Goal: Task Accomplishment & Management: Manage account settings

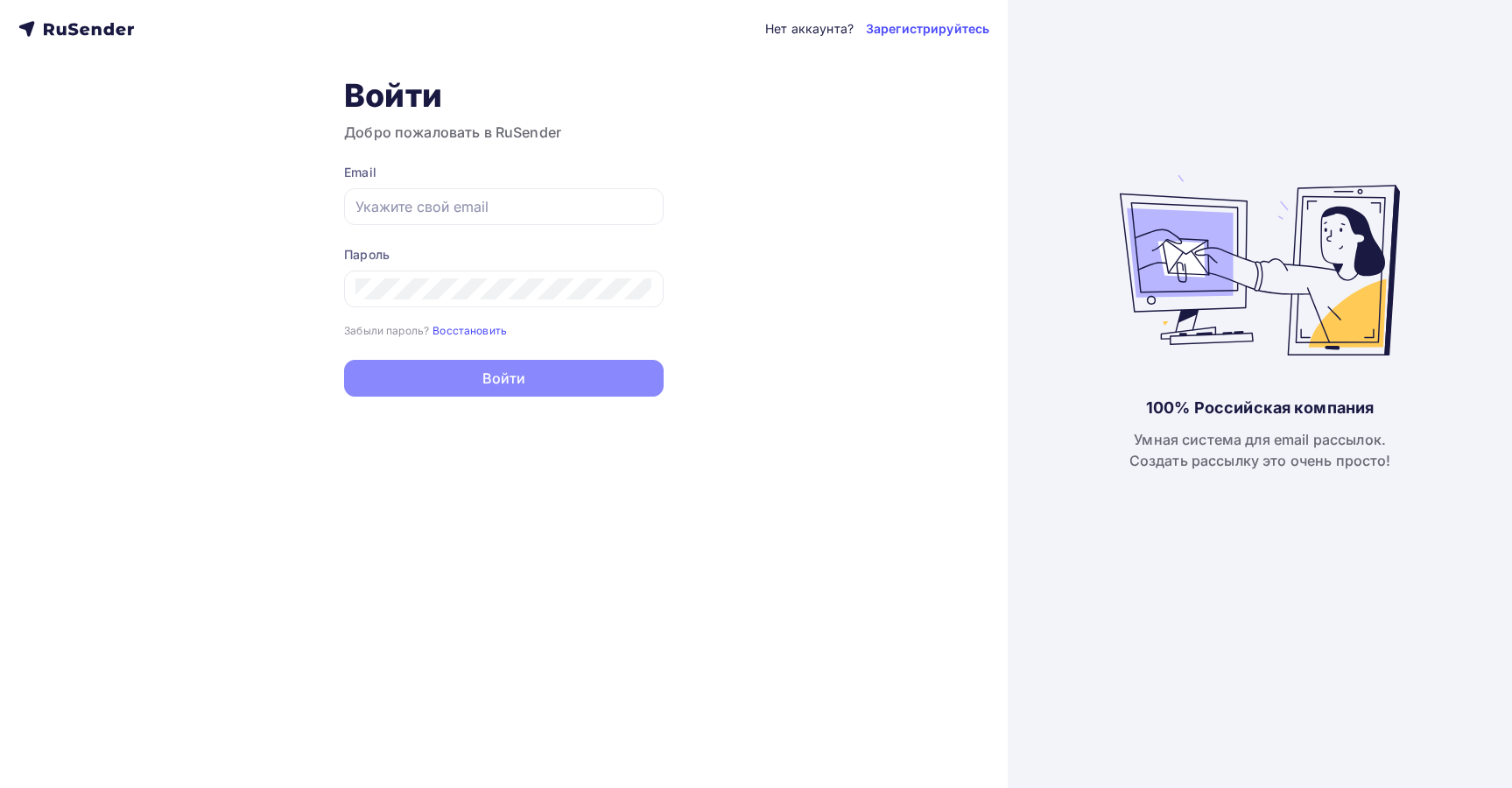
type input "[EMAIL_ADDRESS][DOMAIN_NAME]"
click at [529, 379] on button "Войти" at bounding box center [504, 378] width 320 height 37
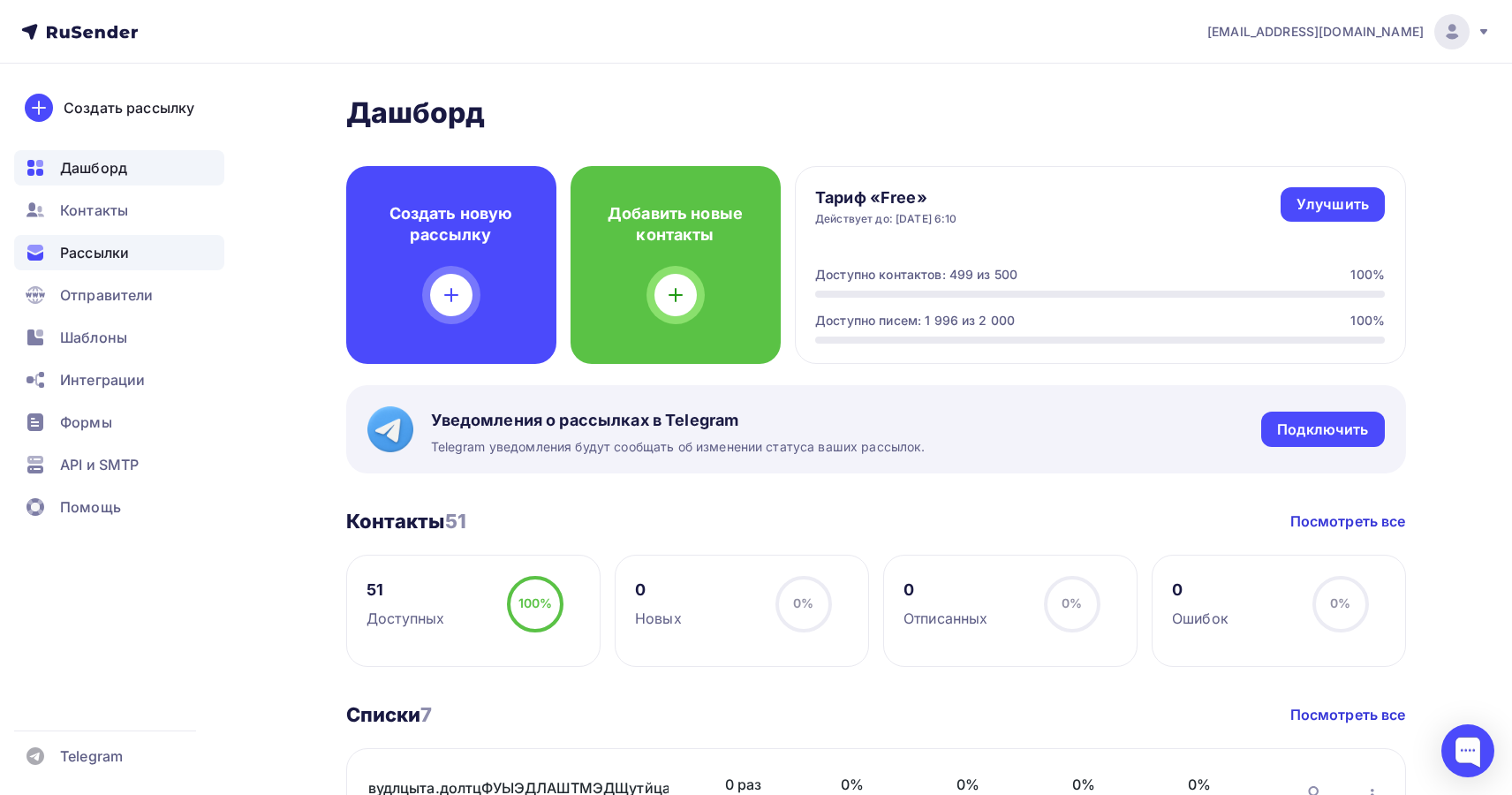
click at [114, 253] on span "Рассылки" at bounding box center [94, 252] width 69 height 21
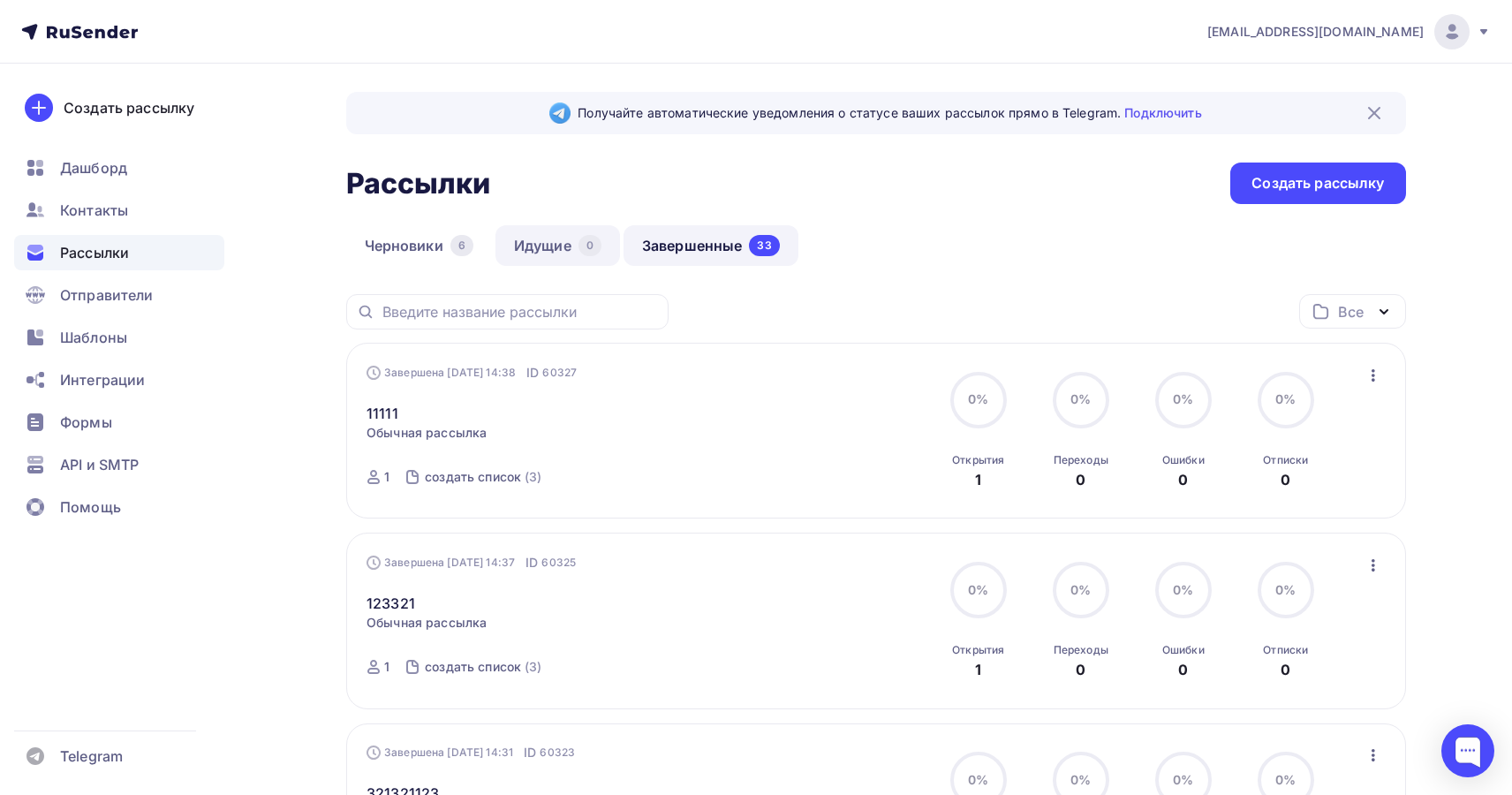
click at [540, 248] on link "Идущие 0" at bounding box center [558, 245] width 125 height 41
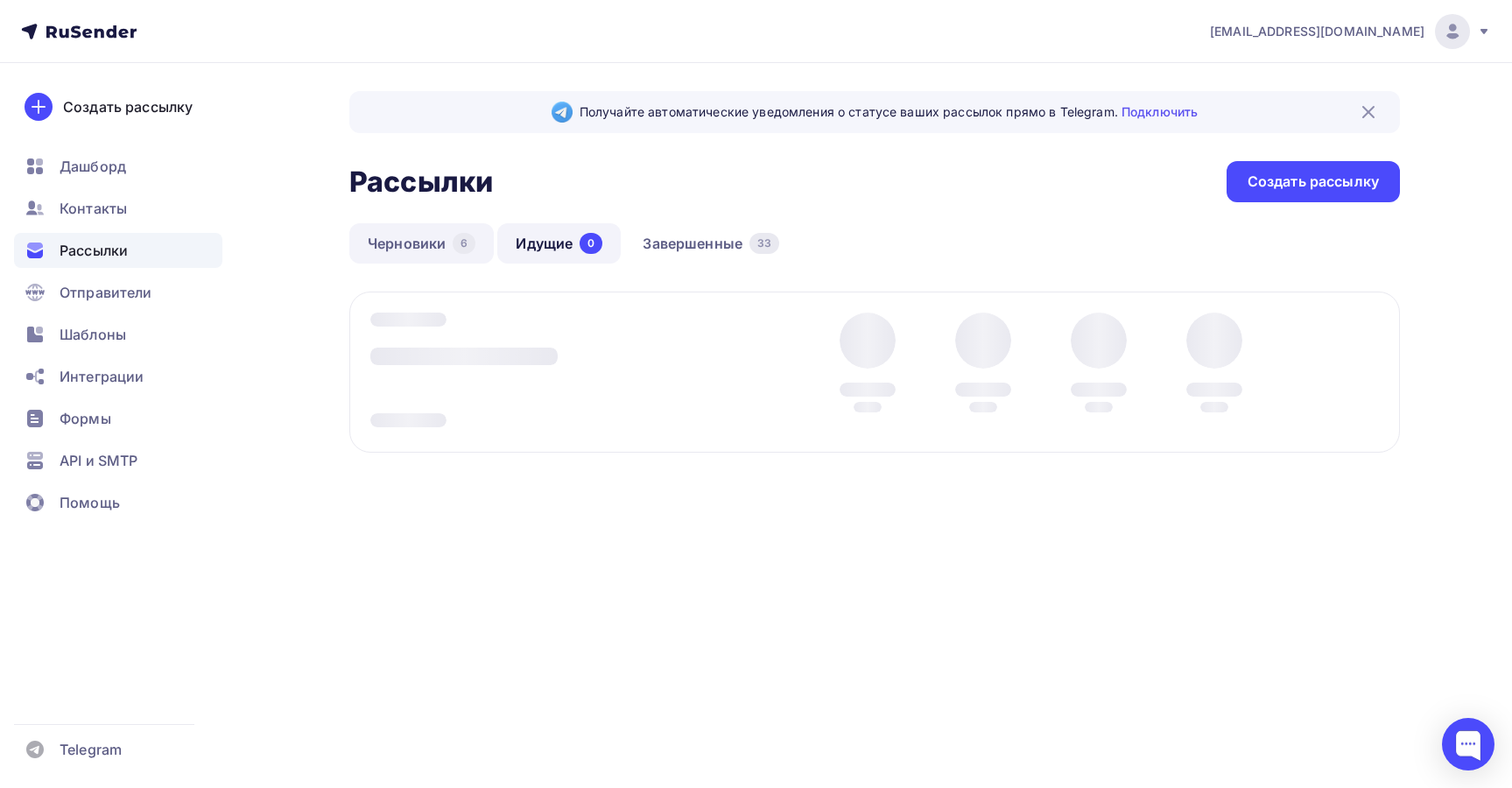
click at [436, 252] on link "Черновики 6" at bounding box center [422, 243] width 144 height 41
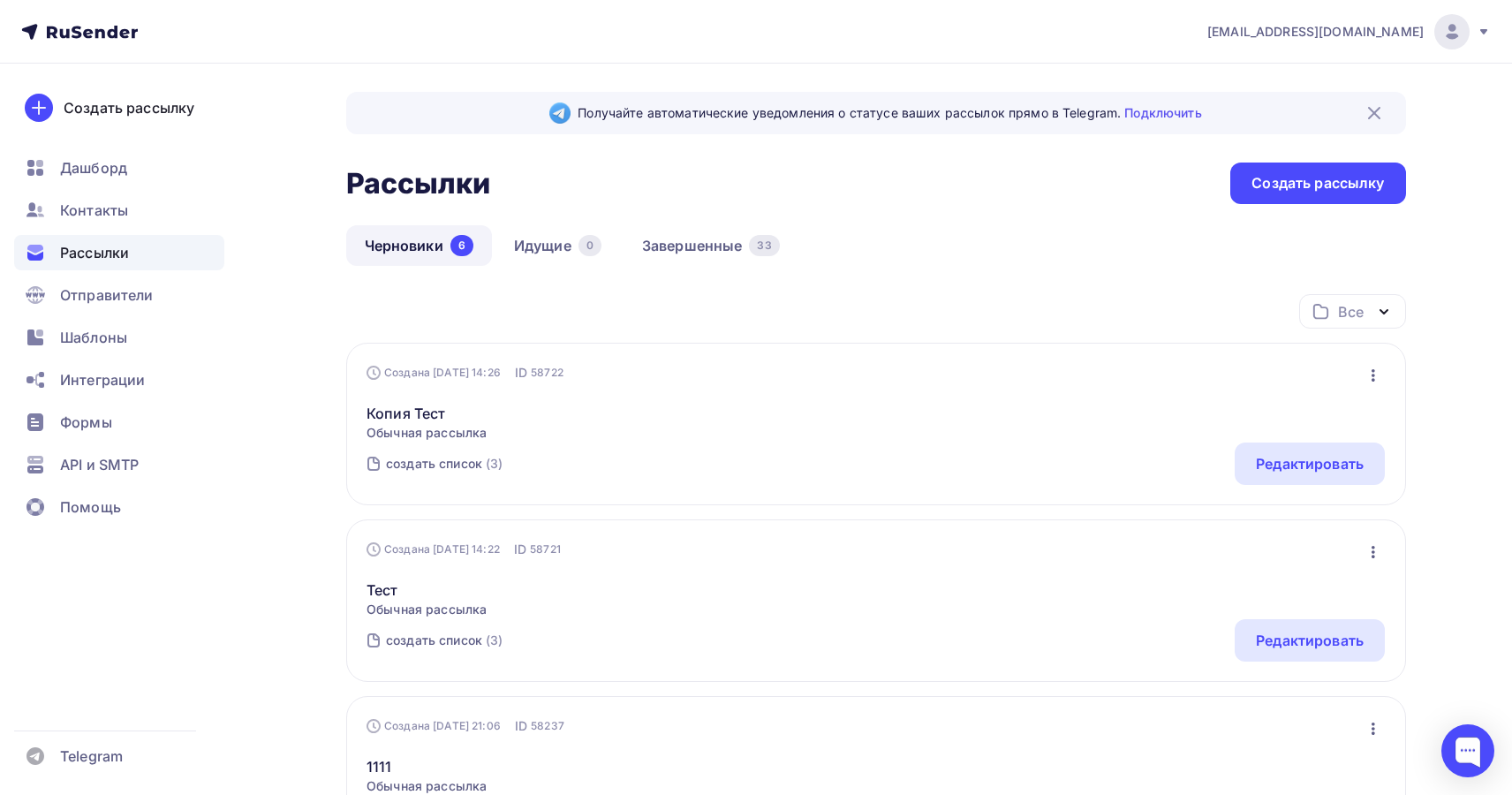
click at [1376, 377] on icon "button" at bounding box center [1373, 375] width 21 height 21
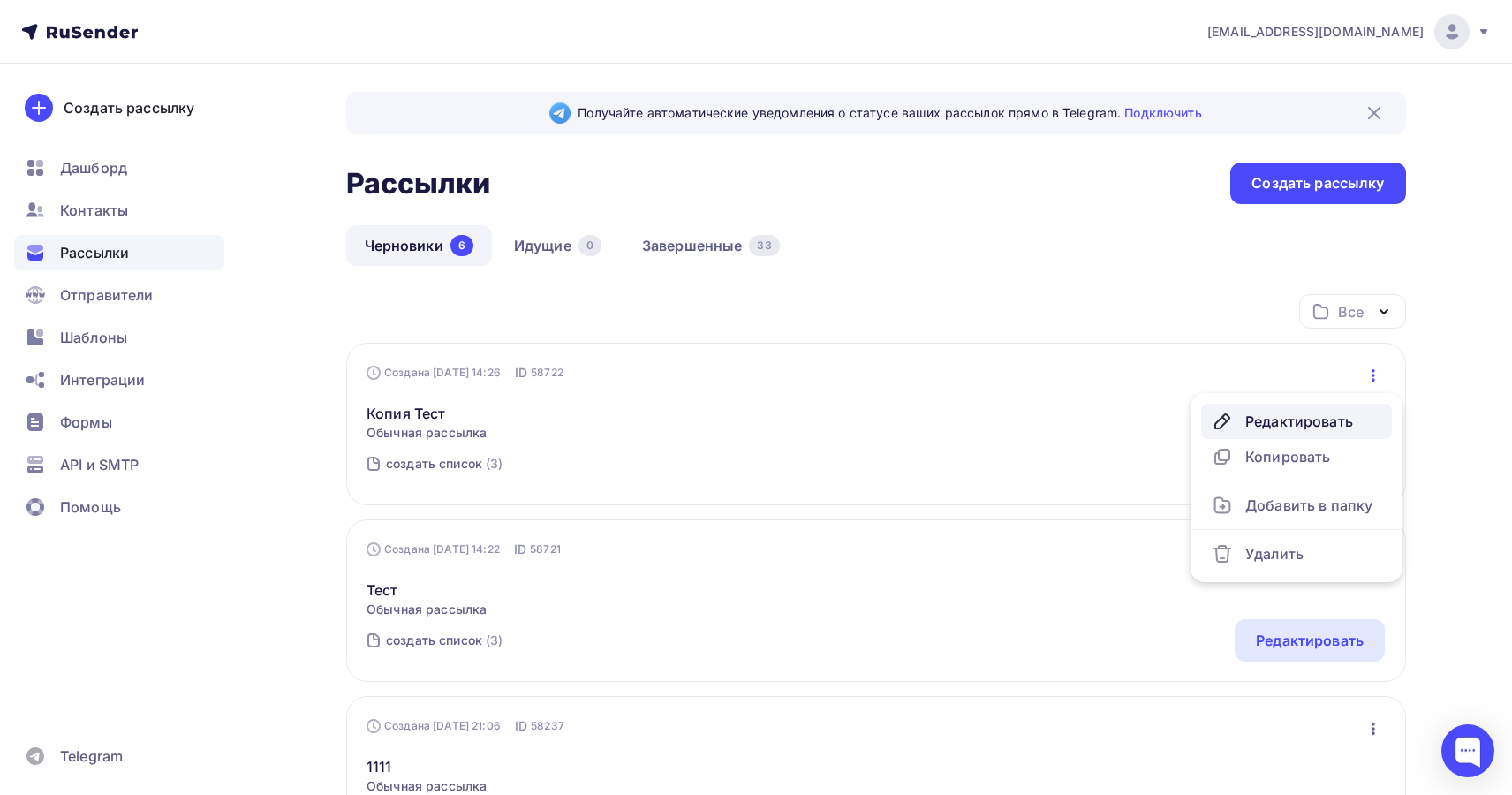
click at [1293, 425] on div "Редактировать" at bounding box center [1297, 421] width 170 height 21
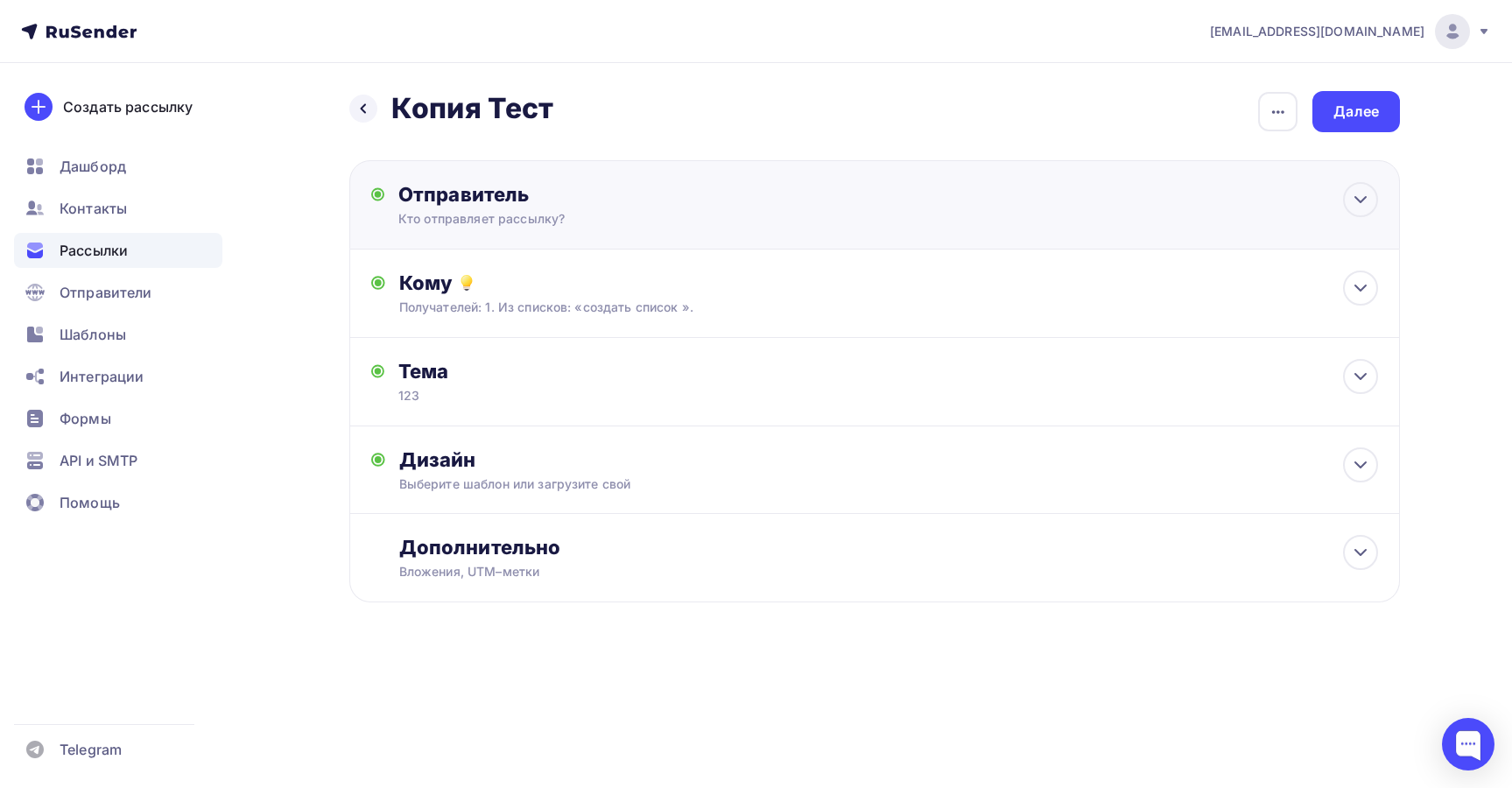
click at [467, 204] on div "Отправитель" at bounding box center [588, 194] width 379 height 25
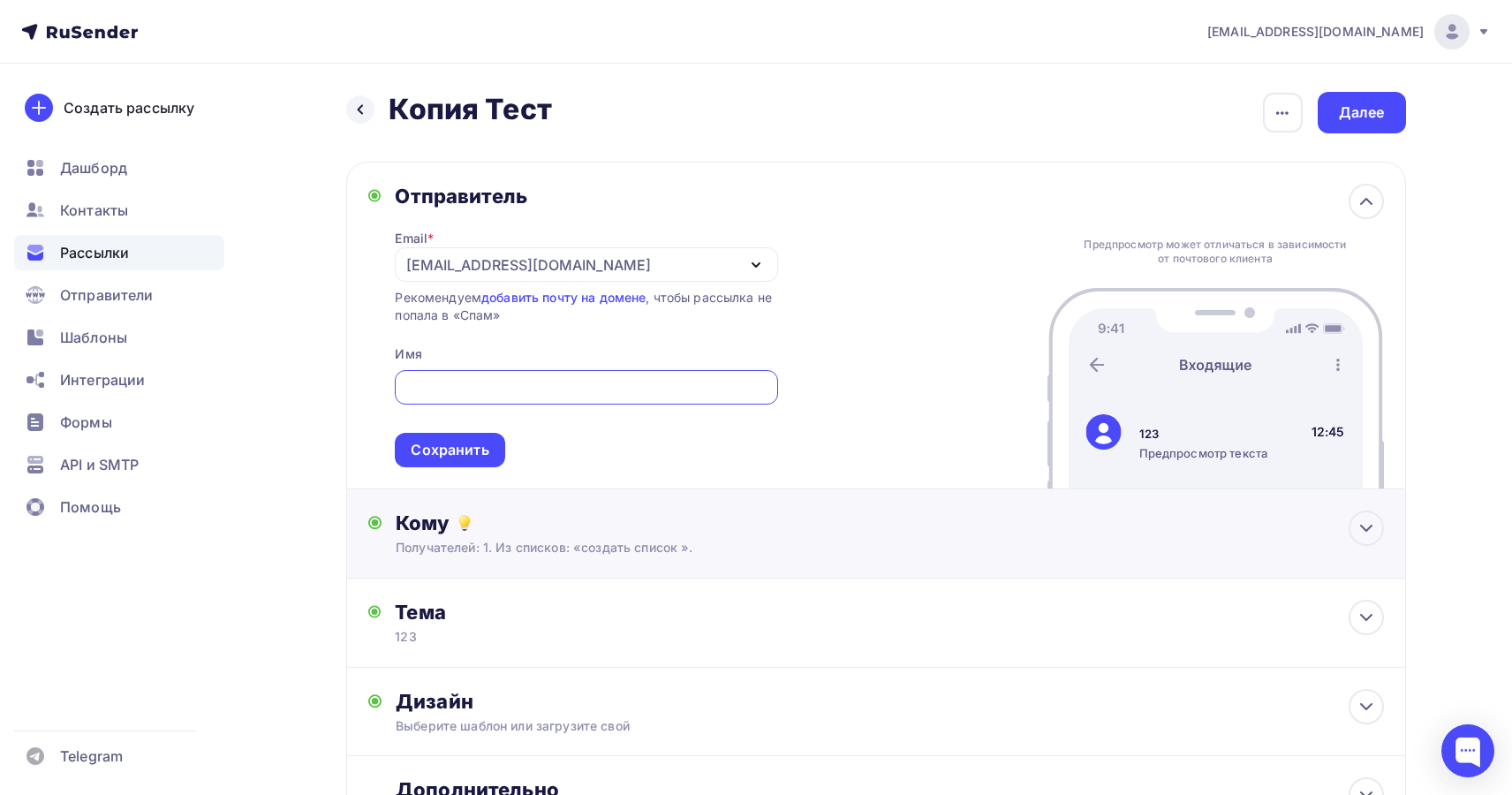
click at [576, 556] on div "Получателей: 1. Из списков: «создать список »." at bounding box center [839, 548] width 889 height 18
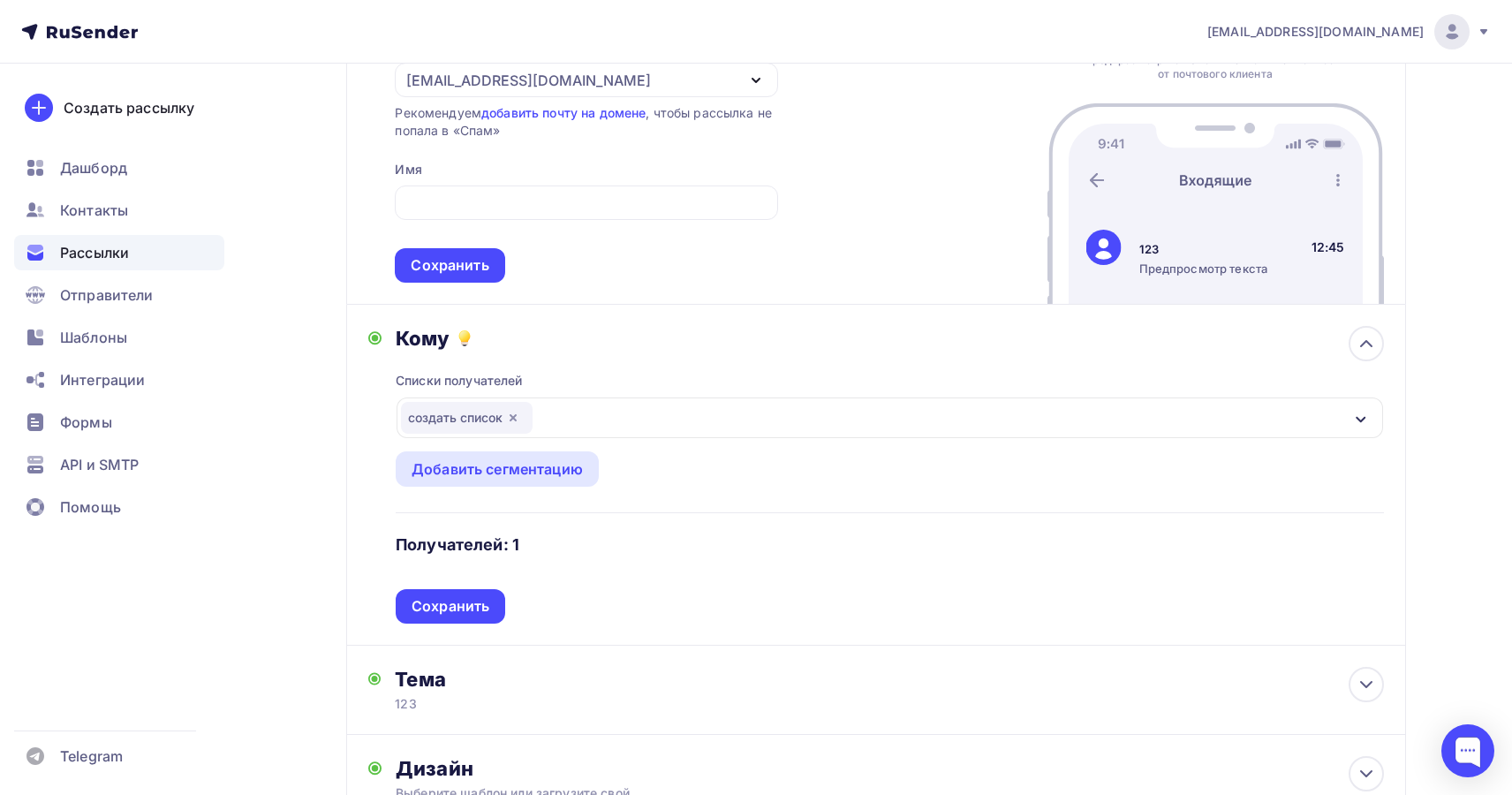
scroll to position [418, 0]
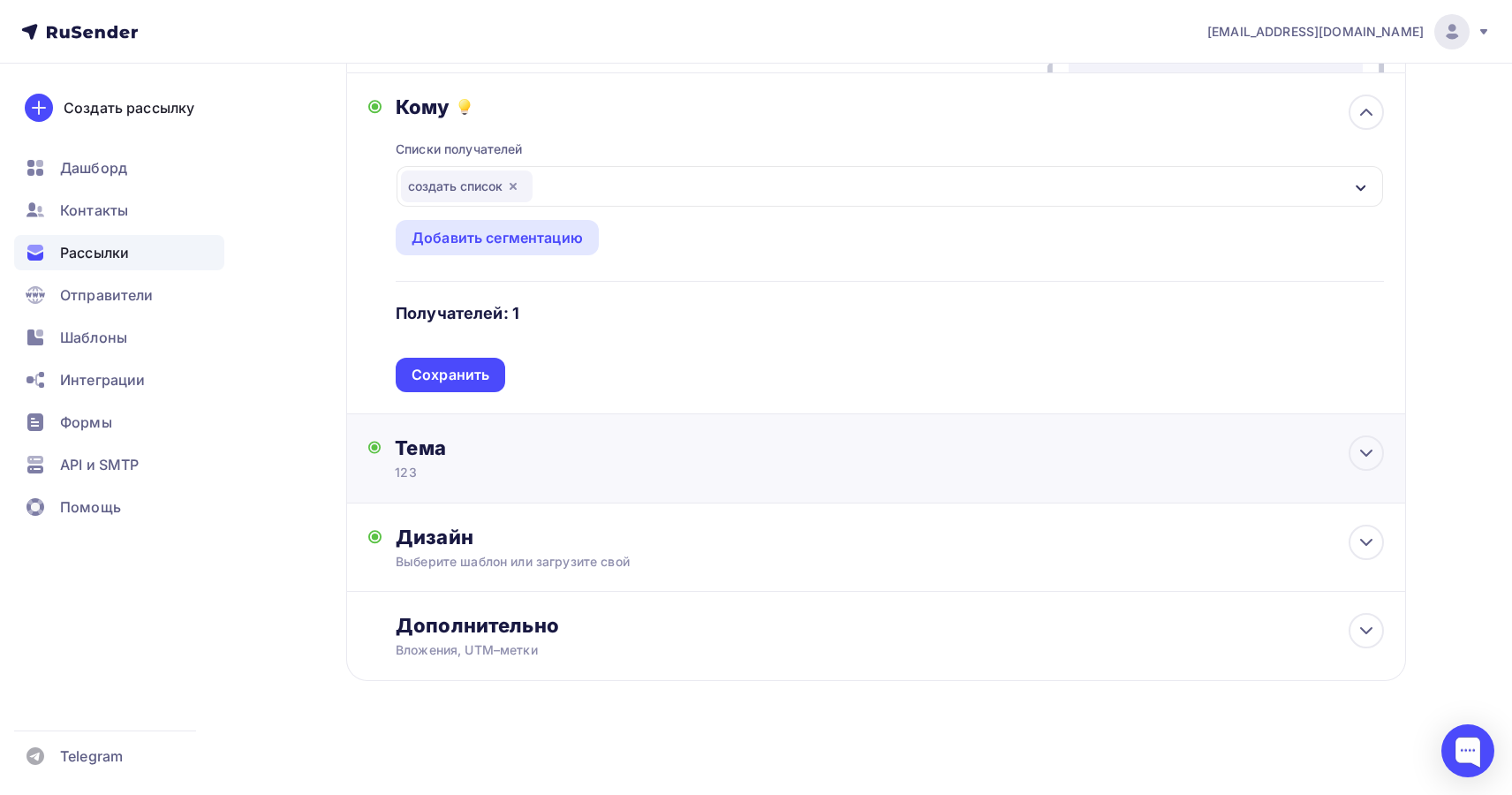
click at [568, 458] on div "Тема" at bounding box center [569, 448] width 349 height 25
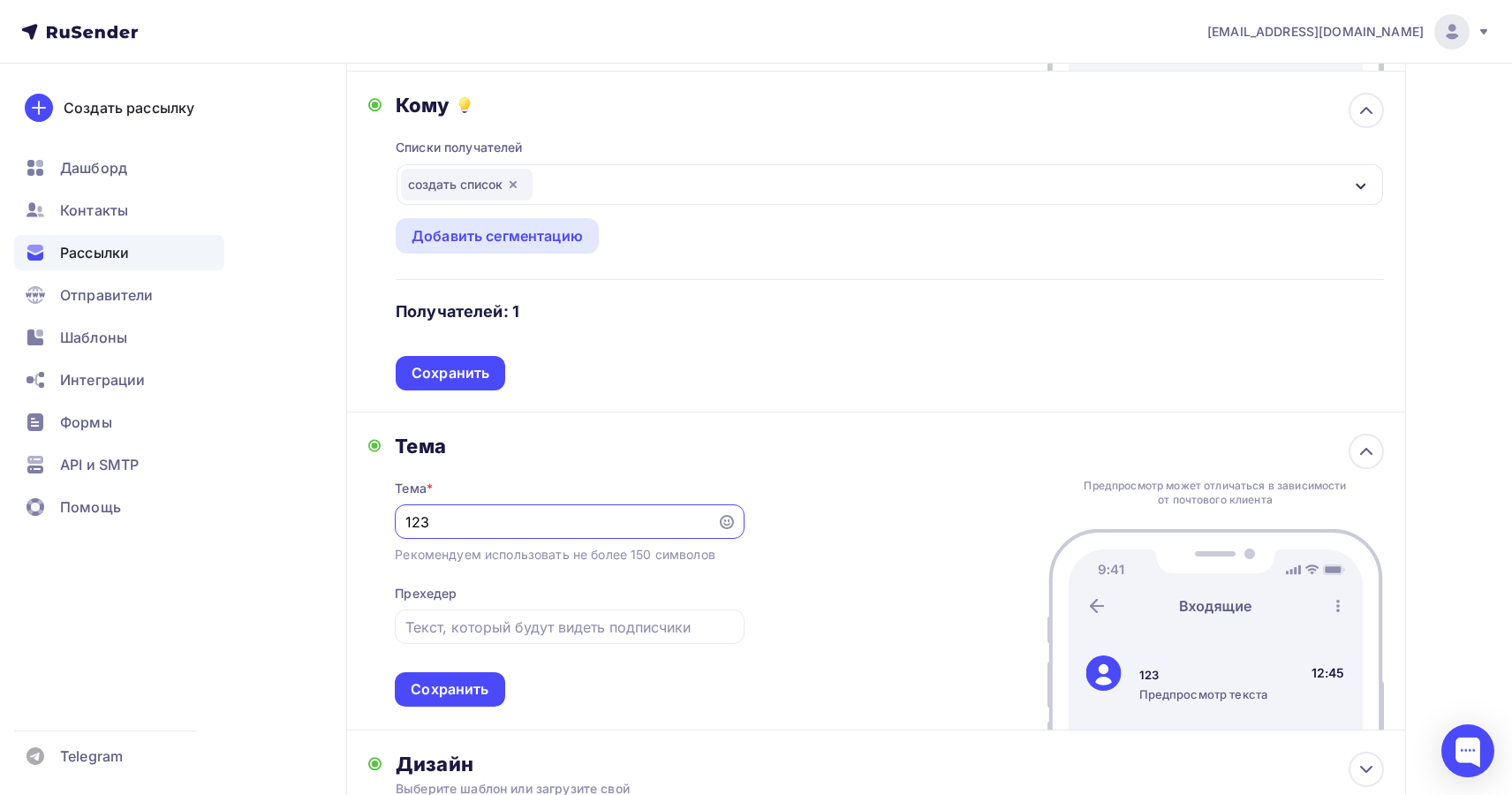
scroll to position [0, 0]
click at [133, 257] on div "Рассылки" at bounding box center [118, 253] width 210 height 35
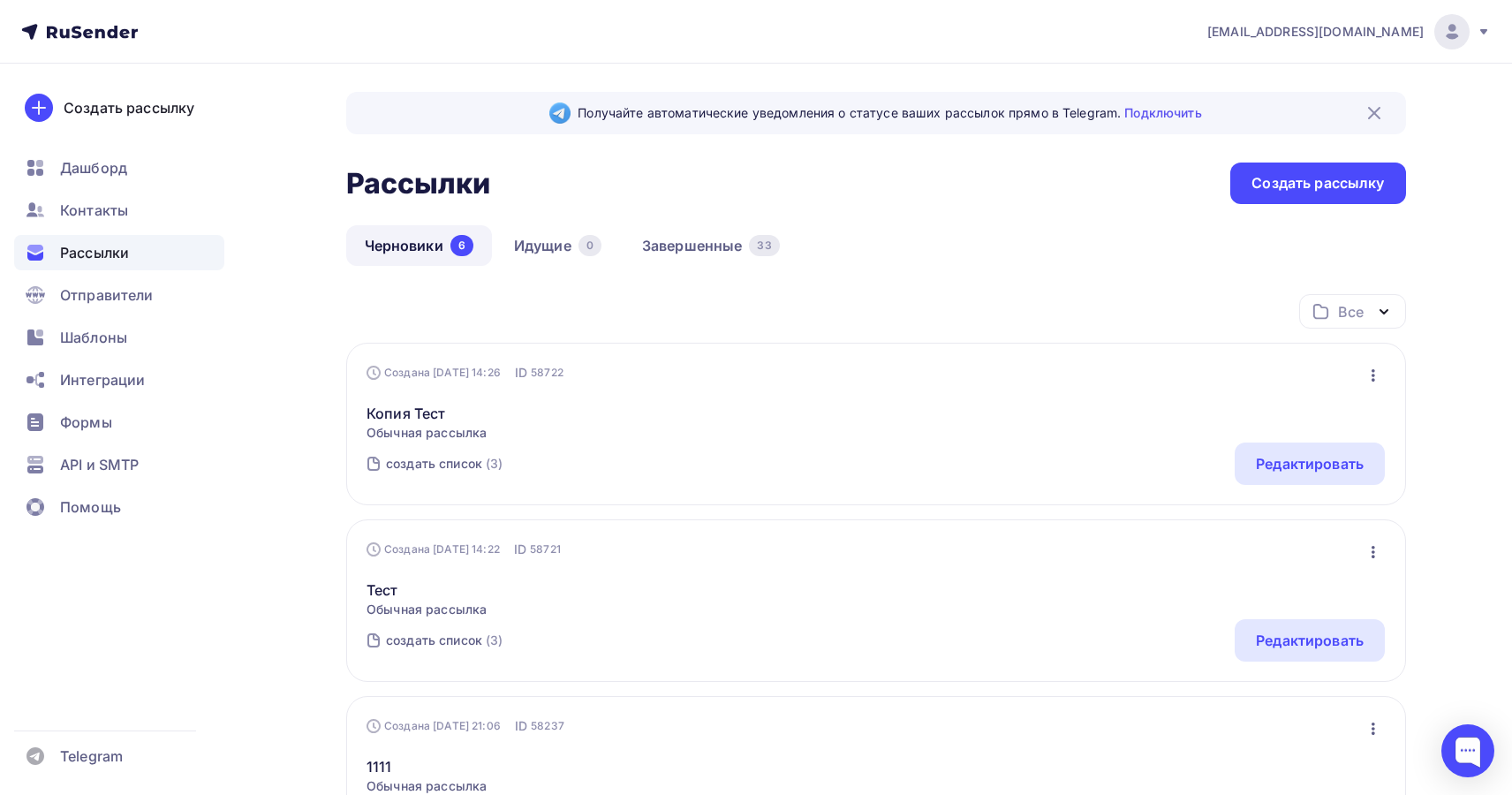
click at [1368, 383] on icon "button" at bounding box center [1373, 375] width 21 height 21
click at [427, 408] on link "Копия Тест" at bounding box center [426, 413] width 120 height 21
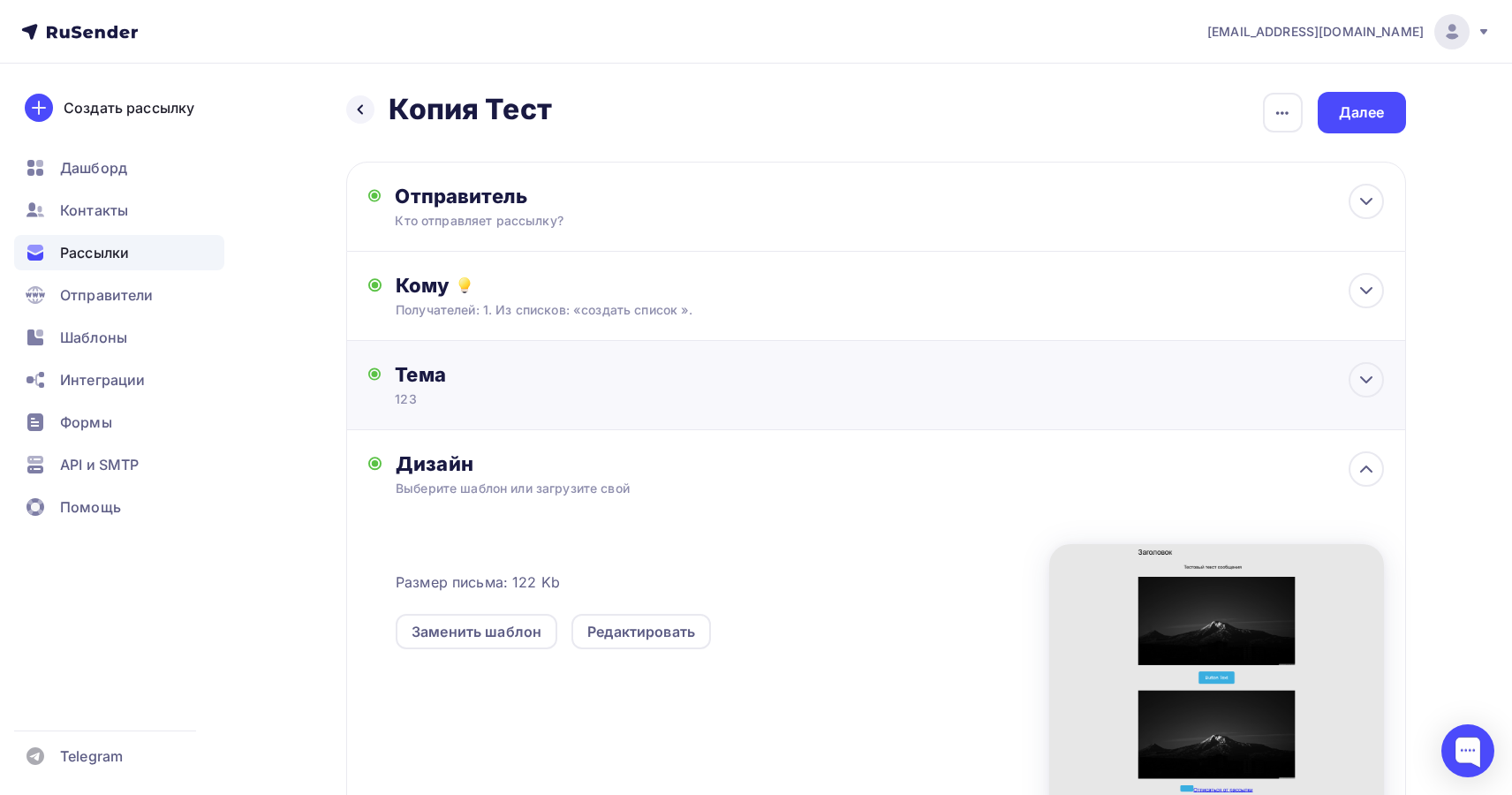
click at [1154, 389] on div "Тема 123 Тема * 123 Рекомендуем использовать не более 150 символов Прехедер Сох…" at bounding box center [876, 385] width 1060 height 90
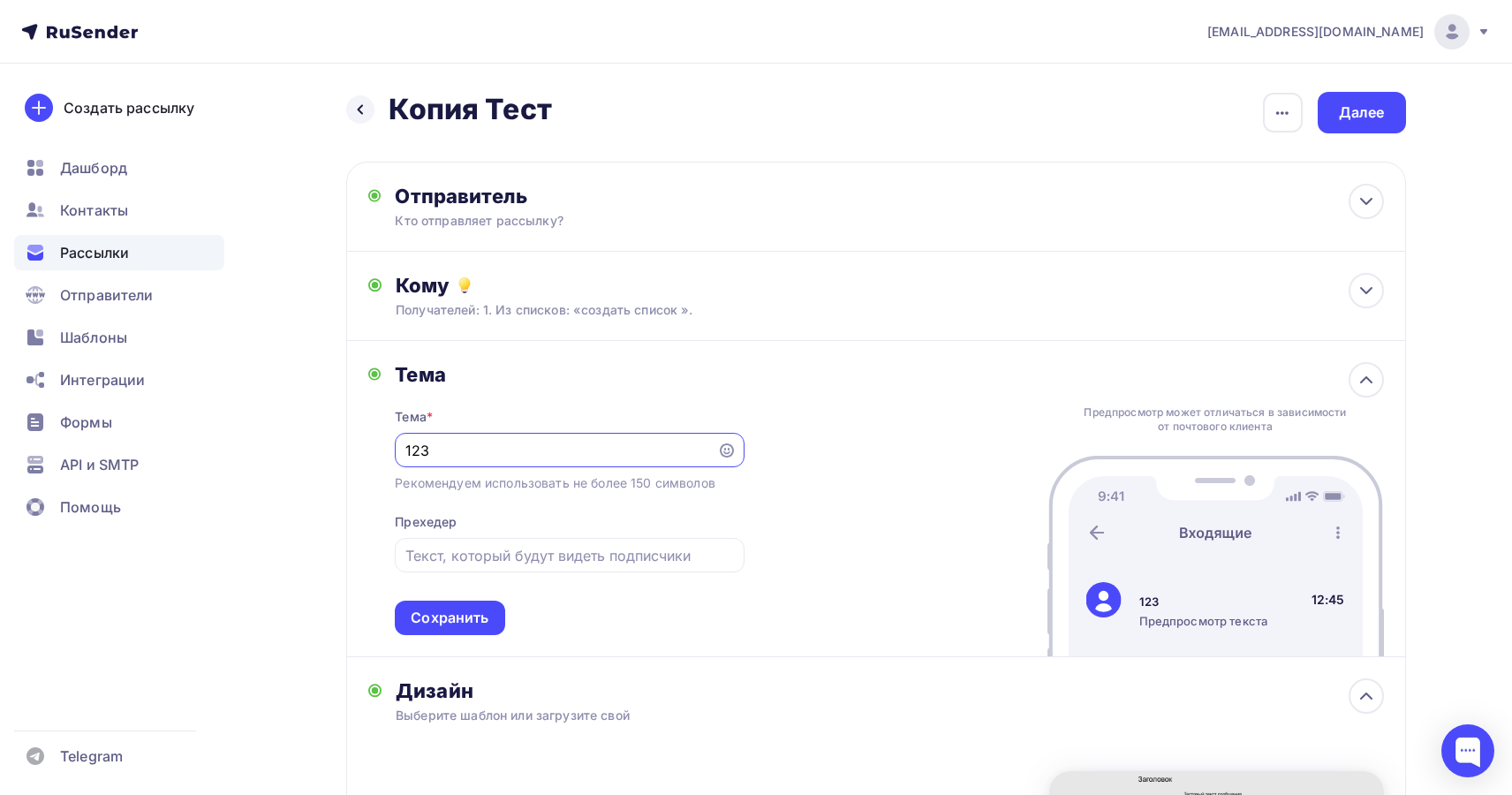
paste input "Название длинннннннноееееееееееwsqdwqqNtvfТема"
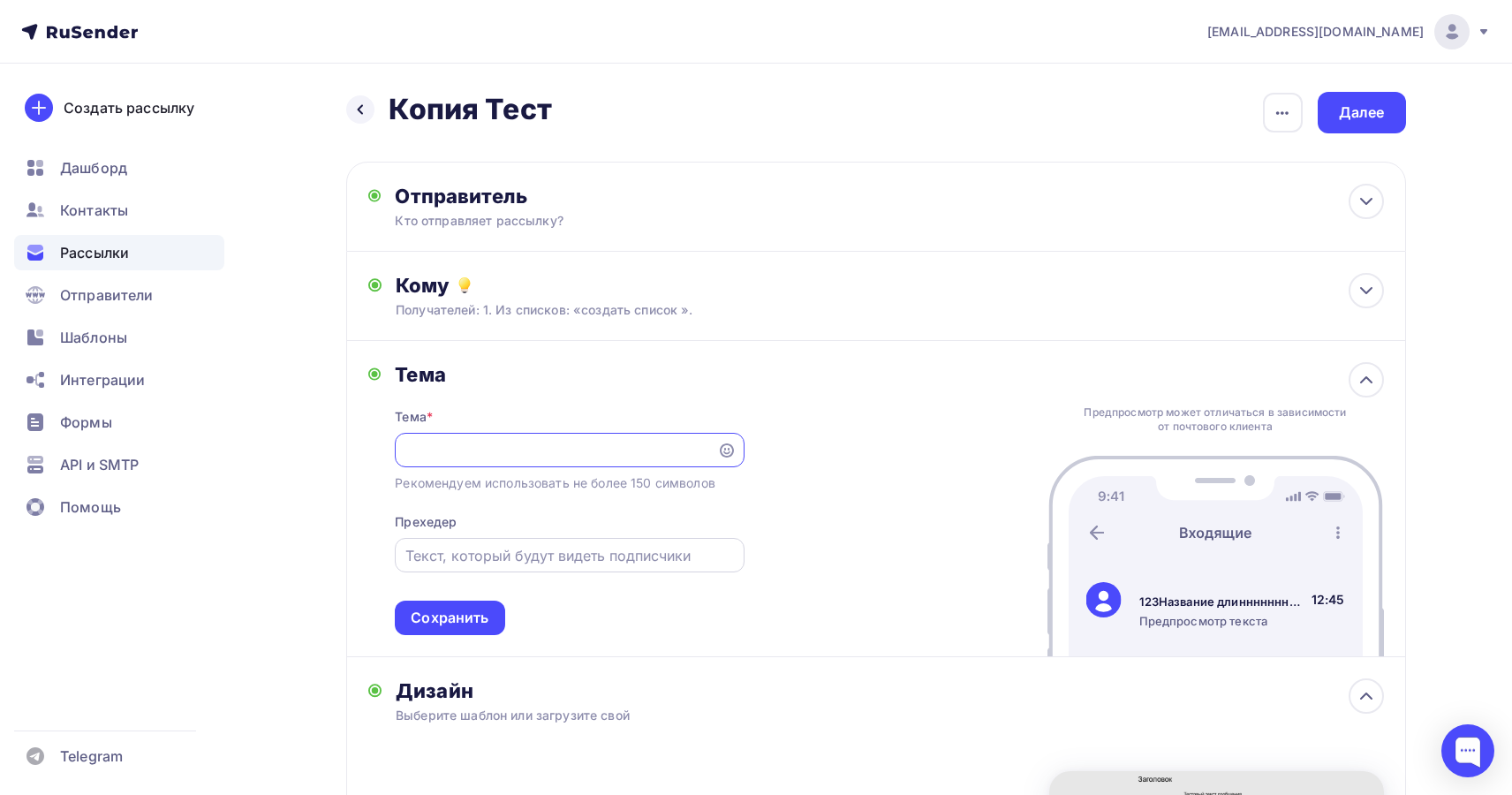
type input "123Название длинннннннноееееееееееwsqdwqqNtvfТемаНазвание длинннннннноеееееееее…"
click at [614, 558] on input "text" at bounding box center [570, 555] width 328 height 21
paste input "Название длинннннннноееееееееееwsqdwqqNtvfТема"
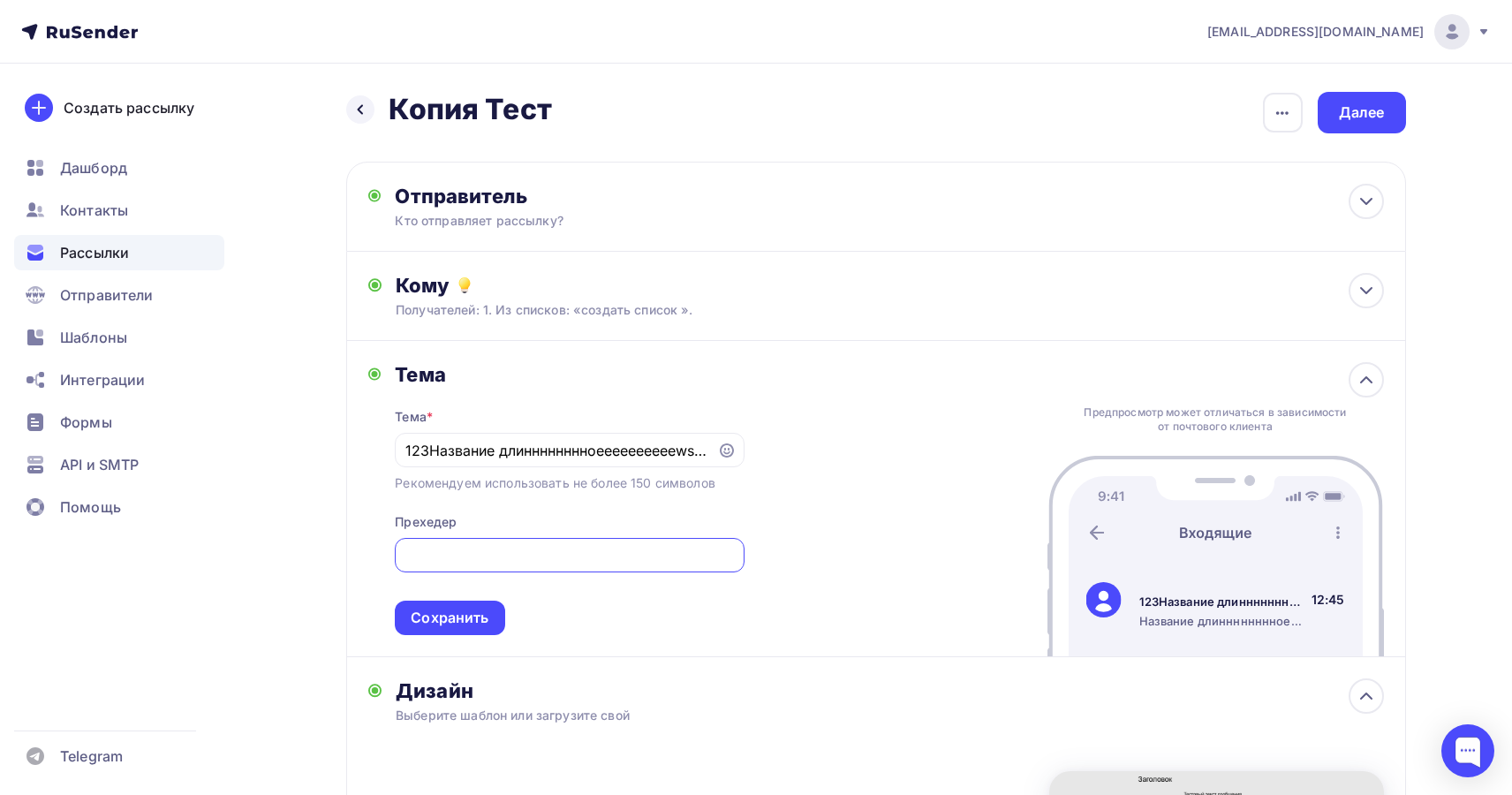
paste input "Название длинннннннноееееееееееwsqdwqqNtvfТема"
type input "Название длинннннннноееееееееееwsqdwqqNtvfТемаНазвание длинннннннноееееееееееws…"
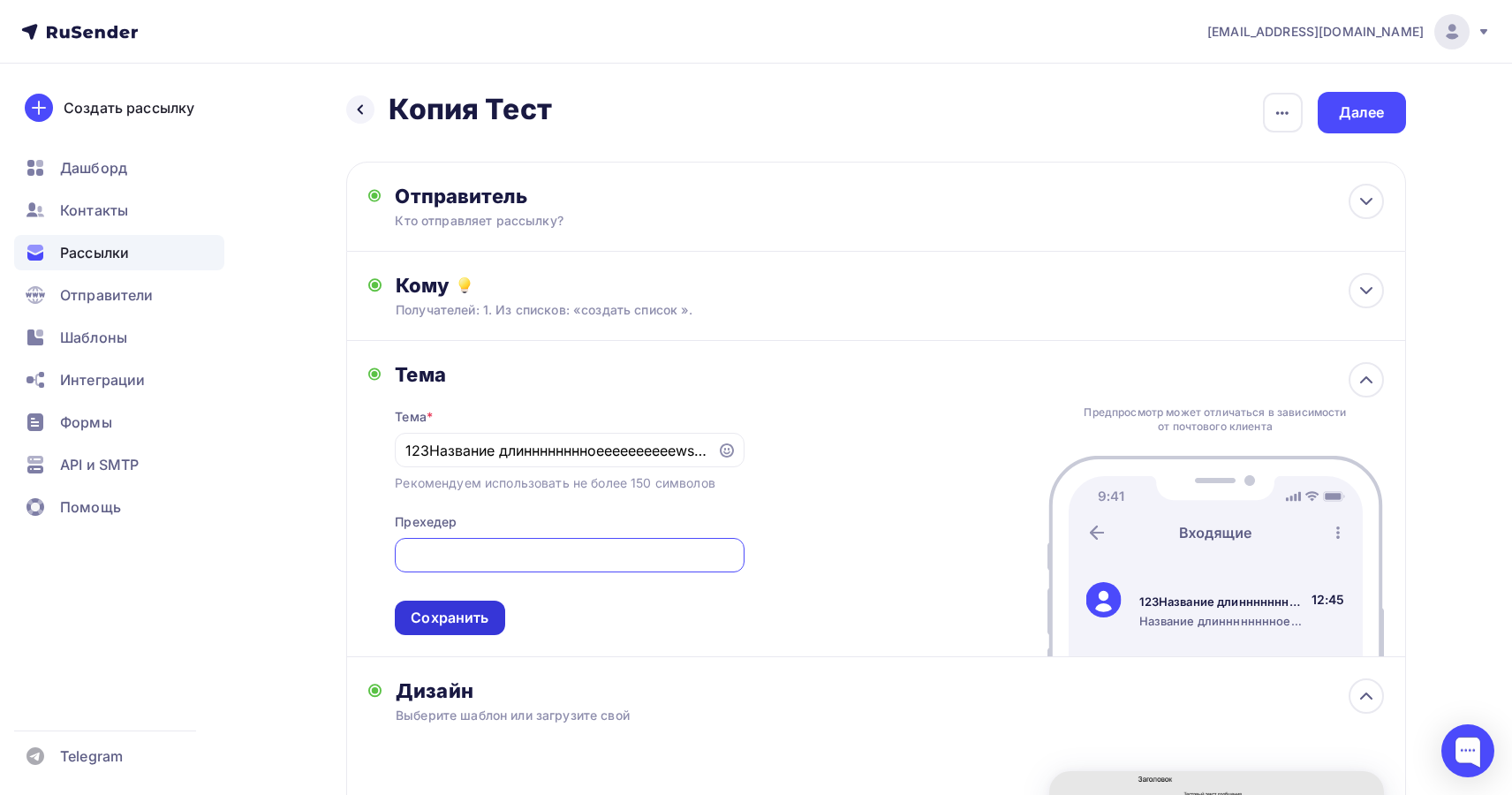
scroll to position [0, 0]
click at [445, 627] on div "Сохранить" at bounding box center [449, 618] width 77 height 21
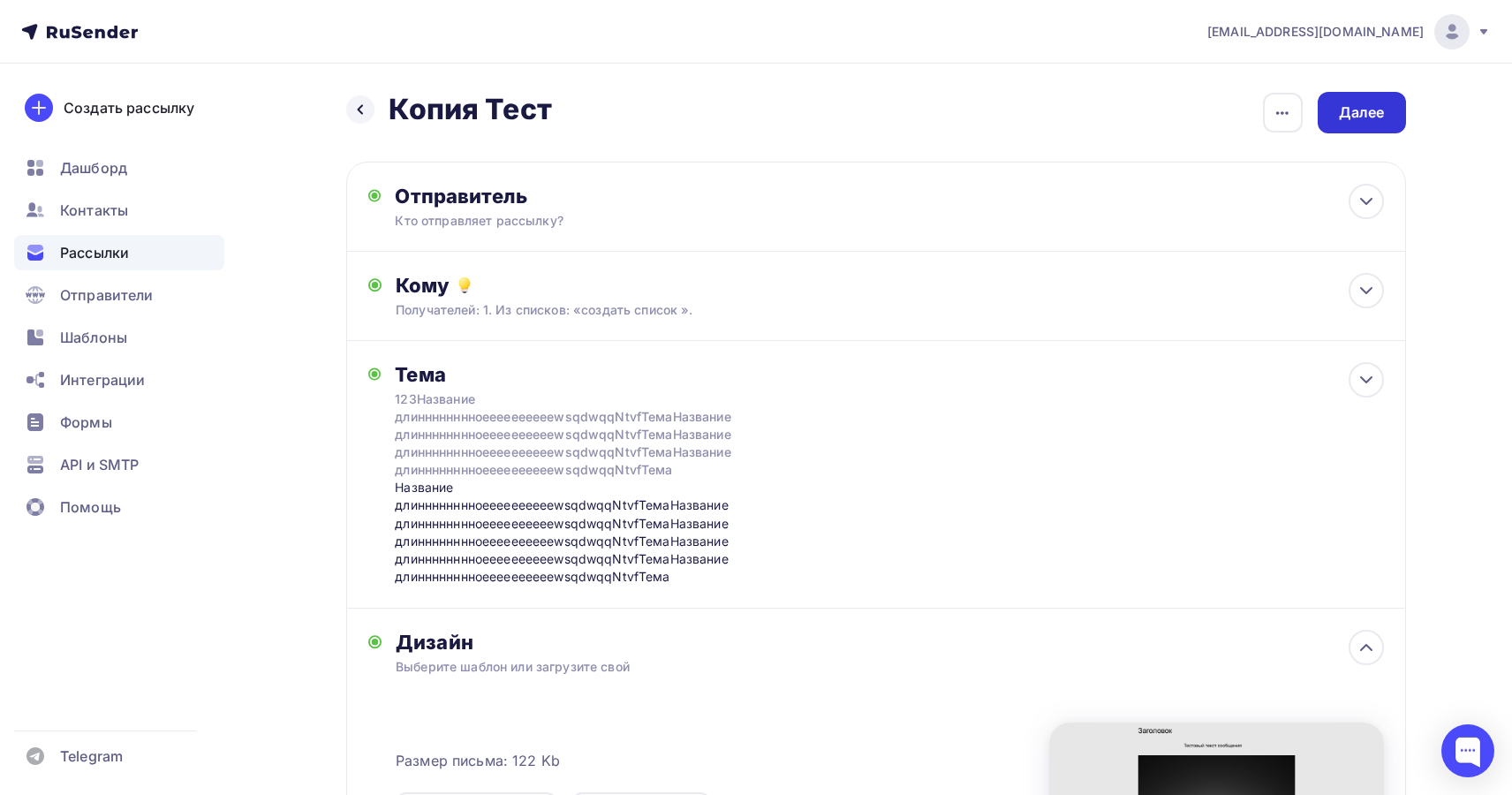
click at [1349, 120] on div "Далее" at bounding box center [1361, 113] width 46 height 21
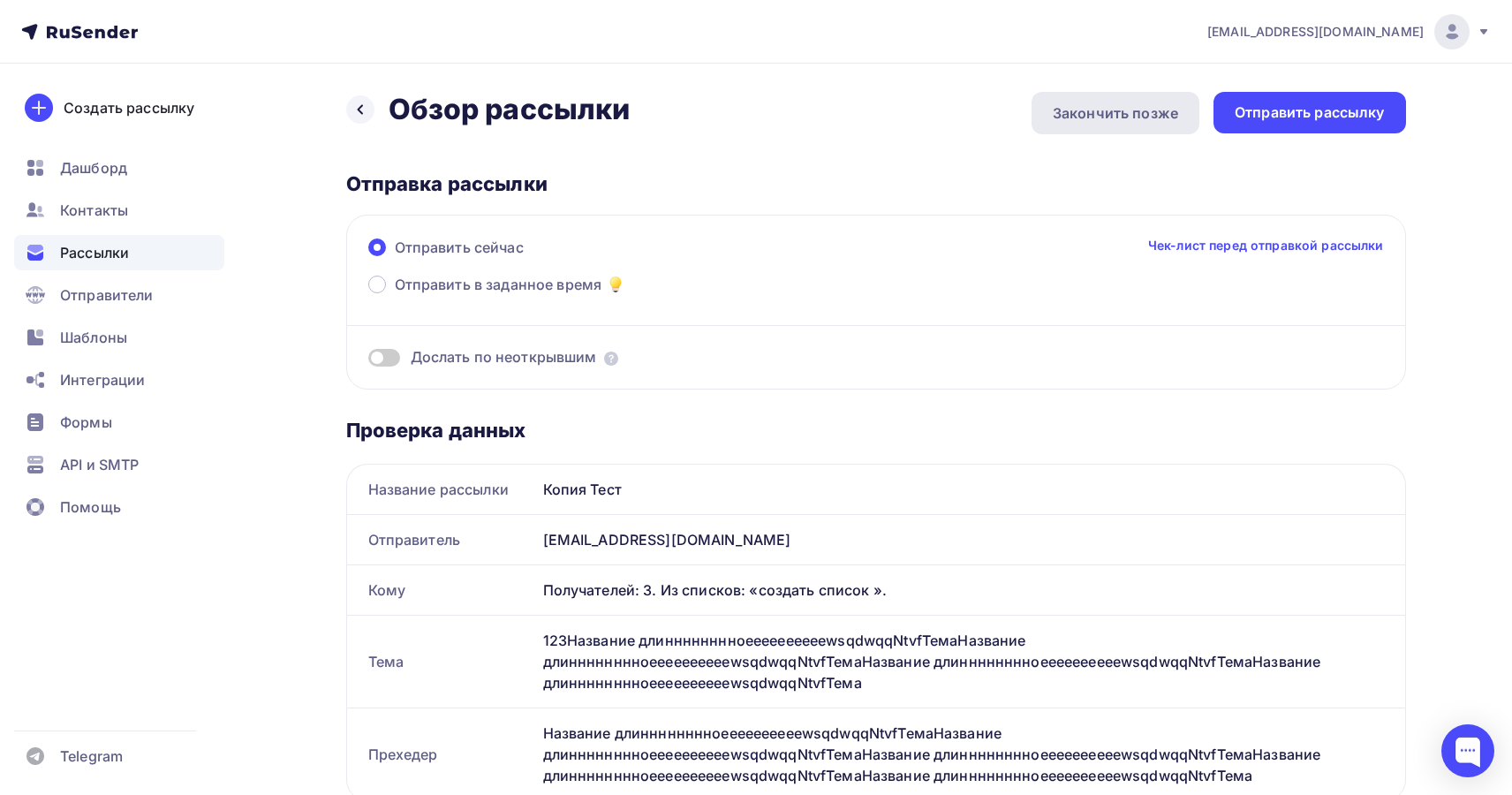
click at [1131, 122] on div "Закончить позже" at bounding box center [1116, 113] width 125 height 21
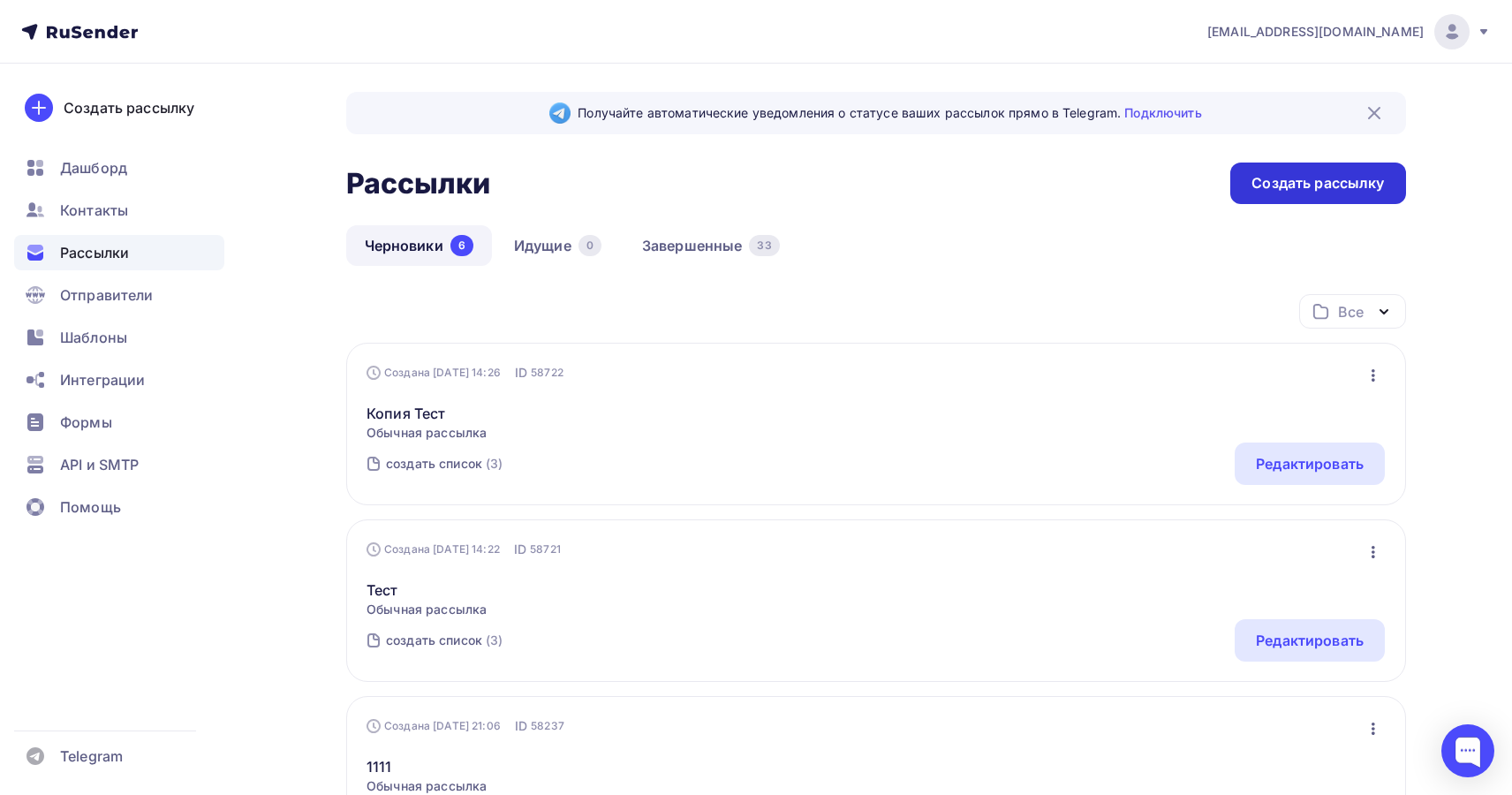
click at [1333, 184] on div "Создать рассылку" at bounding box center [1318, 184] width 132 height 21
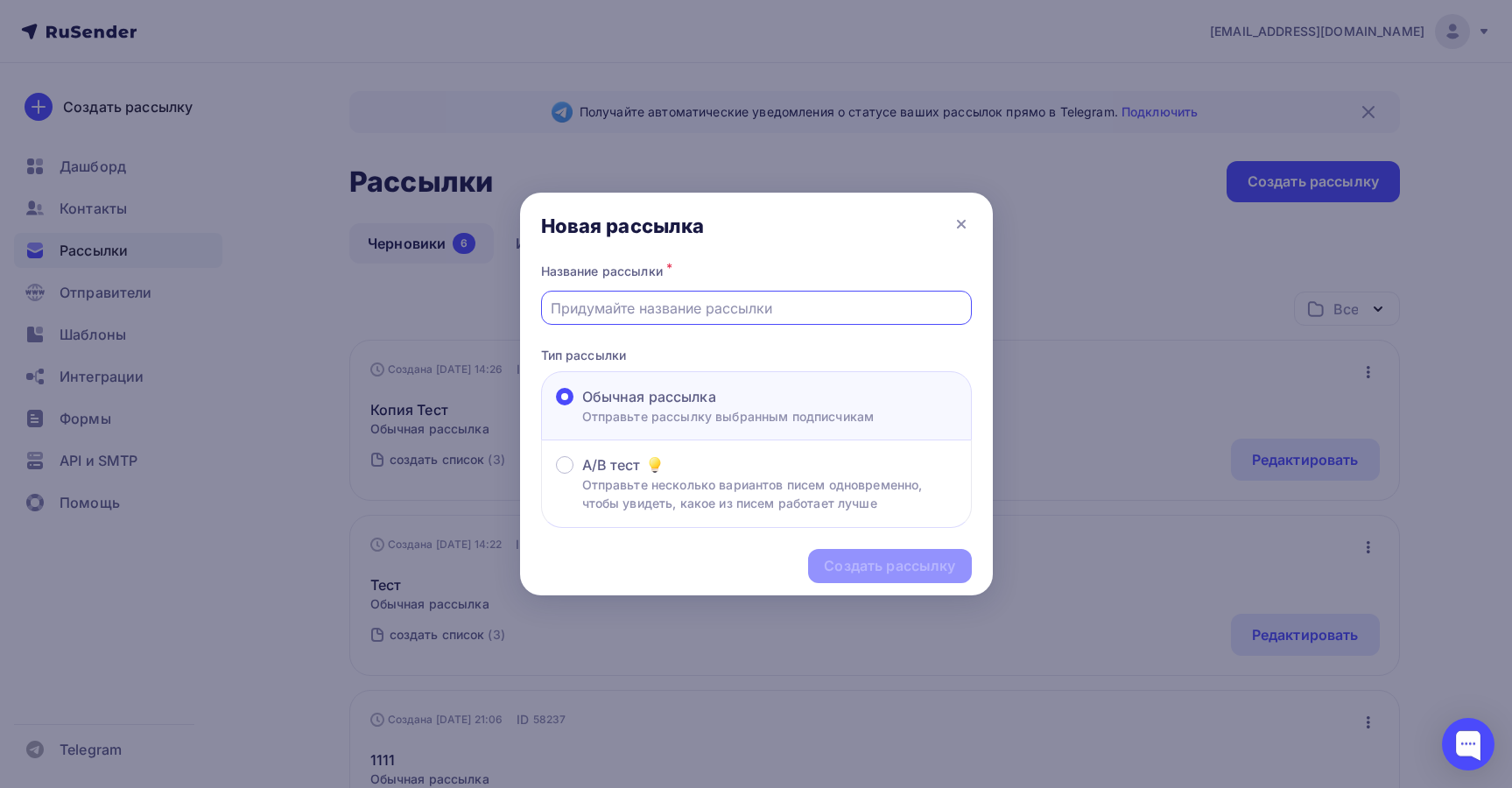
click at [780, 317] on input "text" at bounding box center [756, 308] width 411 height 21
paste input "Название длинннннннноееееееееееwsqdwqqNtvfТема"
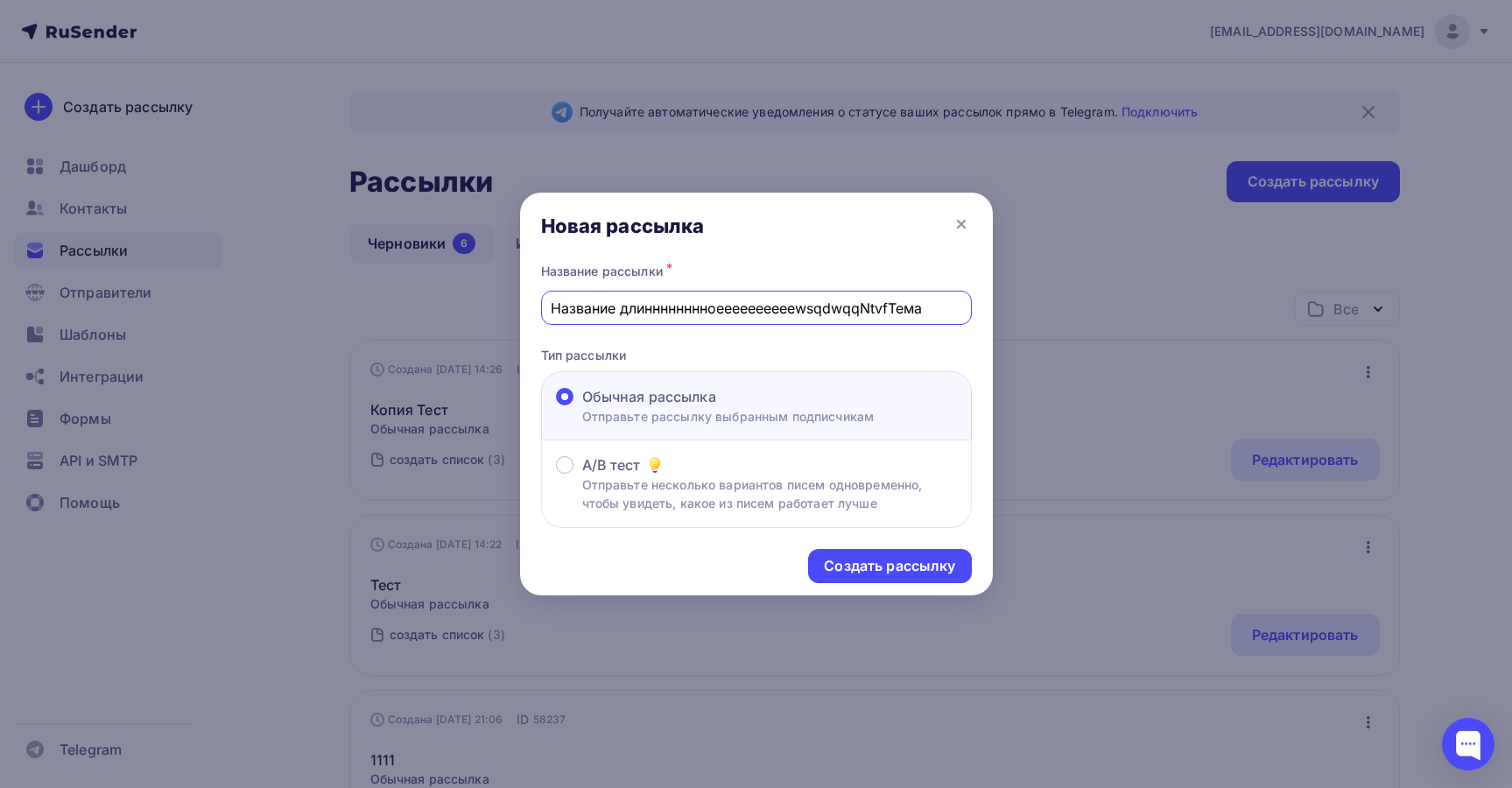
paste input "Название длинннннннноееееееееееwsqdwqqNtvfТема"
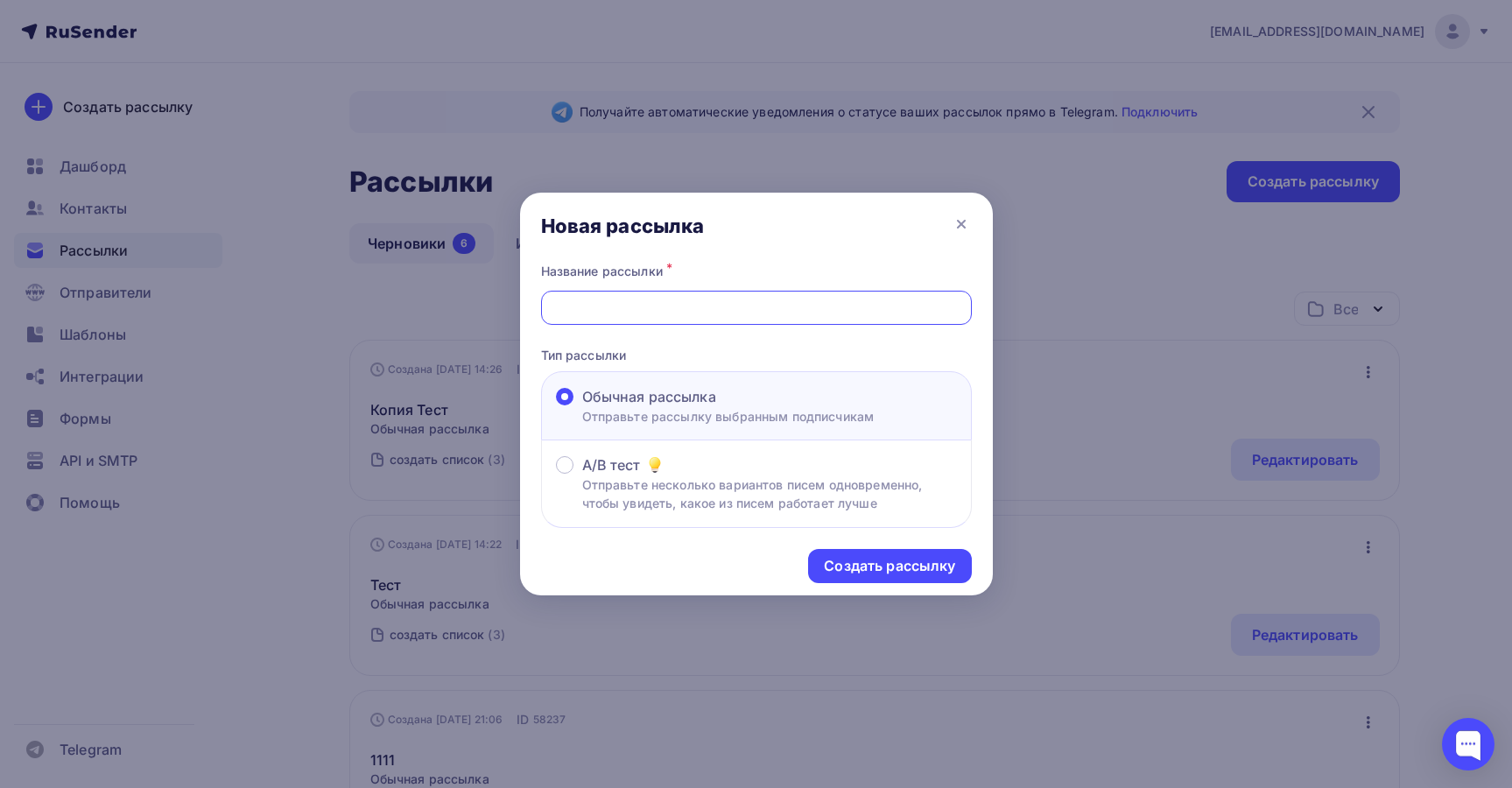
paste input "Название длинннннннноееееееееееwsqdwqqNtvfТема"
type input "Название длинннннннноееееееееееwsqdwqqNtvfТемаНазвание длинннннннноееееееееееws…"
click at [926, 578] on div "Создать рассылку" at bounding box center [890, 566] width 163 height 34
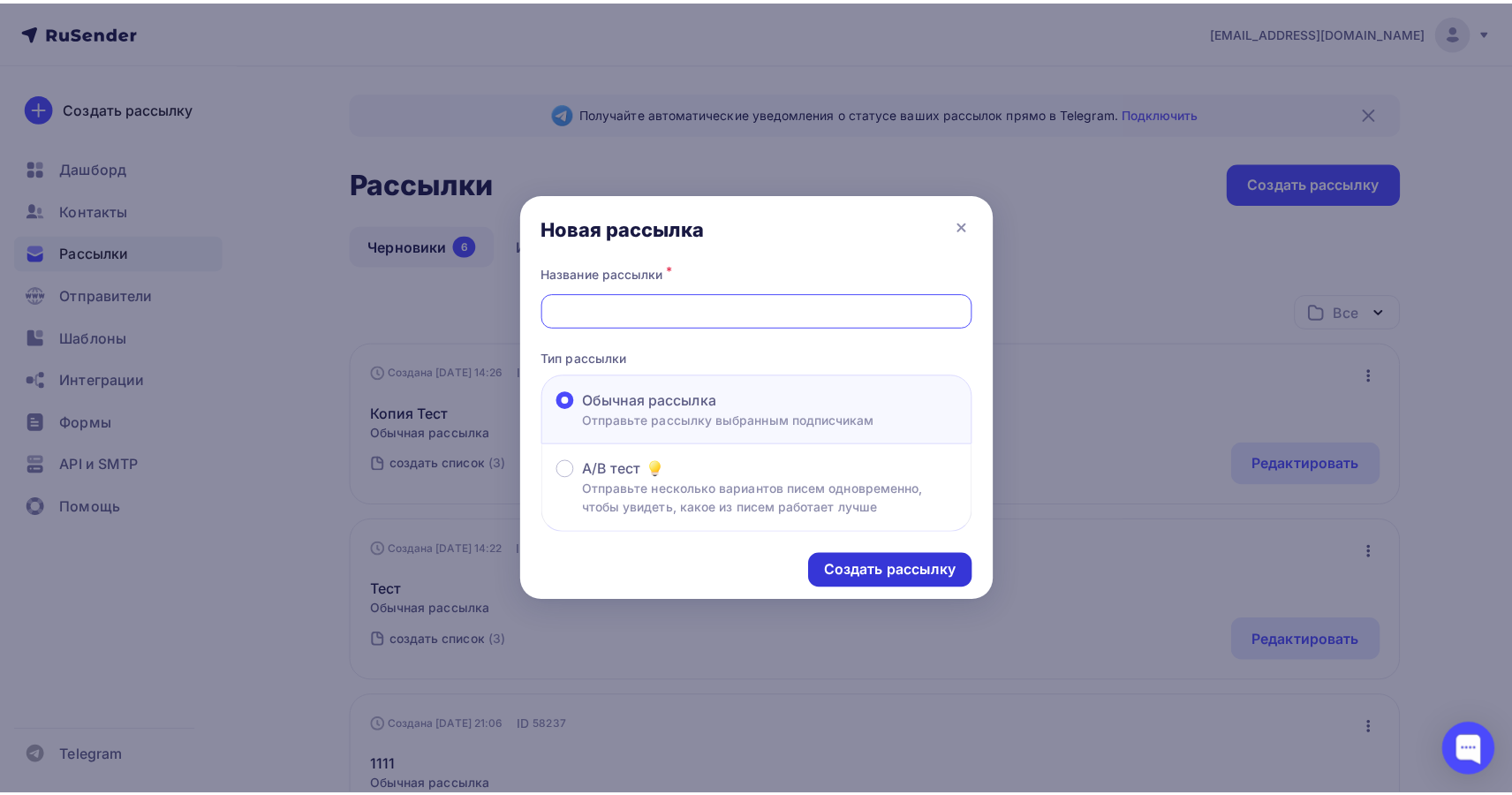
scroll to position [0, 0]
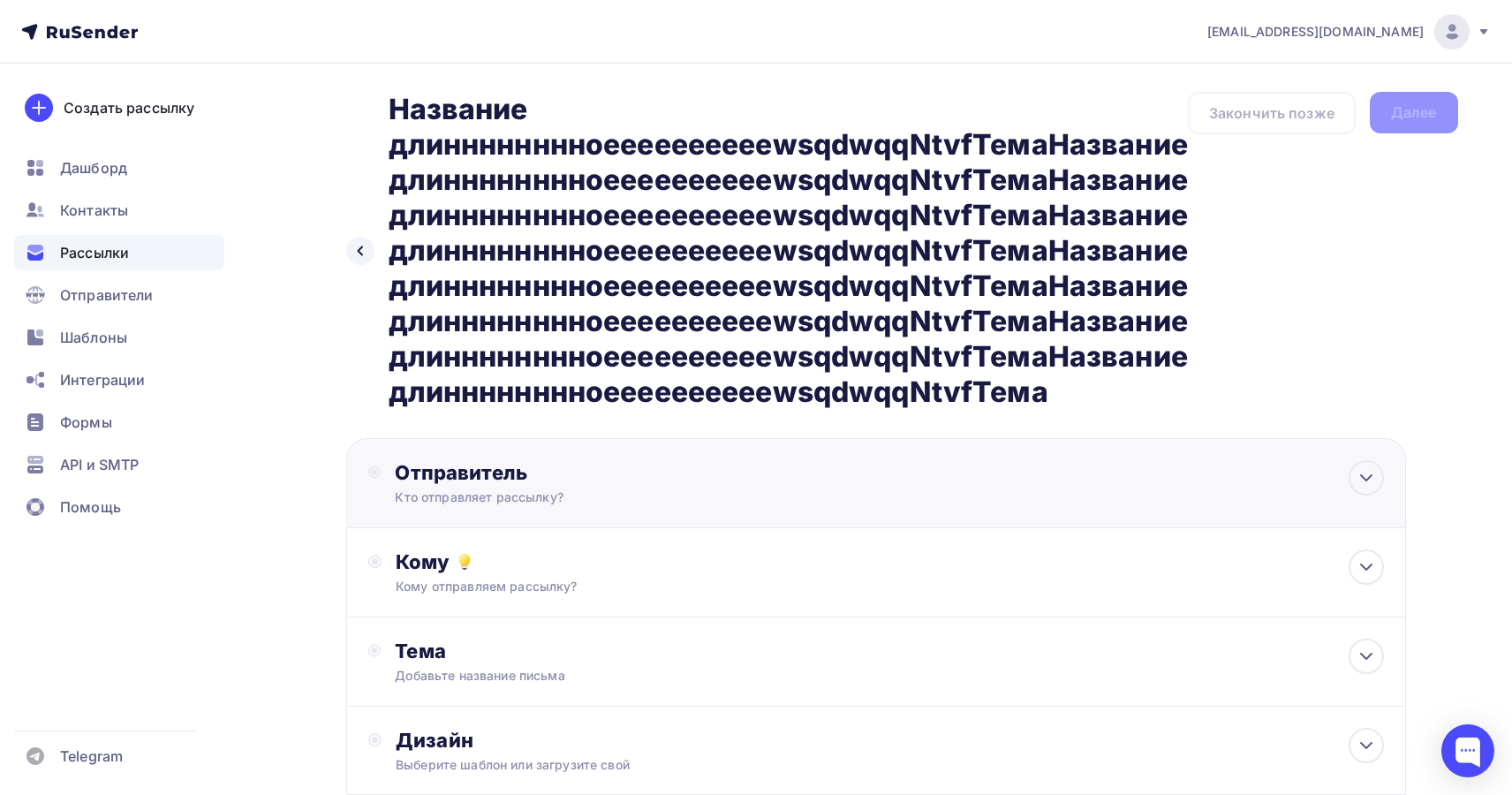
click at [923, 468] on div "Отправитель Кто отправляет рассылку? Email * todua@ucoz-team.net info@vanilla-e…" at bounding box center [876, 483] width 1060 height 91
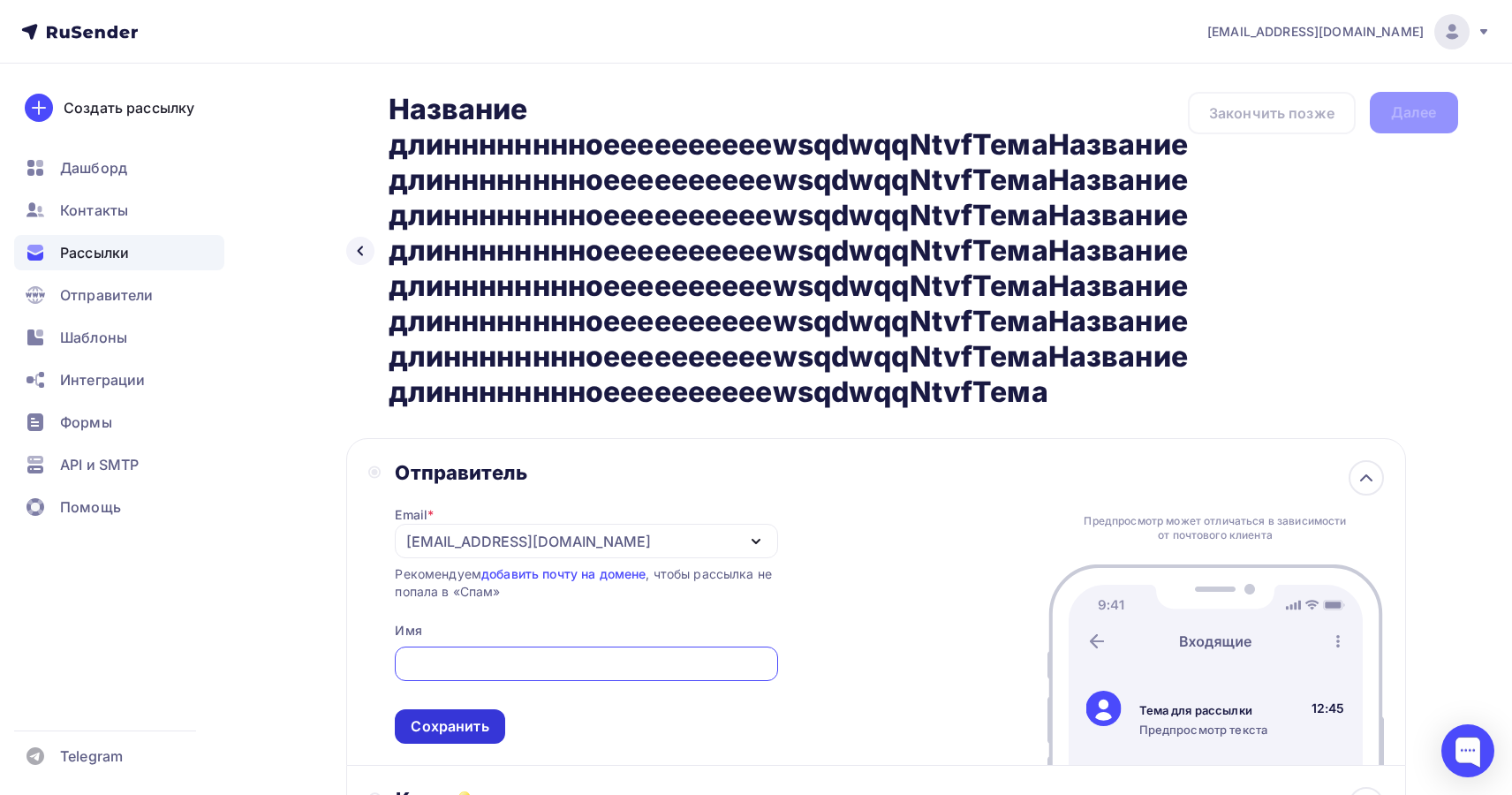
click at [469, 732] on div "Сохранить" at bounding box center [449, 727] width 77 height 21
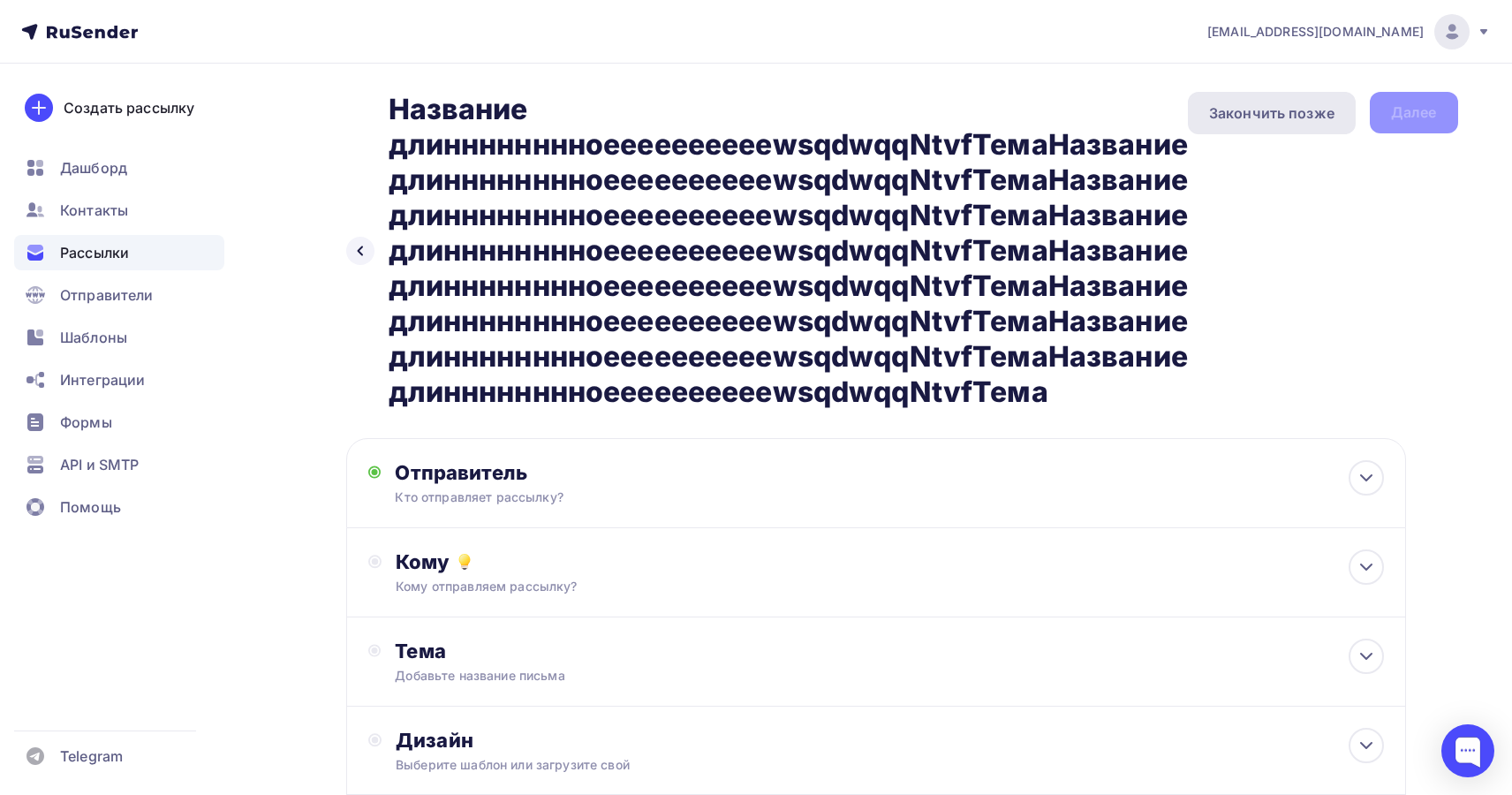
click at [1311, 105] on div "Закончить позже" at bounding box center [1271, 113] width 125 height 21
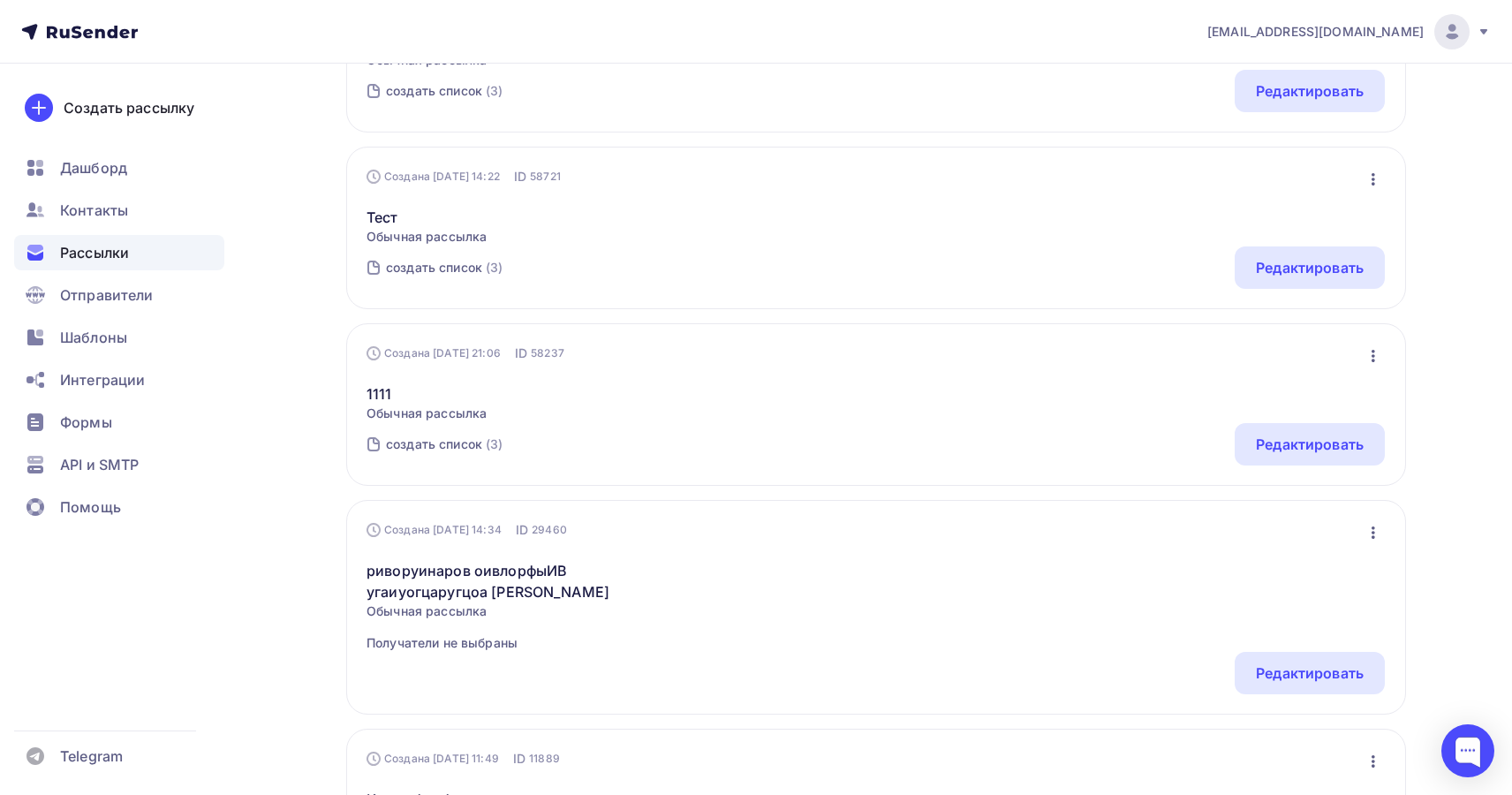
scroll to position [396, 0]
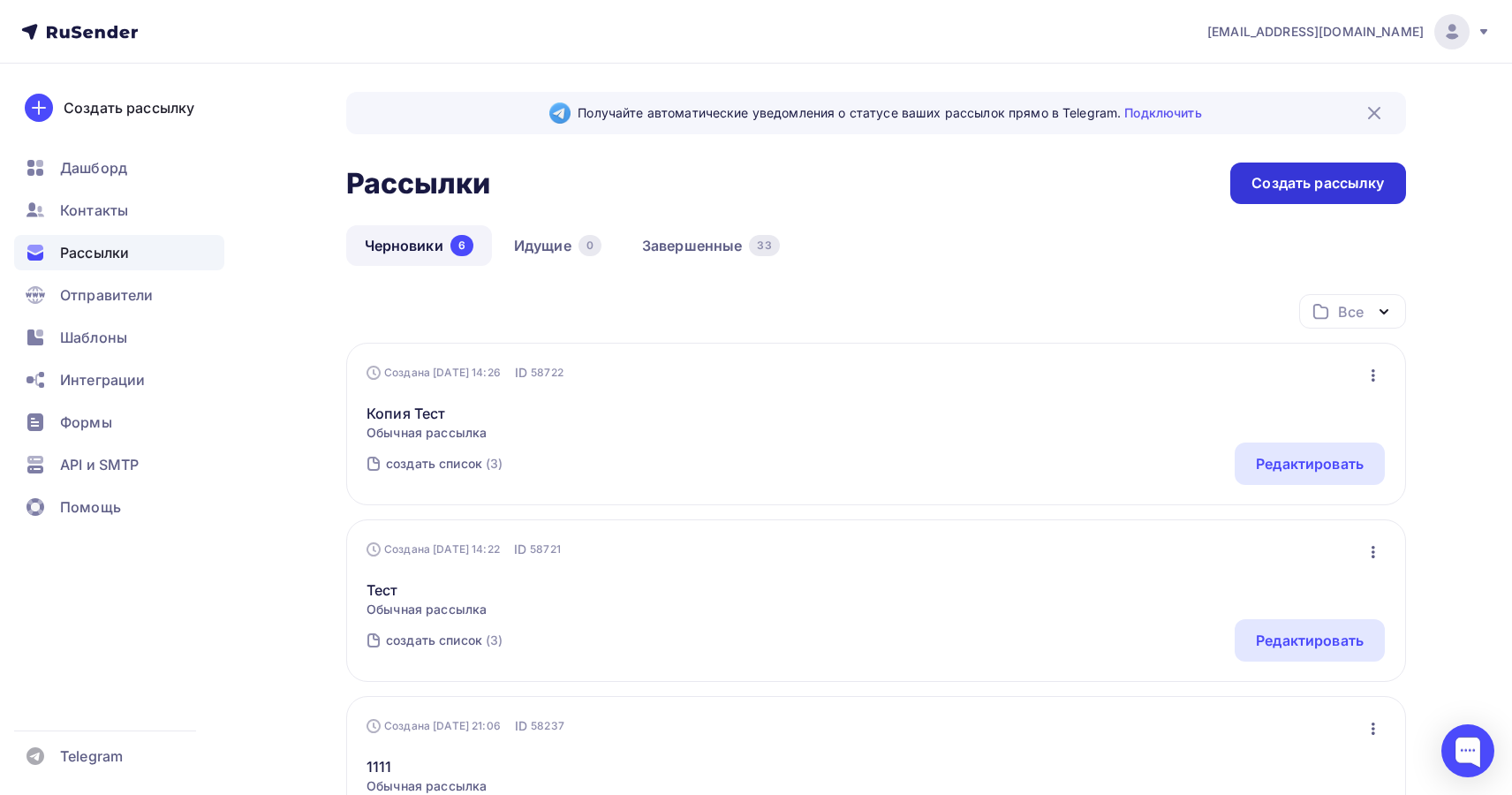
click at [1290, 185] on div "Создать рассылку" at bounding box center [1318, 184] width 132 height 21
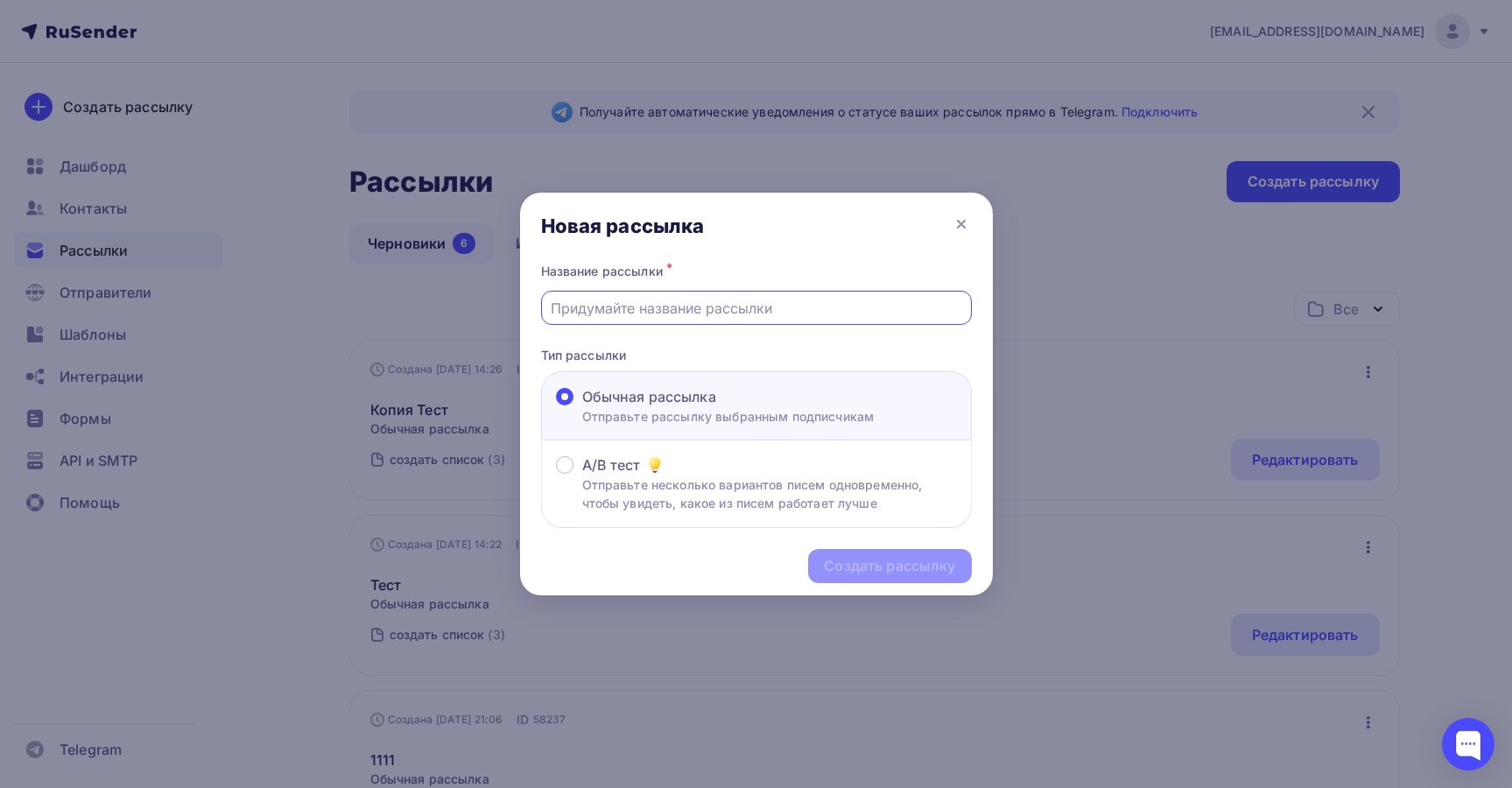
click at [645, 303] on input "text" at bounding box center [756, 308] width 411 height 21
paste input "Название длинннннннноееееееееееwsqdwqqNtvfТема"
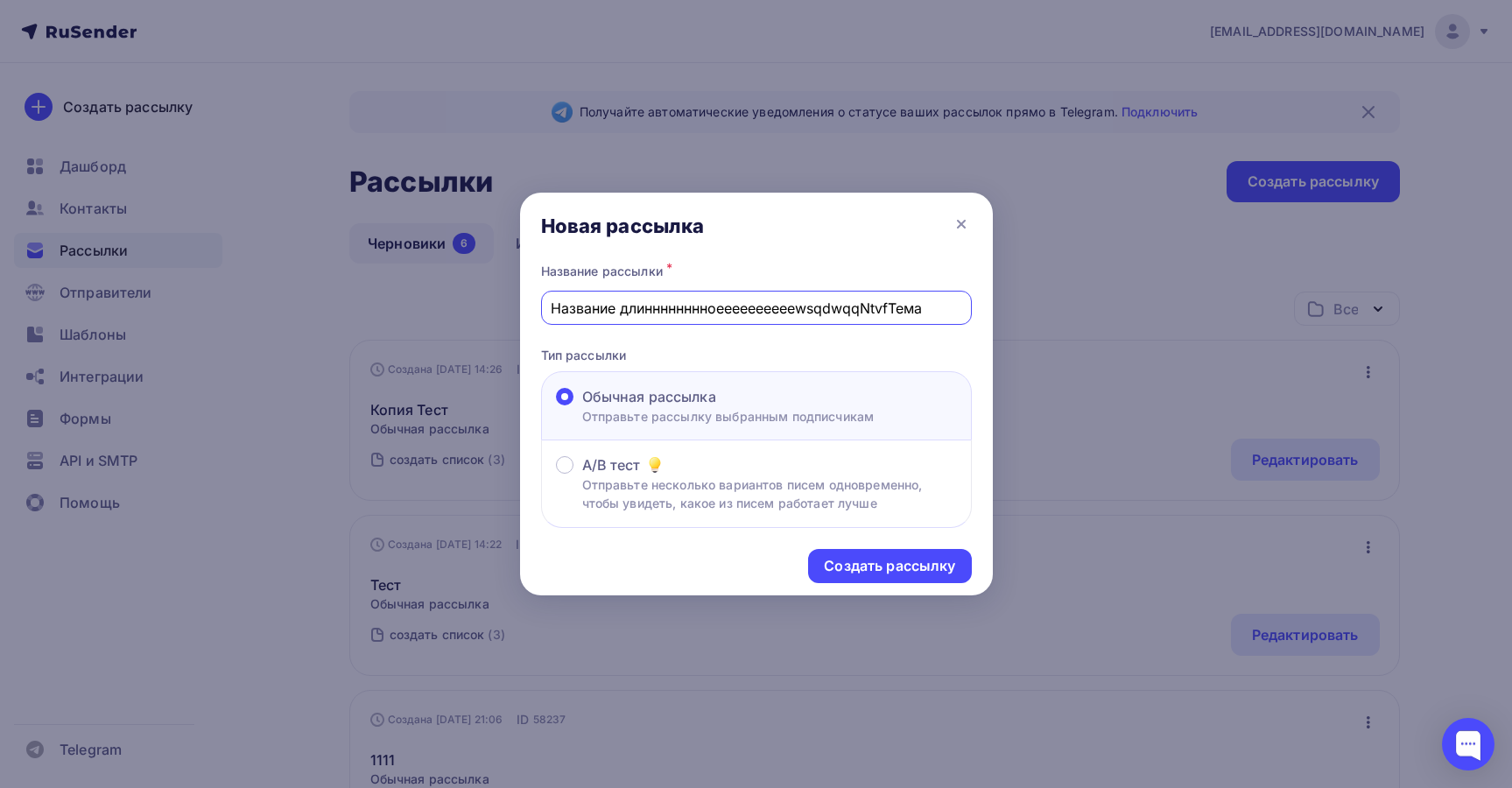
paste input "Название длинннннннноееееееееееwsqdwqqNtvfТема"
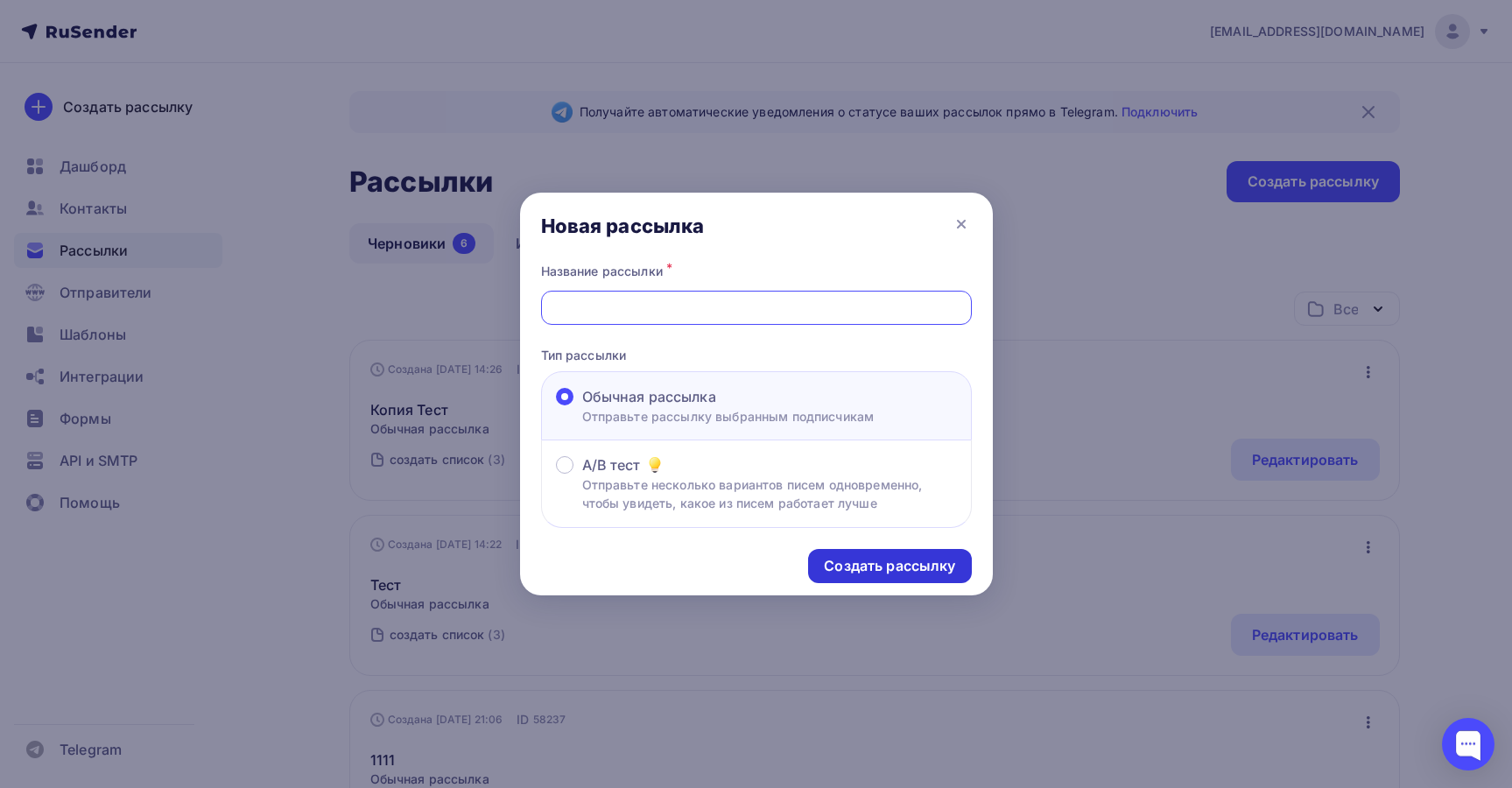
paste input "Название длинннннннноееееееееееwsqdwqqNtvfТема"
type input "Название длинннннннноееееееееееwsqdwqqNtvfТемаНазвание длинннннннноееееееееееws…"
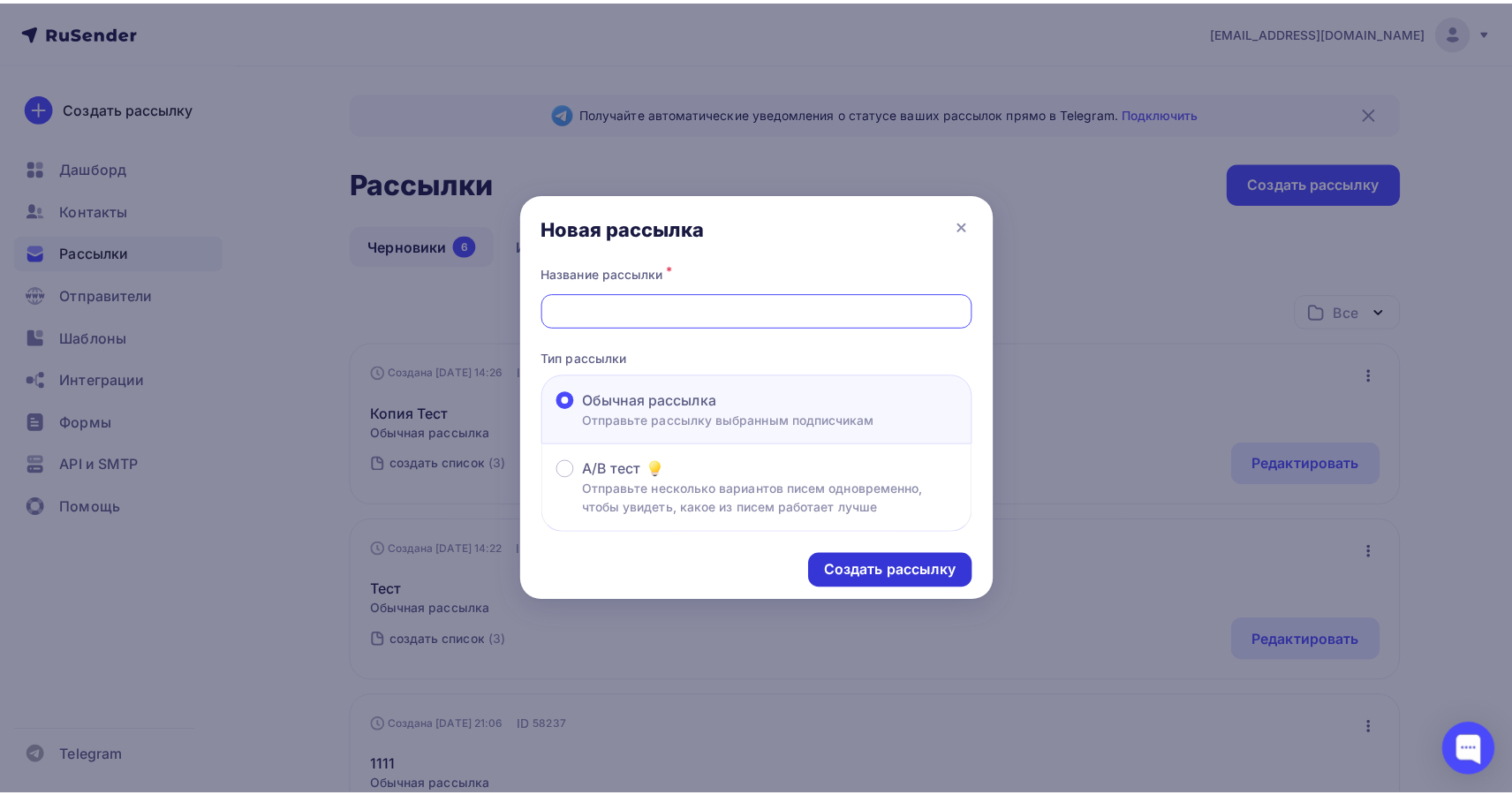
scroll to position [0, 0]
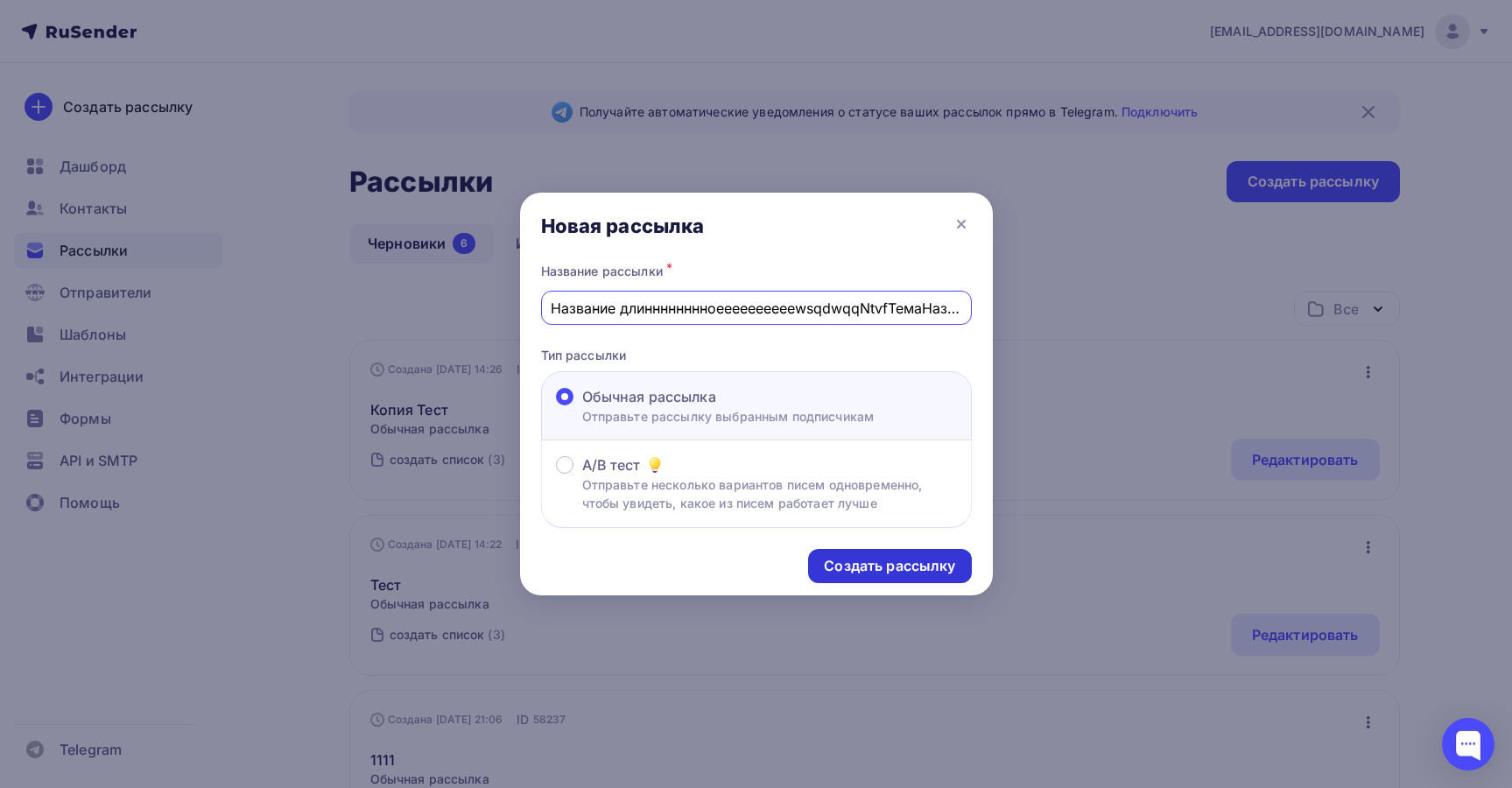
click at [877, 568] on div "Создать рассылку" at bounding box center [890, 566] width 131 height 20
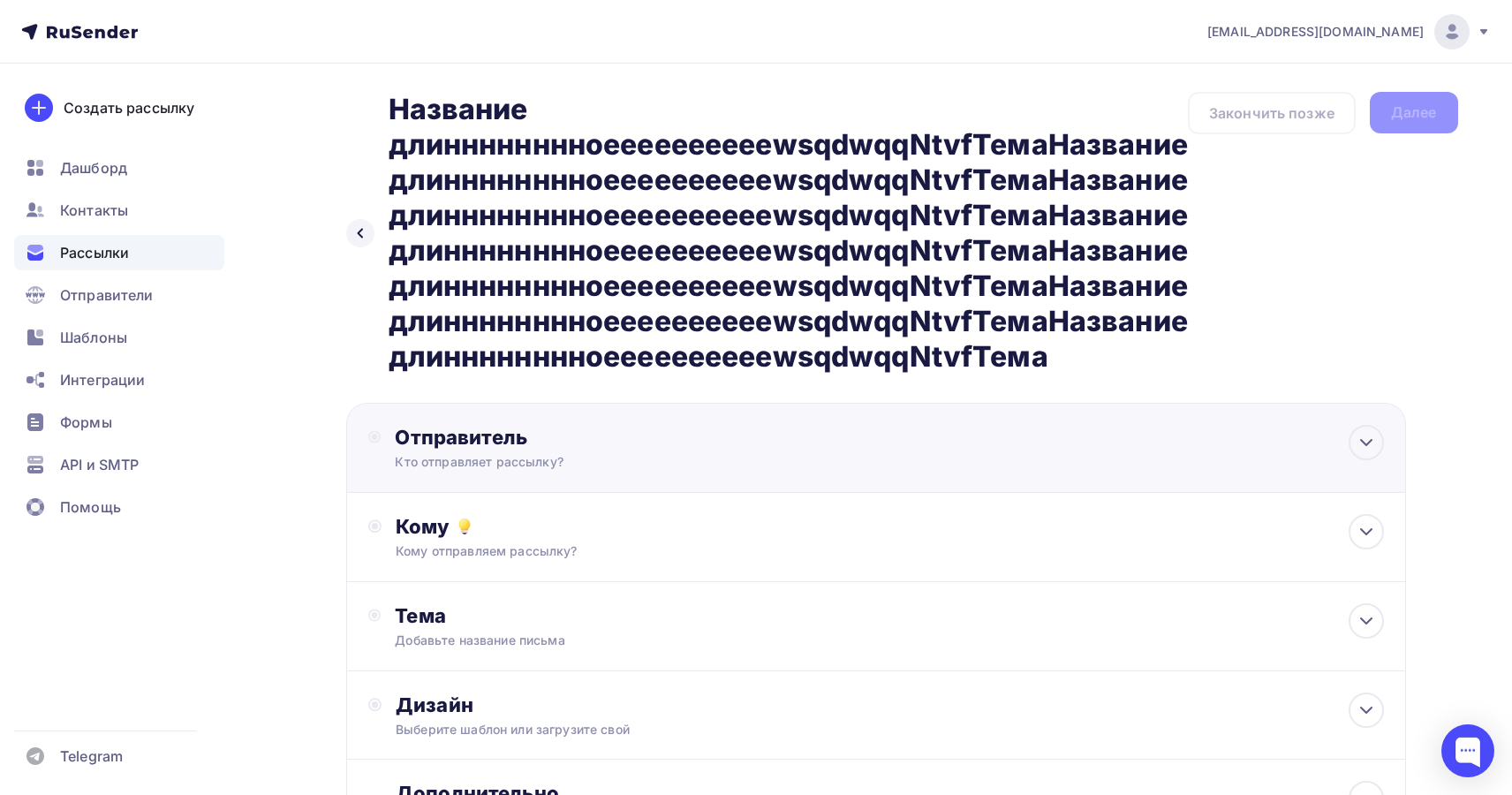
click at [587, 471] on div "Отправитель Кто отправляет рассылку? Email * [EMAIL_ADDRESS][DOMAIN_NAME] [EMAI…" at bounding box center [876, 448] width 1060 height 91
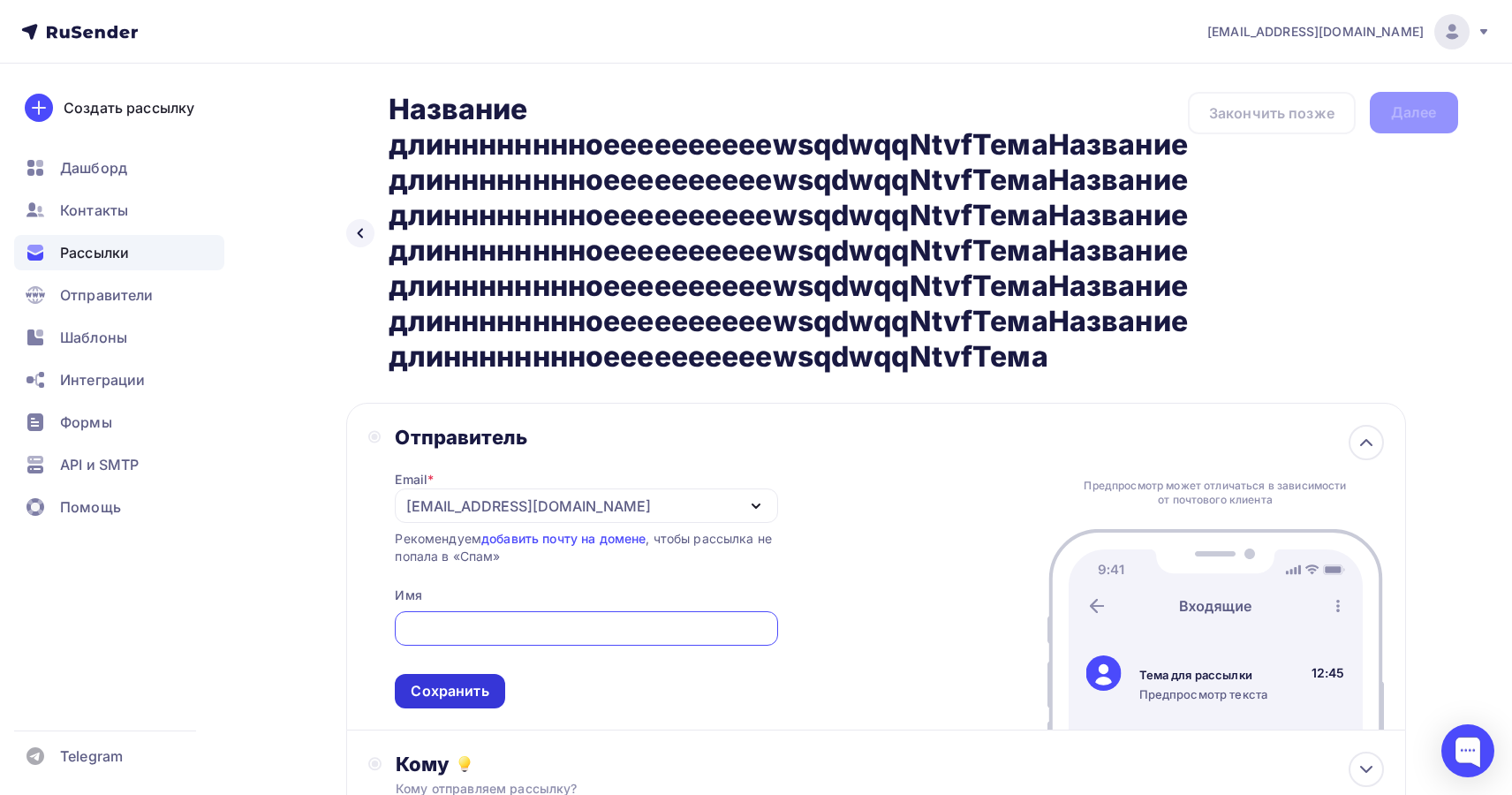
click at [429, 697] on div "Сохранить" at bounding box center [449, 691] width 77 height 21
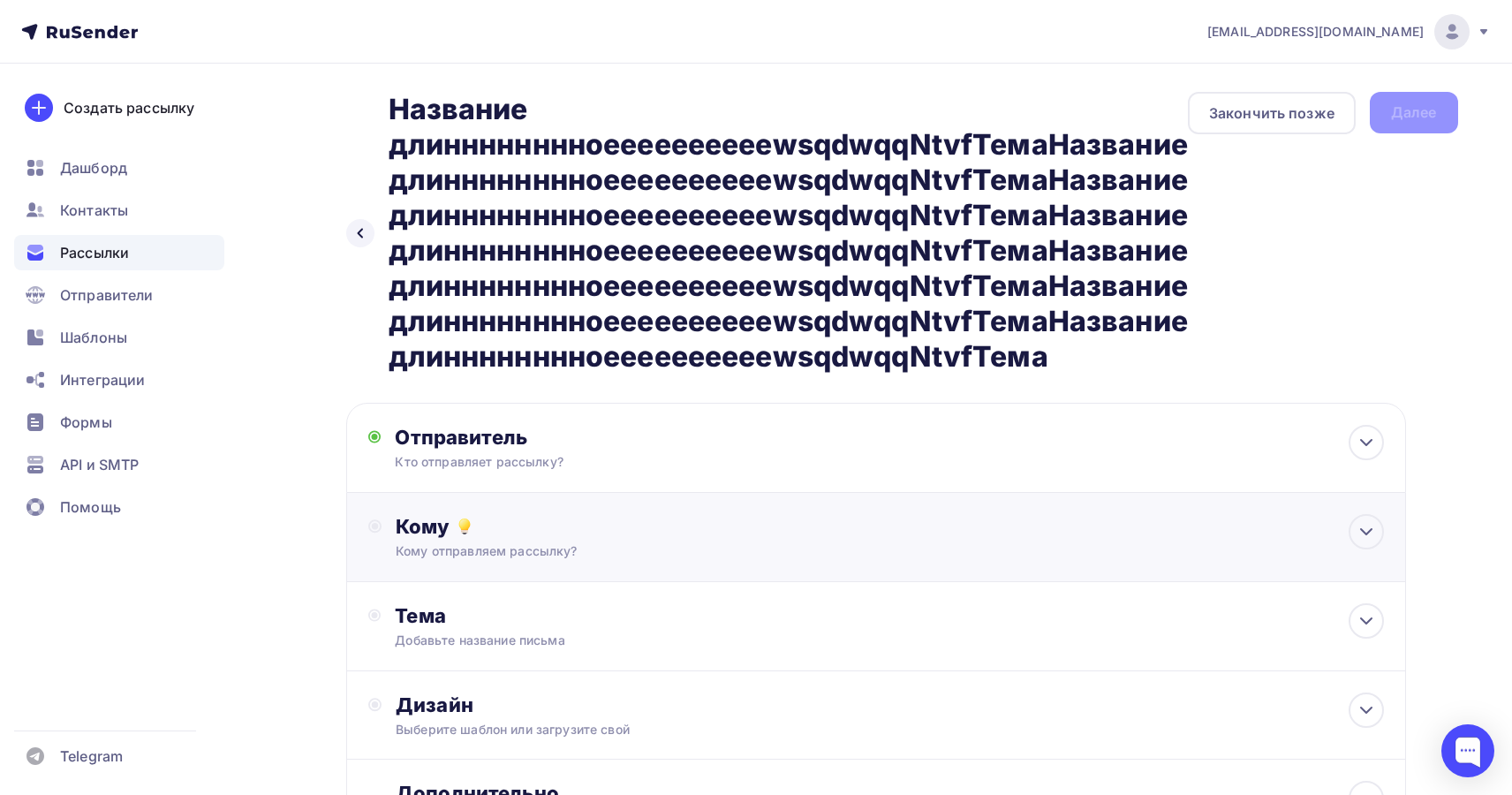
click at [505, 575] on div "Кому Кому отправляем рассылку? Списки получателей Выберите список Все списки id…" at bounding box center [876, 537] width 1060 height 90
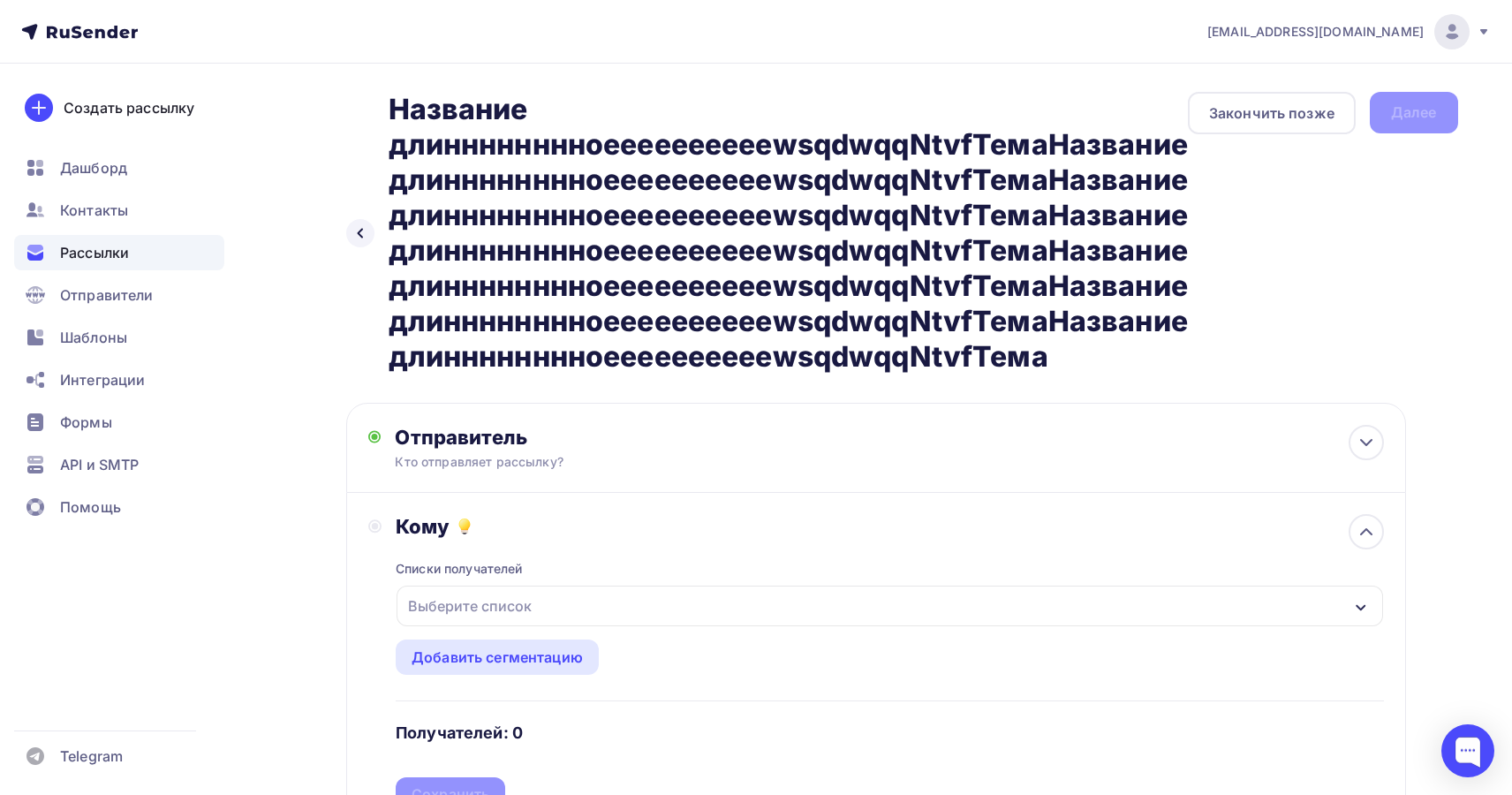
click at [505, 602] on div "Выберите список" at bounding box center [470, 606] width 138 height 32
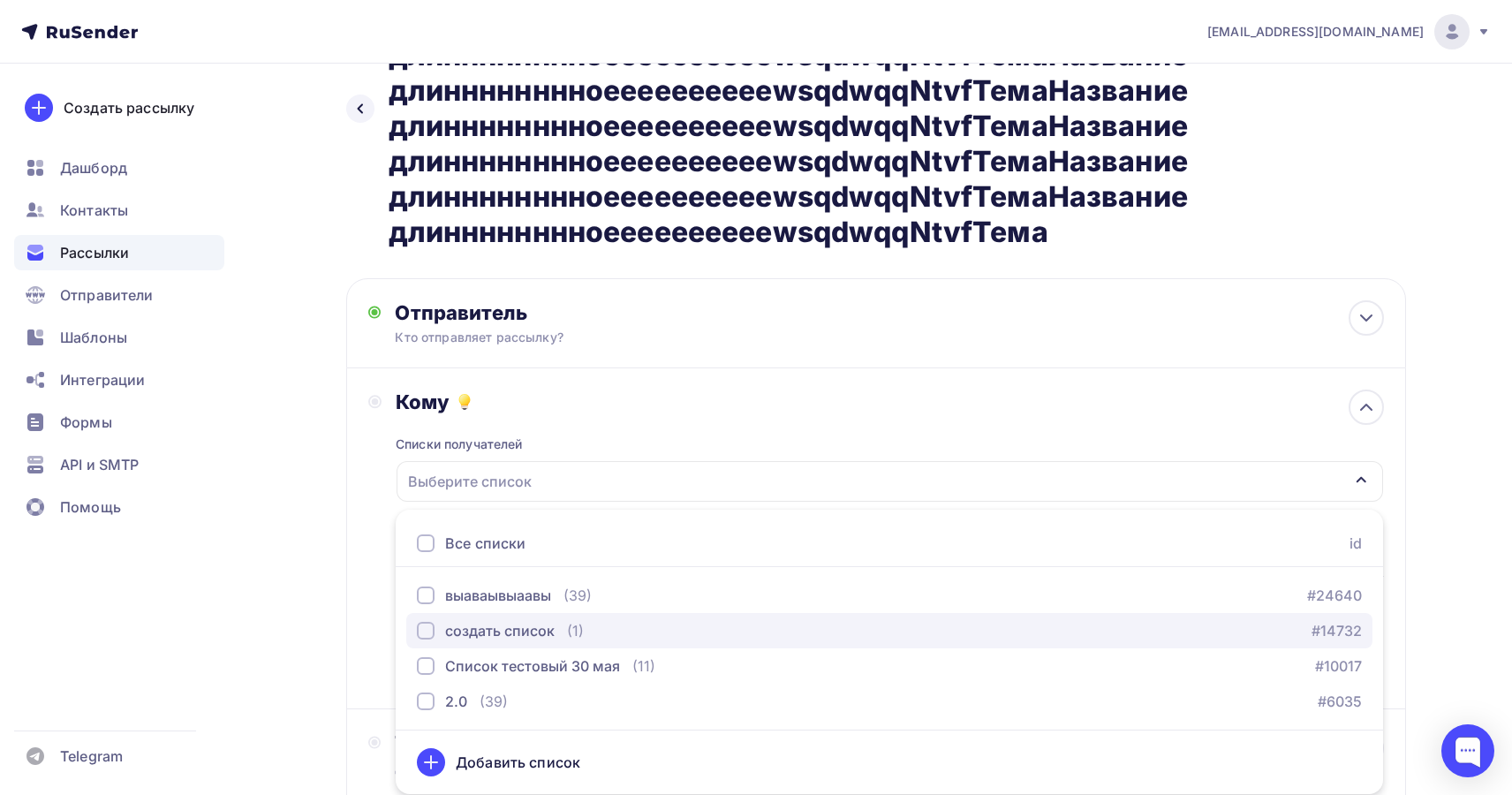
click at [495, 626] on div "создать список" at bounding box center [499, 631] width 109 height 21
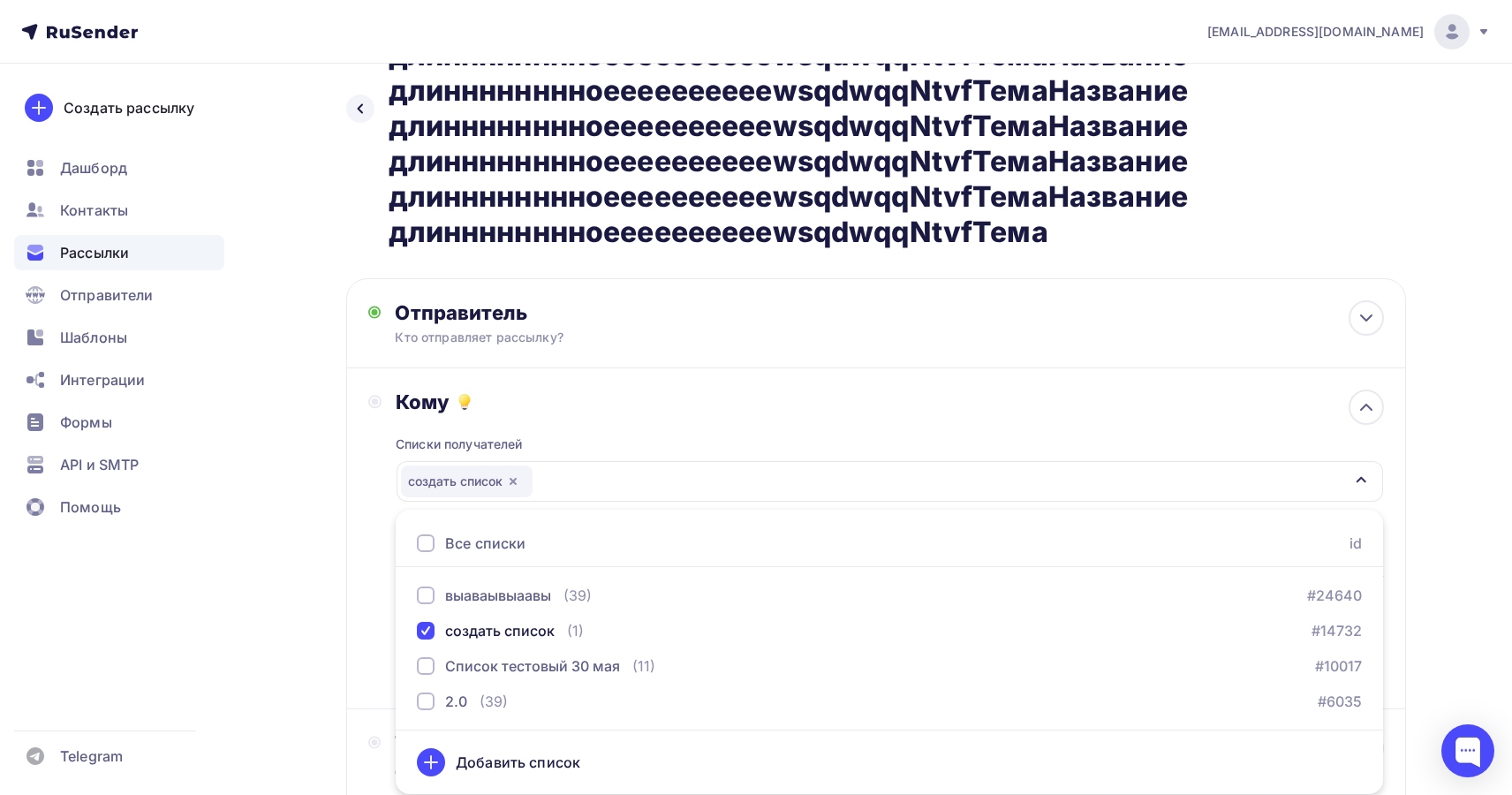
click at [340, 665] on div "Назад Название длинннннннноееееееееееwsqdwqqNtvfТемаНазвание длинннннннноееееее…" at bounding box center [756, 515] width 1448 height 1151
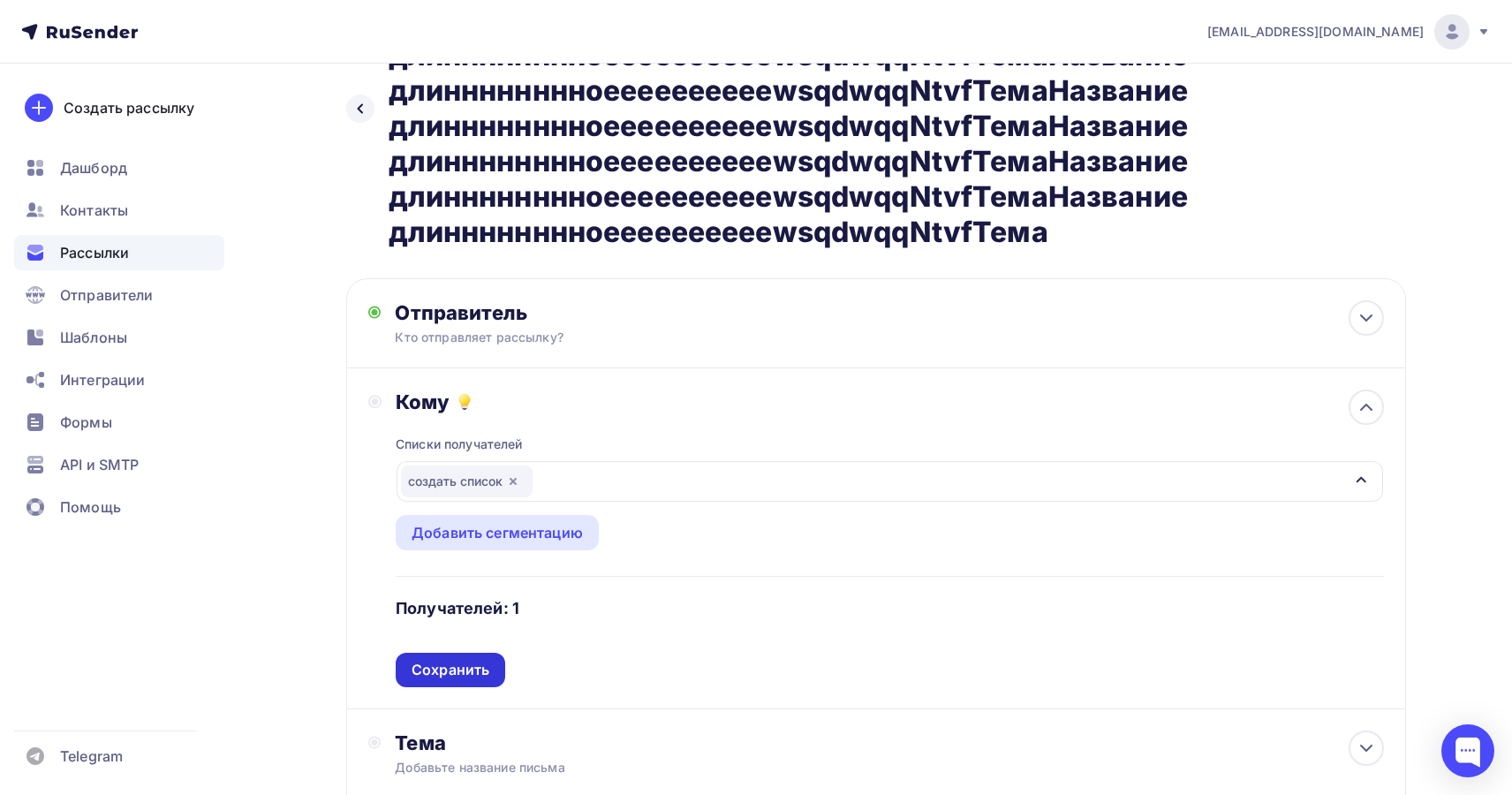
click at [461, 679] on div "Сохранить" at bounding box center [450, 670] width 77 height 21
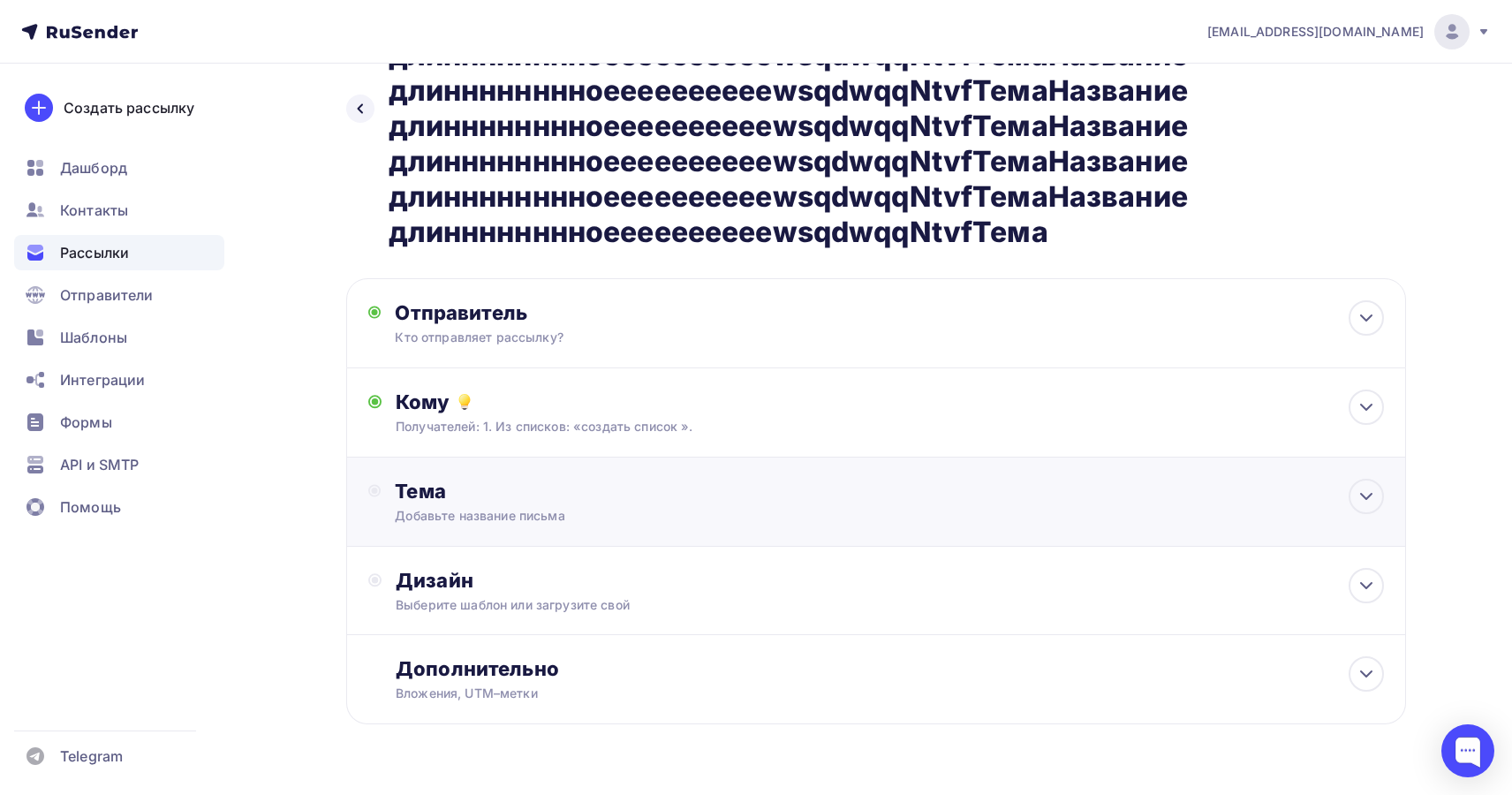
click at [530, 521] on div "Добавьте название письма" at bounding box center [551, 515] width 314 height 18
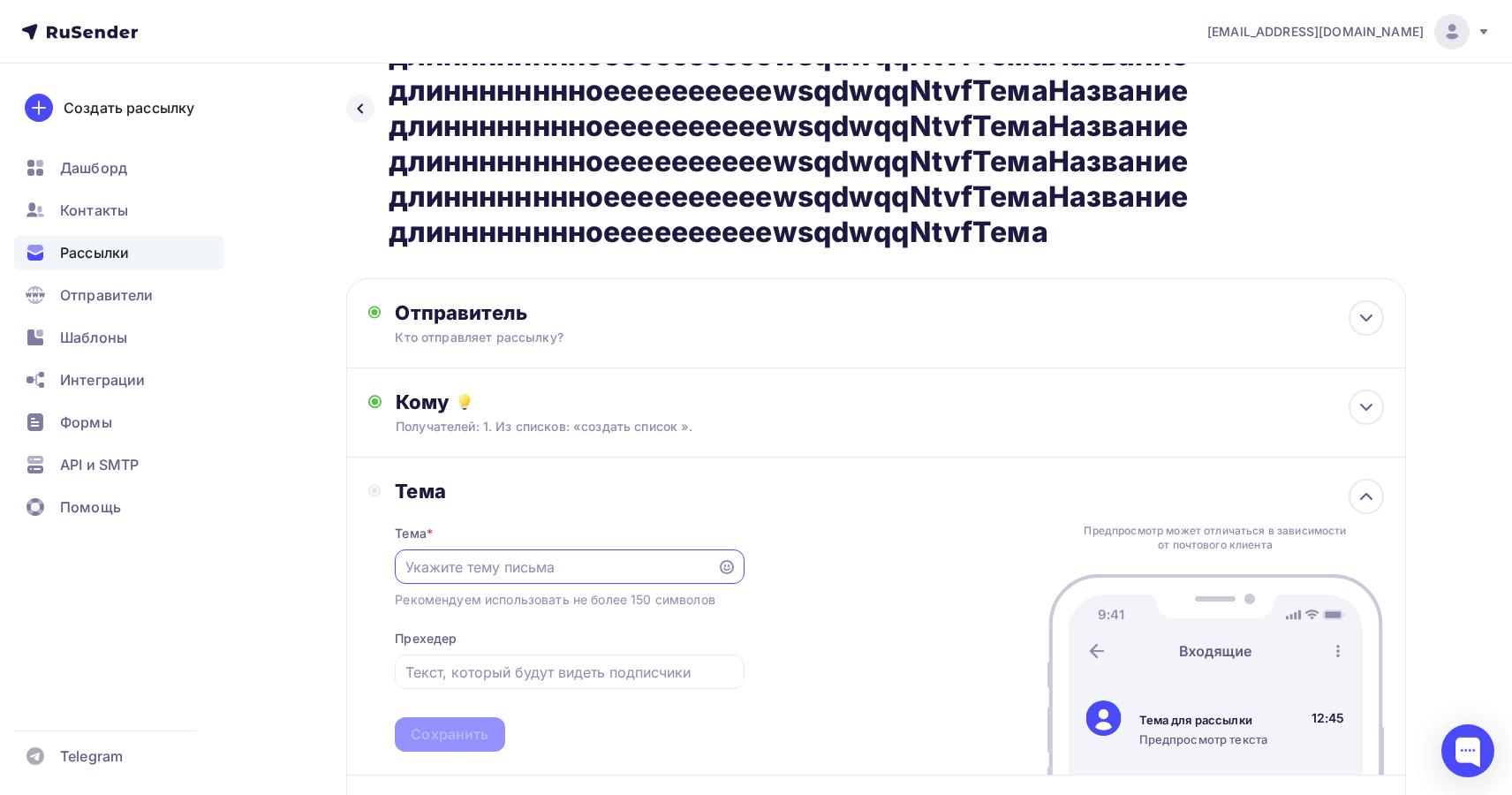
scroll to position [0, 0]
paste input "Название длинннннннноееееееееееwsqdwqqNtvfТема"
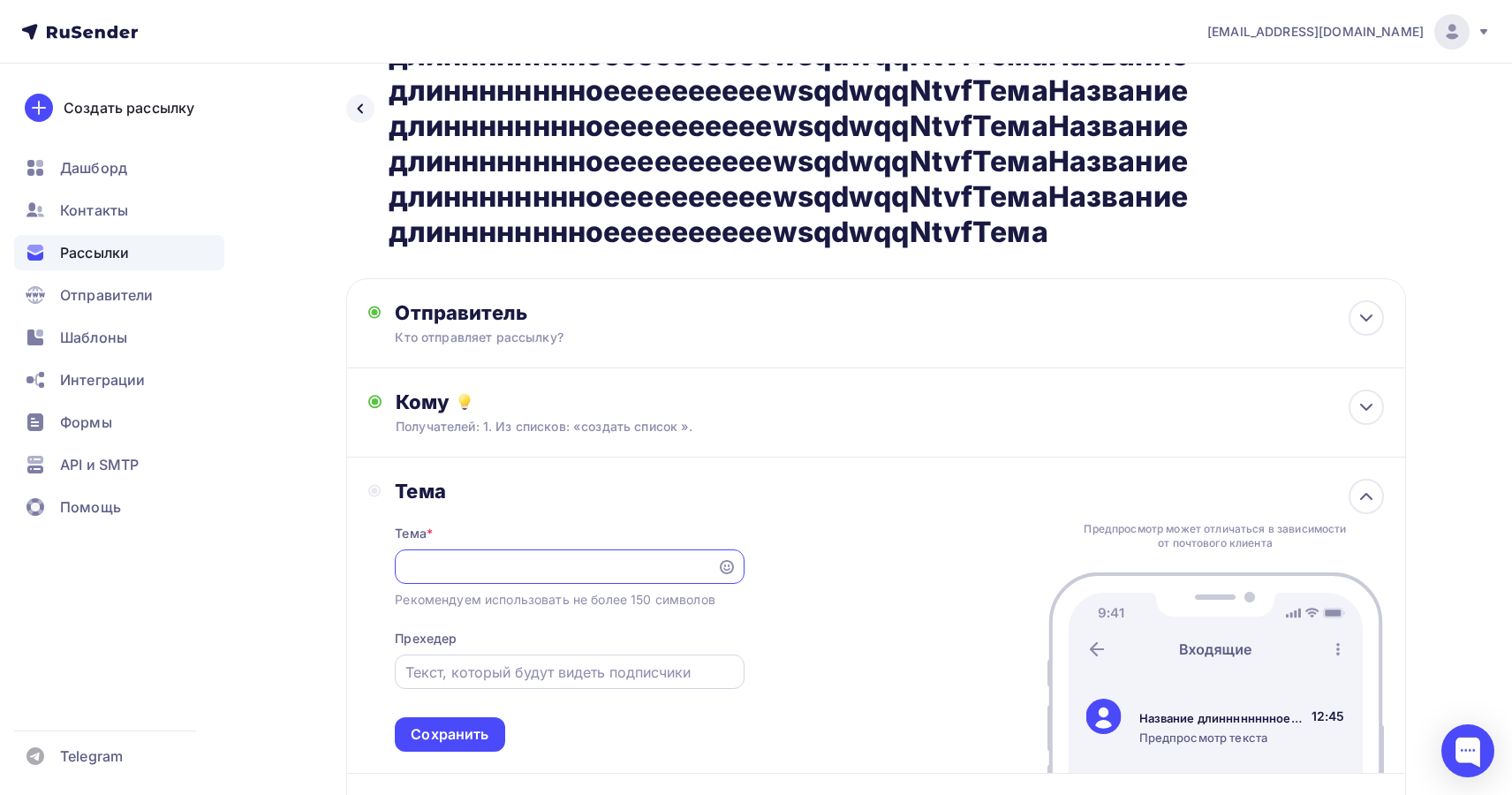
type input "Название длинннннннноееееееееееwsqdwqqNtvfТемаНазвание длинннннннноееееееееееws…"
click at [519, 673] on input "text" at bounding box center [570, 672] width 328 height 21
paste input "Название длинннннннноееееееееееwsqdwqqNtvfТема"
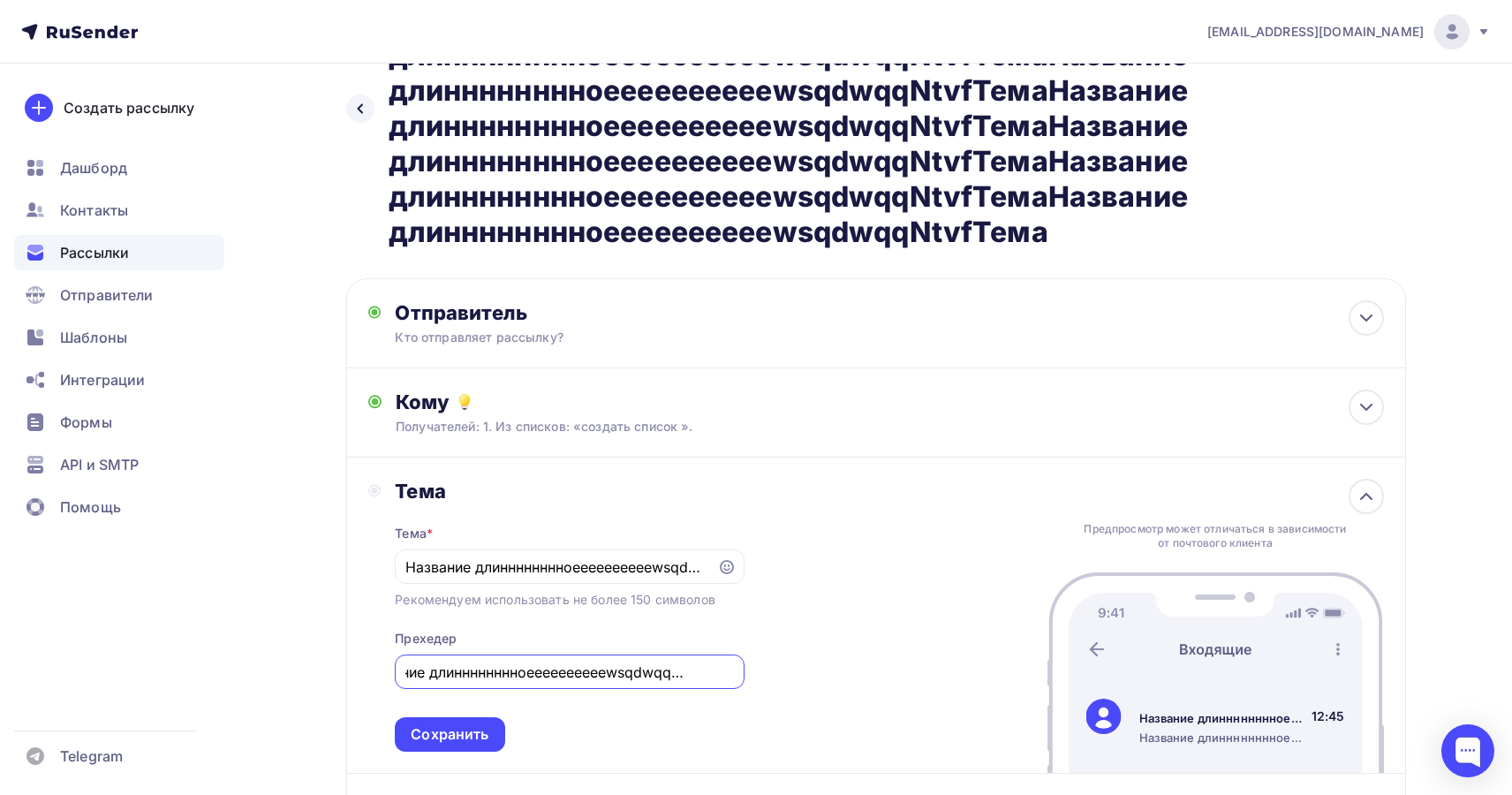
paste input "Название длинннннннноееееееееееwsqdwqqNtvfТема"
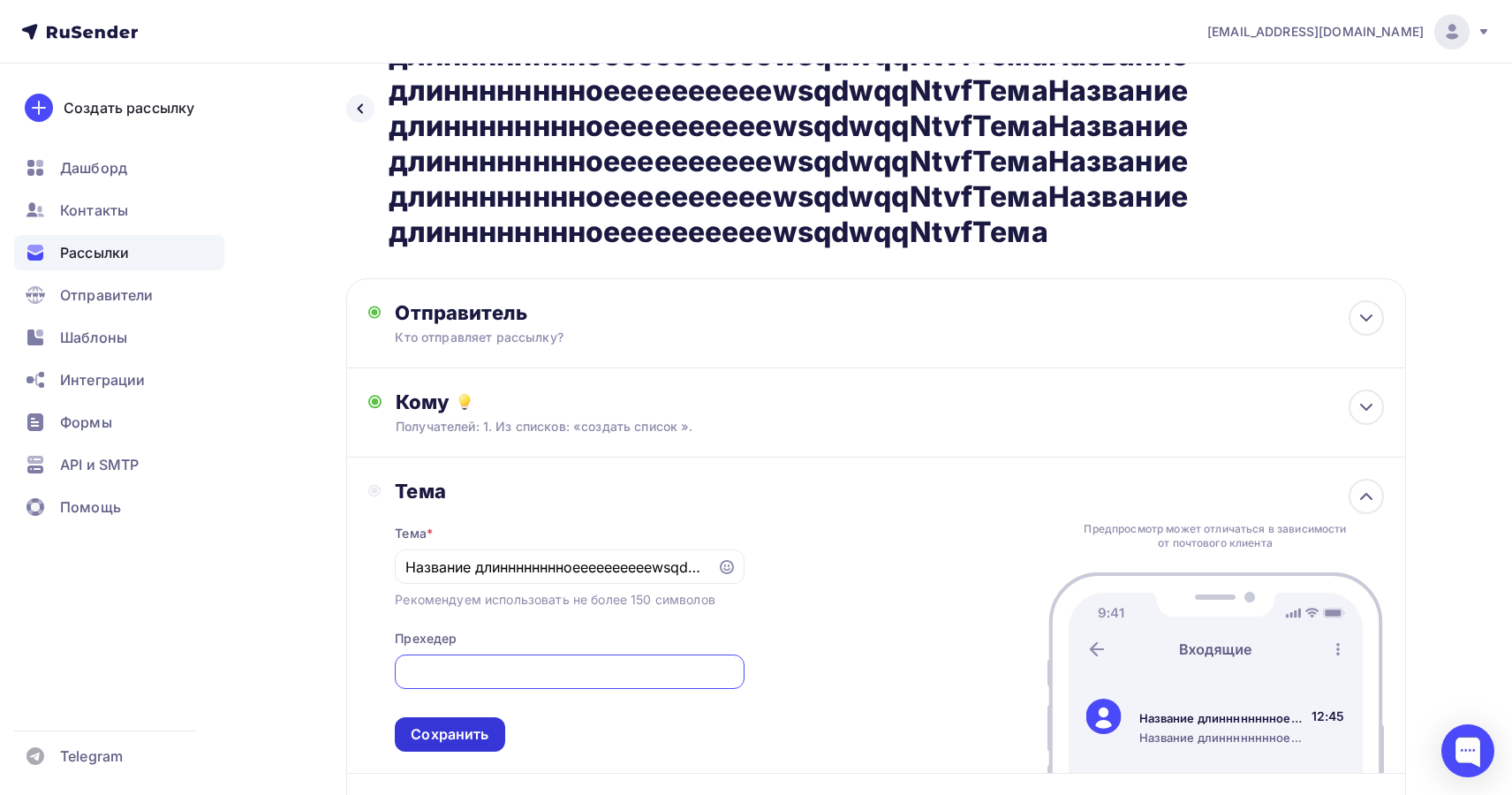
type input "Название длинннннннноееееееееееwsqdwqqNtvfТемаНазвание длинннннннноееееееееееws…"
click at [470, 741] on div "Сохранить" at bounding box center [449, 734] width 77 height 21
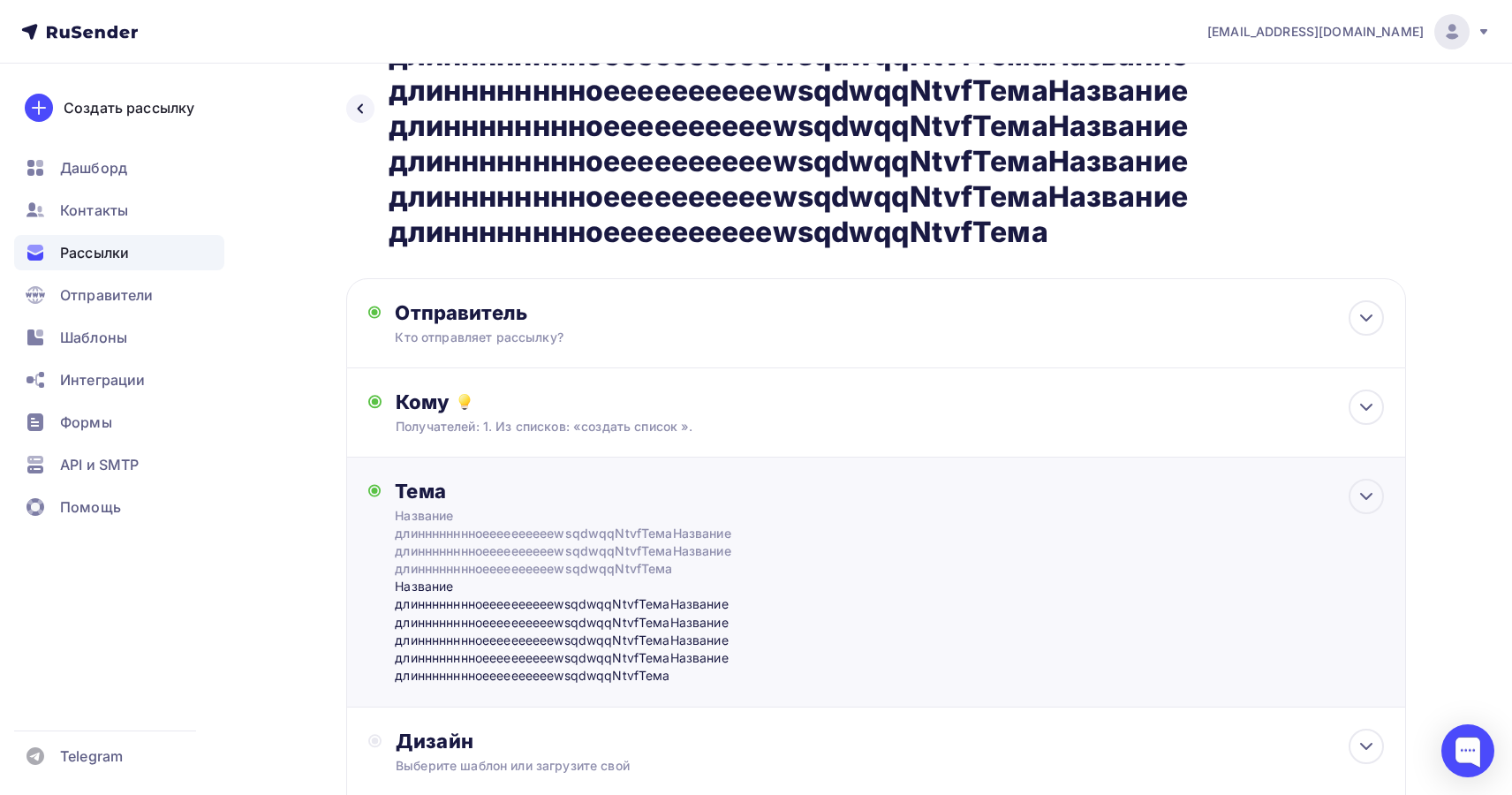
scroll to position [330, 0]
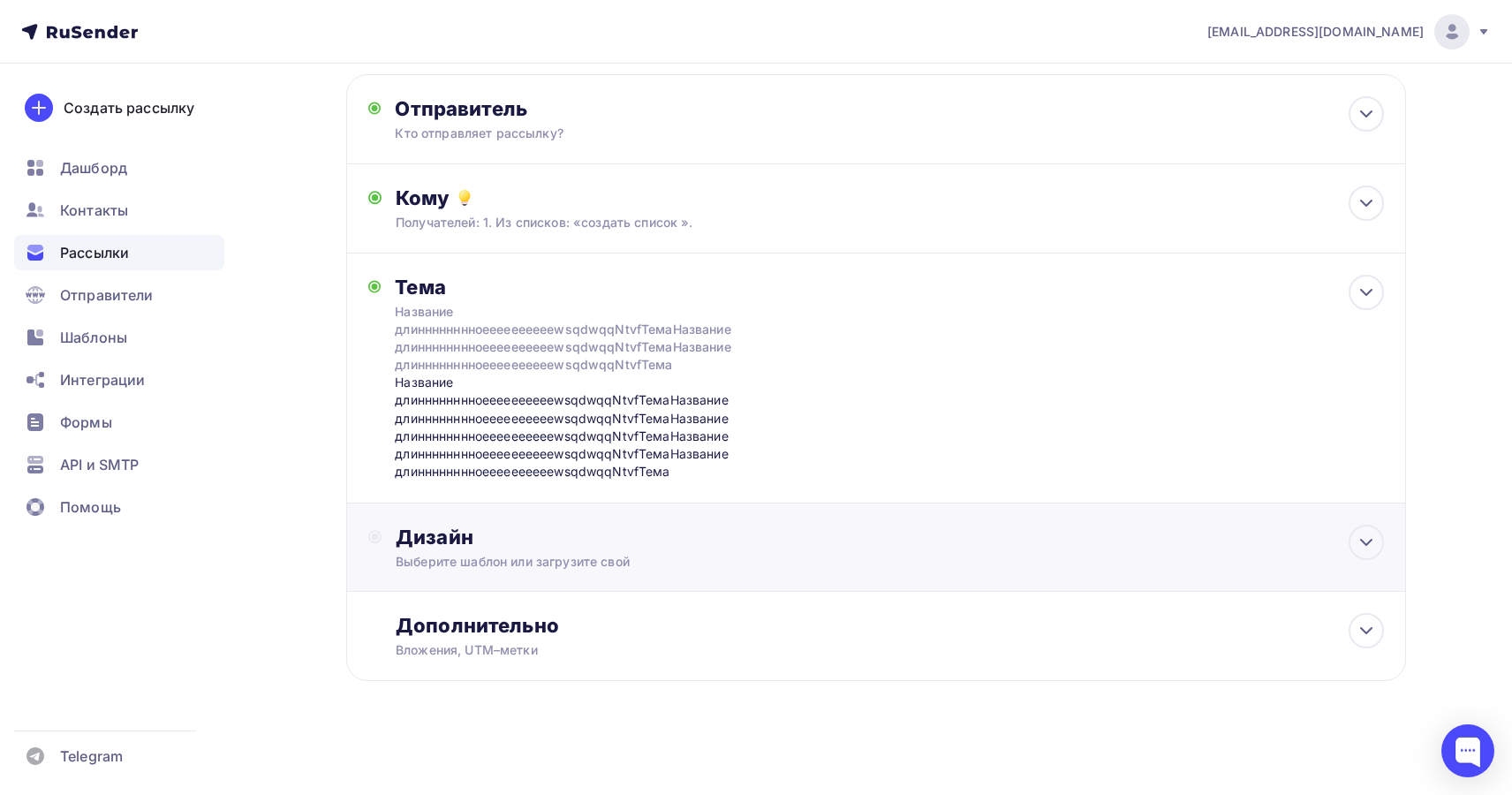
click at [555, 573] on div "Дизайн Выберите шаблон или загрузите свой" at bounding box center [876, 557] width 1016 height 66
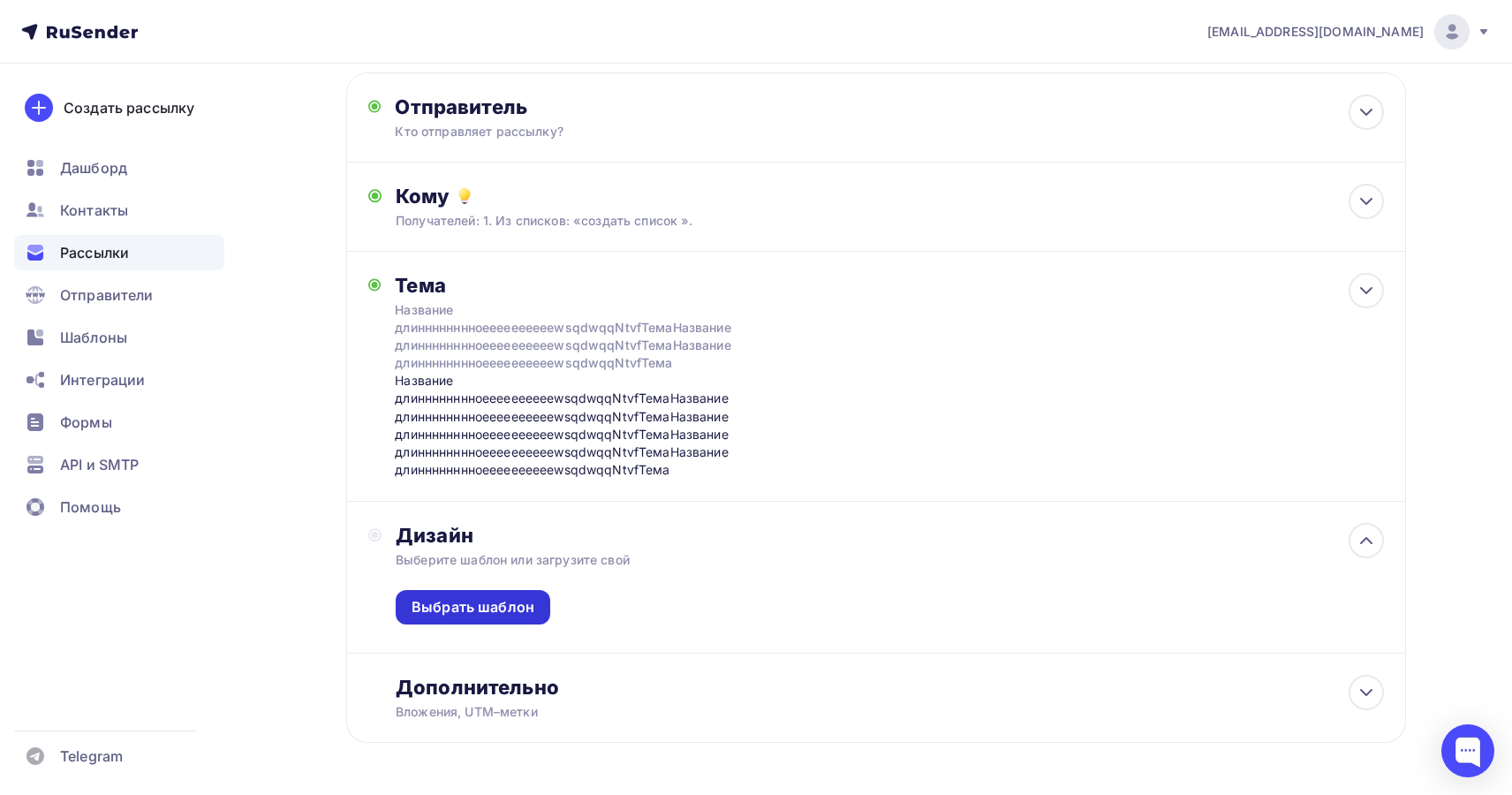
click at [502, 608] on div "Выбрать шаблон" at bounding box center [473, 607] width 123 height 21
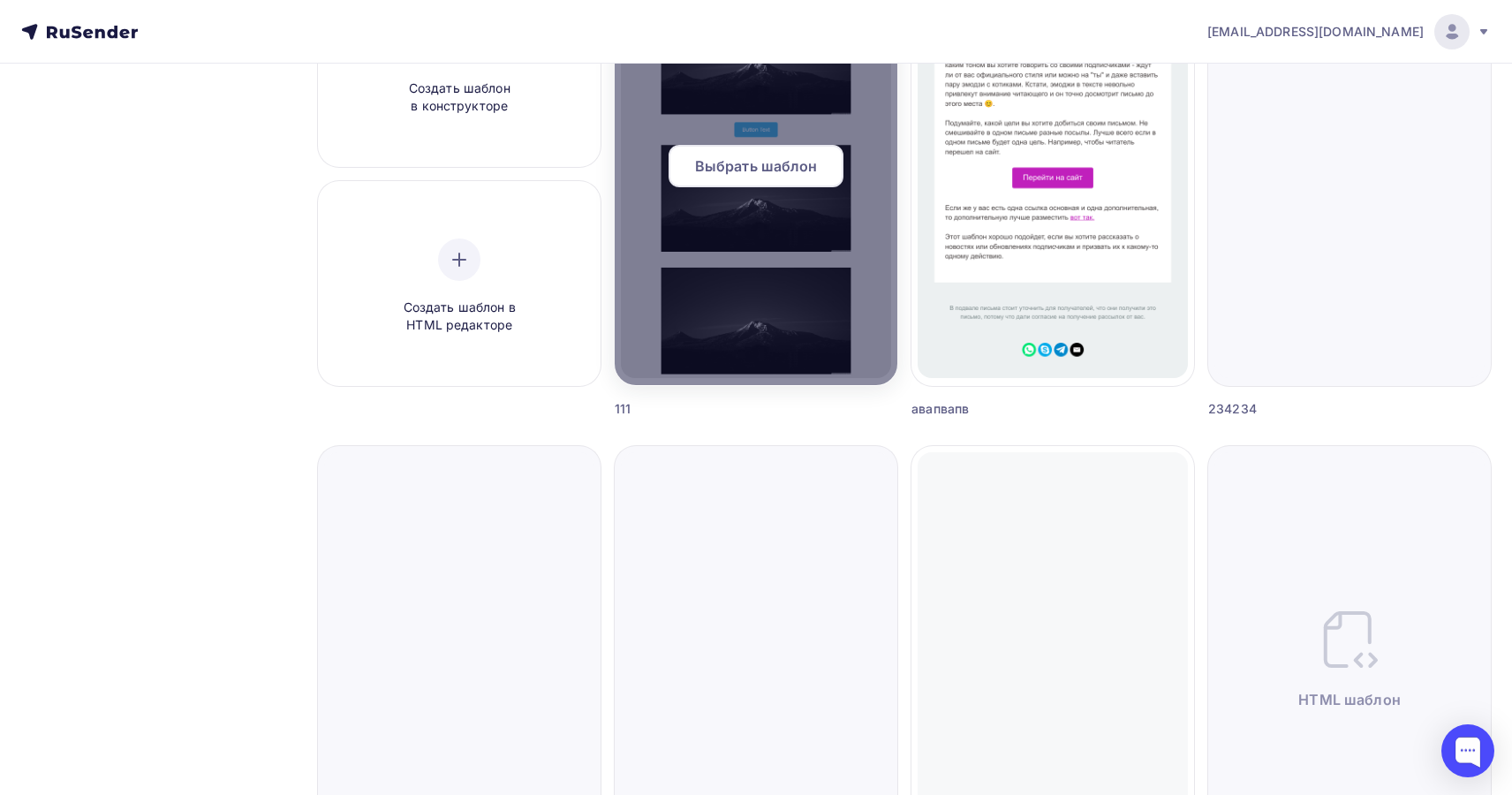
scroll to position [168, 0]
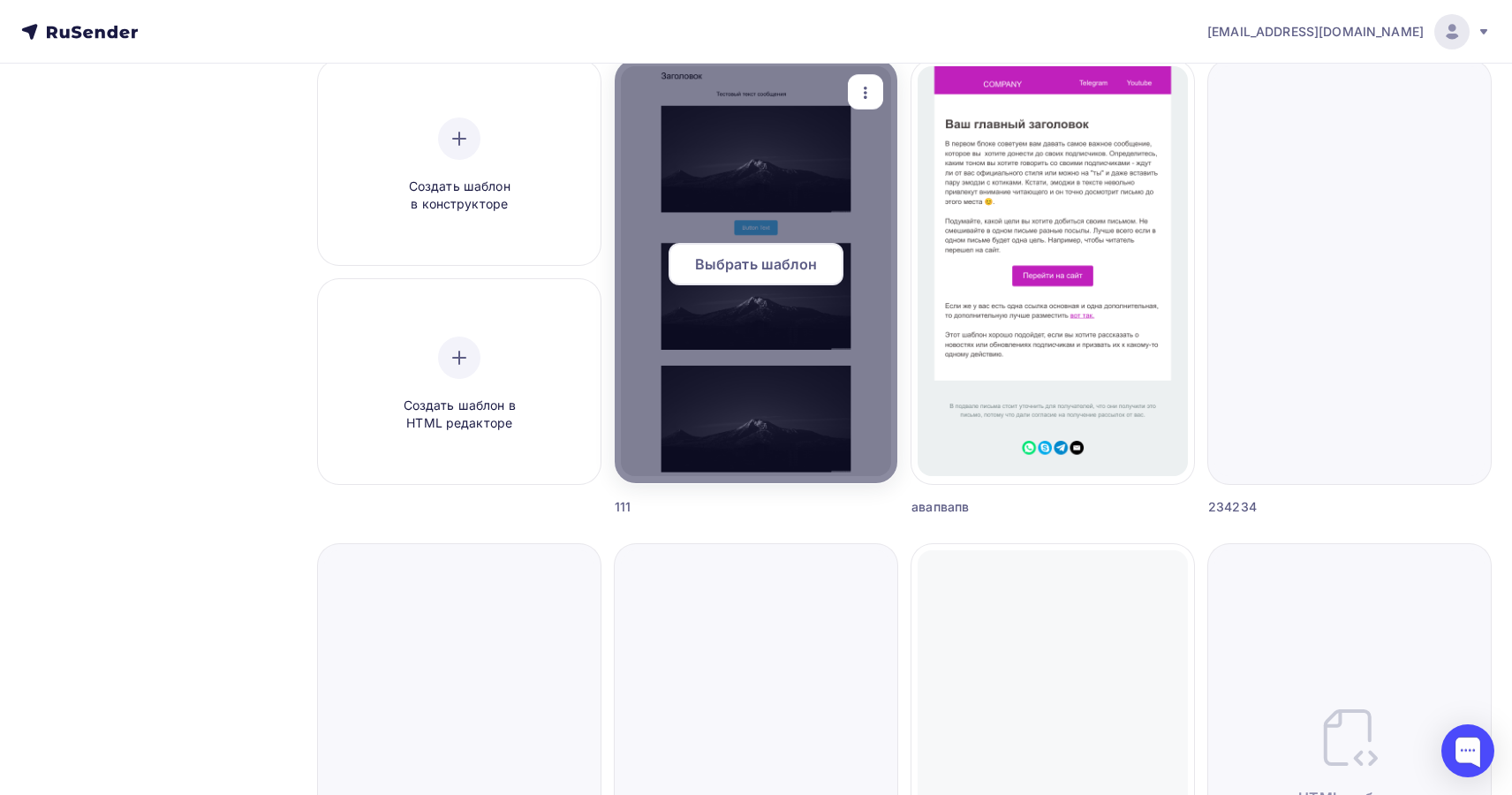
click at [749, 261] on span "Выбрать шаблон" at bounding box center [756, 264] width 123 height 21
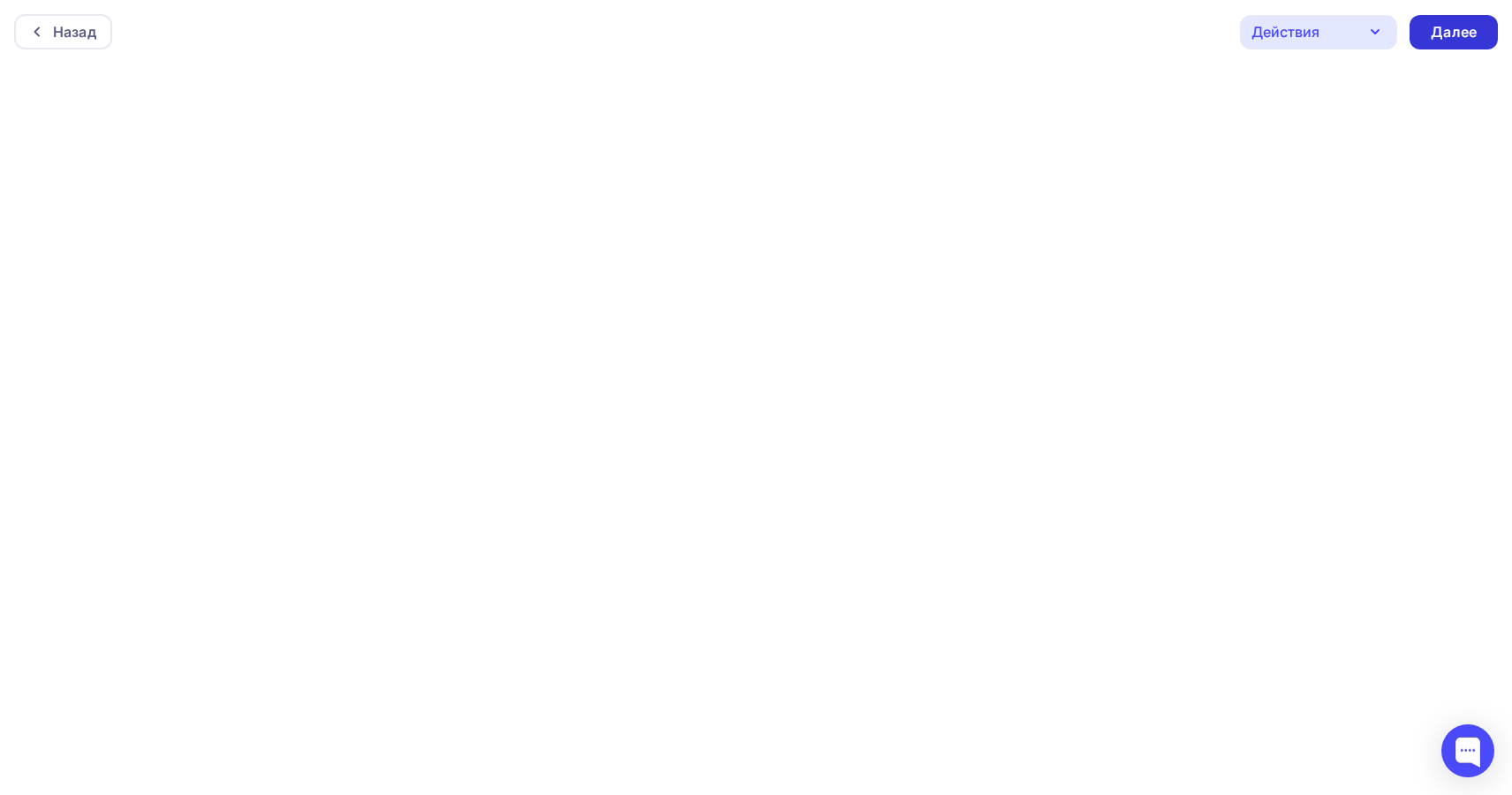
click at [1443, 25] on div "Далее" at bounding box center [1453, 33] width 46 height 21
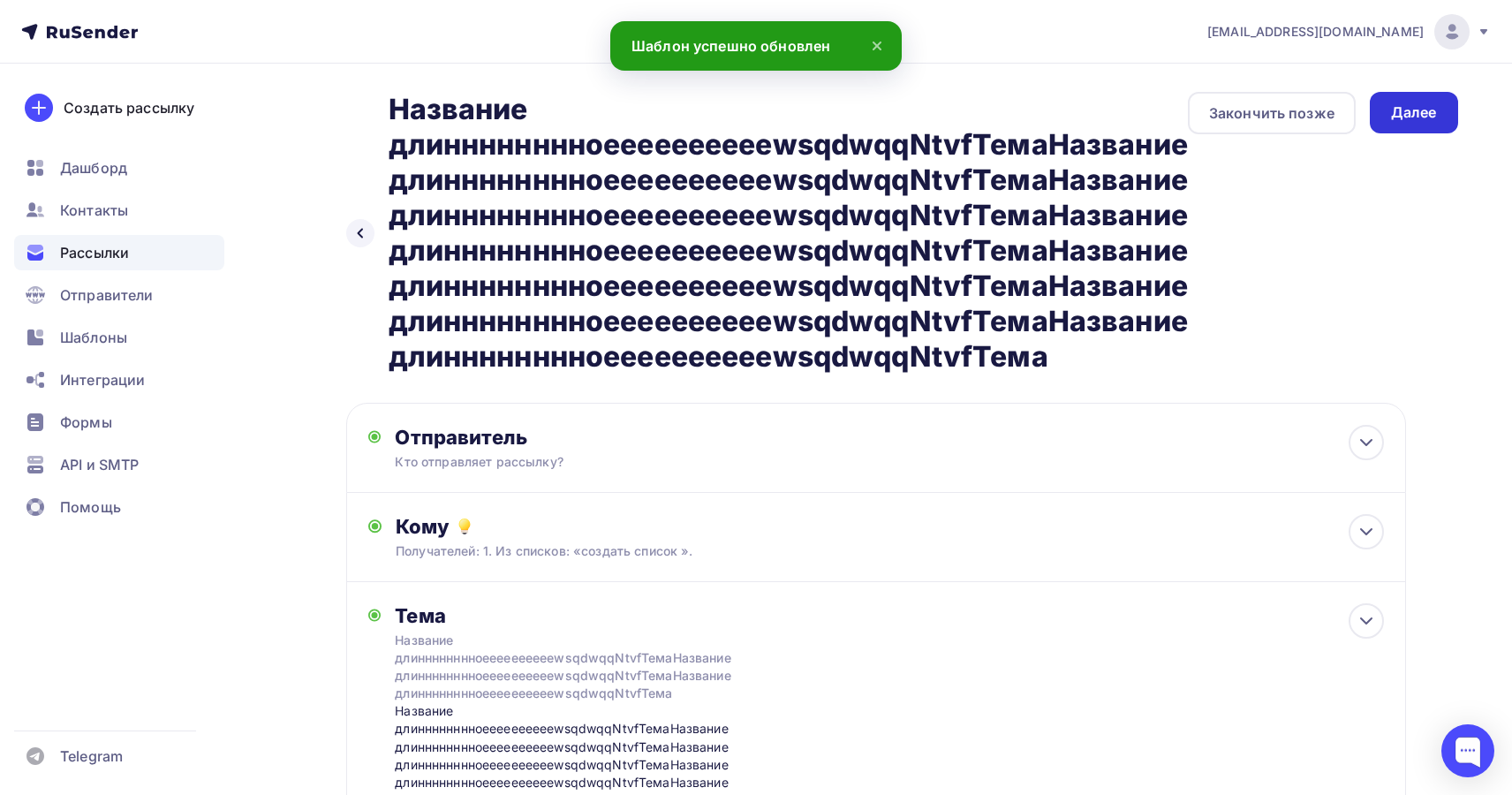
click at [1395, 126] on div "Далее" at bounding box center [1414, 112] width 89 height 42
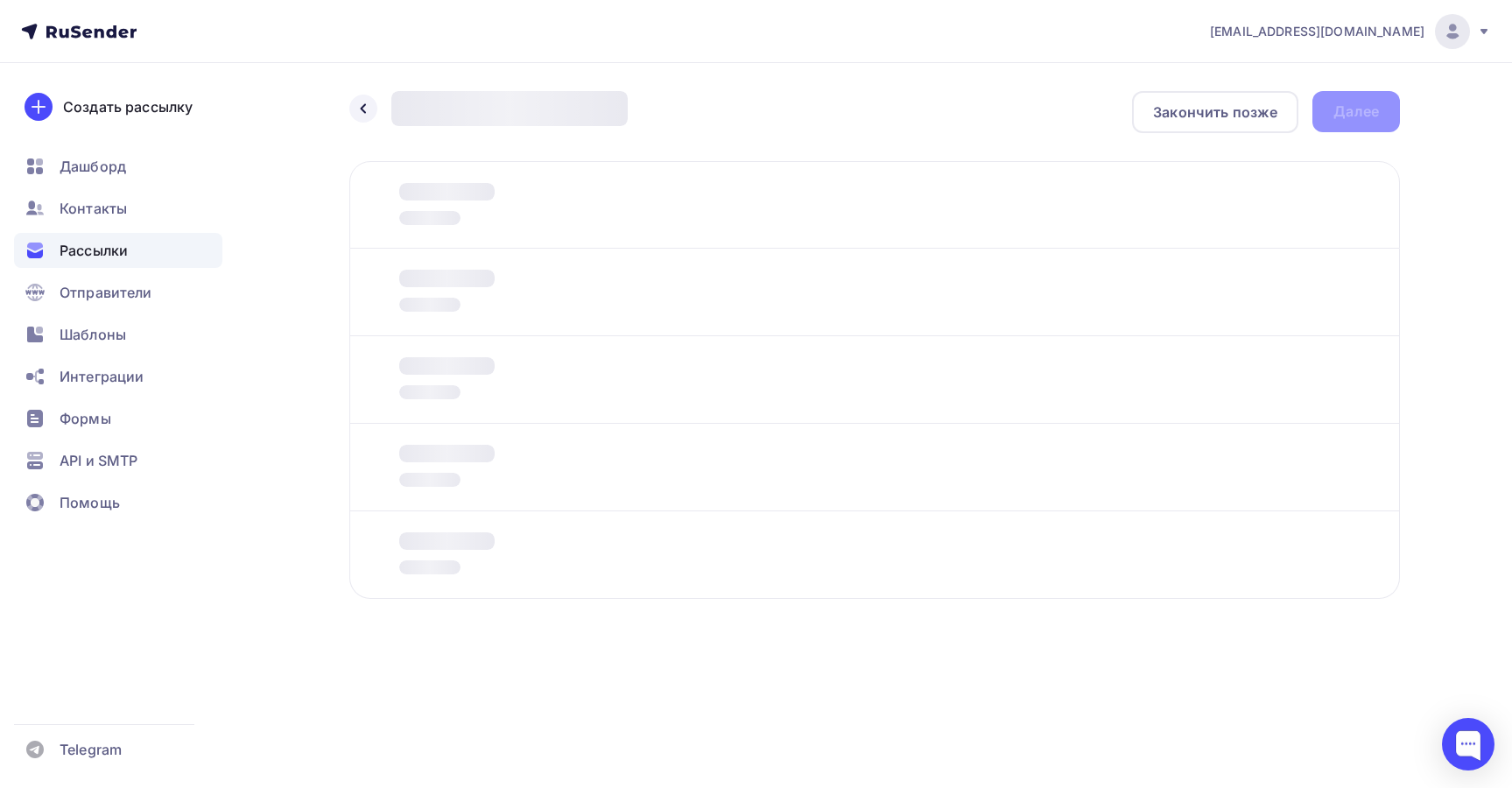
drag, startPoint x: 1486, startPoint y: 222, endPoint x: 1478, endPoint y: 217, distance: 9.4
click at [1479, 218] on div "todua@ucoz-team.net Аккаунт Тарифы Выйти Создать рассылку Дашборд Контакты Расс…" at bounding box center [756, 356] width 1512 height 712
click at [1207, 101] on div "Закончить позже" at bounding box center [1215, 111] width 166 height 42
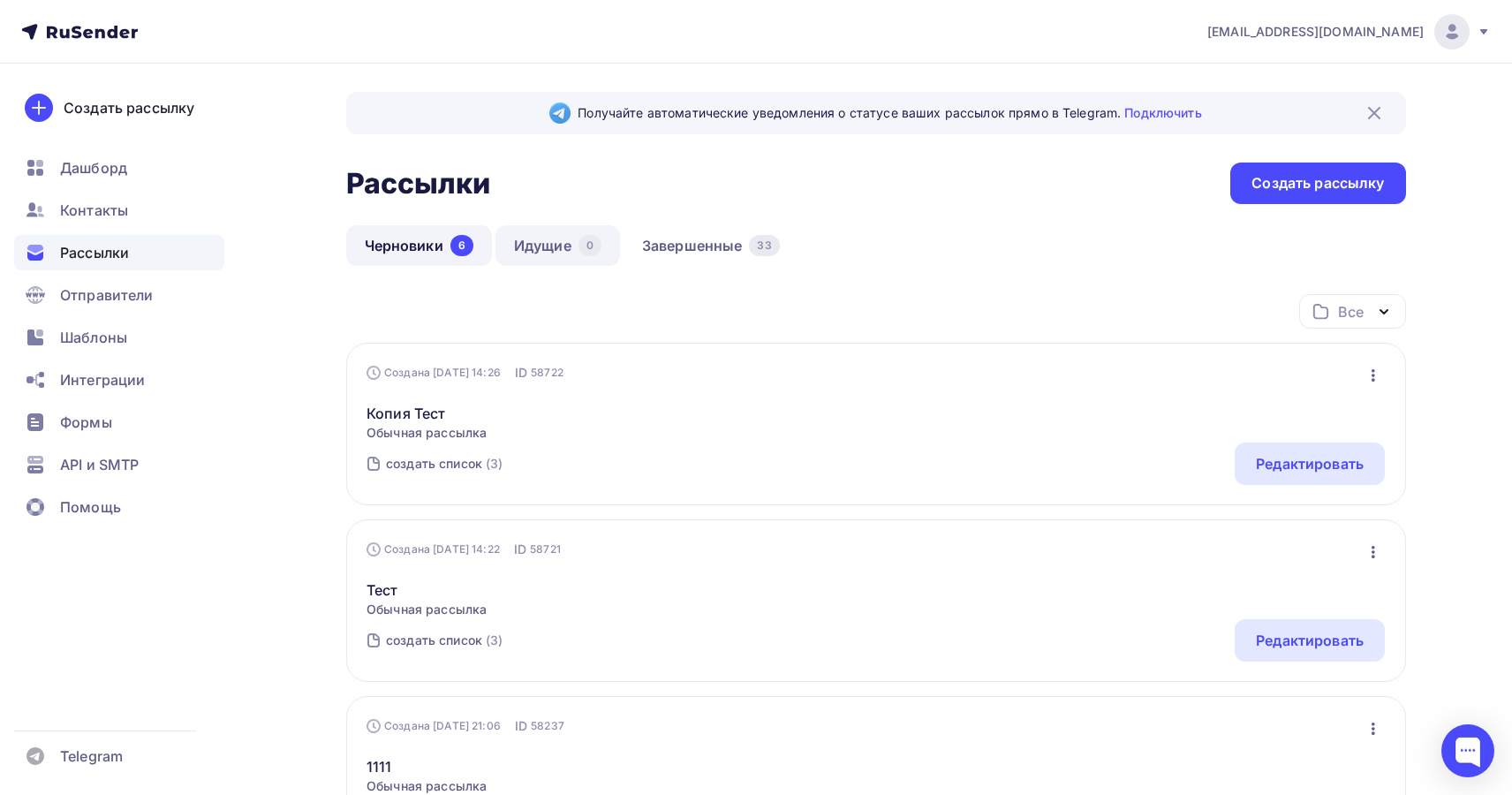
click at [558, 244] on link "Идущие 0" at bounding box center [558, 245] width 125 height 41
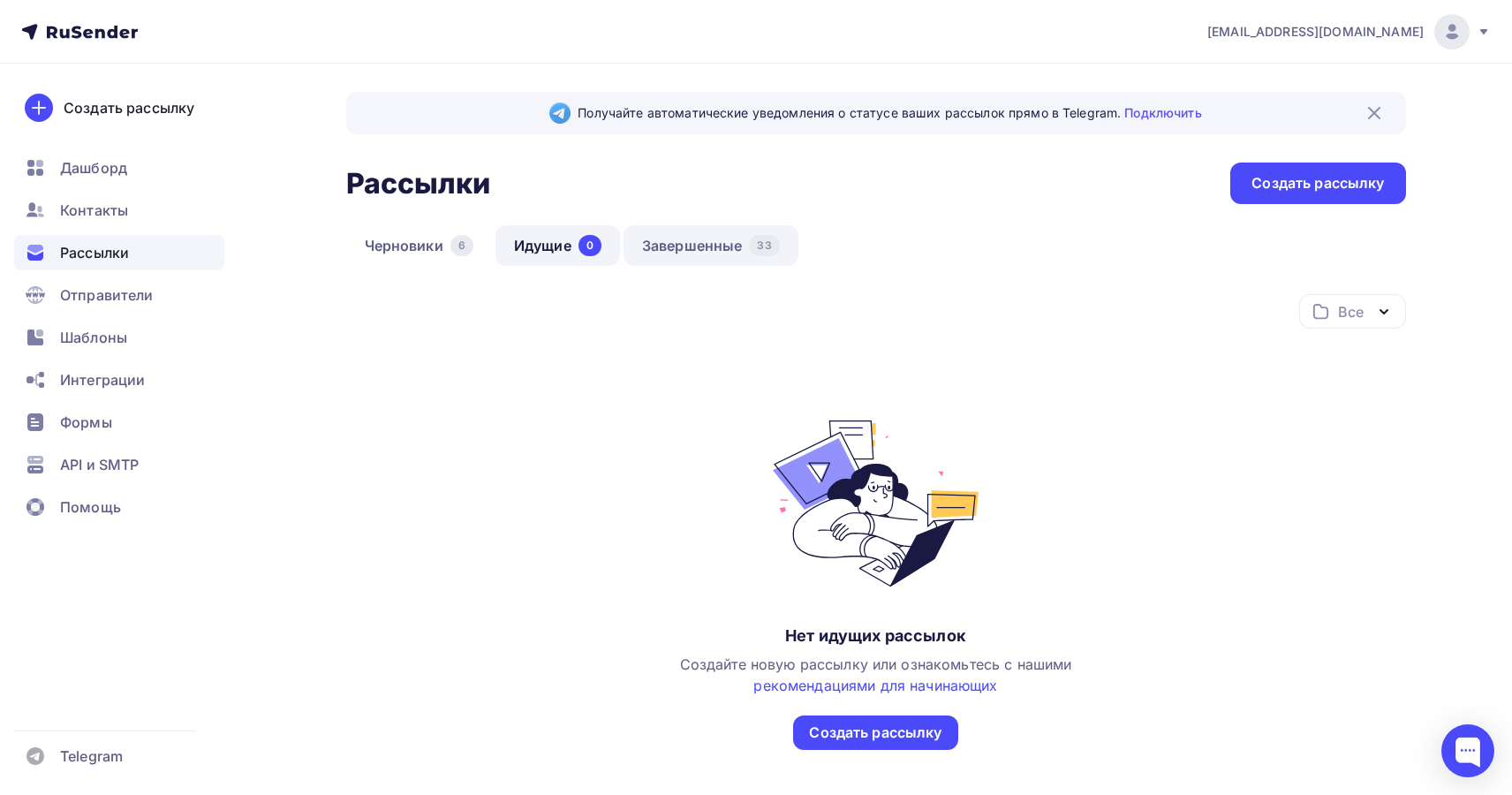
click at [699, 242] on link "Завершенные 33" at bounding box center [710, 245] width 174 height 41
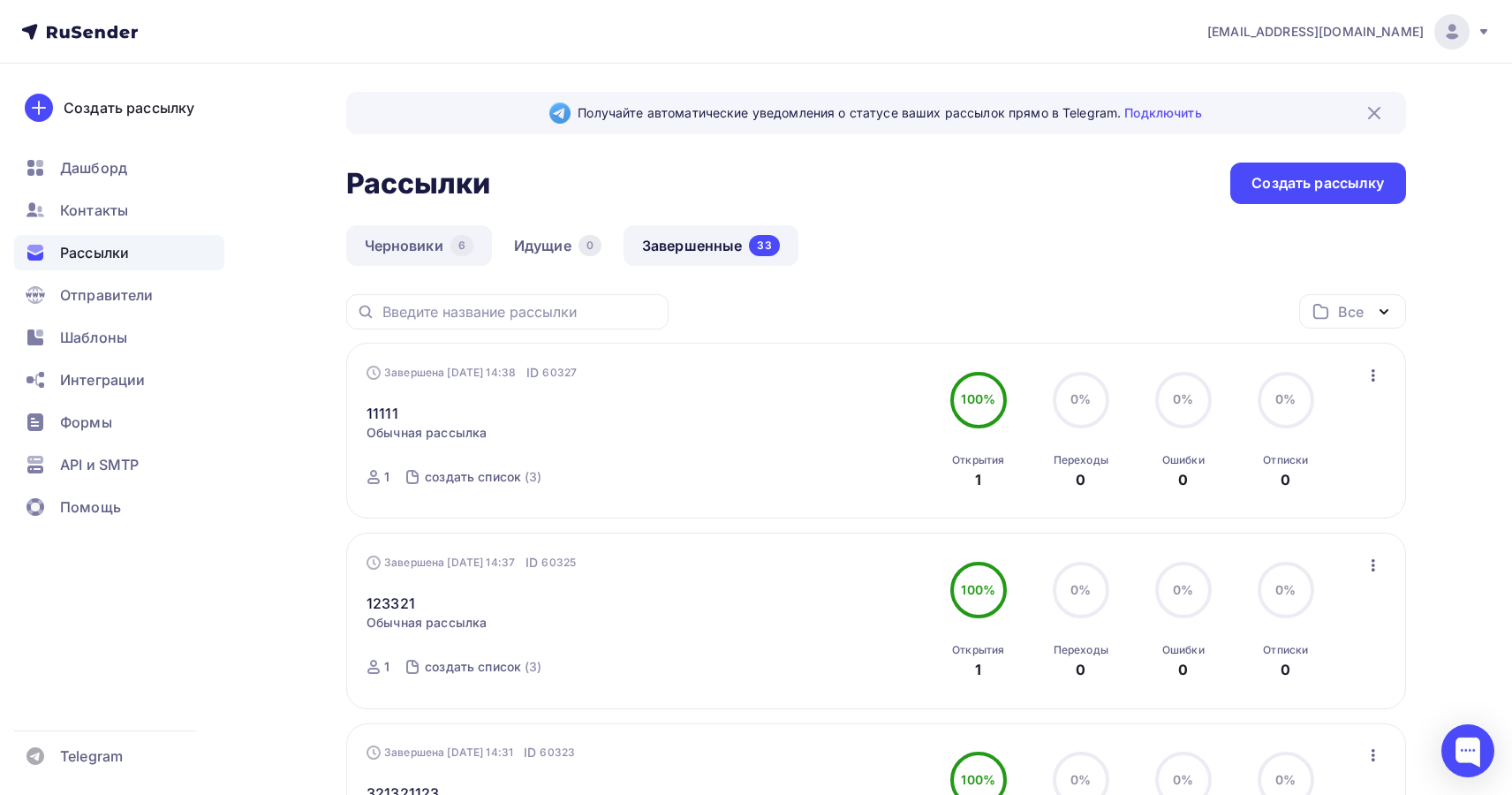
click at [378, 253] on link "Черновики 6" at bounding box center [419, 245] width 146 height 41
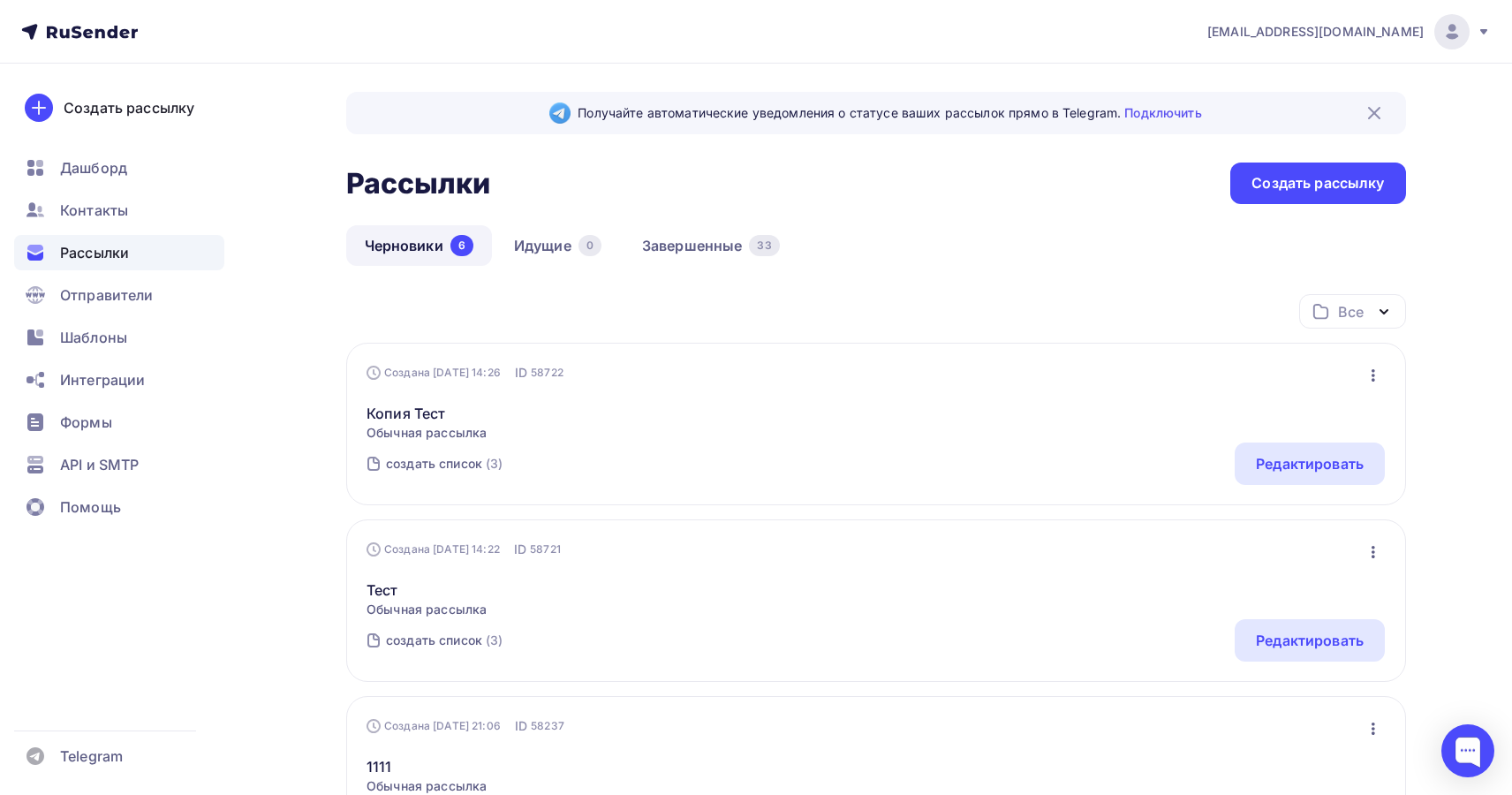
scroll to position [223, 0]
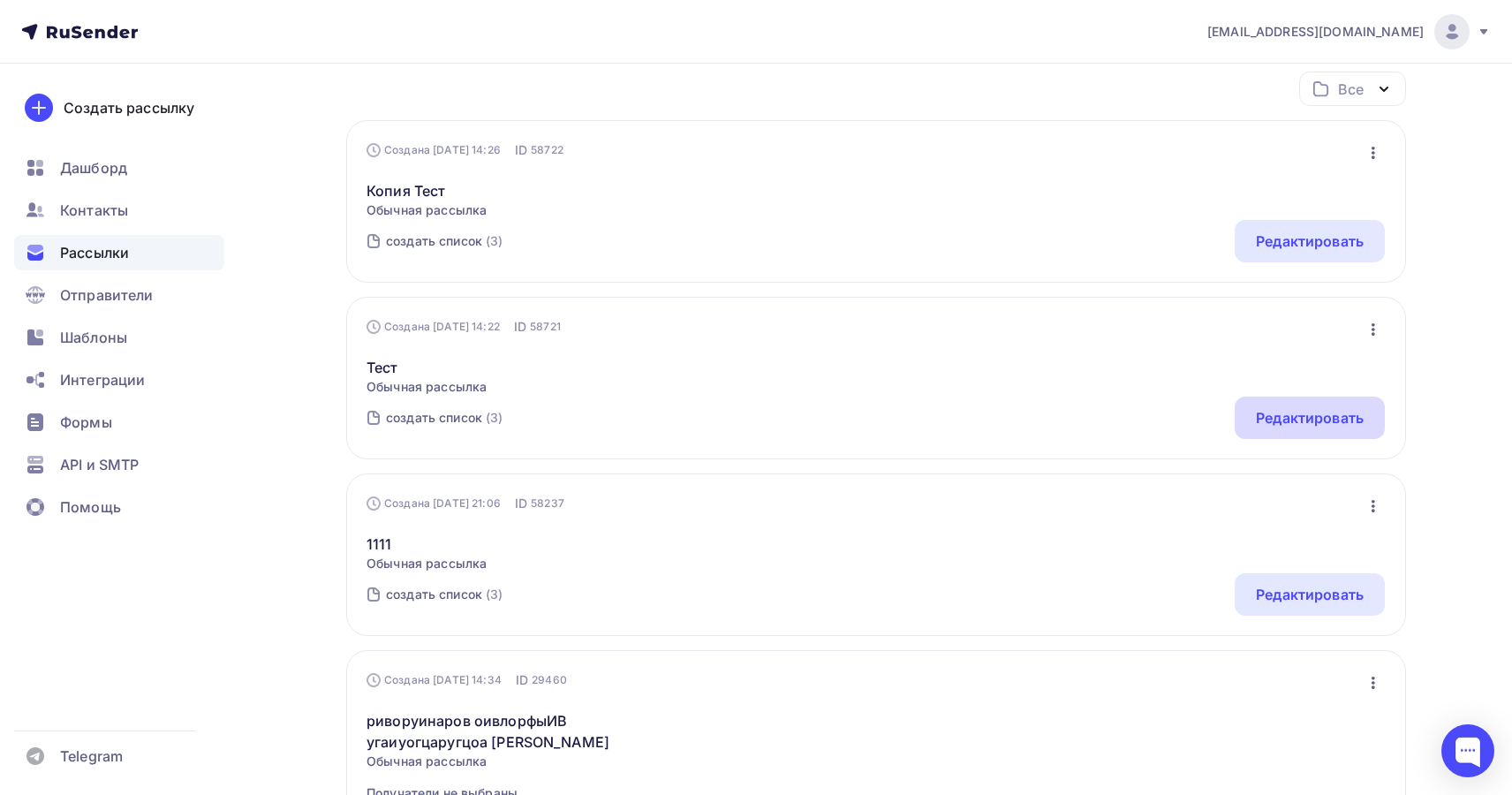
click at [1331, 426] on div "Редактировать" at bounding box center [1310, 417] width 108 height 21
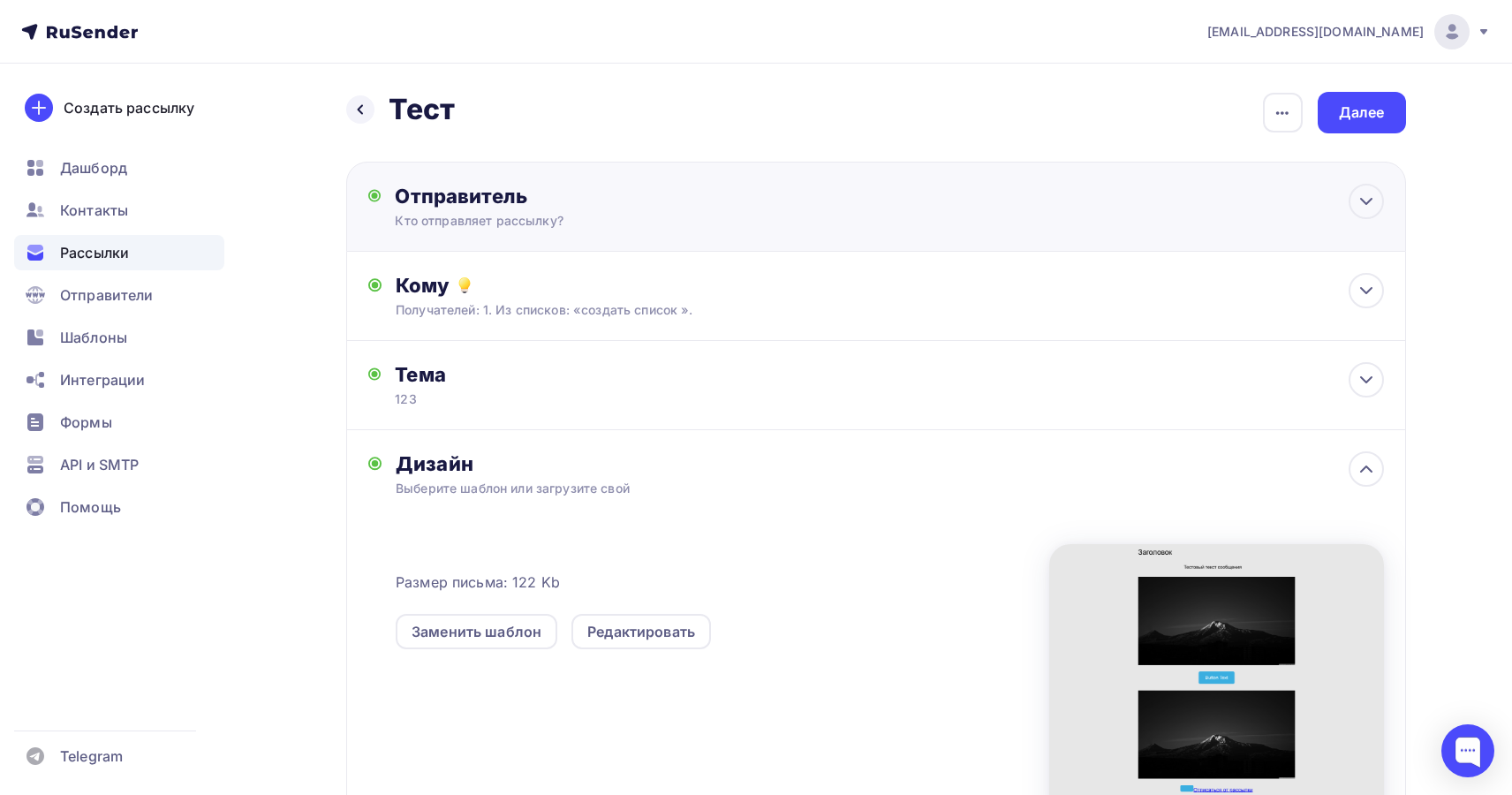
click at [772, 219] on div "Отправитель Кто отправляет рассылку? Email * todua@ucoz-team.net info@vanilla-e…" at bounding box center [586, 206] width 382 height 46
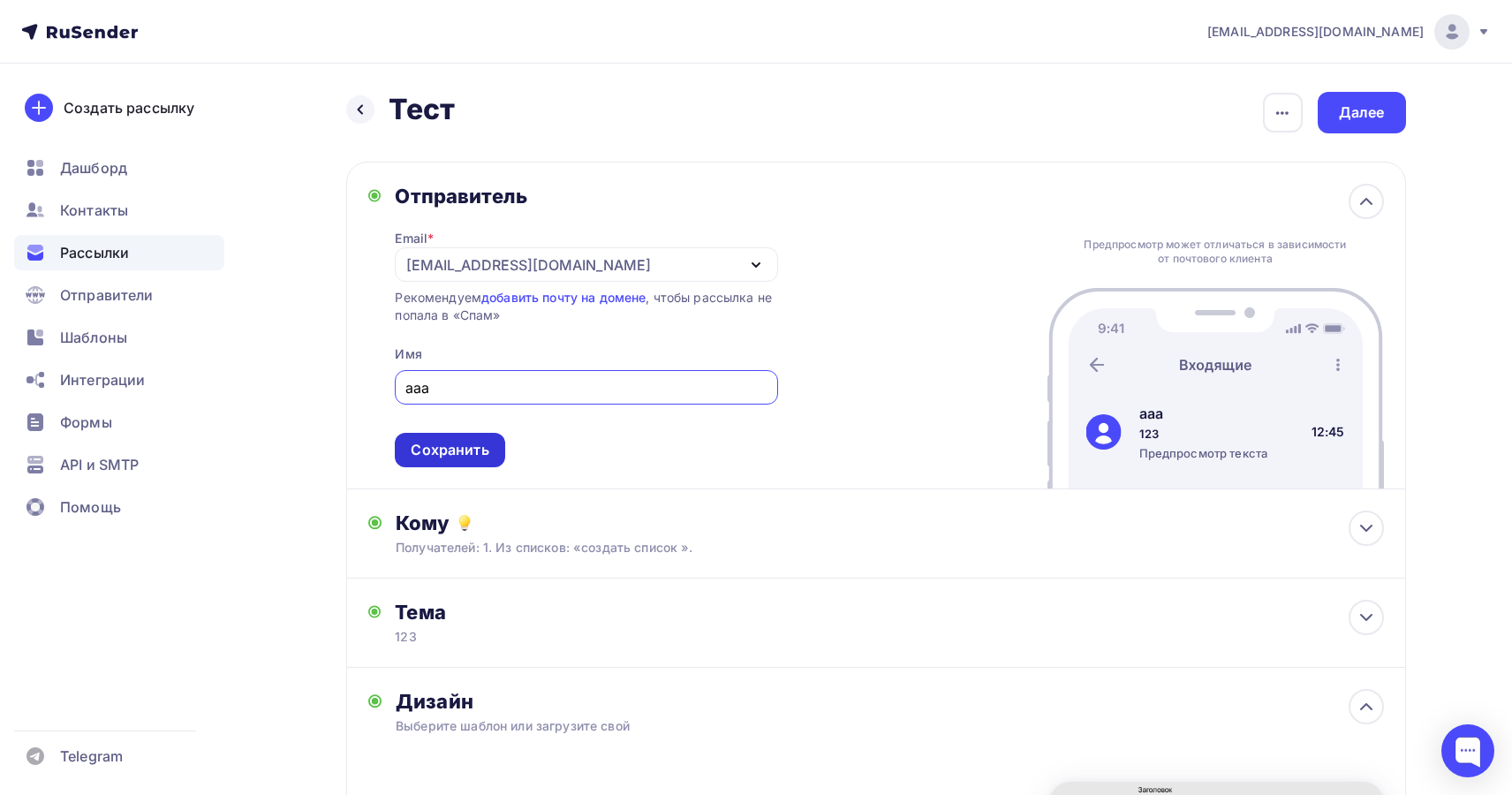
type input "ааа"
click at [476, 451] on div "Сохранить" at bounding box center [449, 451] width 77 height 21
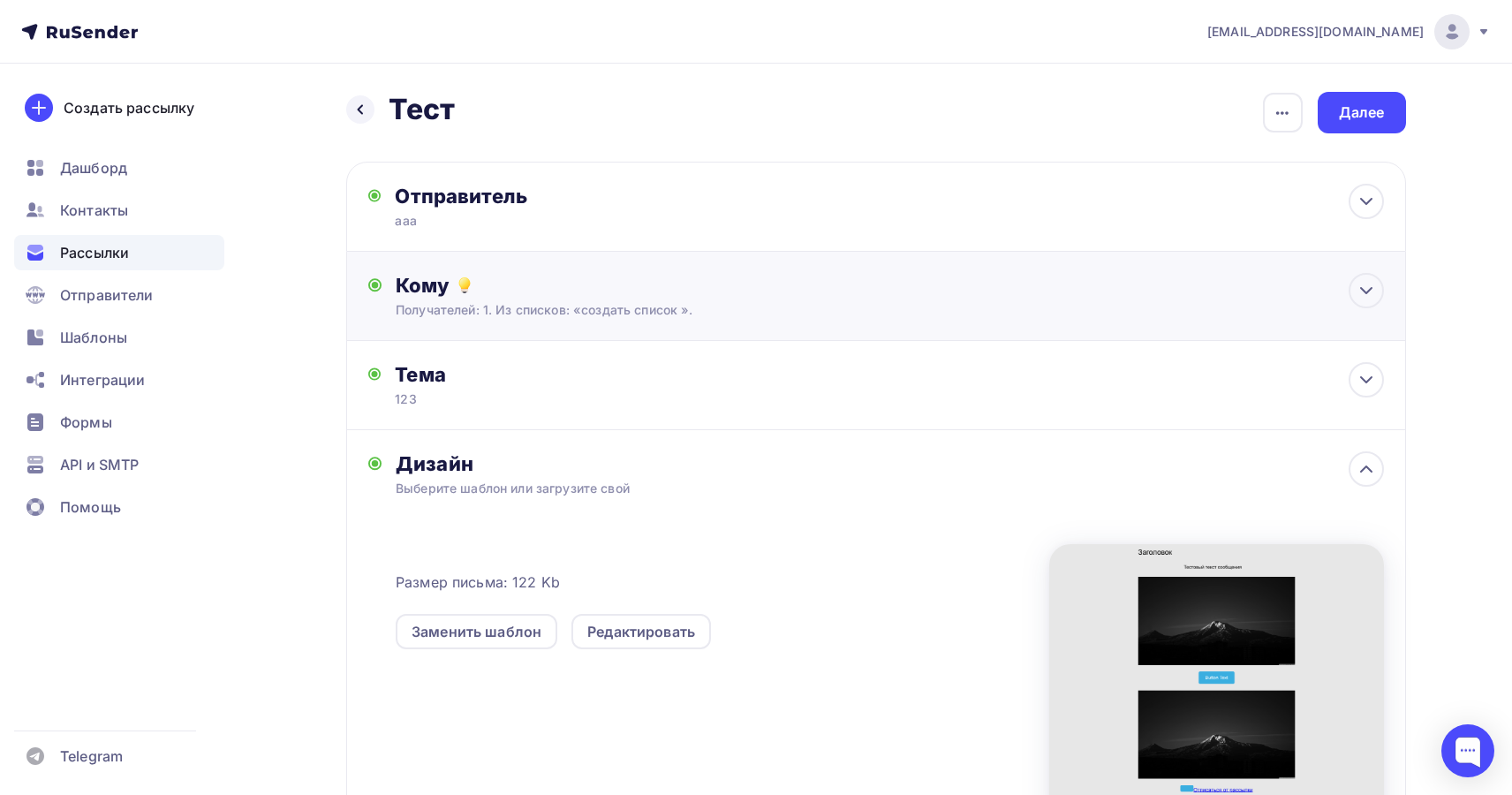
click at [610, 307] on div "Получателей: 1. Из списков: «создать список »." at bounding box center [839, 310] width 889 height 18
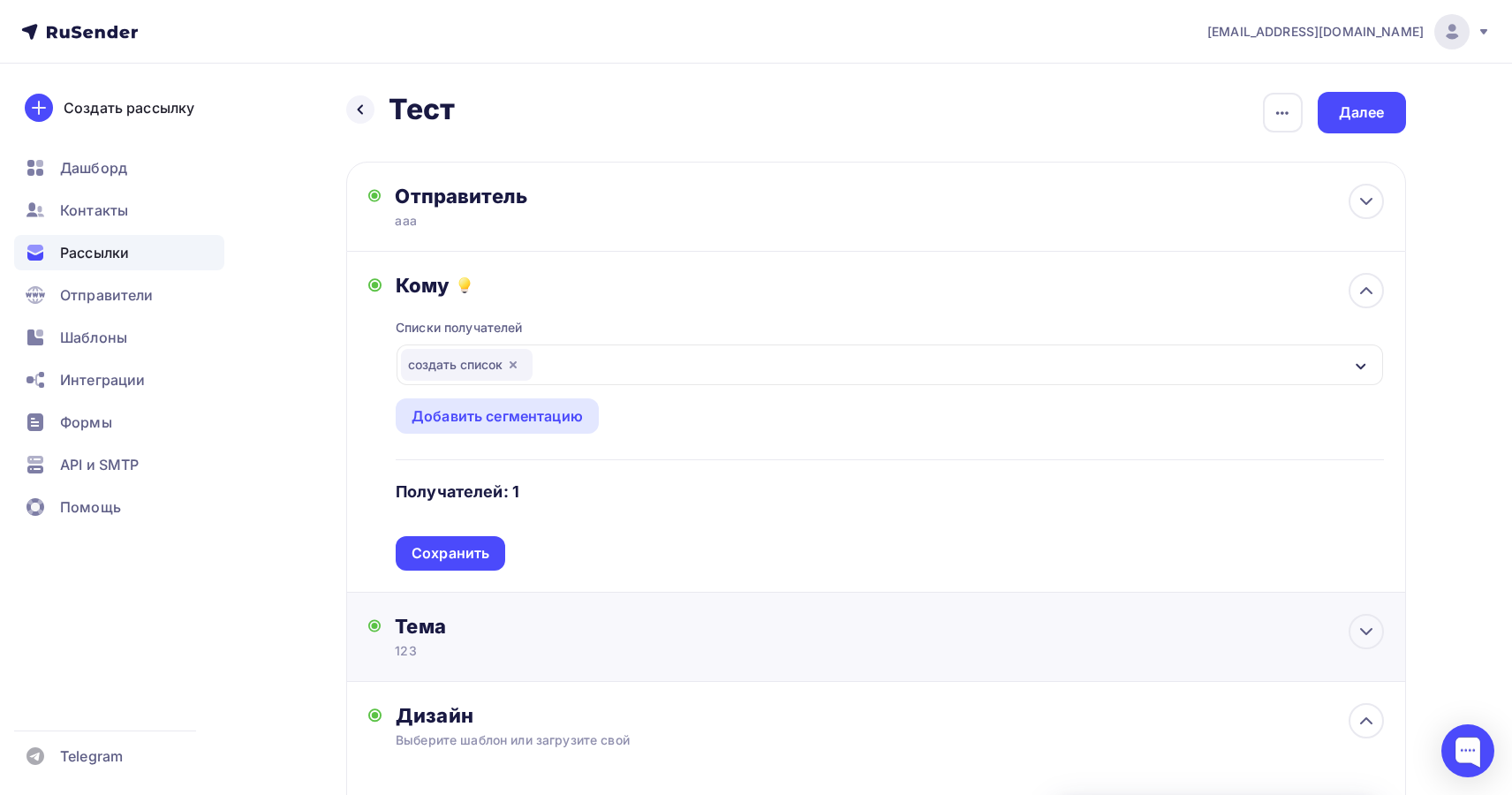
click at [476, 665] on div "Тема 123 Тема * 123 Рекомендуем использовать не более 150 символов Прехедер Сох…" at bounding box center [876, 637] width 1060 height 90
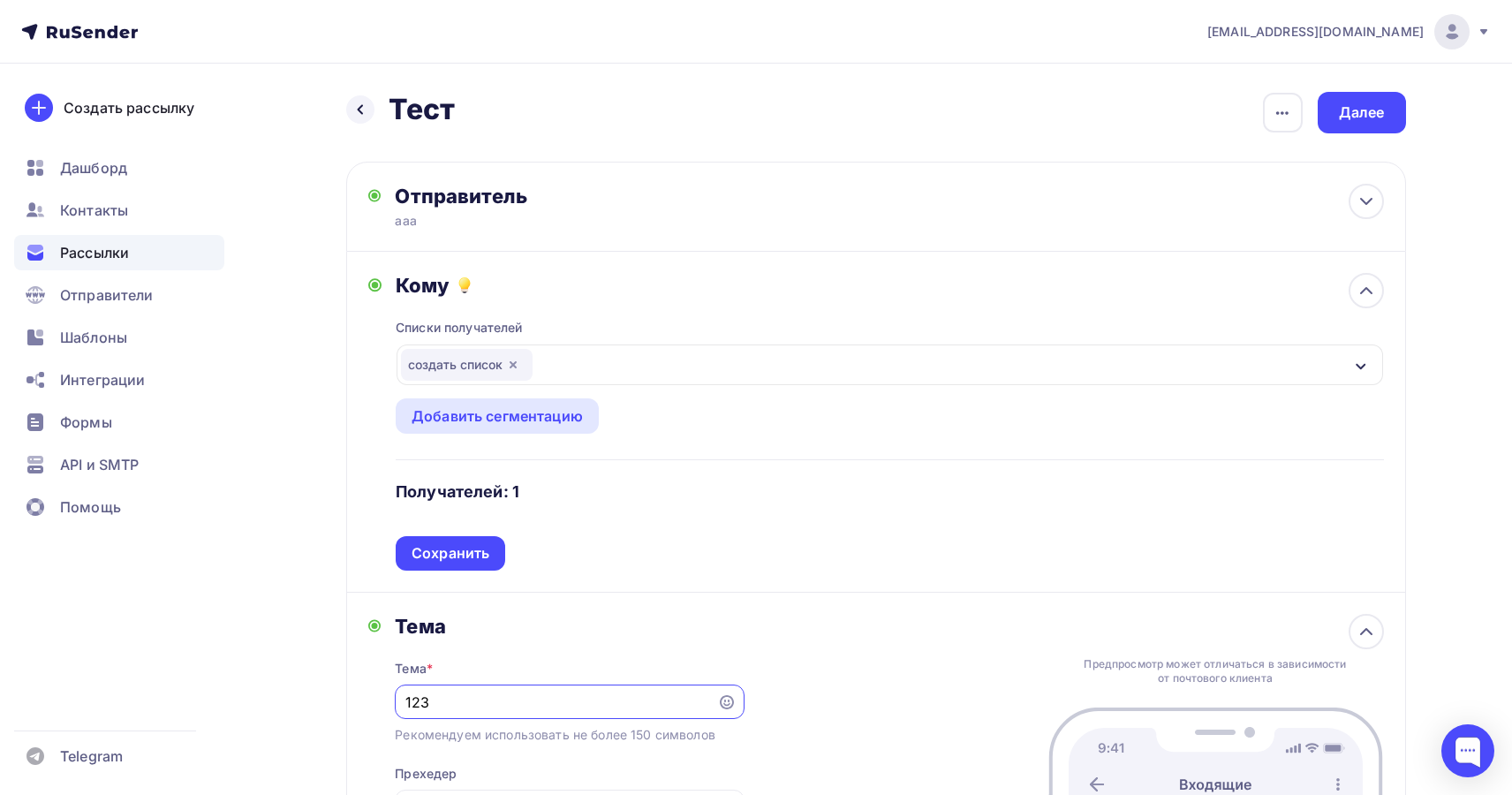
scroll to position [258, 0]
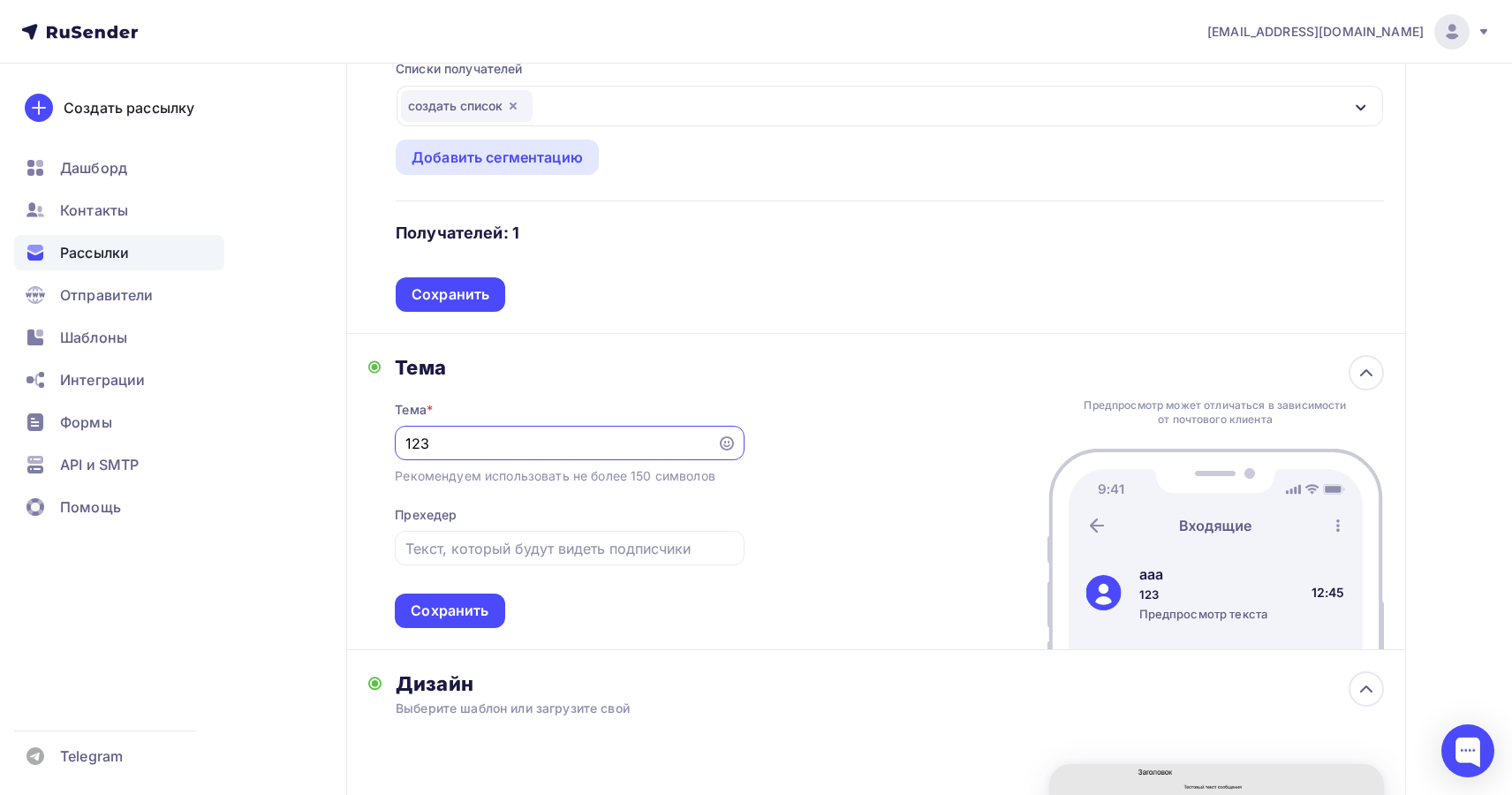
paste input "Название длинннннннноееееееееееwsqdwqqNtvfТема"
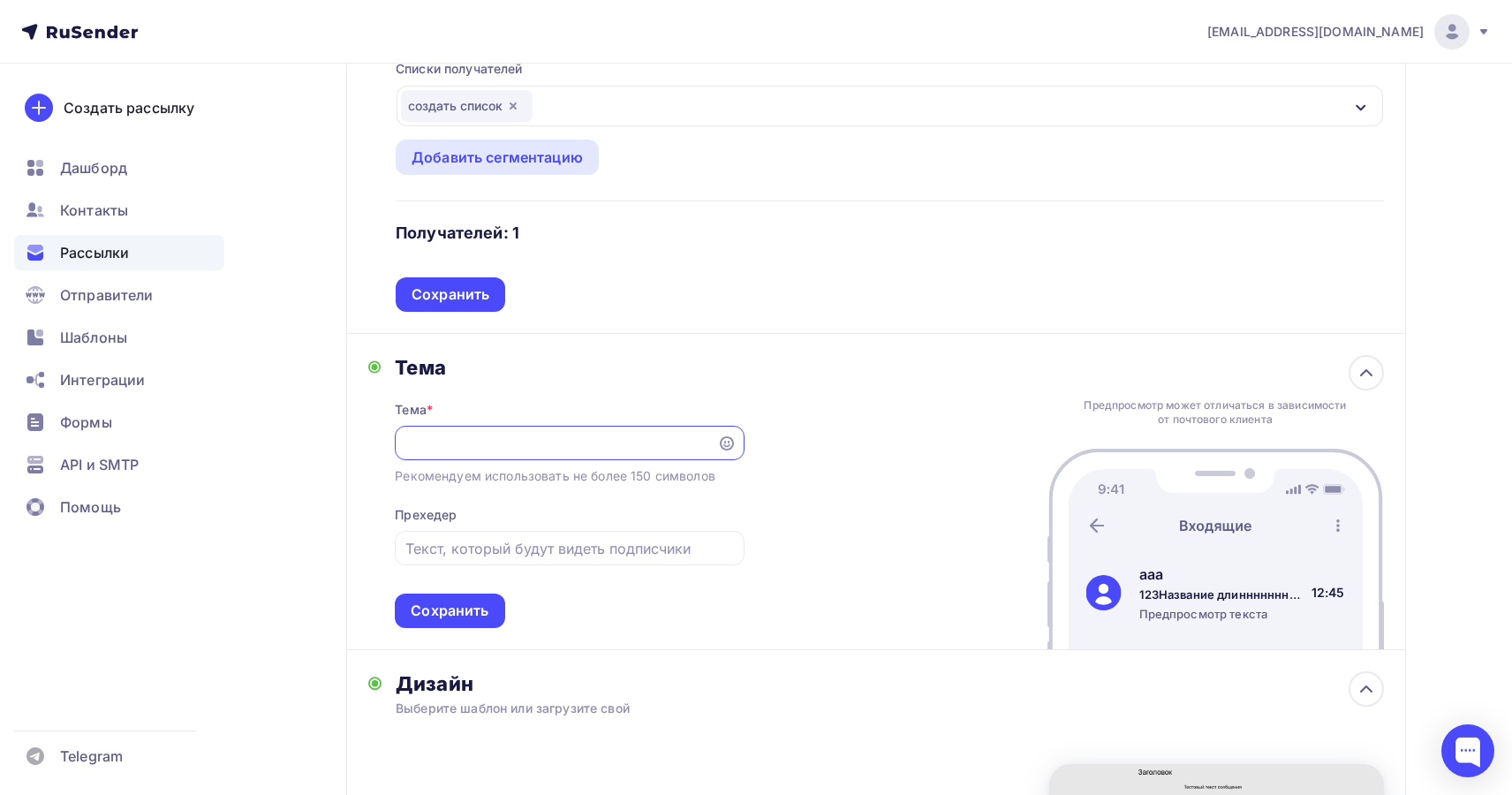
paste input "Название длинннннннное"
paste input "text"
type input "123Название длинннннннноееееееееееwsqdwqqNtvfТемаНазвание длинннннннноеееееееее…"
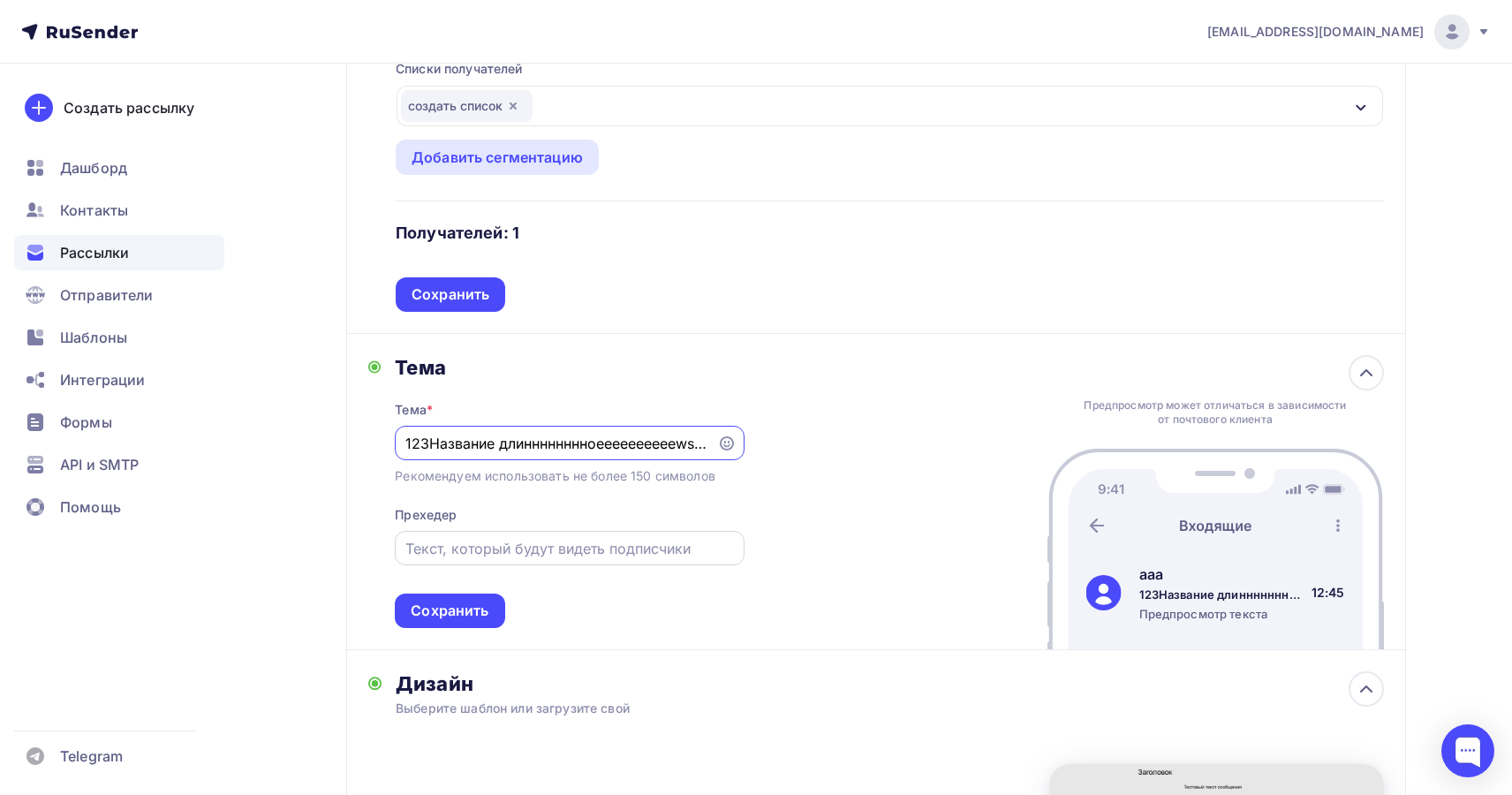
click at [556, 554] on input "text" at bounding box center [570, 549] width 328 height 21
paste input "Название длинннннннноееееееееееwsqdwqqNtvfТема"
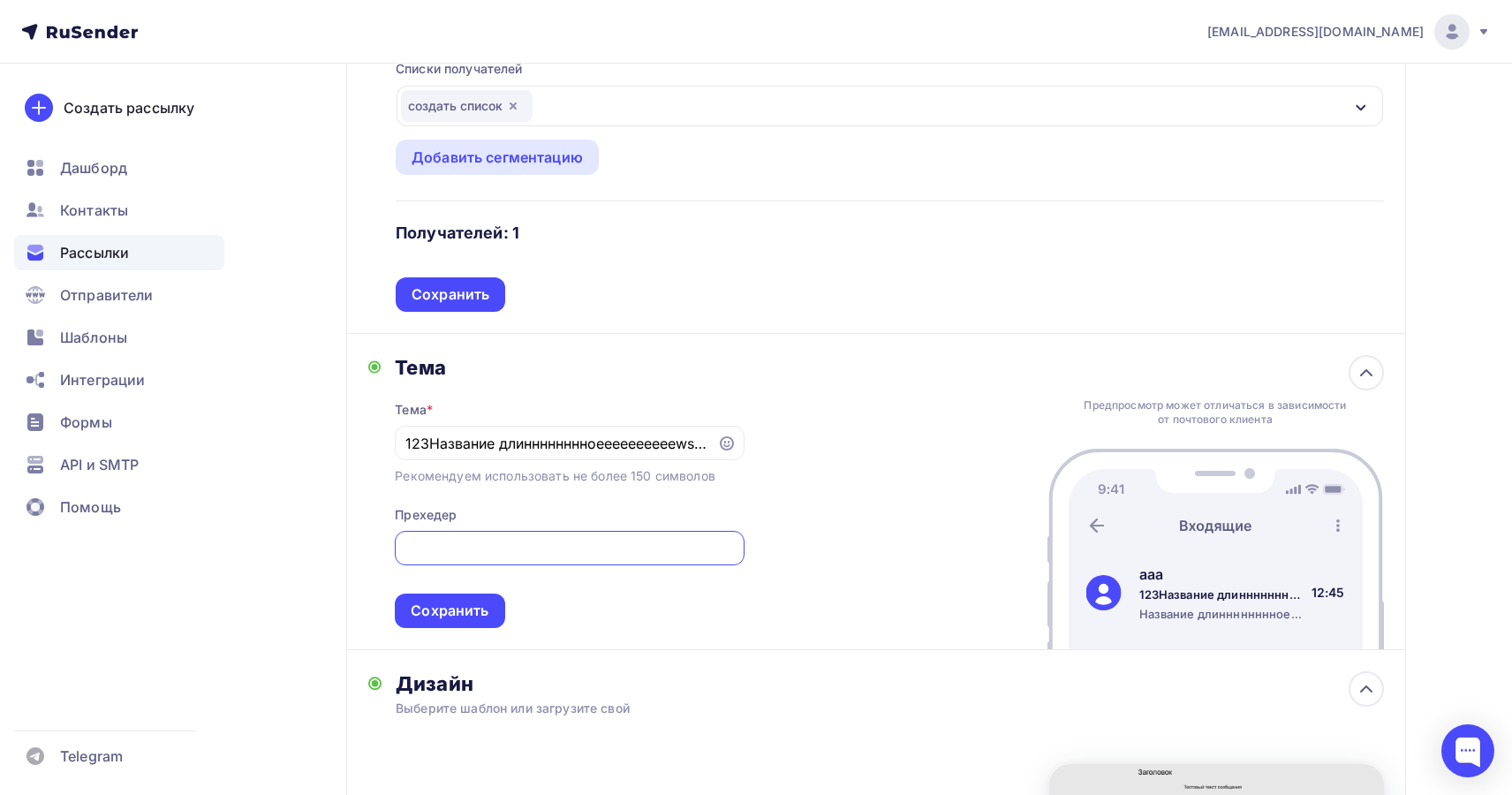
scroll to position [0, 1200]
type input "Название длинннннннноееееееееееwsqdwqqNtvfТемаНазвание длинннннннноееееееееееws…"
click at [473, 620] on div "Сохранить" at bounding box center [449, 611] width 77 height 21
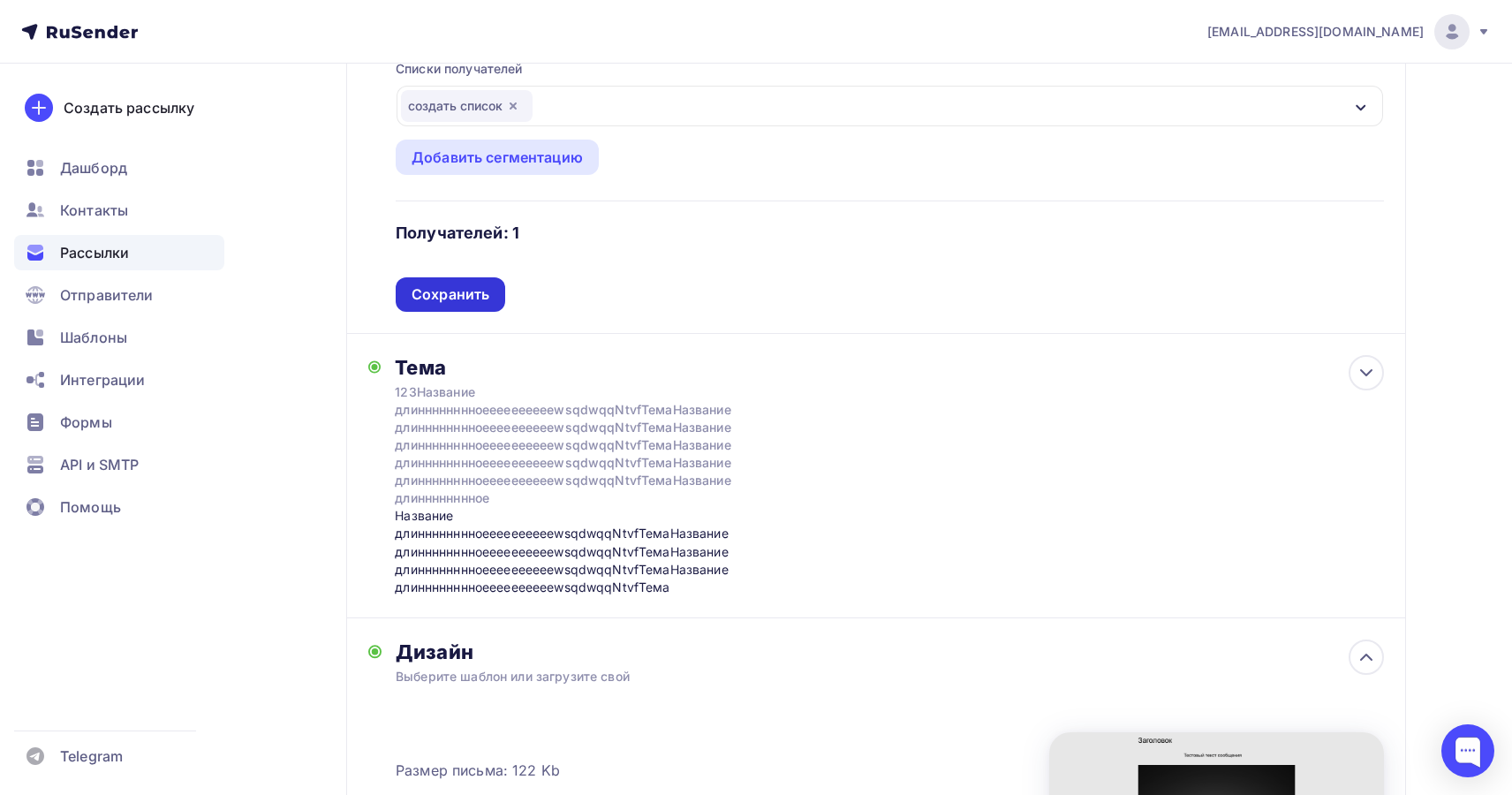
click at [471, 307] on div "Сохранить" at bounding box center [450, 294] width 109 height 35
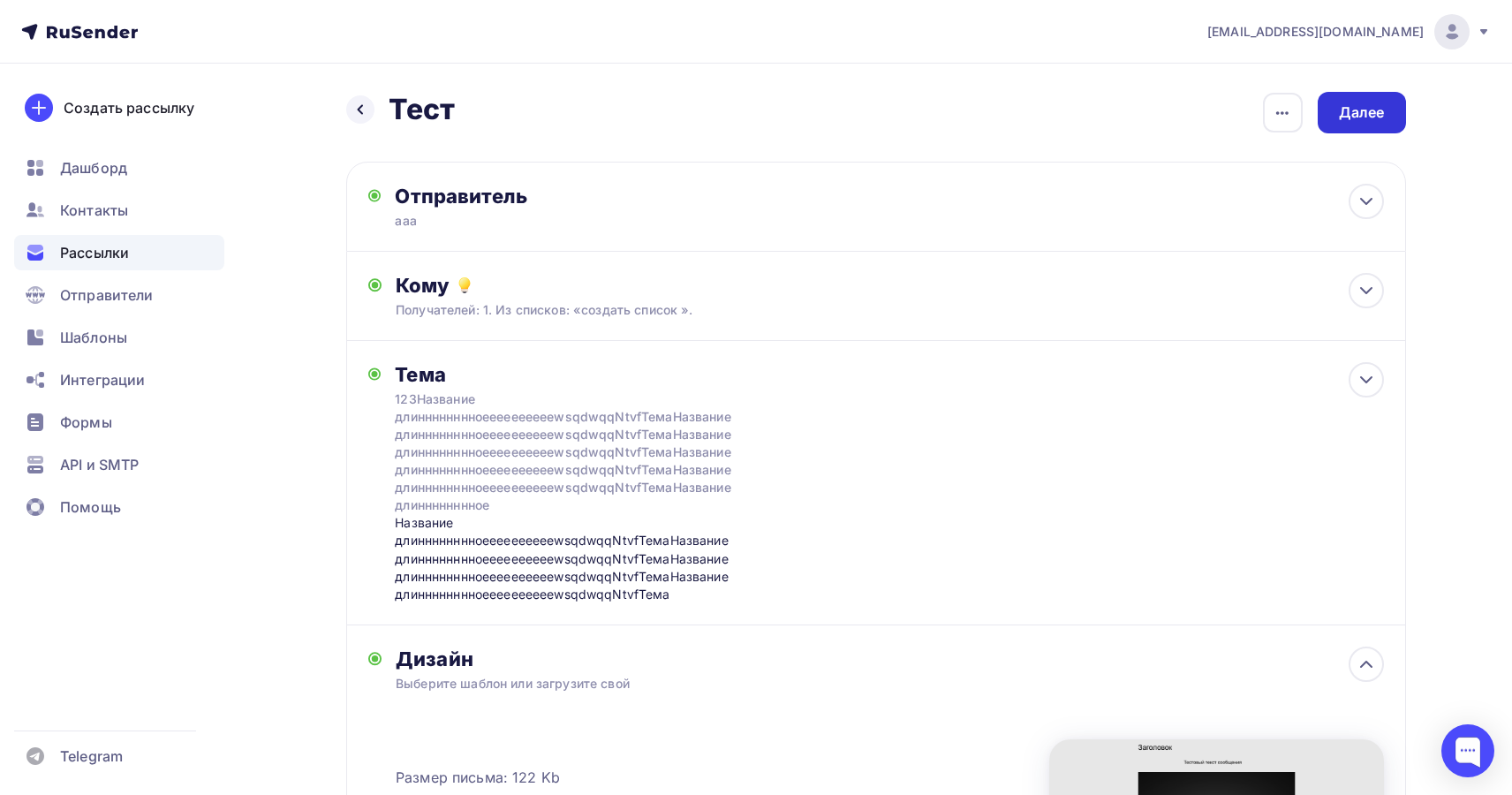
click at [1376, 109] on div "Далее" at bounding box center [1361, 113] width 46 height 21
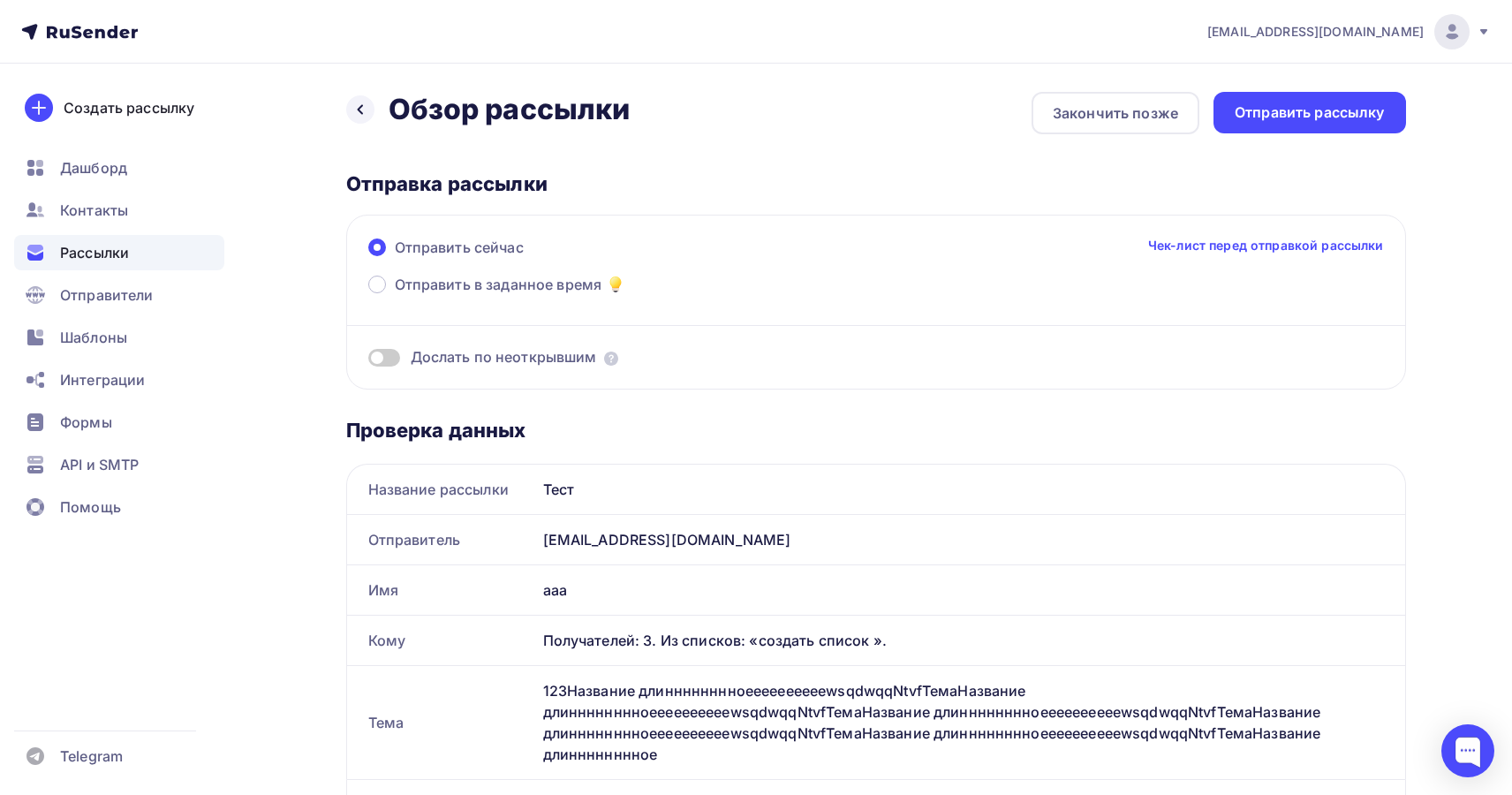
click at [389, 362] on span at bounding box center [384, 357] width 32 height 18
click at [368, 360] on input "checkbox" at bounding box center [368, 360] width 0 height 0
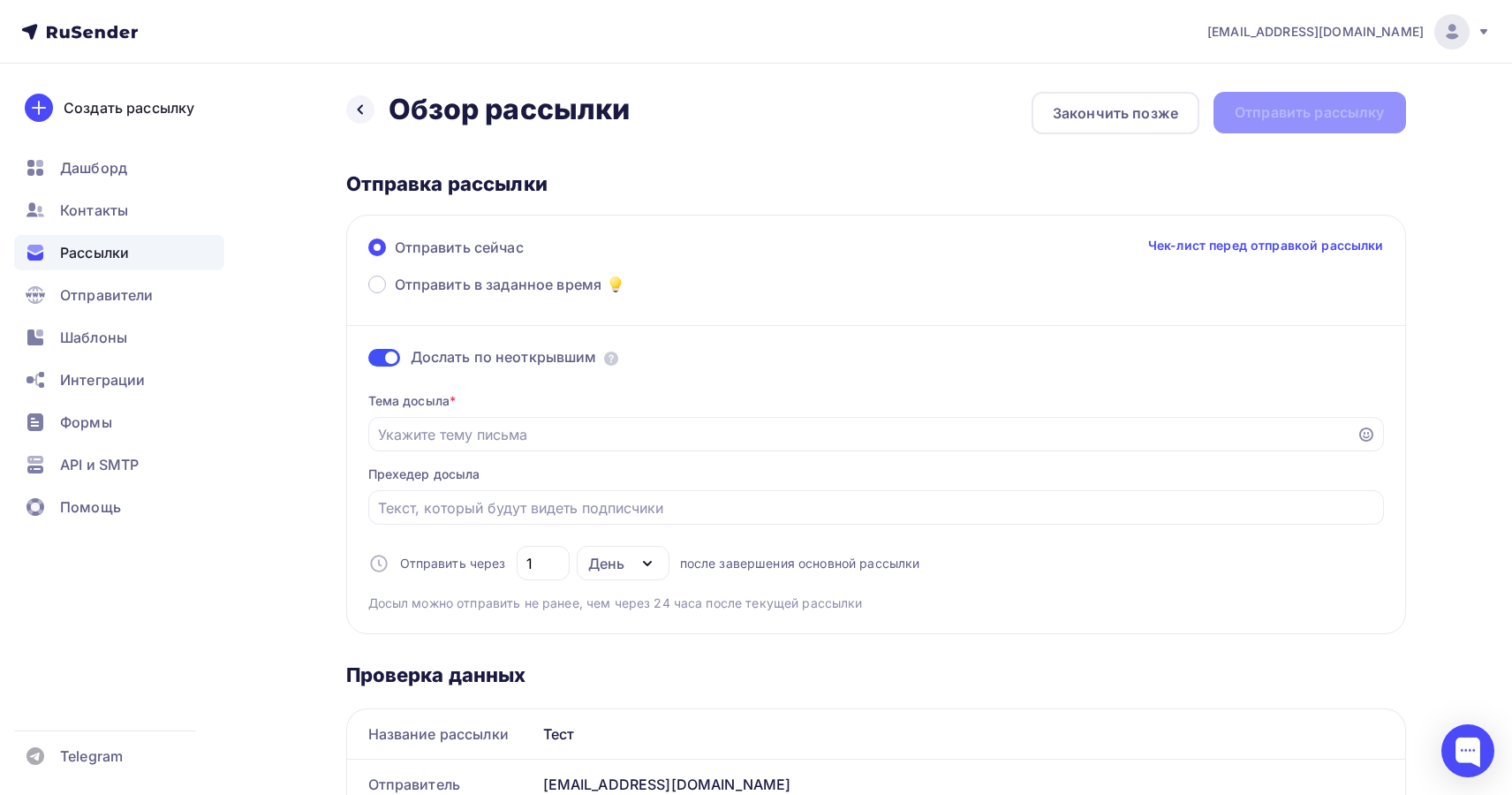
click at [389, 362] on span at bounding box center [384, 357] width 32 height 18
click at [368, 360] on input "checkbox" at bounding box center [368, 360] width 0 height 0
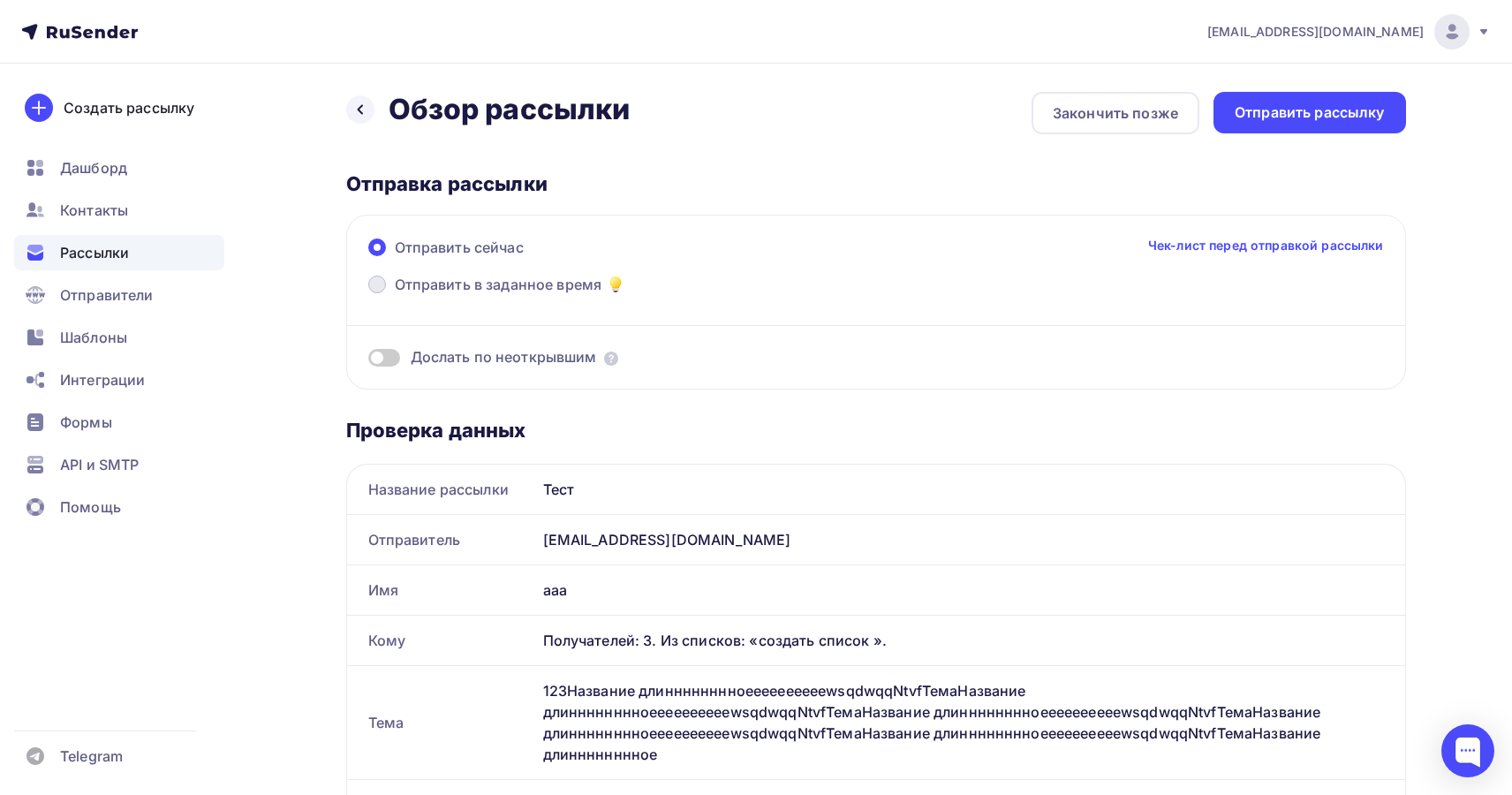
click at [590, 284] on span "Отправить в заданное время" at bounding box center [498, 285] width 208 height 21
click at [395, 295] on input "Отправить в заданное время" at bounding box center [395, 295] width 0 height 0
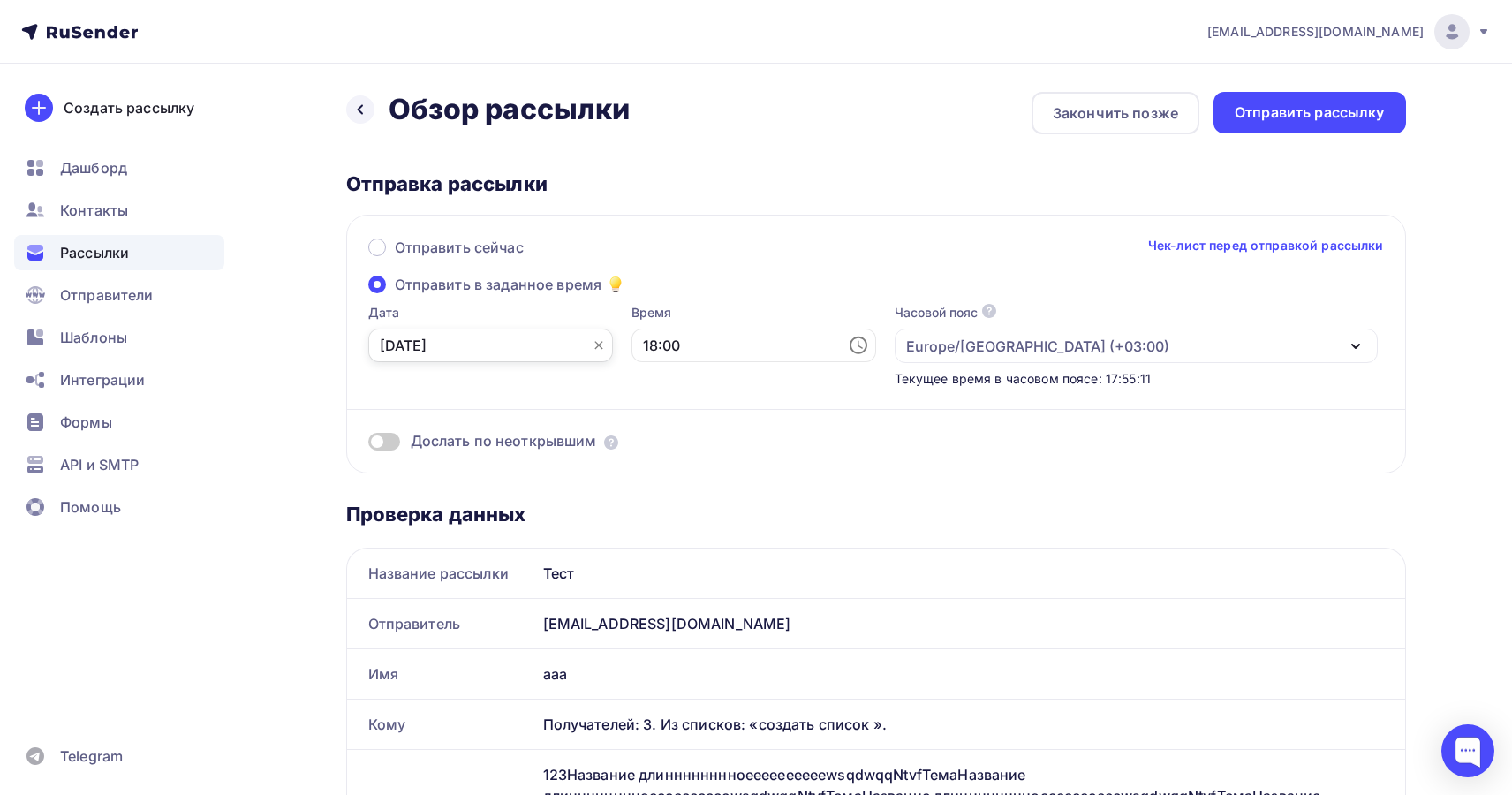
click at [506, 344] on input "09.10.2025" at bounding box center [491, 345] width 244 height 34
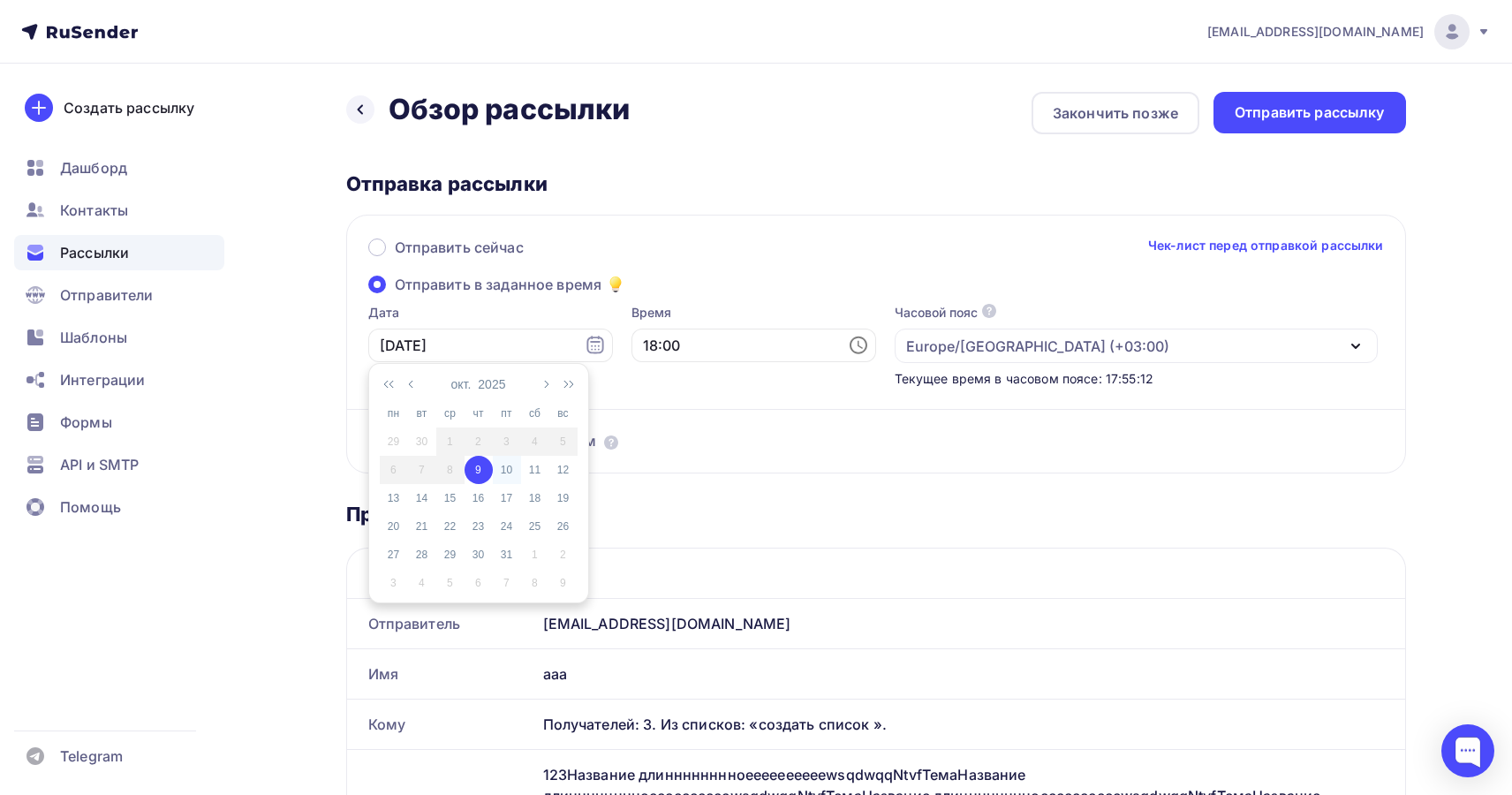
click at [512, 479] on td "10" at bounding box center [506, 470] width 28 height 28
type input "10.10.2025"
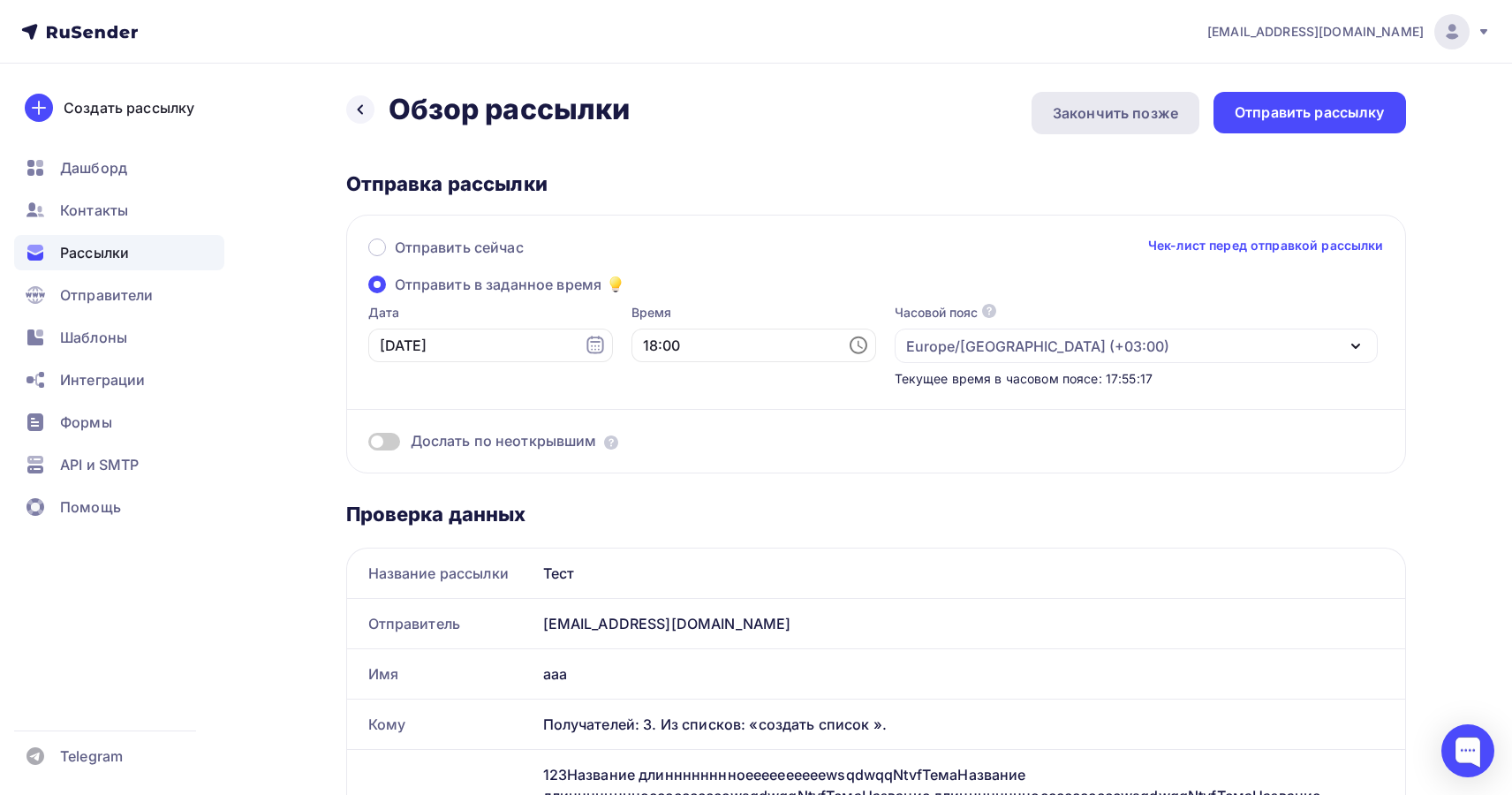
click at [1057, 114] on div "Закончить позже" at bounding box center [1116, 113] width 125 height 21
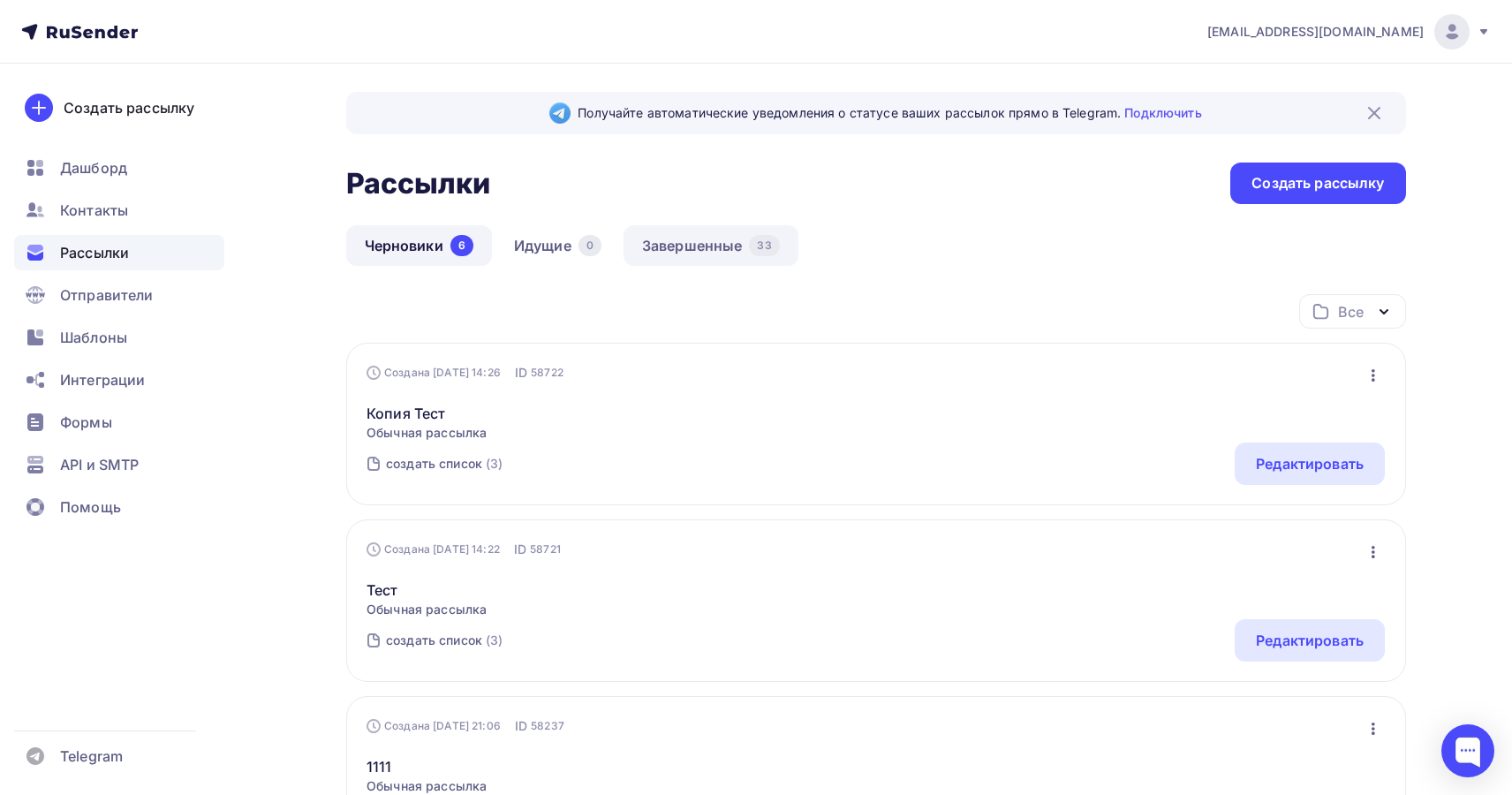
click at [676, 249] on link "Завершенные 33" at bounding box center [710, 245] width 174 height 41
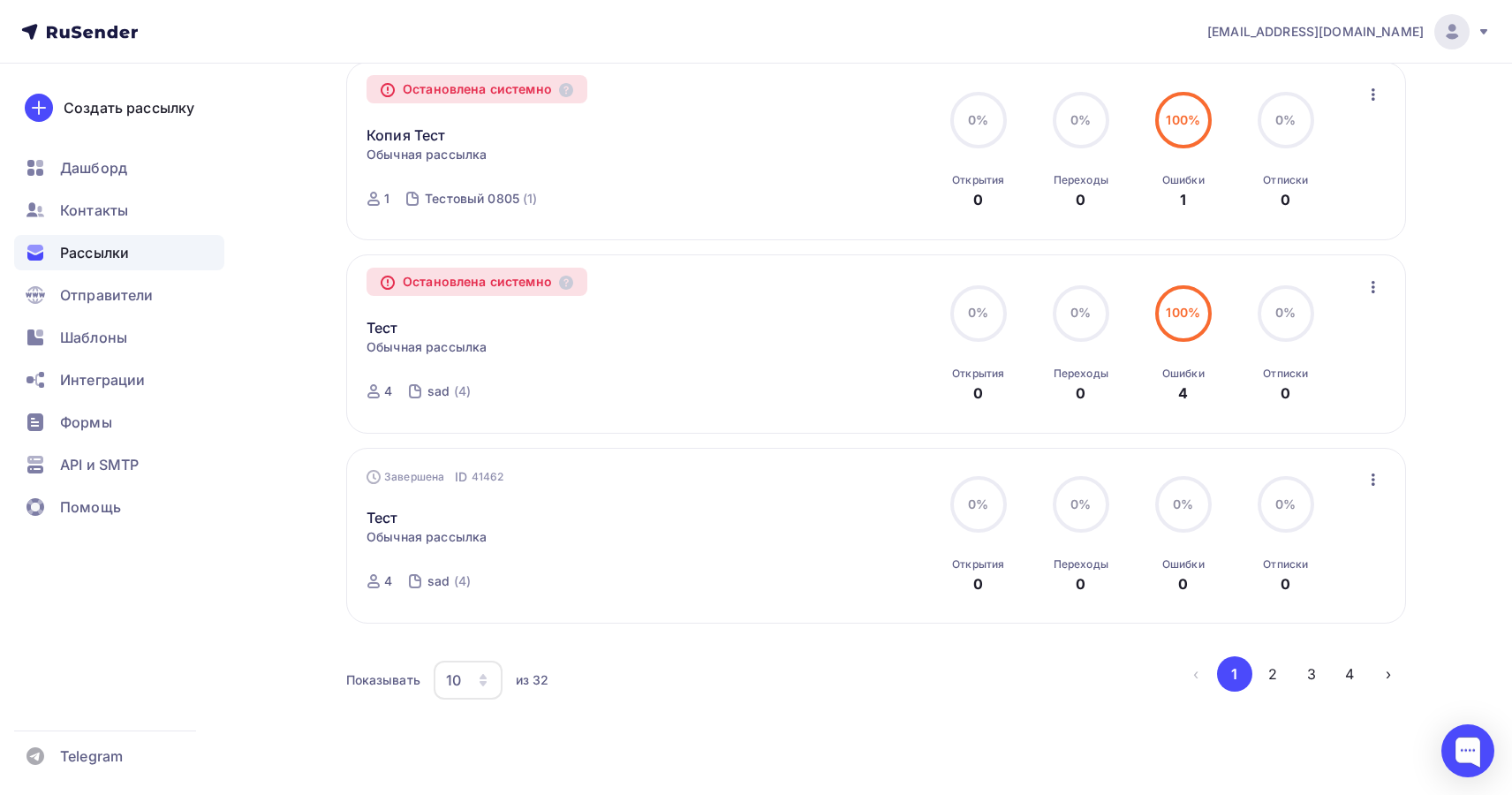
scroll to position [1713, 0]
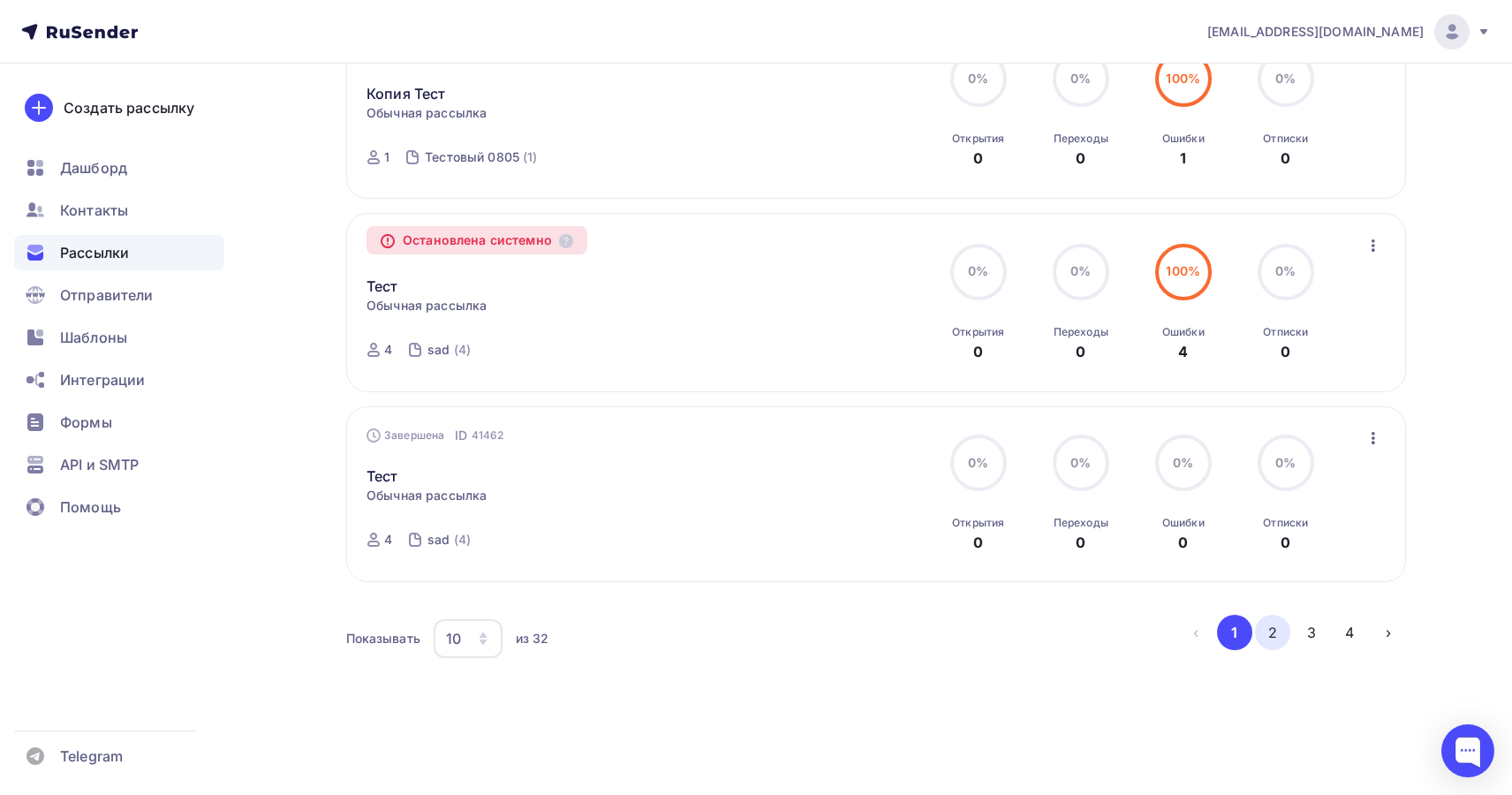
click at [1280, 636] on button "2" at bounding box center [1272, 633] width 35 height 35
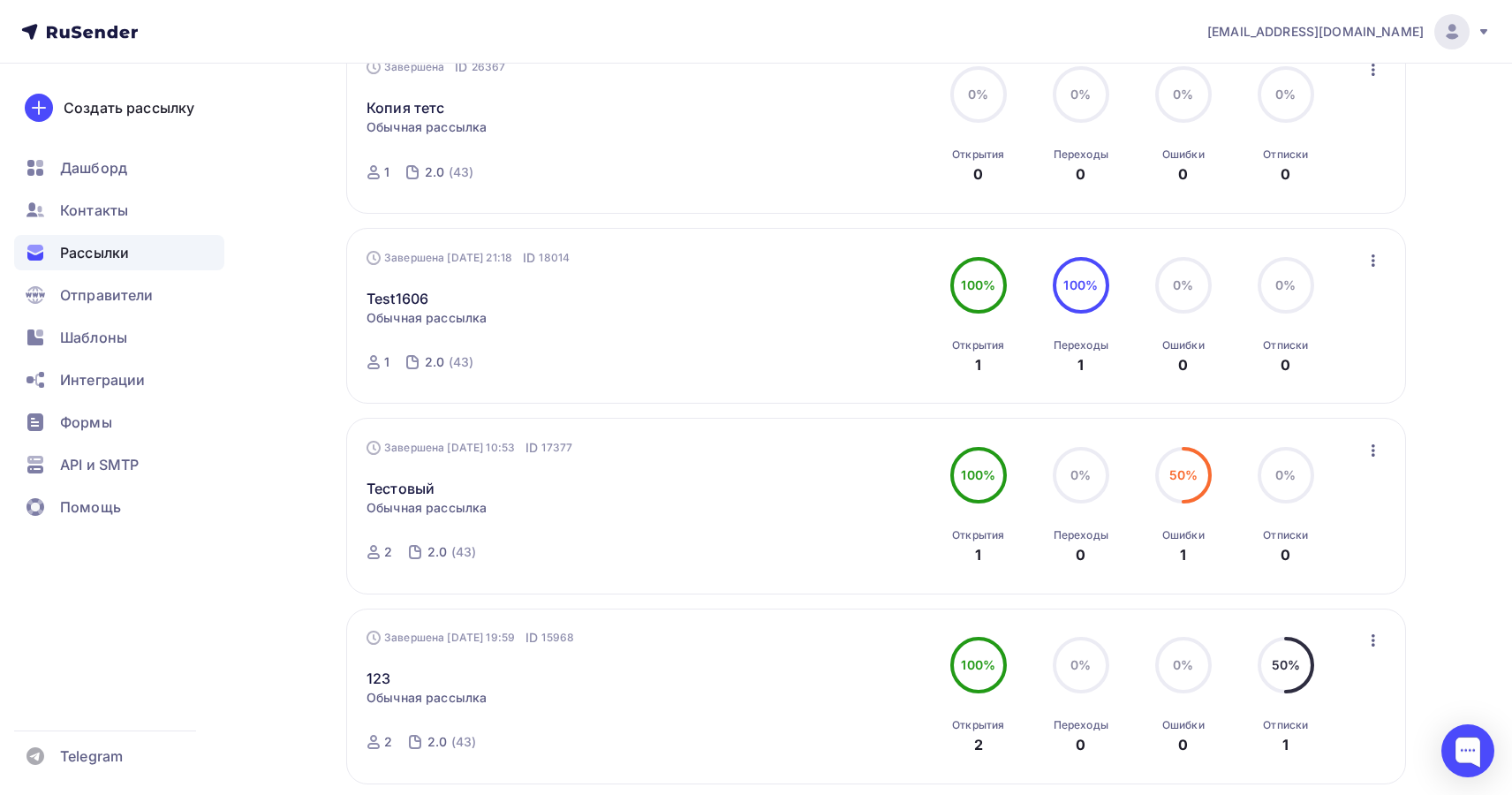
scroll to position [1695, 0]
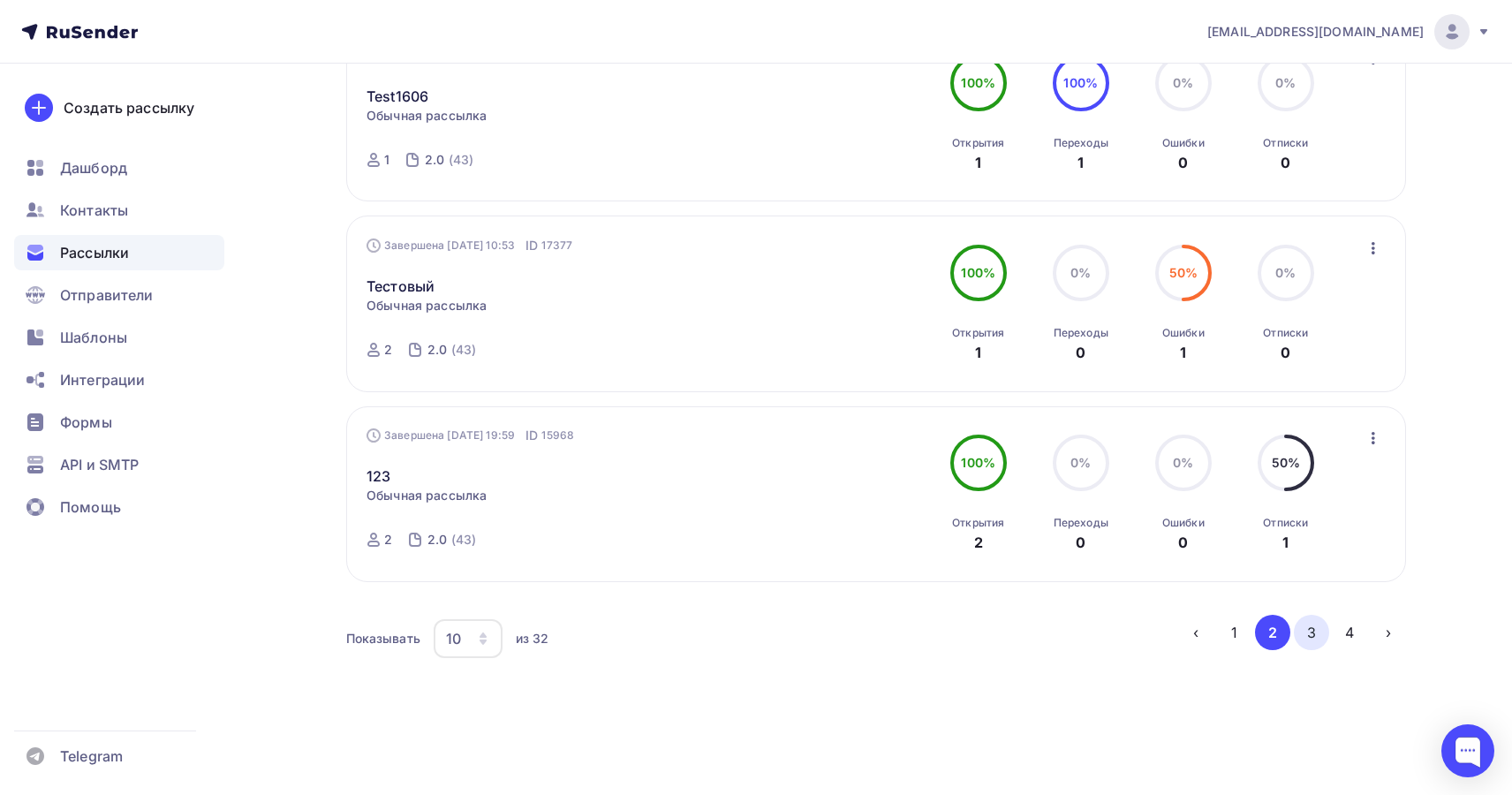
click at [1307, 622] on button "3" at bounding box center [1311, 633] width 35 height 35
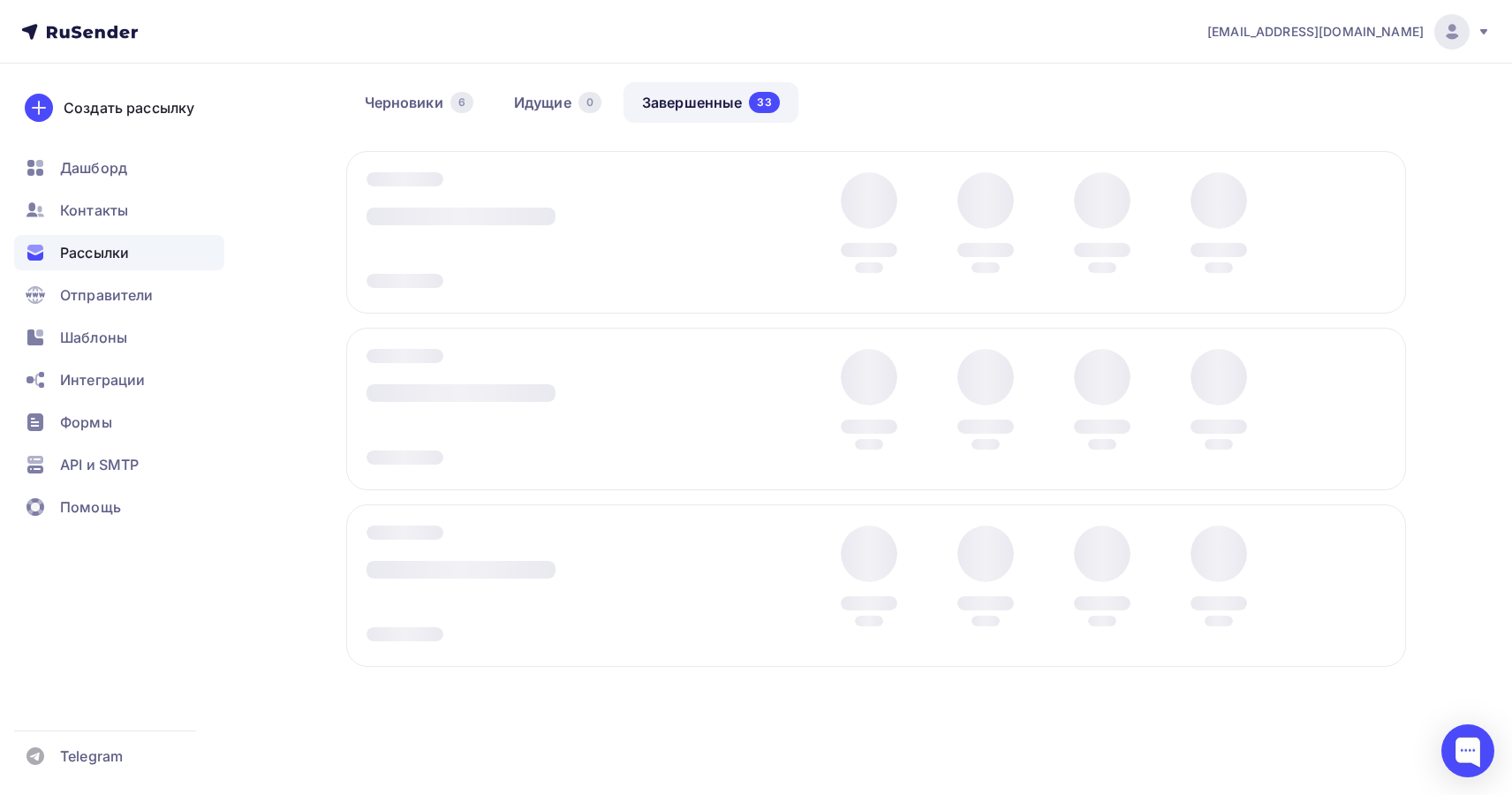
scroll to position [143, 0]
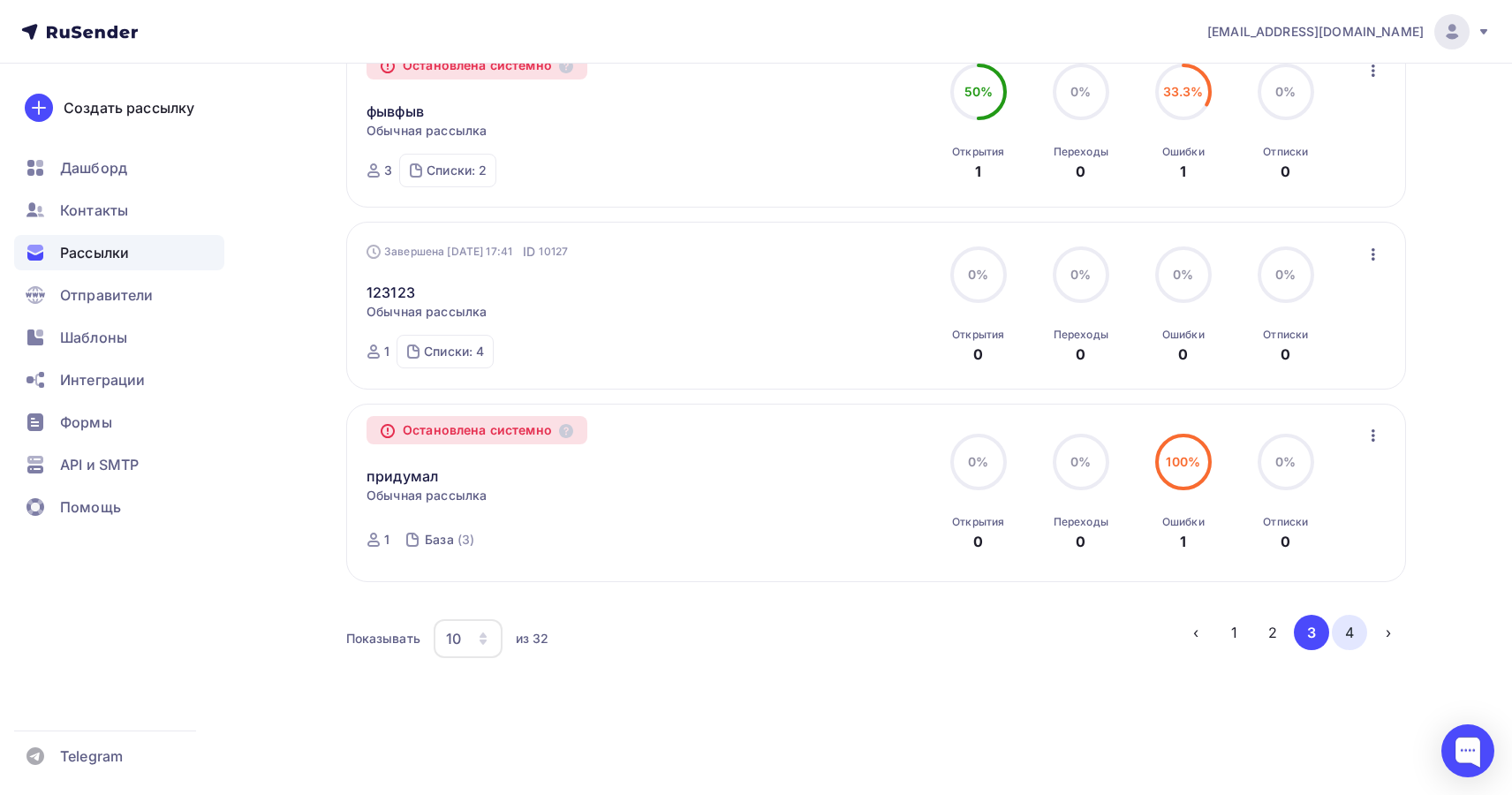
click at [1349, 637] on button "4" at bounding box center [1350, 633] width 35 height 35
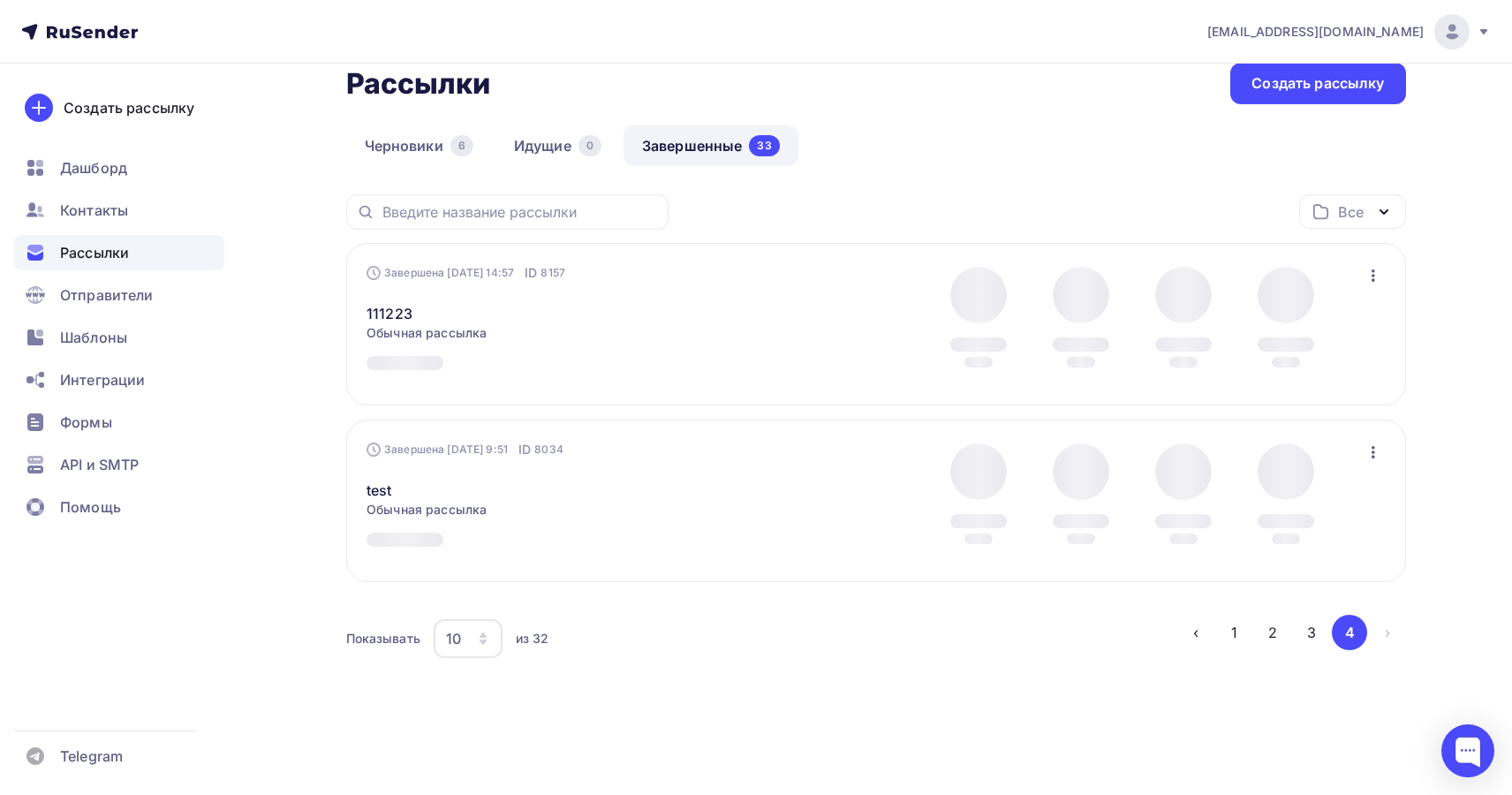
scroll to position [129, 0]
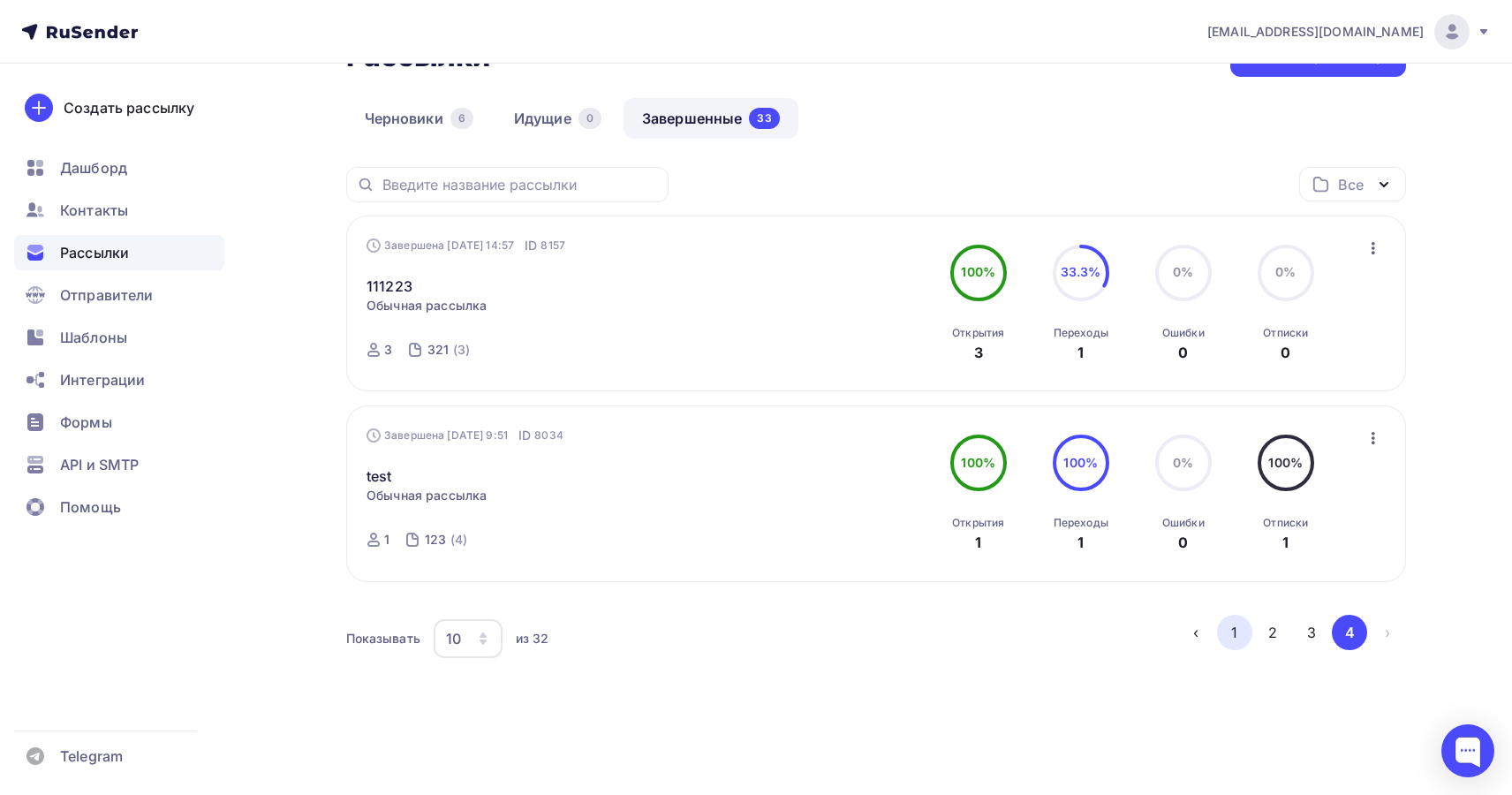
click at [1240, 638] on button "1" at bounding box center [1235, 633] width 35 height 35
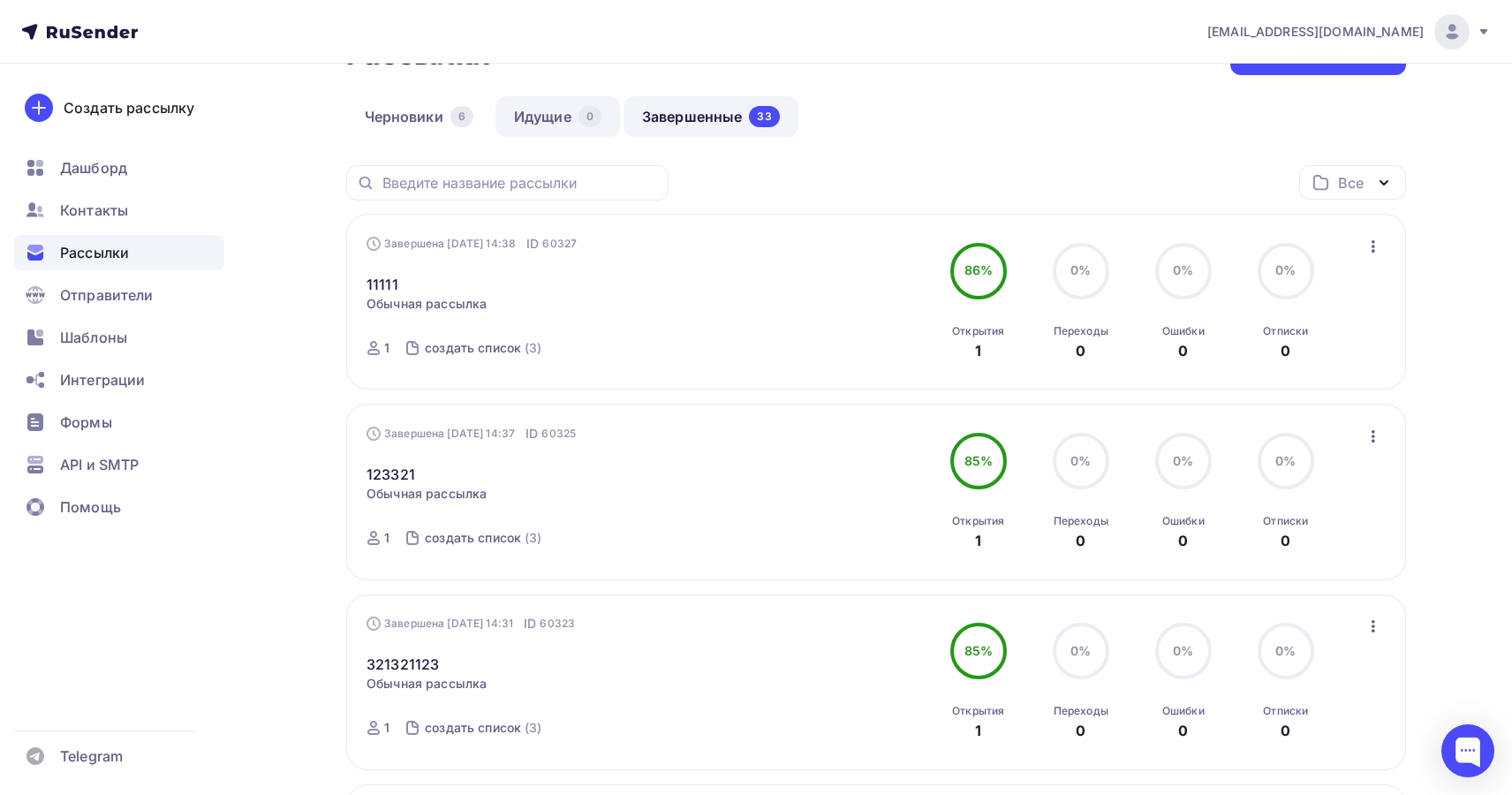
click at [547, 119] on link "Идущие 0" at bounding box center [558, 117] width 125 height 41
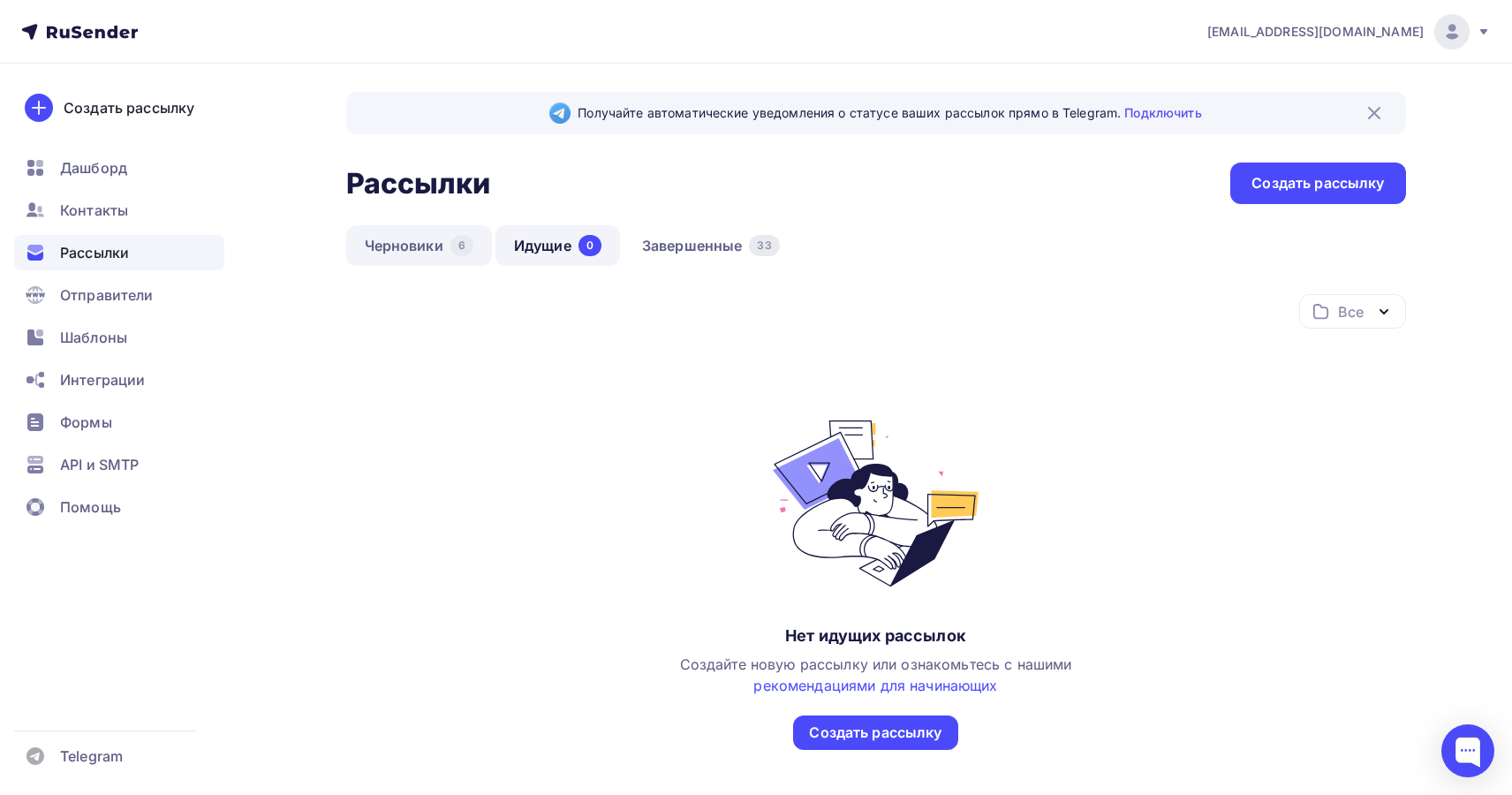
click at [430, 247] on link "Черновики 6" at bounding box center [419, 245] width 146 height 41
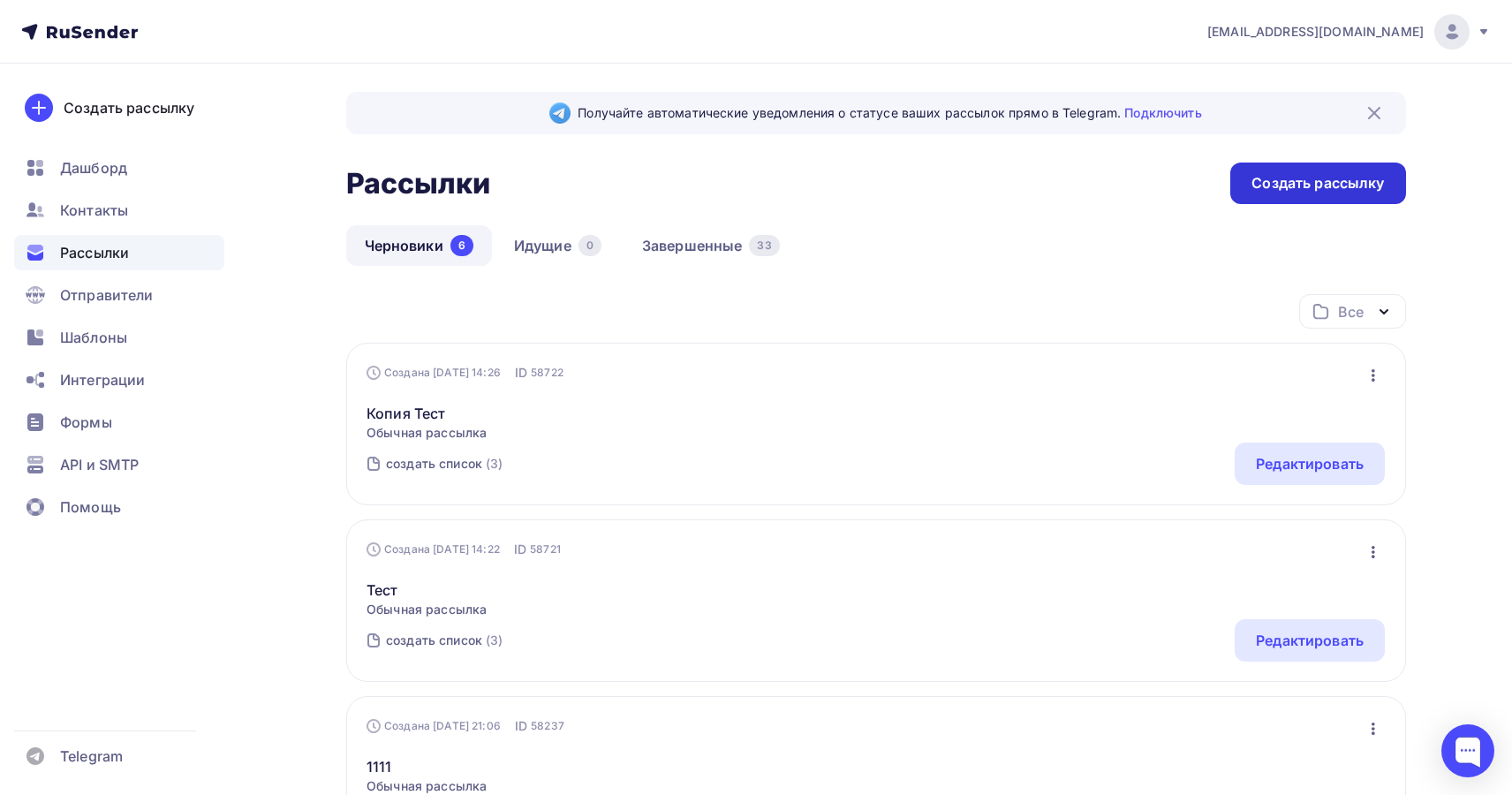
click at [1336, 188] on div "Создать рассылку" at bounding box center [1318, 184] width 132 height 21
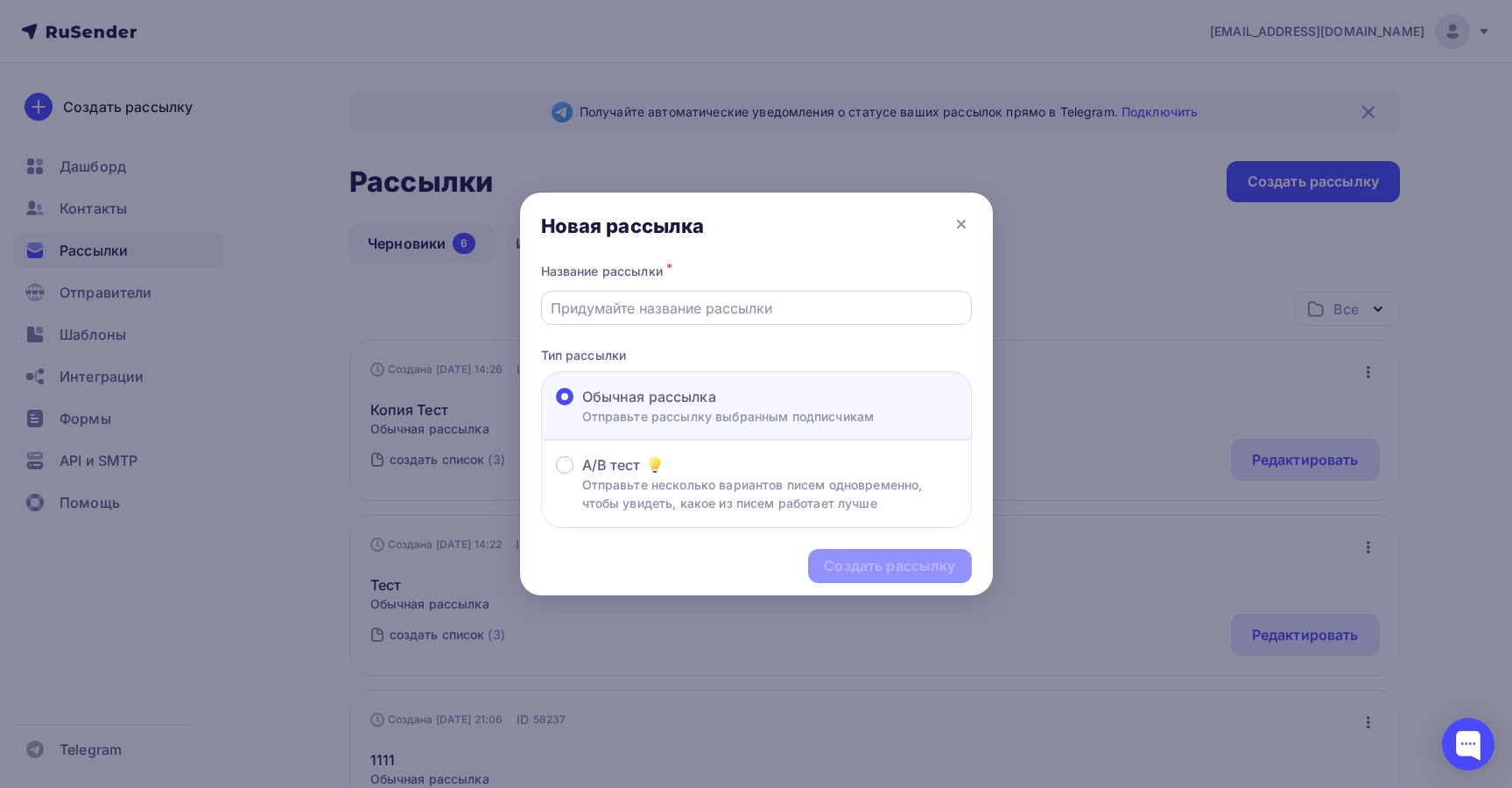
click at [815, 313] on input "text" at bounding box center [756, 308] width 411 height 21
paste input "Название длинннннннноееееееееееwsqdwqqNtvfТема"
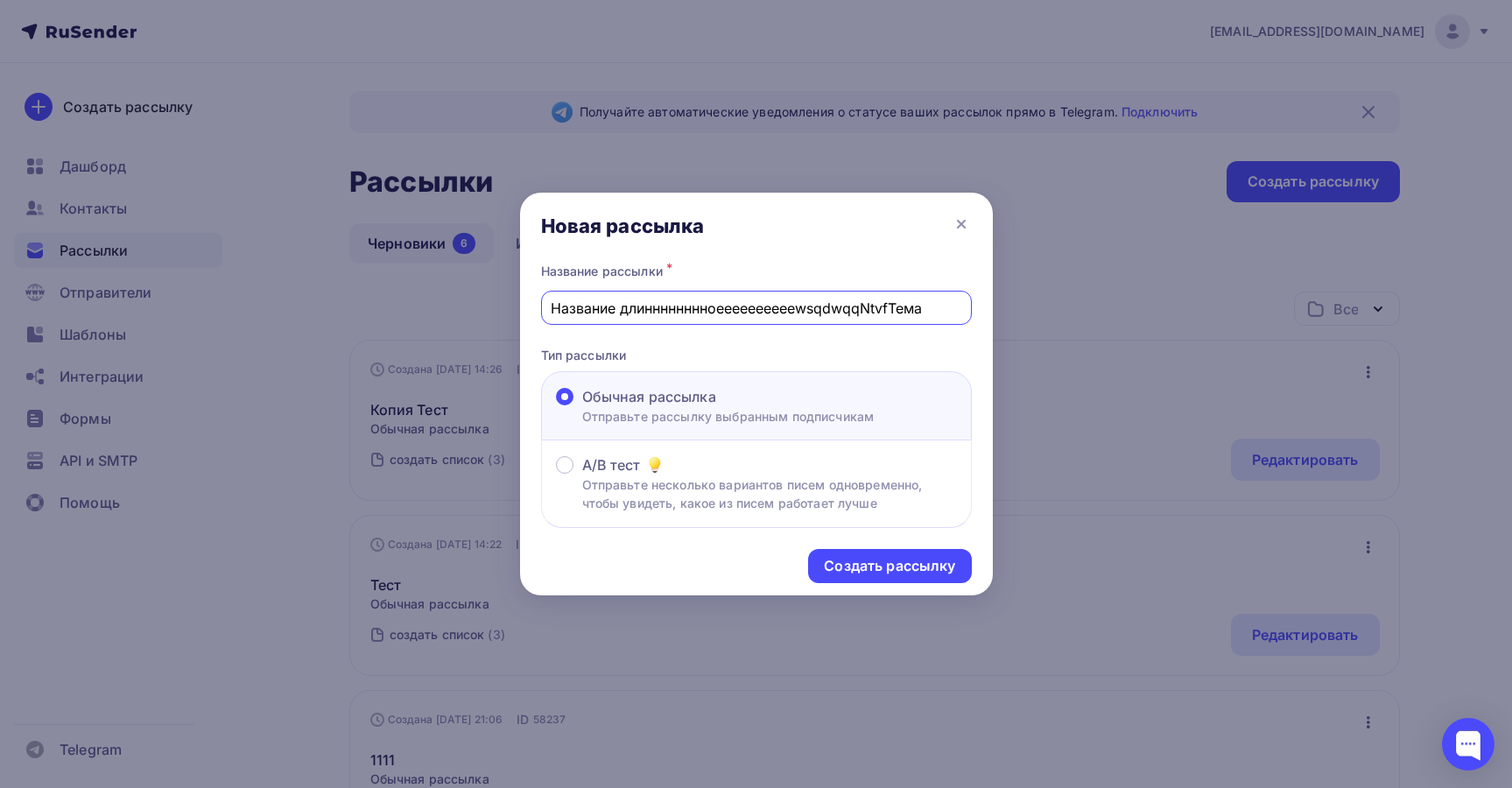
paste input "Название длинннннннноееееееееееwsqdwqqNtvfТема"
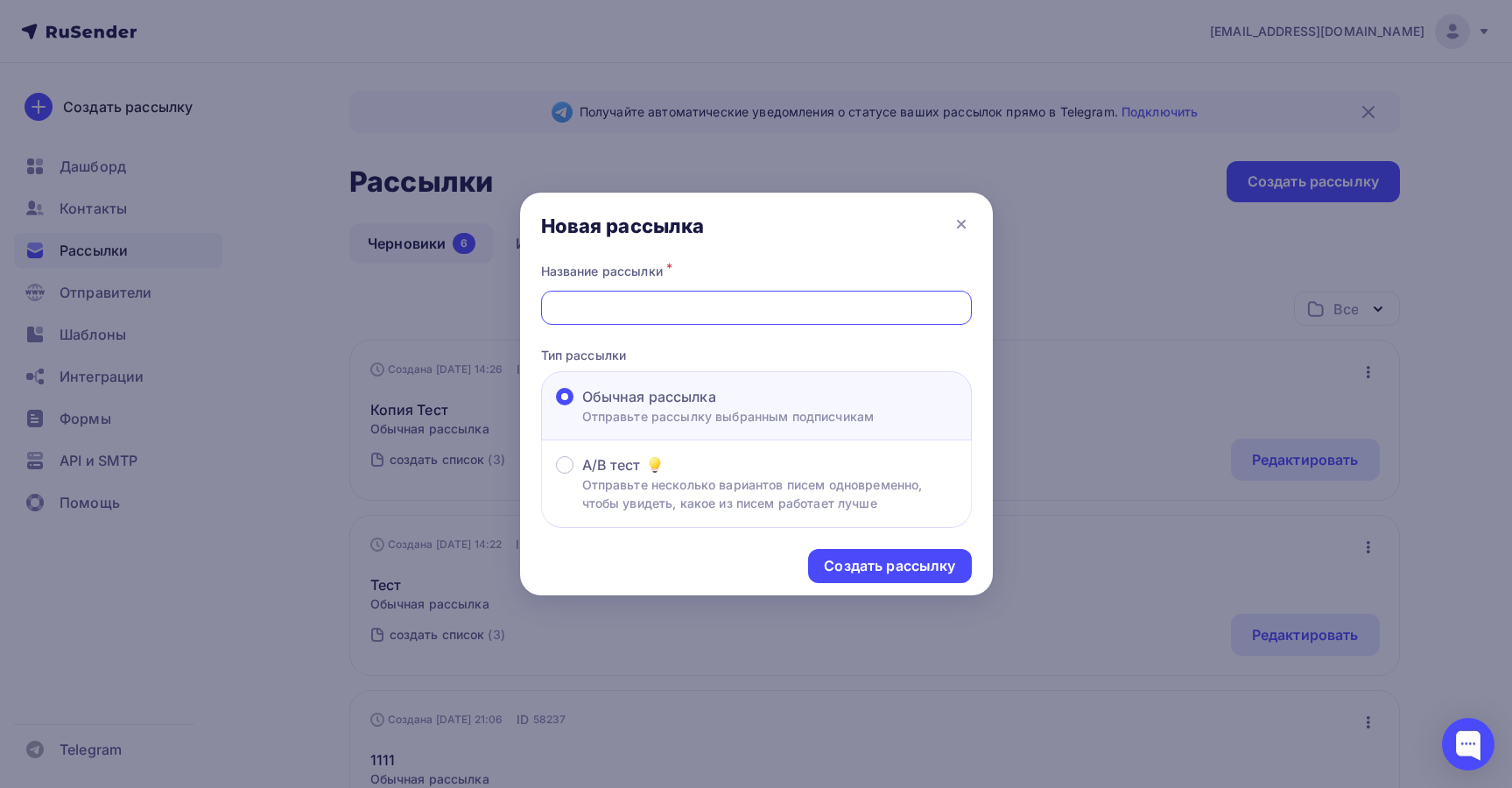
paste input "Название длинннннннноееееееееееwsqdwqqNtvfТема"
type input "Название длинннннннноееееееееееwsqdwqqNtvfТемаНазвание длинннннннноееееееееееws…"
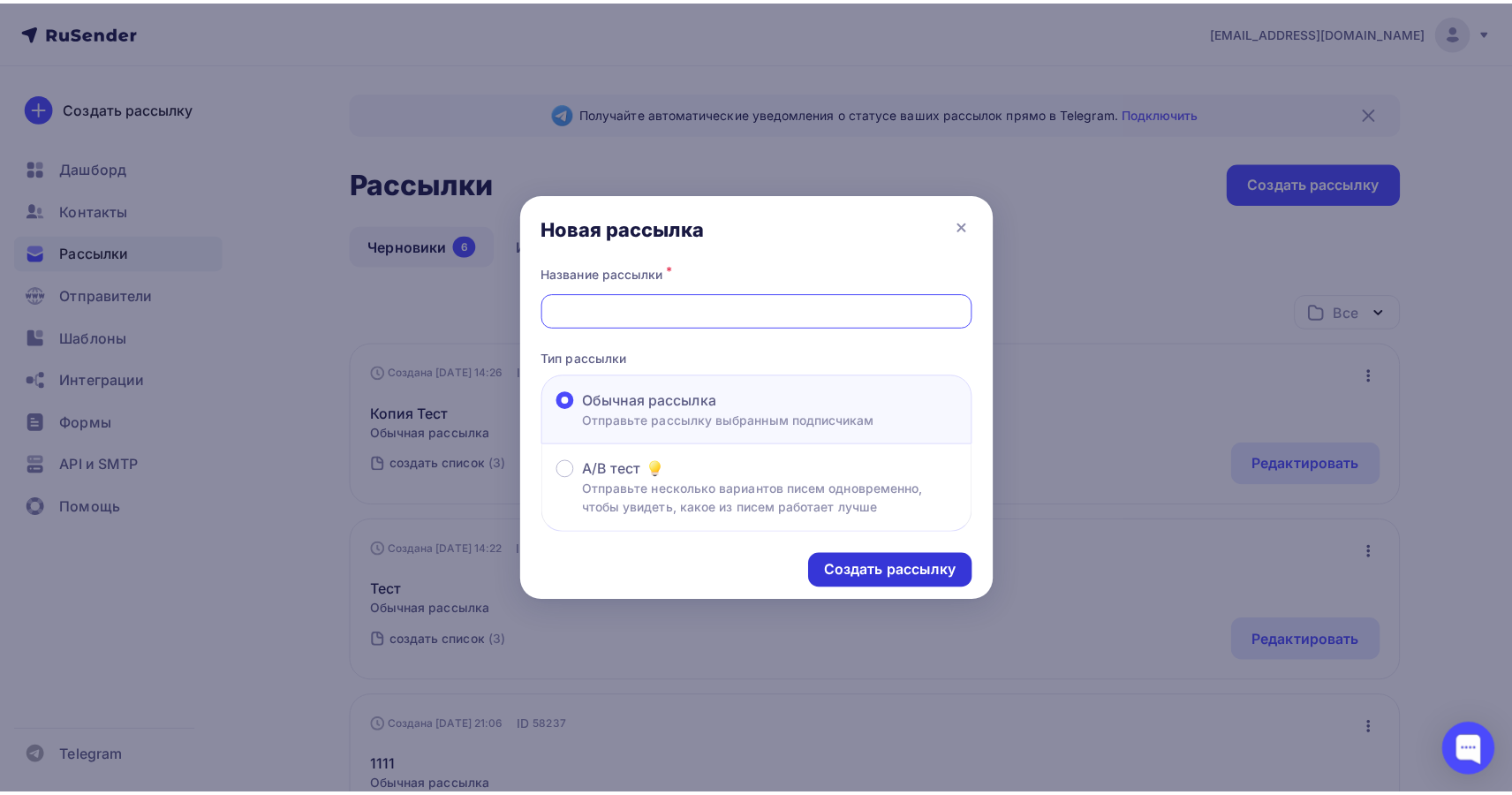
scroll to position [0, 0]
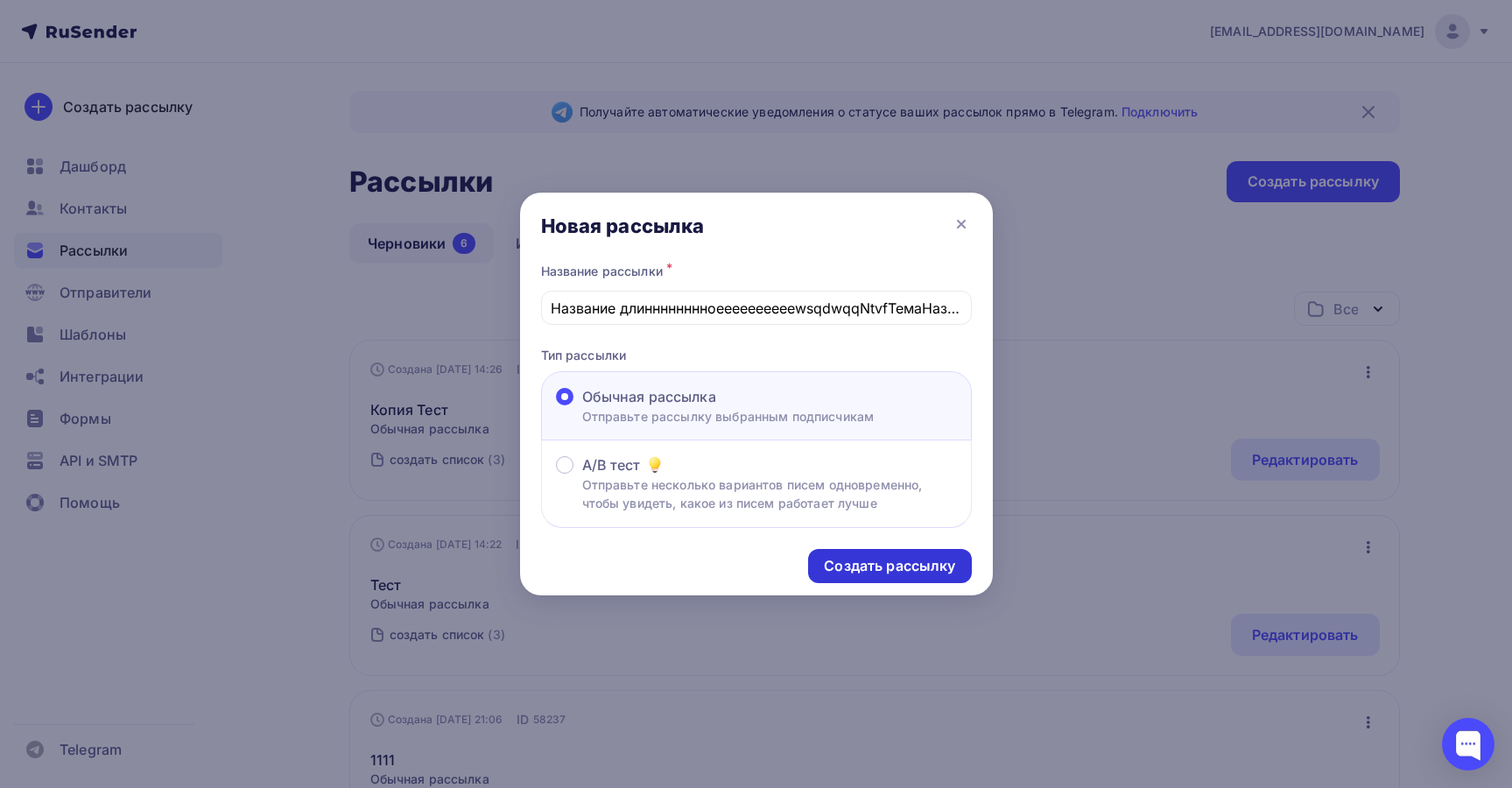
click at [923, 572] on div "Создать рассылку" at bounding box center [890, 566] width 131 height 20
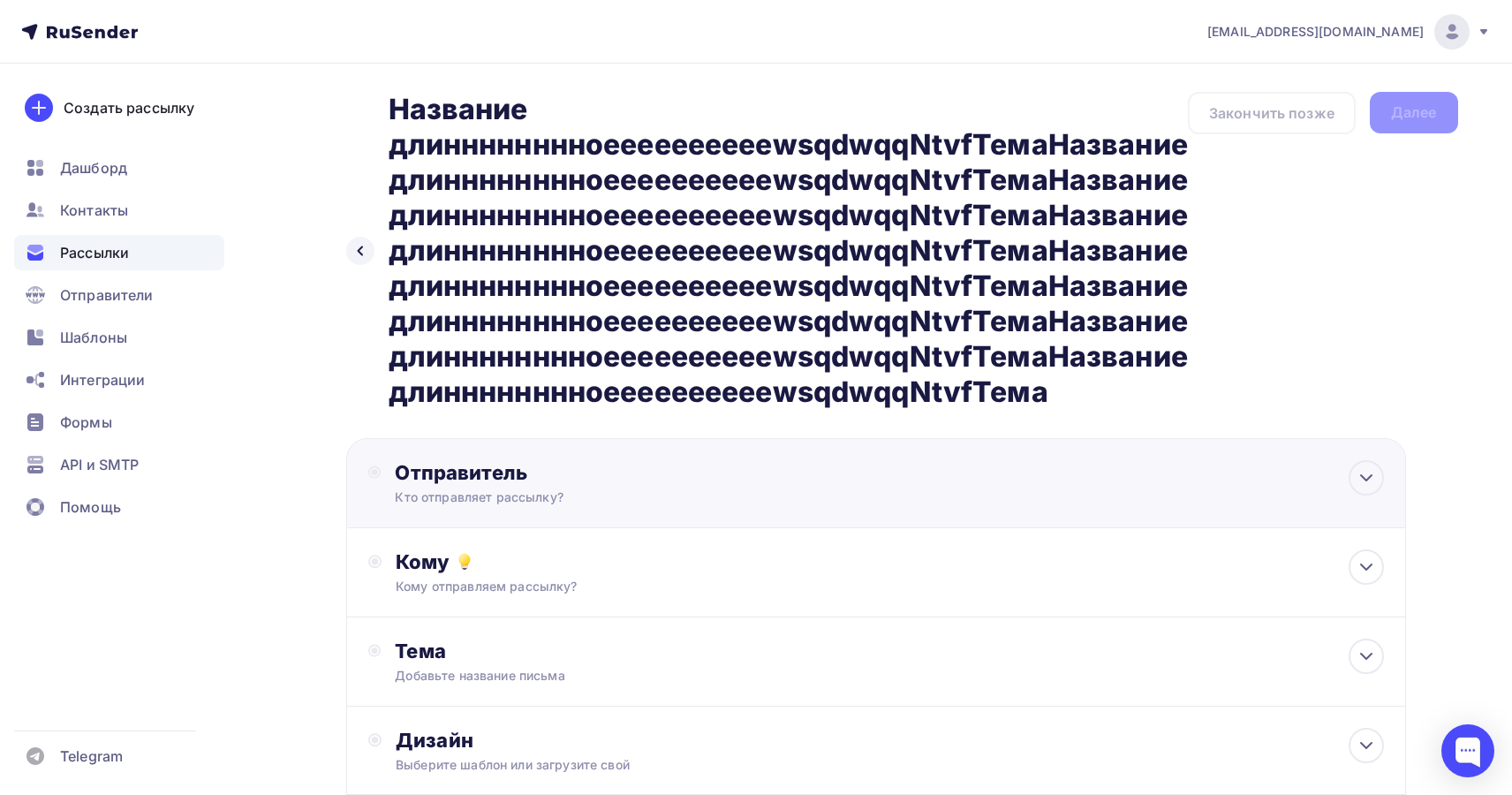
click at [523, 490] on div "Кто отправляет рассылку?" at bounding box center [566, 497] width 344 height 18
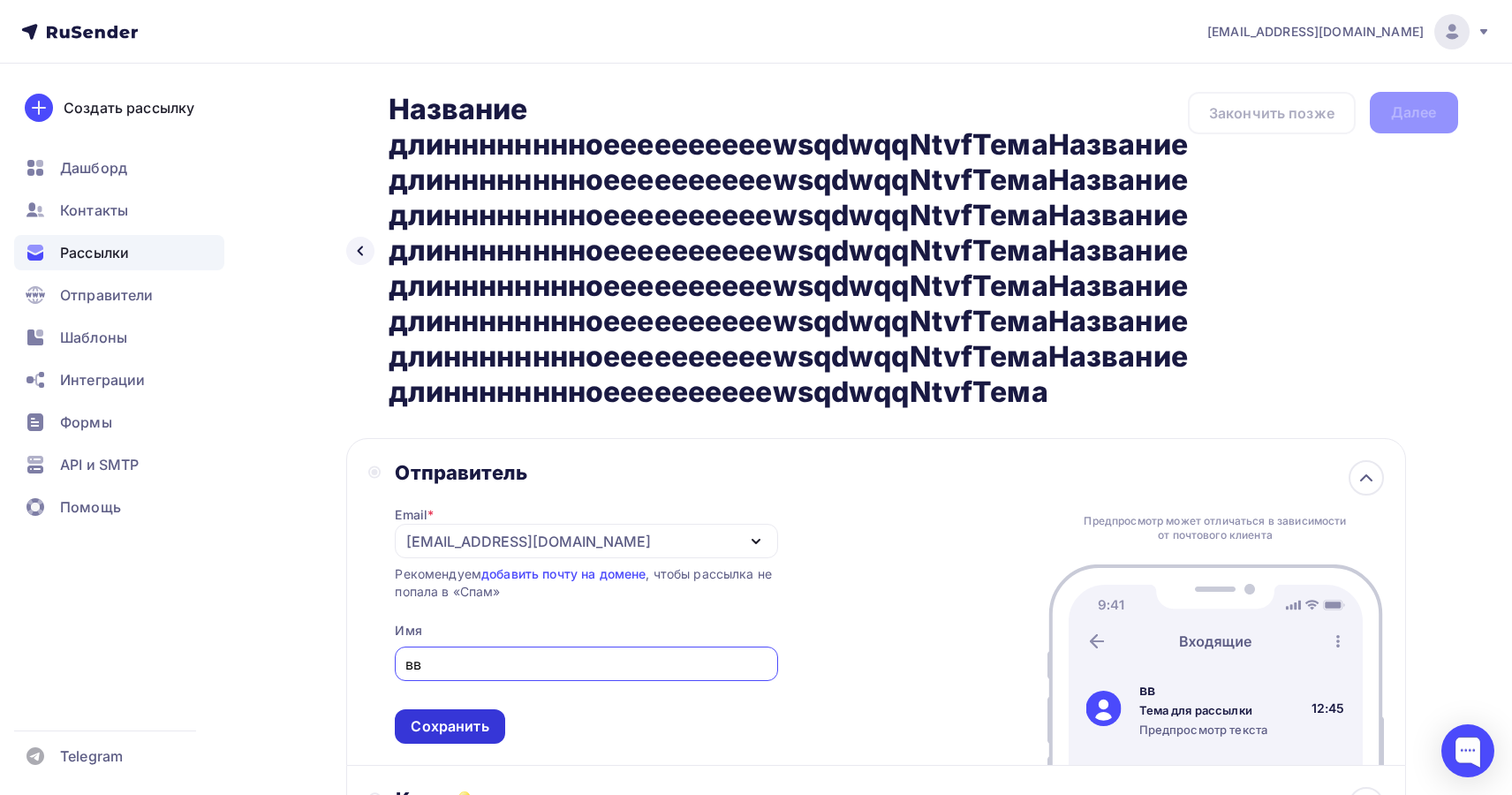
type input "вв"
click at [462, 717] on div "Сохранить" at bounding box center [449, 726] width 109 height 35
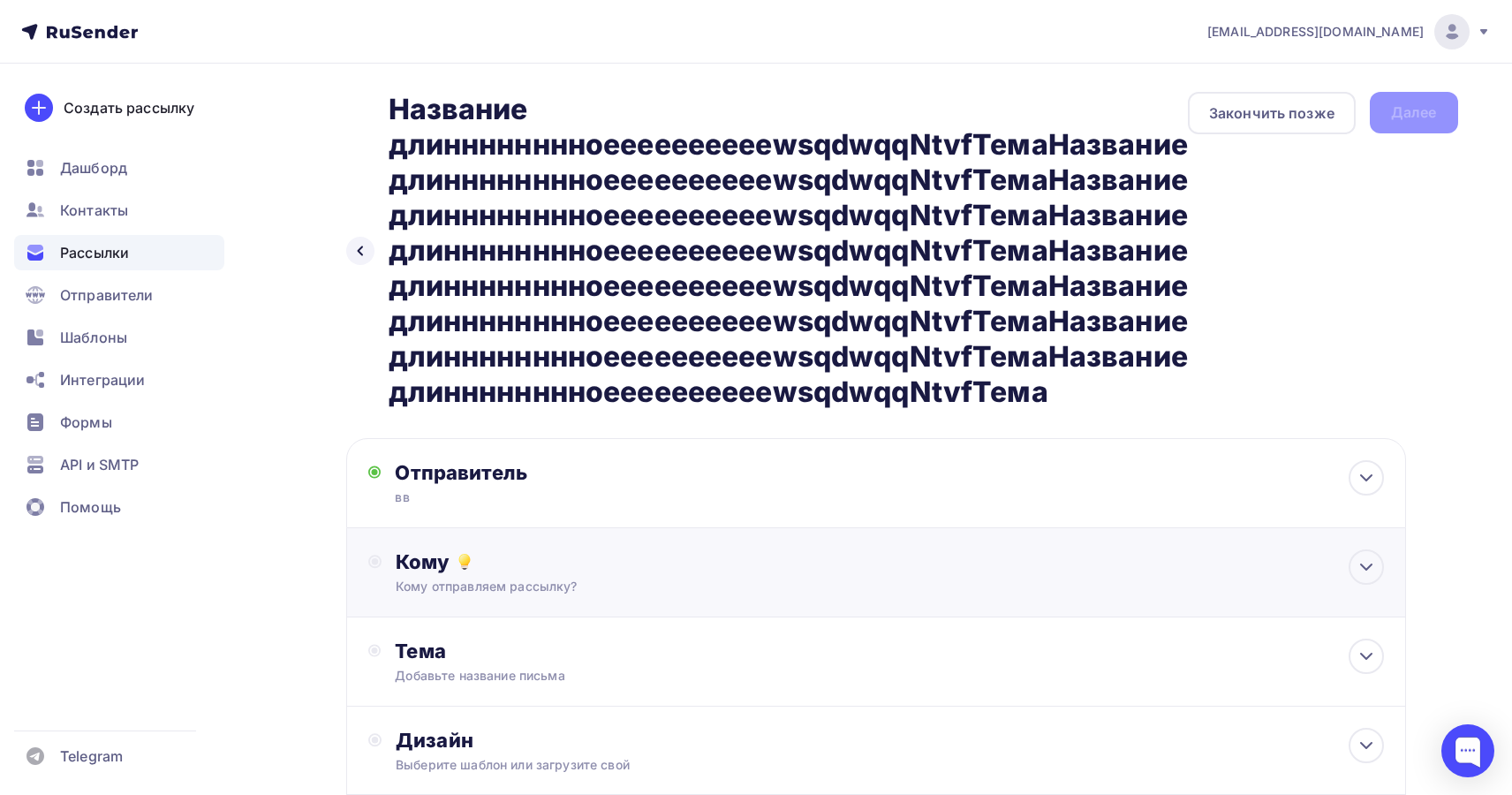
click at [523, 585] on div "Кому отправляем рассылку?" at bounding box center [839, 586] width 889 height 18
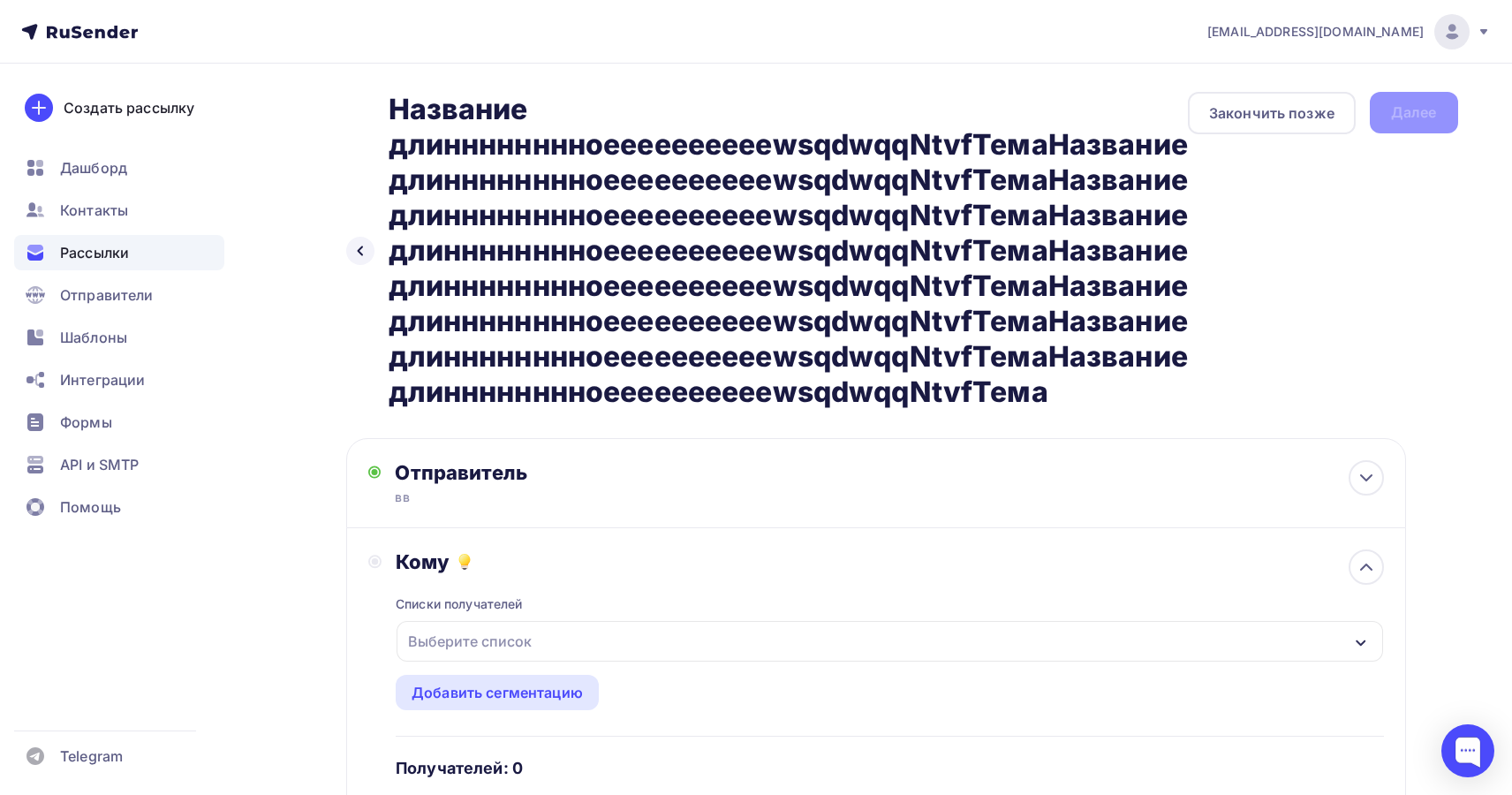
click at [517, 644] on div "Выберите список" at bounding box center [470, 641] width 138 height 32
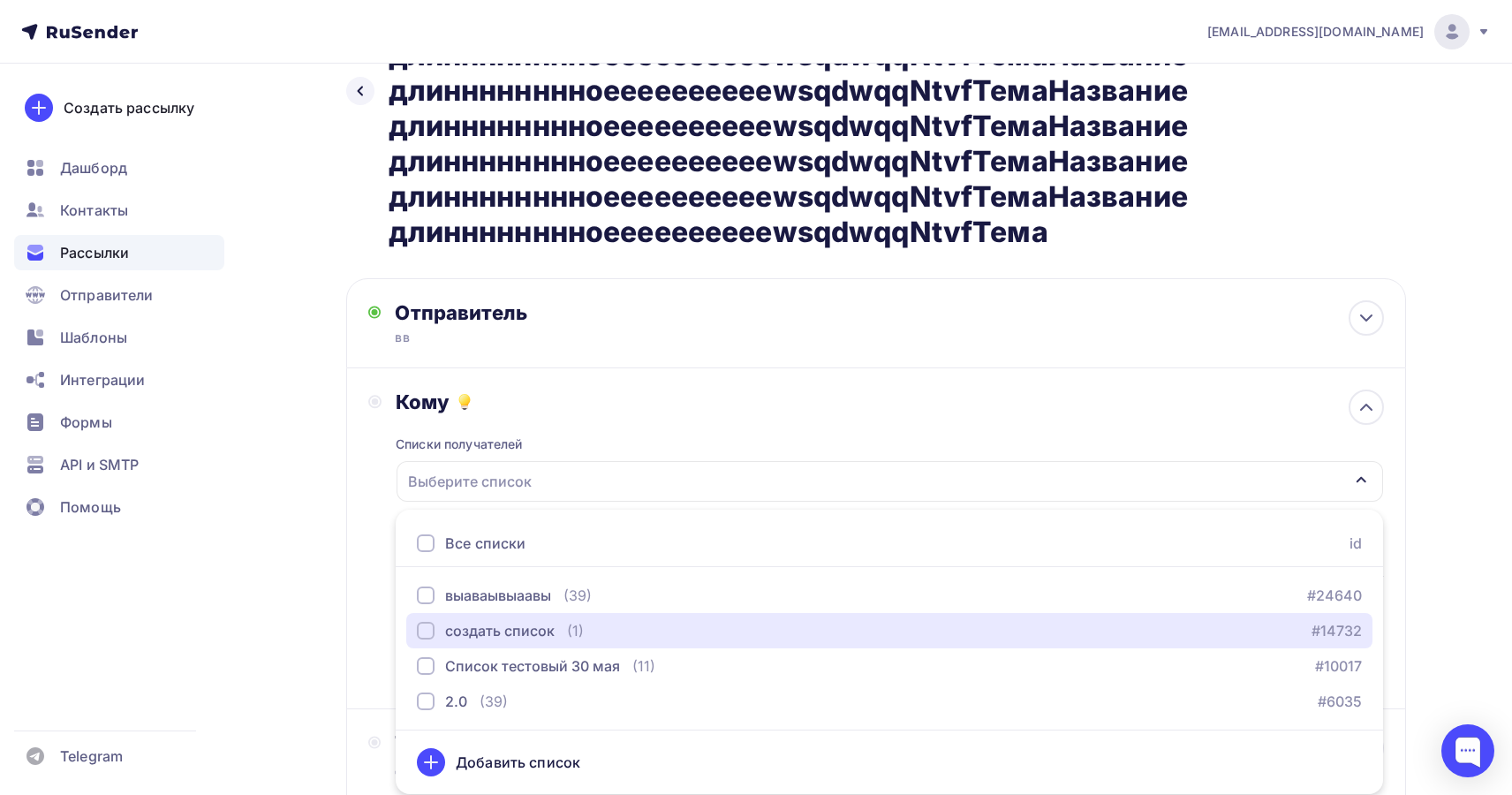
click at [517, 644] on button "создать список (1) #14732" at bounding box center [890, 631] width 966 height 35
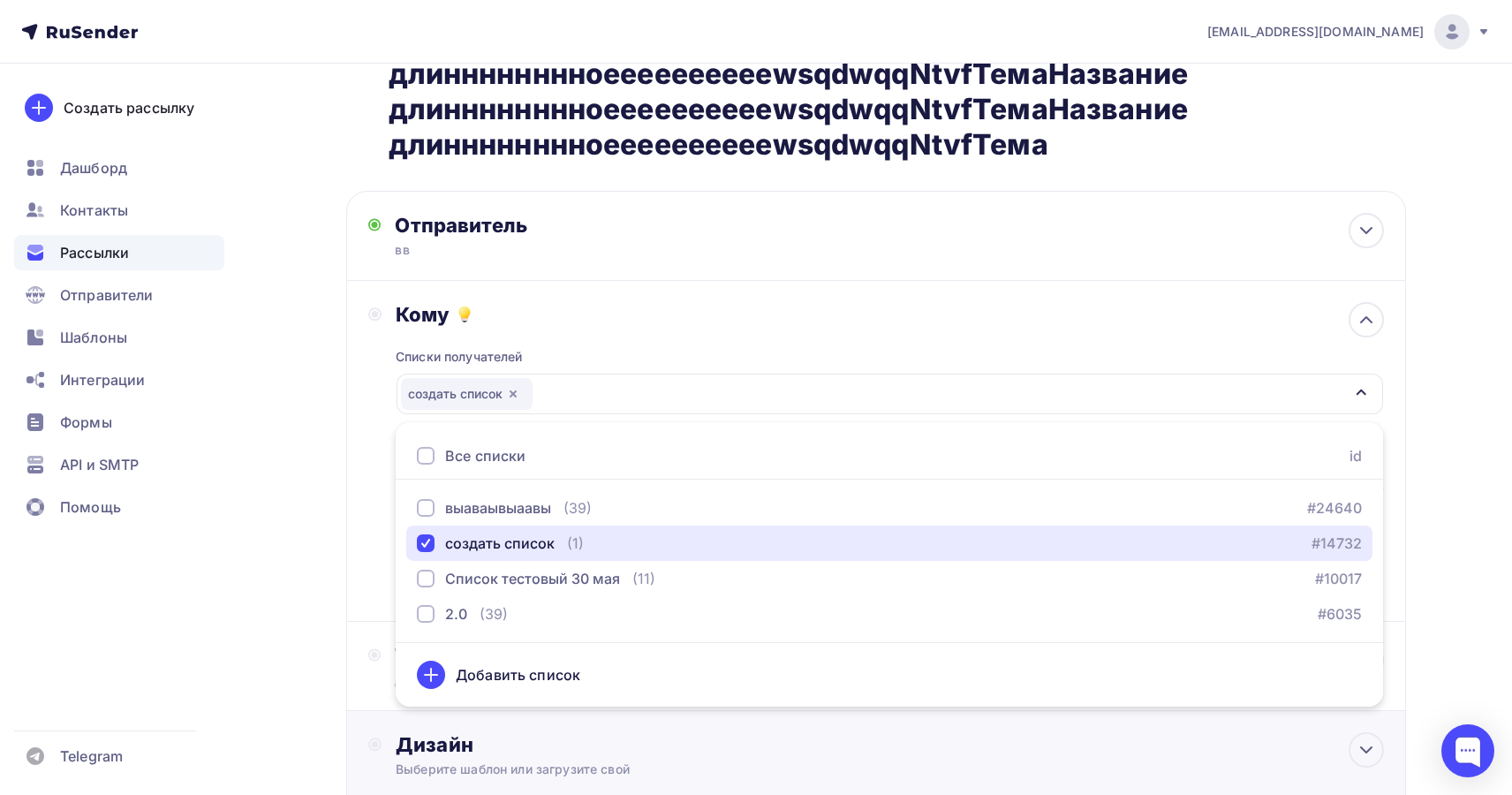
scroll to position [345, 0]
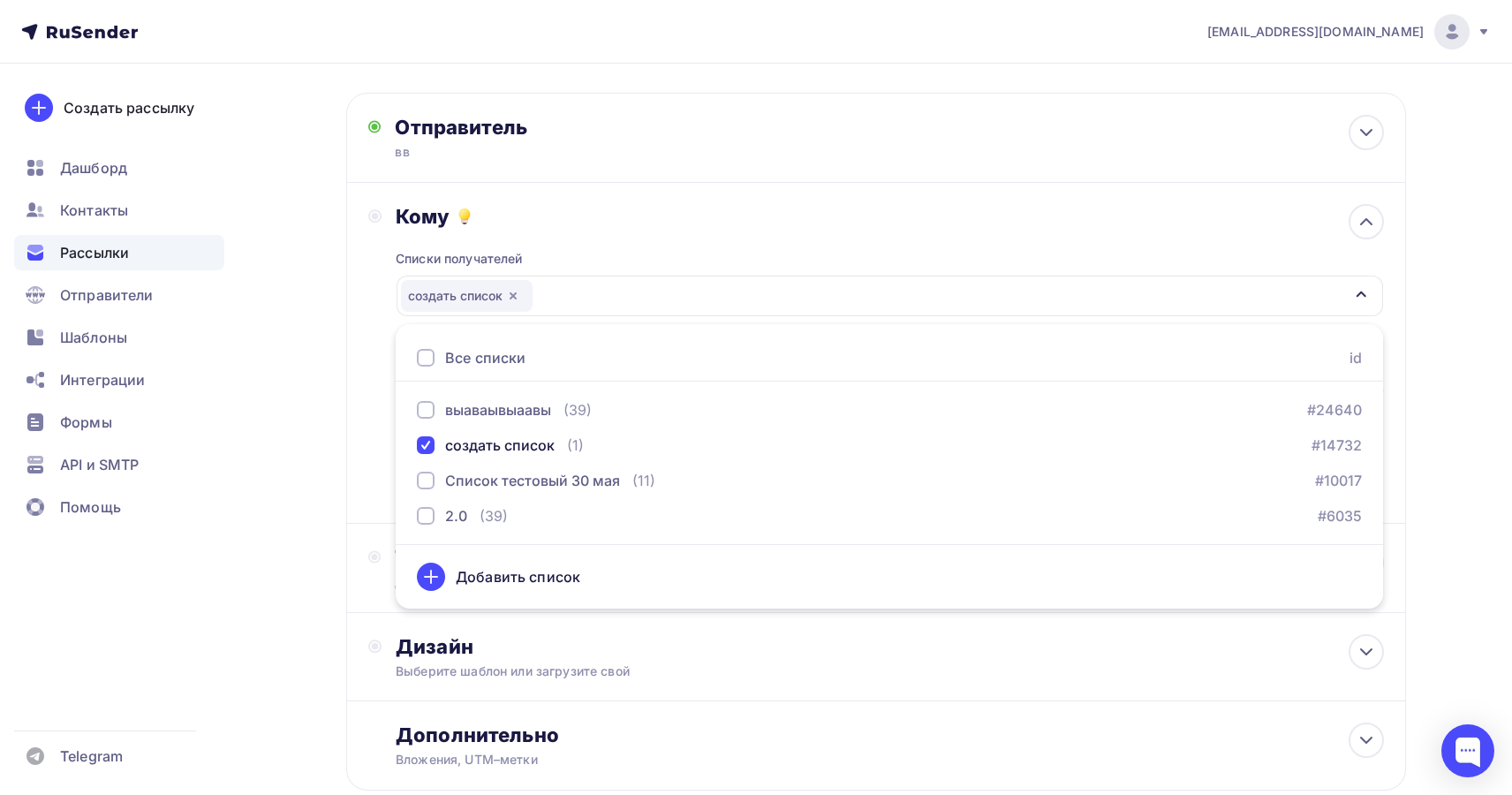
click at [1435, 496] on div "Назад Название длинннннннноееееееееееwsqdwqqNtvfТемаНазвание длинннннннноееееее…" at bounding box center [756, 312] width 1448 height 1187
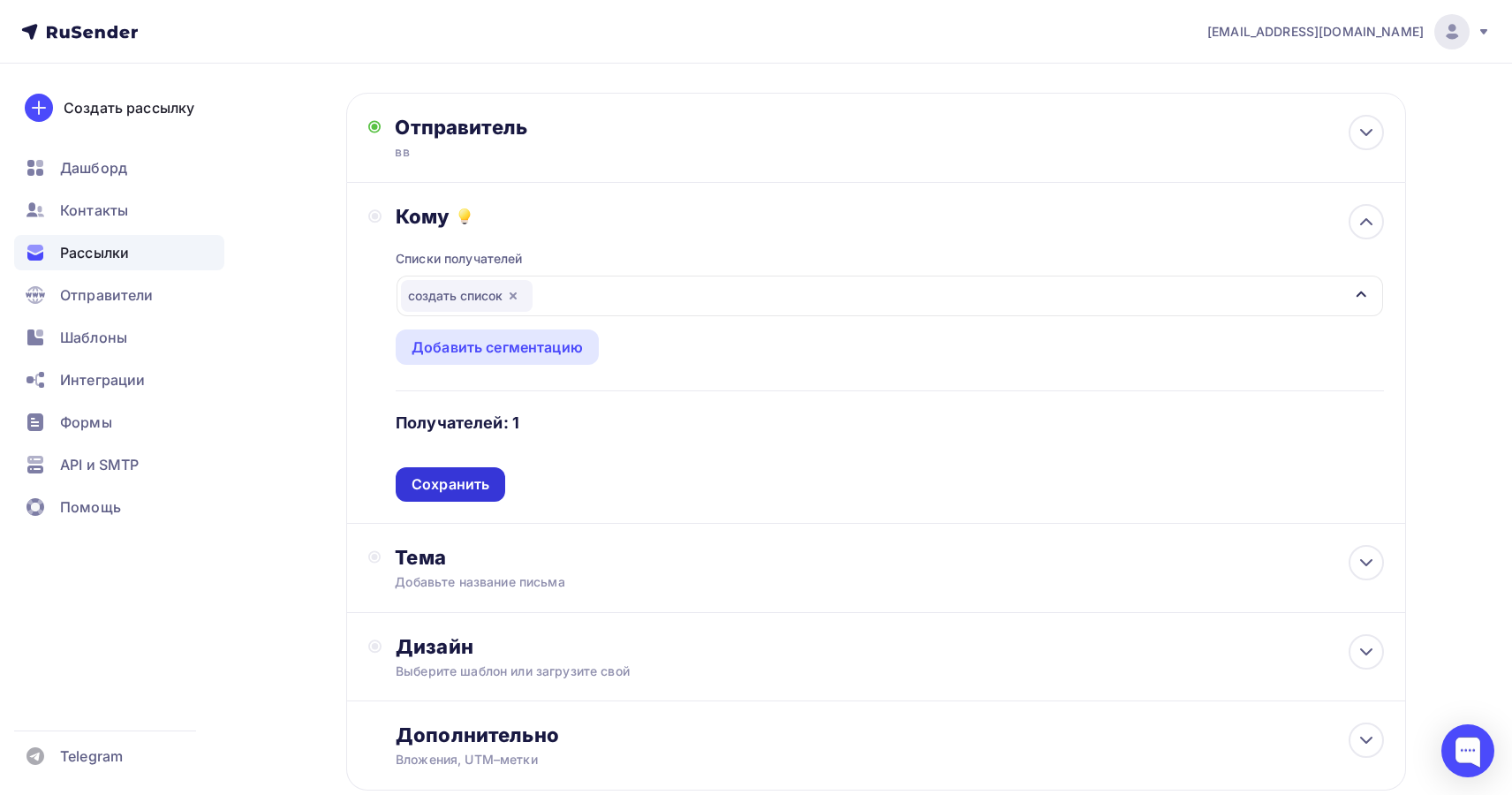
click at [469, 487] on div "Сохранить" at bounding box center [450, 484] width 77 height 21
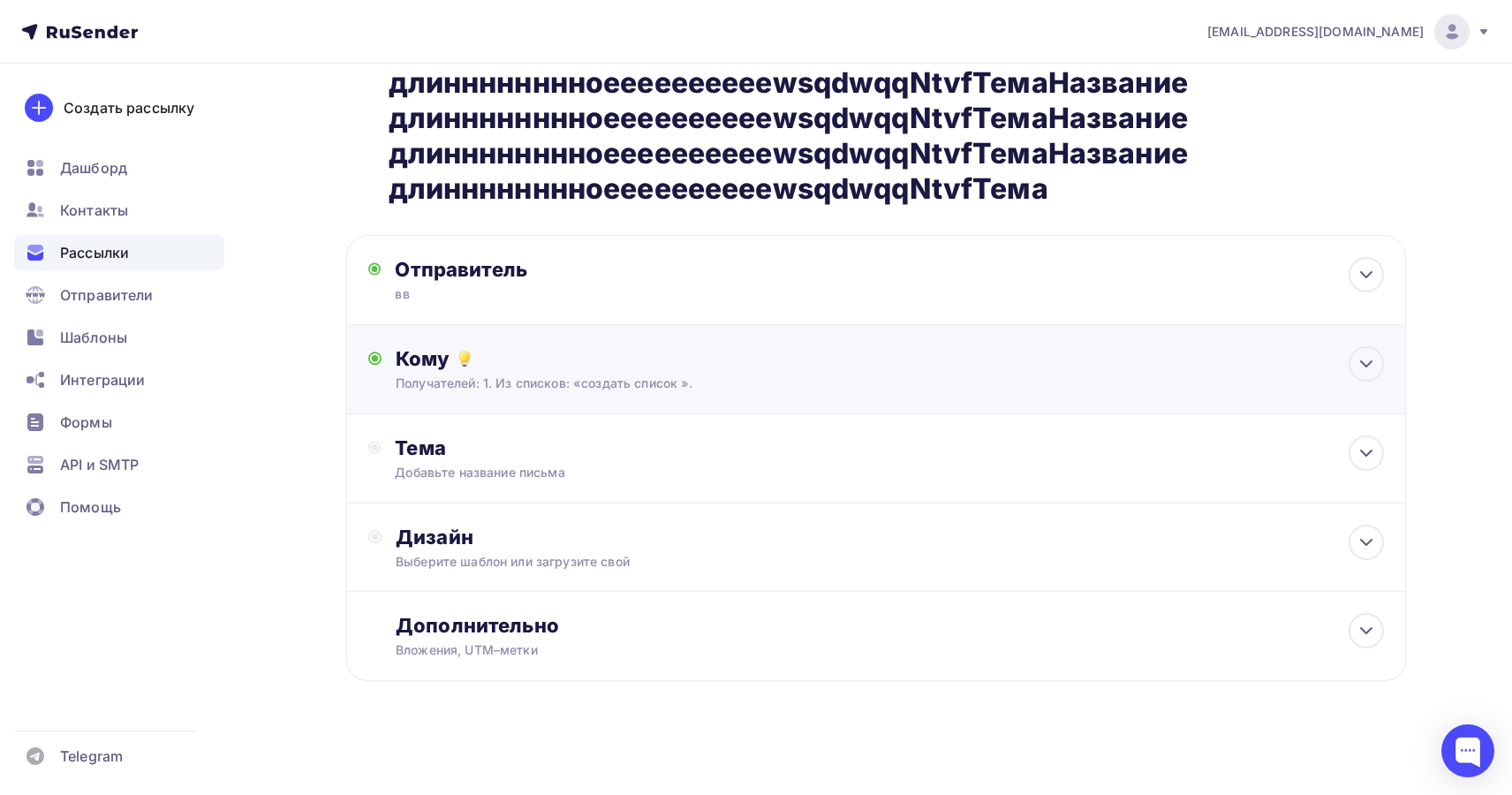
click at [469, 487] on div "Тема Добавьте название письма Тема * Рекомендуем использовать не более 150 симв…" at bounding box center [876, 459] width 1060 height 90
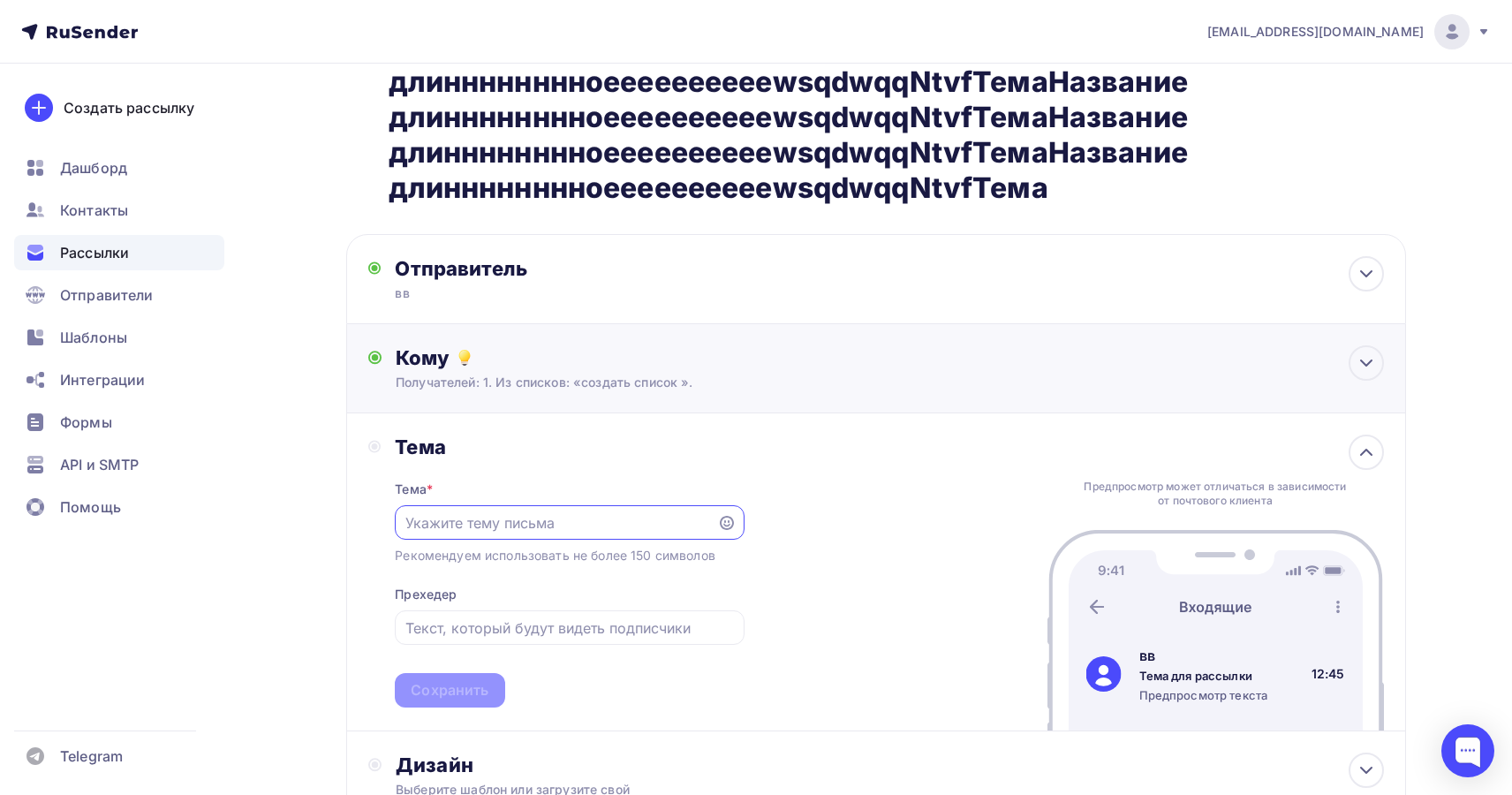
scroll to position [0, 0]
paste input "Название длинннннннноееееееееееwsqdwqqNtvfТема"
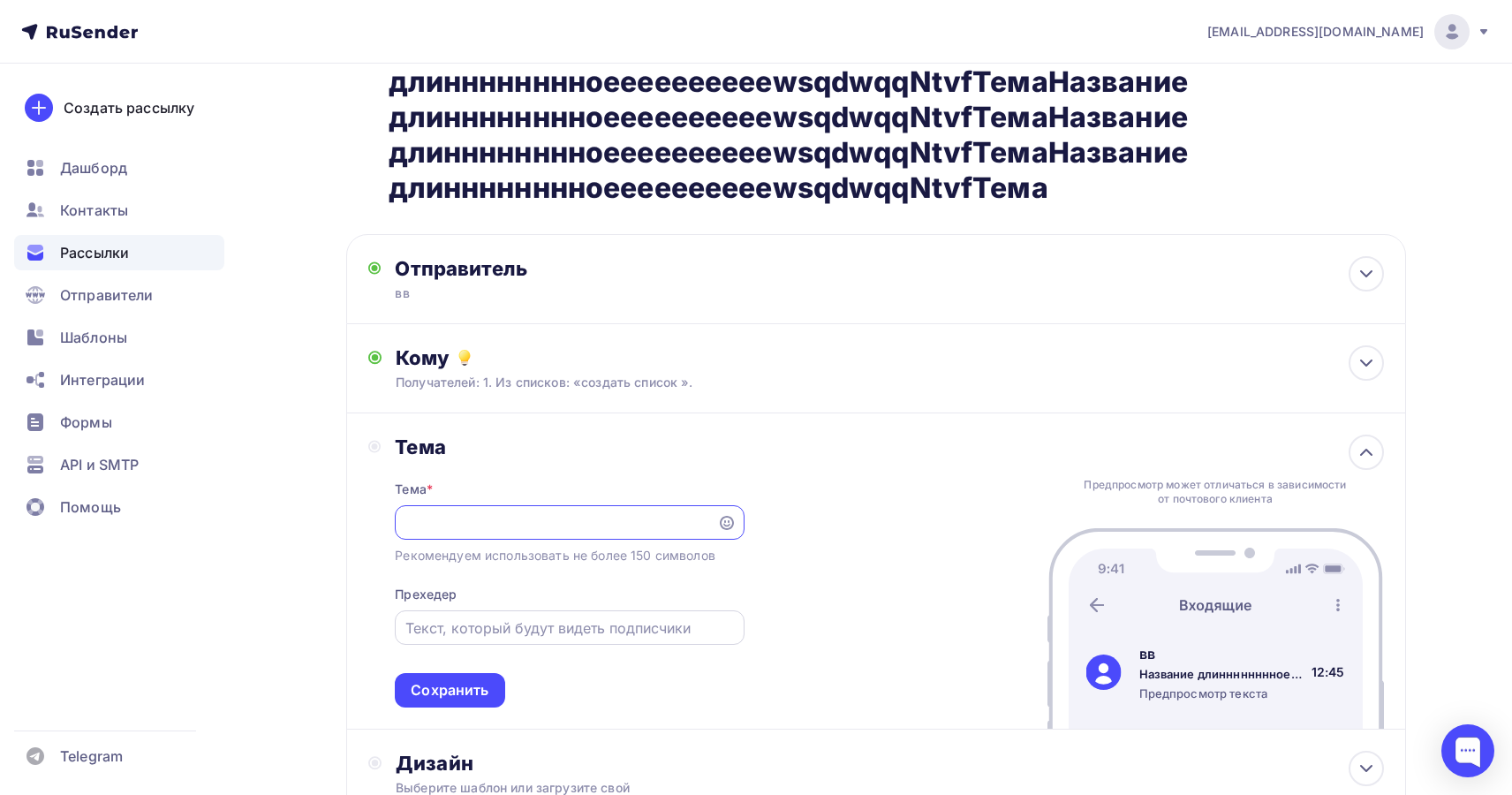
scroll to position [0, 1226]
type input "Название длинннннннноееееееееееwsqdwqqNtvfТемаНазвание длинннннннноееееееееееws…"
click at [462, 630] on input "text" at bounding box center [570, 628] width 328 height 21
paste input "Название длинннннннноееееееееееwsqdwqqNtvfТема"
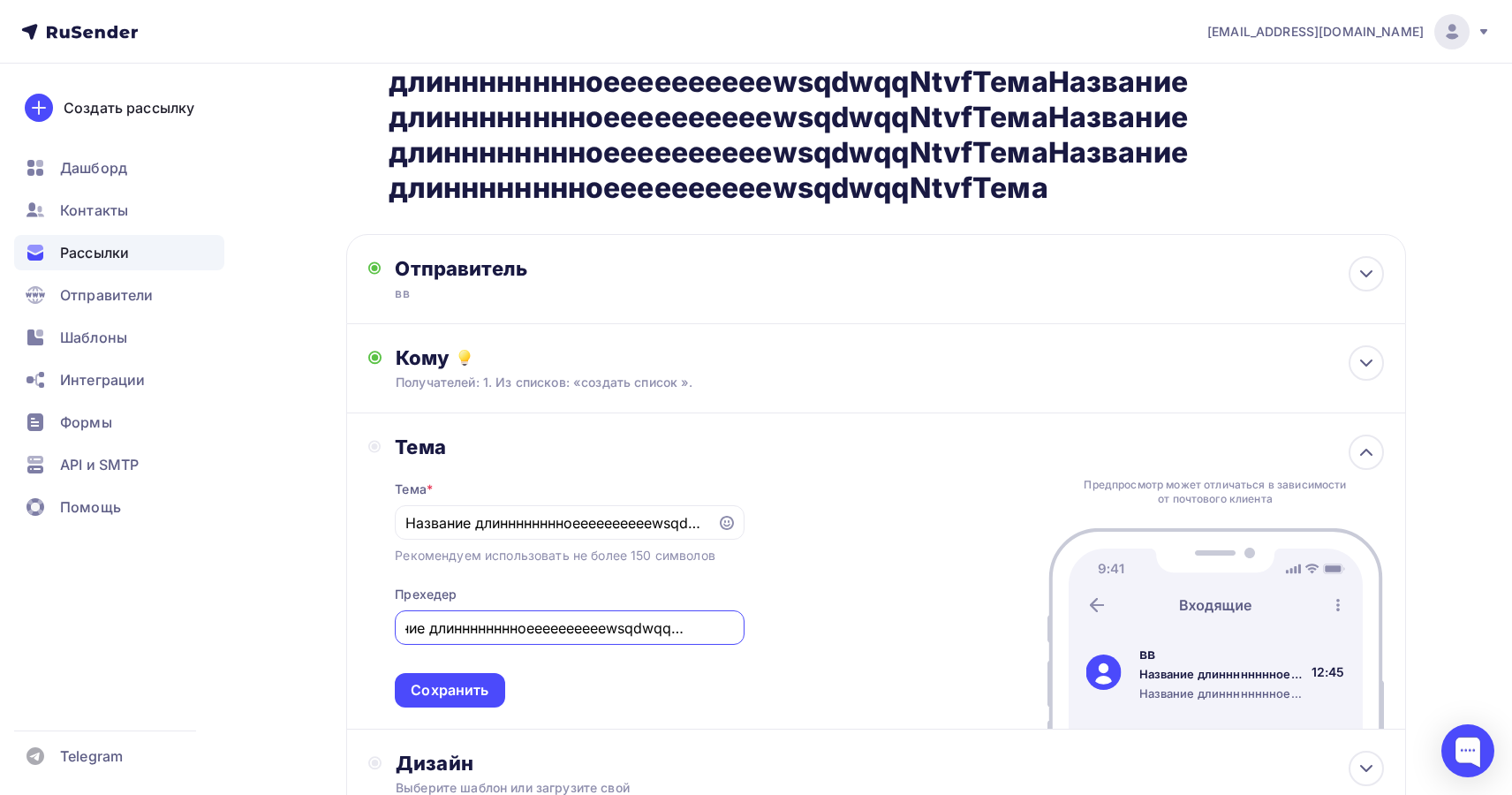
paste input "Название длинннннннноееееееееееwsqdwqqNtvfТема"
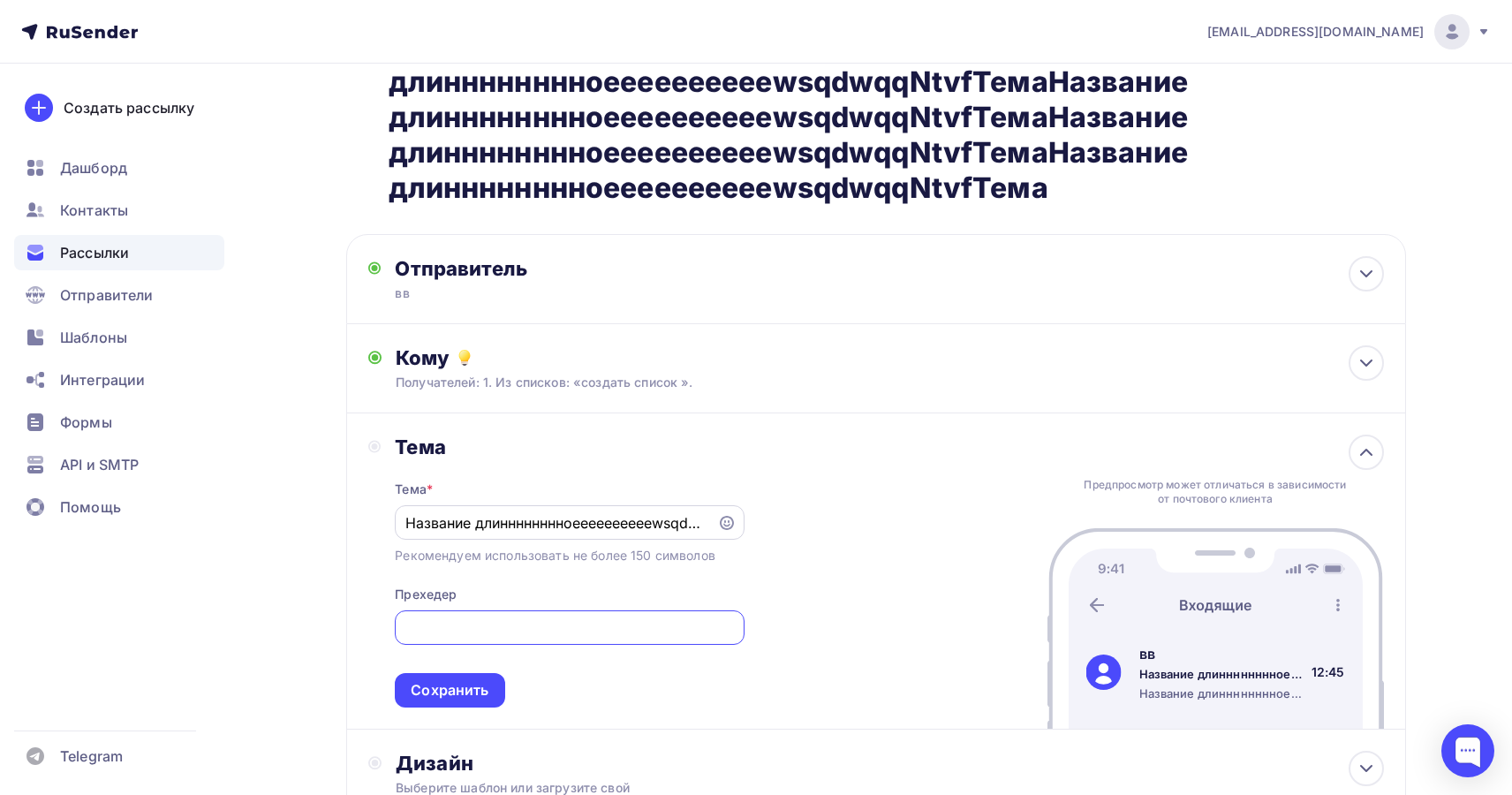
type input "Название длинннннннноееееееееееwsqdwqqNtvfТемаНазвание длинннннннноееееееееееws…"
click at [525, 510] on div "Название длинннннннноееееееееееwsqdwqqNtvfТемаНазвание длинннннннноееееееееееws…" at bounding box center [569, 523] width 349 height 35
click at [533, 524] on input "Название длинннннннноееееееееееwsqdwqqNtvfТемаНазвание длинннннннноееееееееееws…" at bounding box center [557, 523] width 302 height 21
paste input "азвание длинннннннноееееееееееwsqdwqqNtvfТема"
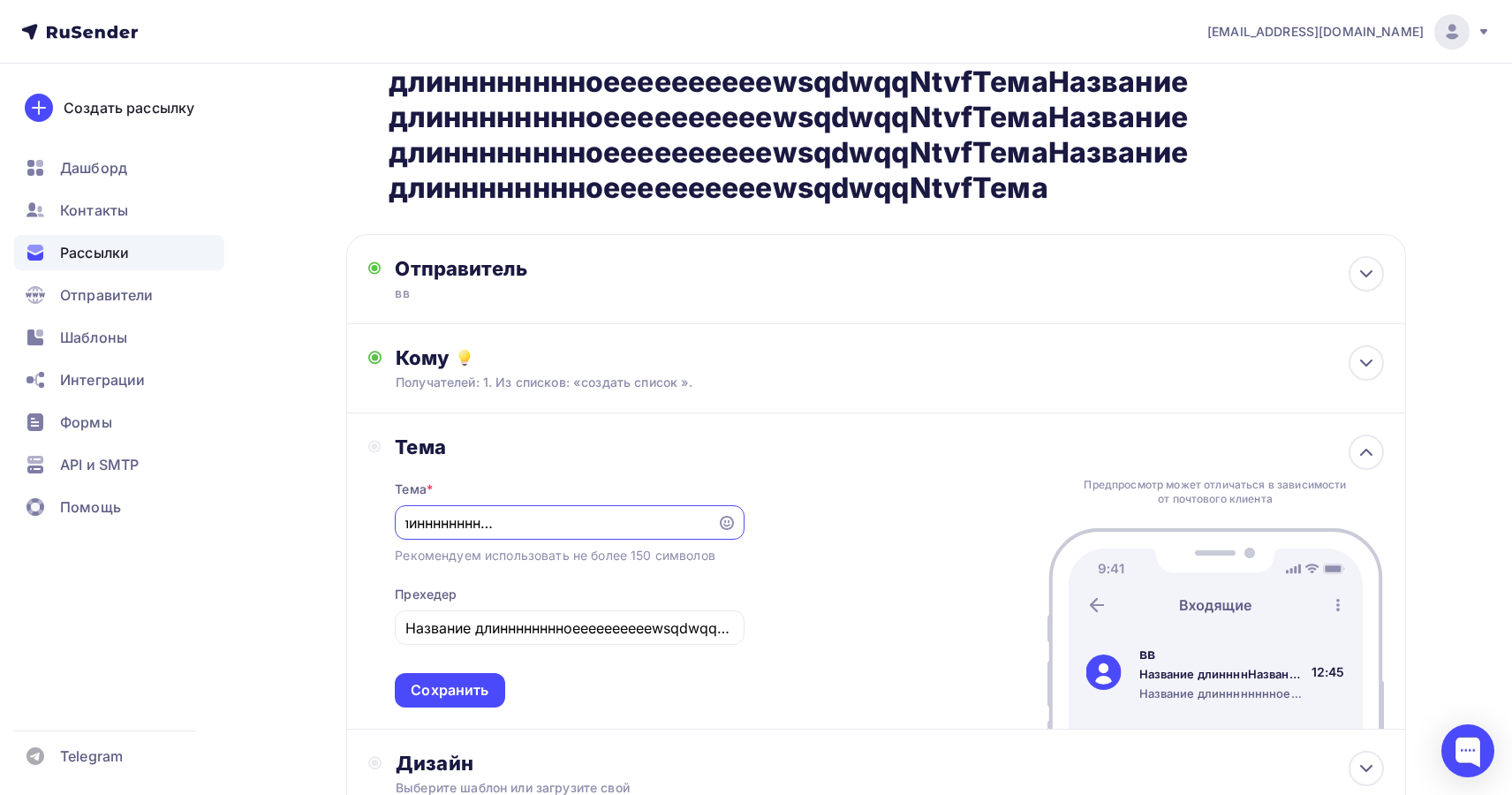
paste input "азвание длинннннннноееее"
paste input "text"
type input "Название длиннннНазвание длинннннннноееееееееееwsqdwqqNtvfТемаНазвание длиннннн…"
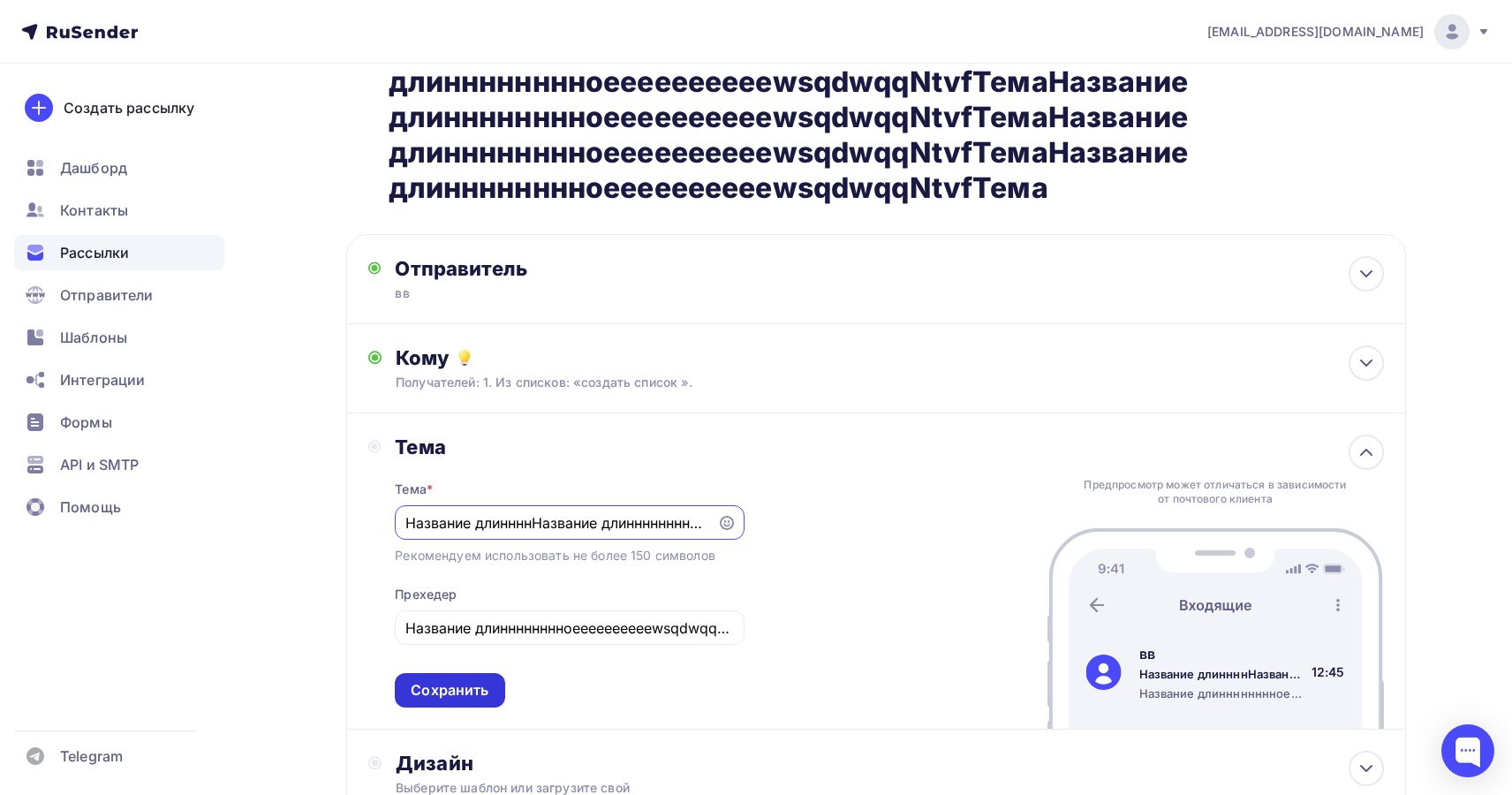
click at [484, 683] on div "Сохранить" at bounding box center [449, 690] width 77 height 21
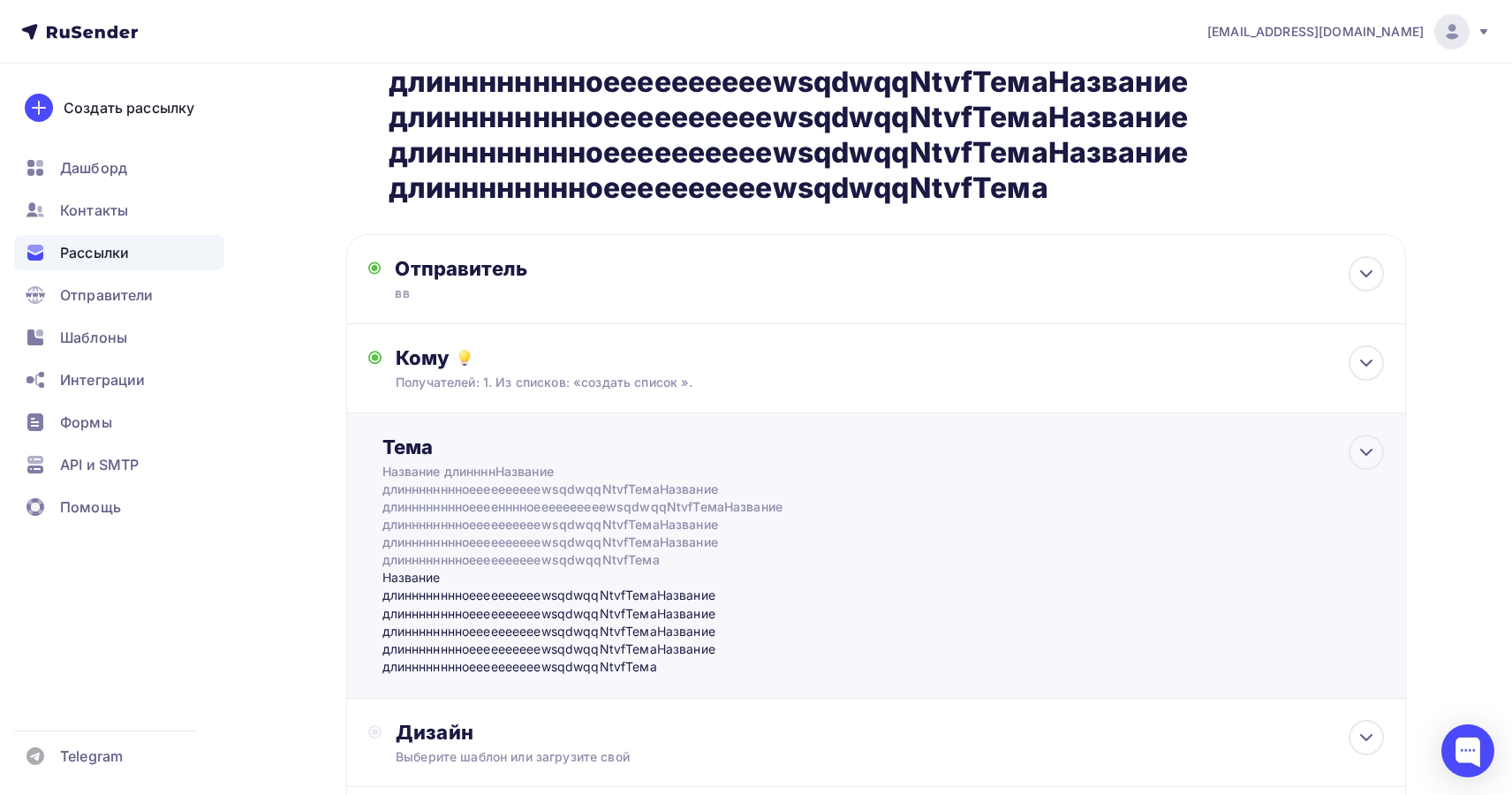
scroll to position [401, 0]
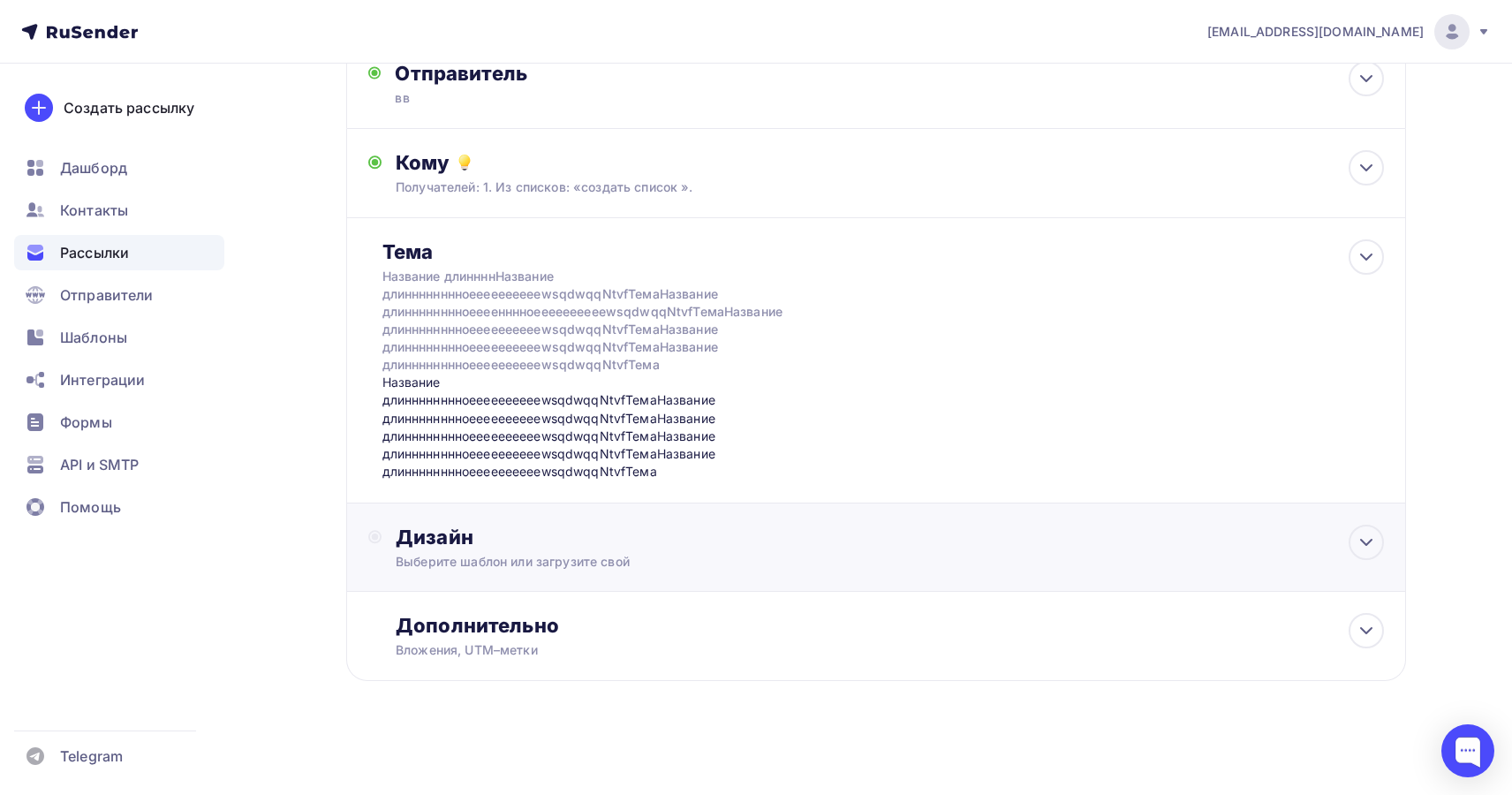
click at [534, 540] on div "Дизайн" at bounding box center [889, 537] width 988 height 25
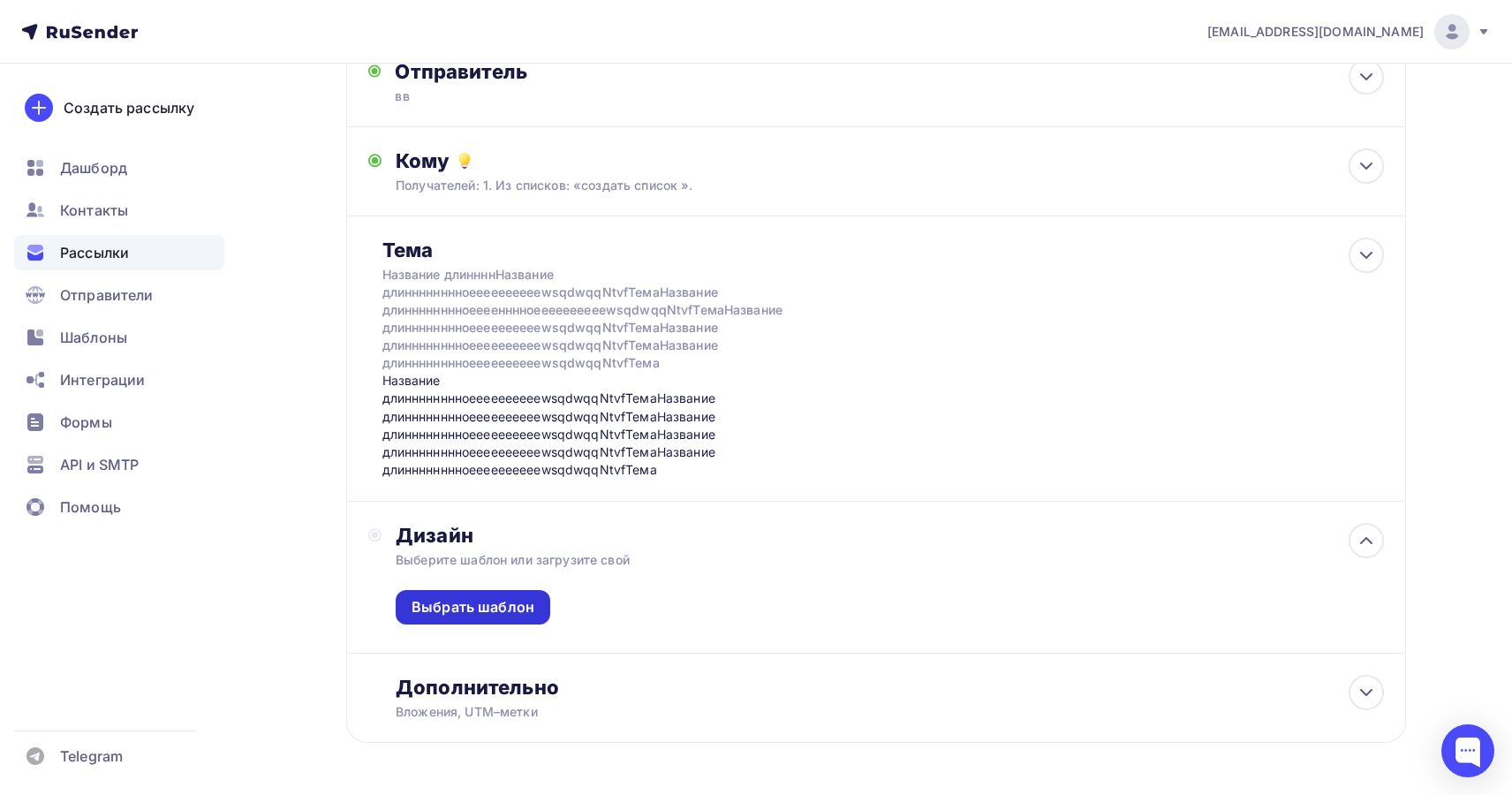
click at [491, 612] on div "Выбрать шаблон" at bounding box center [473, 607] width 123 height 21
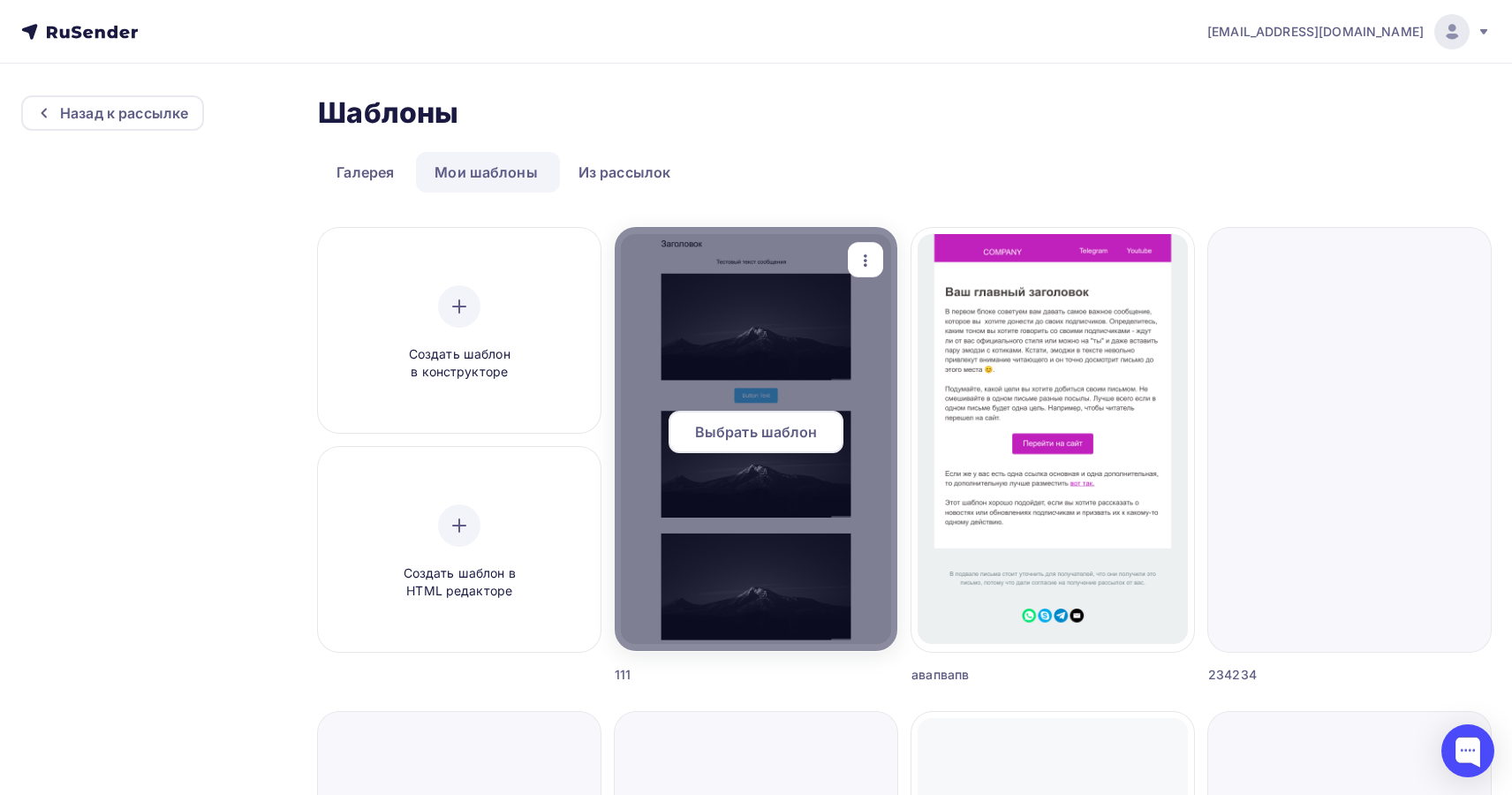
click at [766, 433] on span "Выбрать шаблон" at bounding box center [756, 432] width 123 height 21
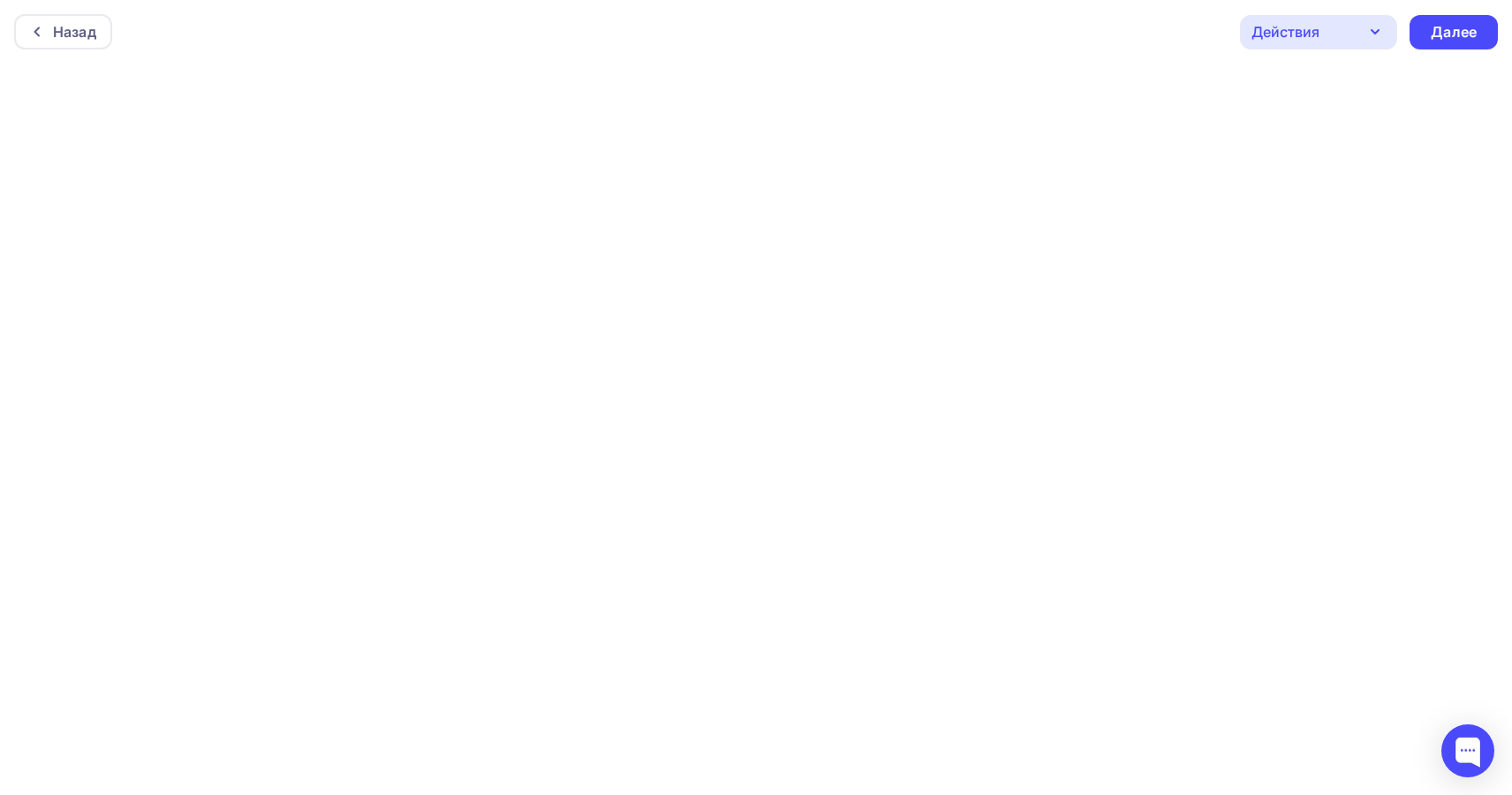
click at [1372, 33] on icon "button" at bounding box center [1375, 32] width 21 height 21
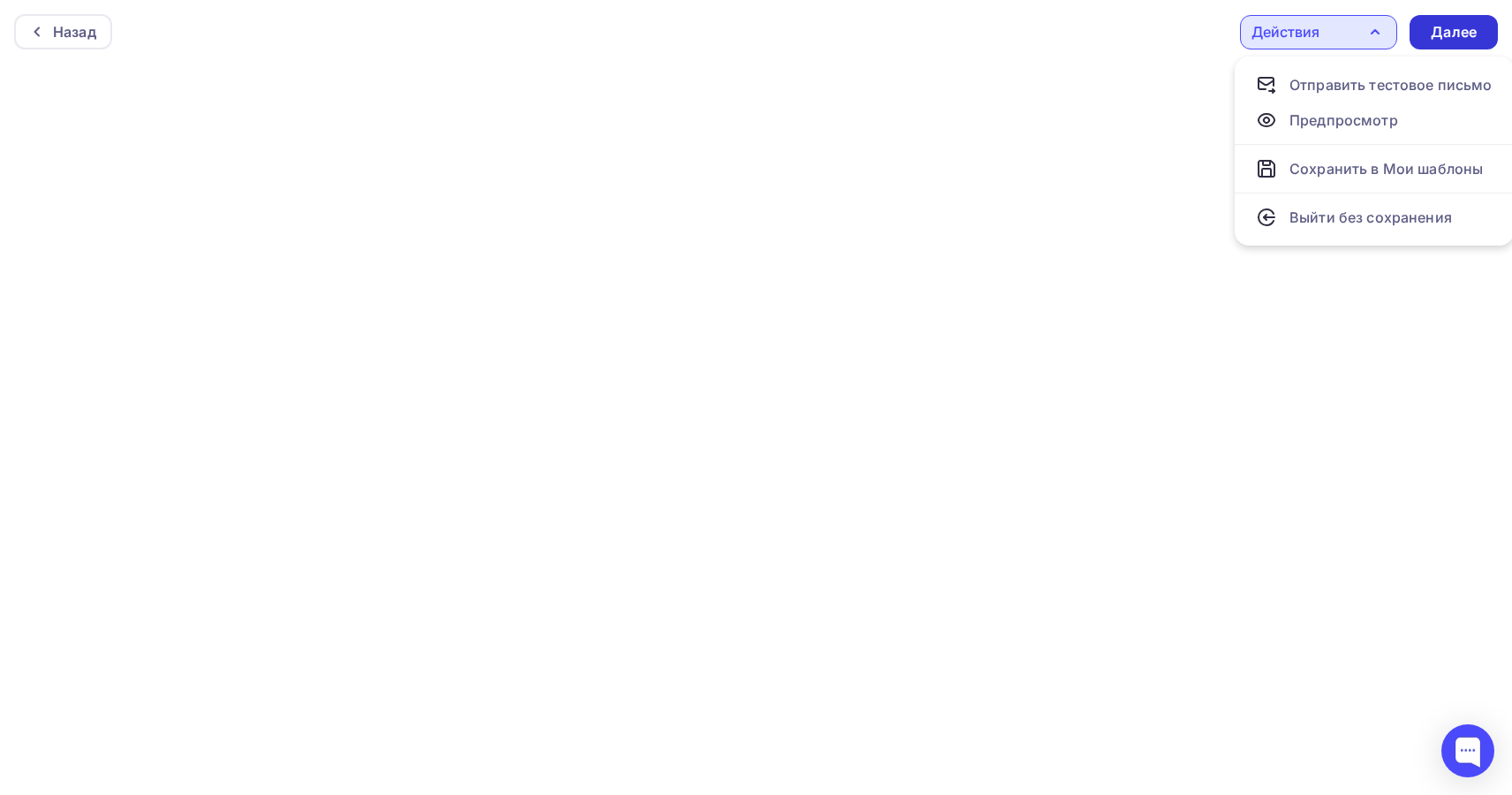
click at [1436, 36] on div "Далее" at bounding box center [1453, 33] width 46 height 21
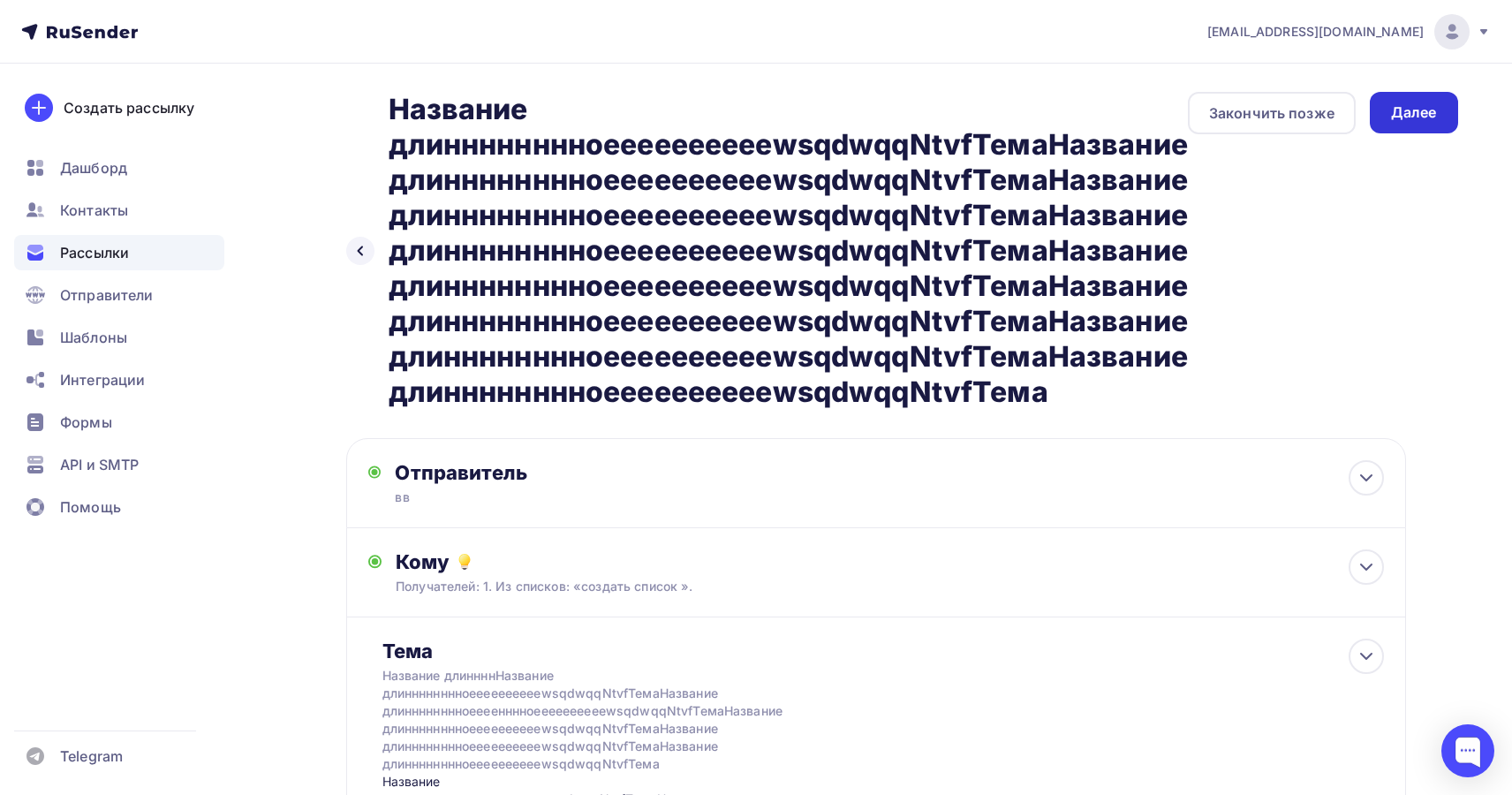
click at [1417, 111] on div "Далее" at bounding box center [1413, 113] width 46 height 21
click at [676, 502] on div "Кто отправляет рассылку?" at bounding box center [566, 497] width 344 height 18
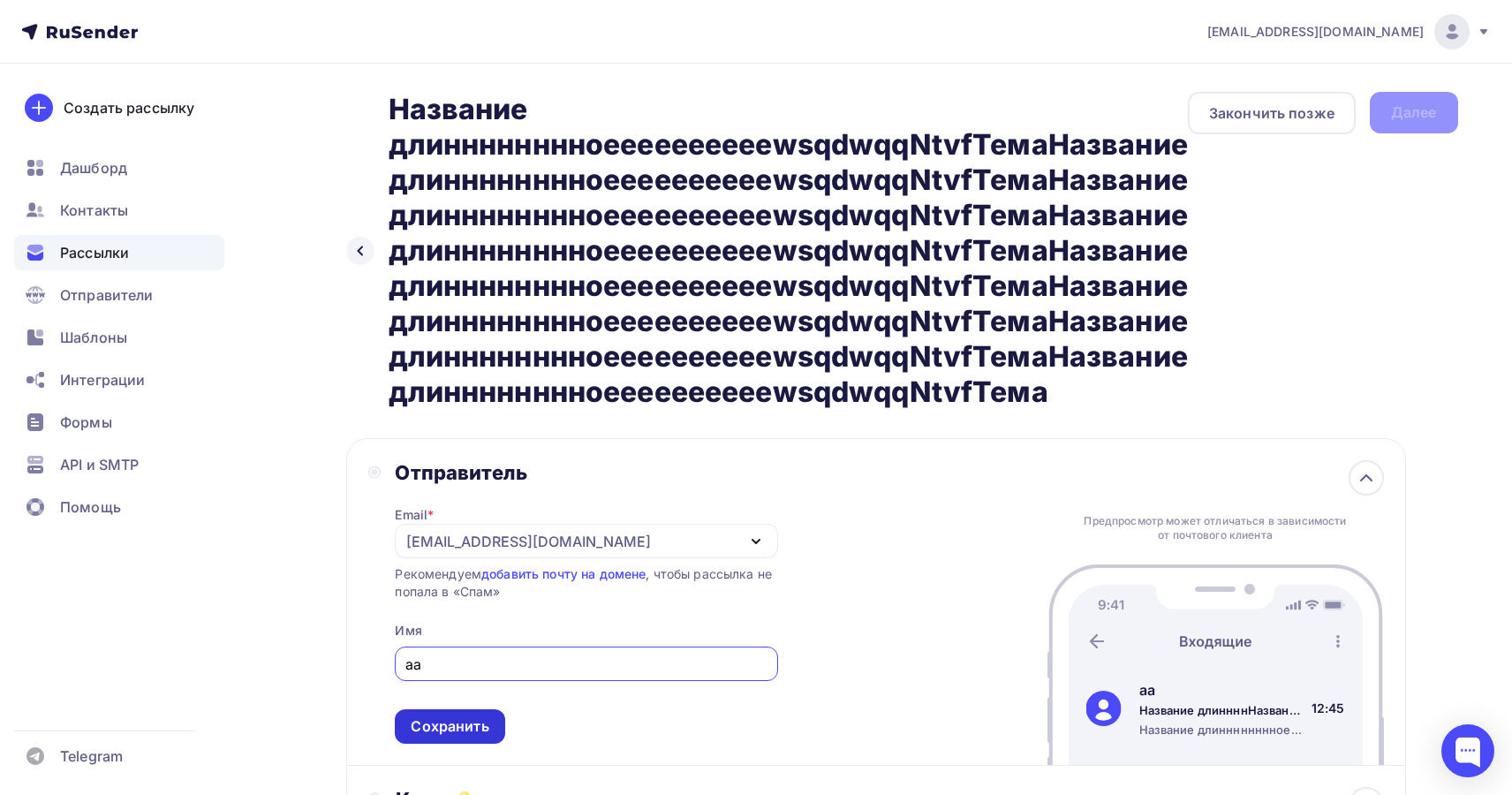
type input "аа"
click at [473, 726] on div "Сохранить" at bounding box center [449, 727] width 77 height 21
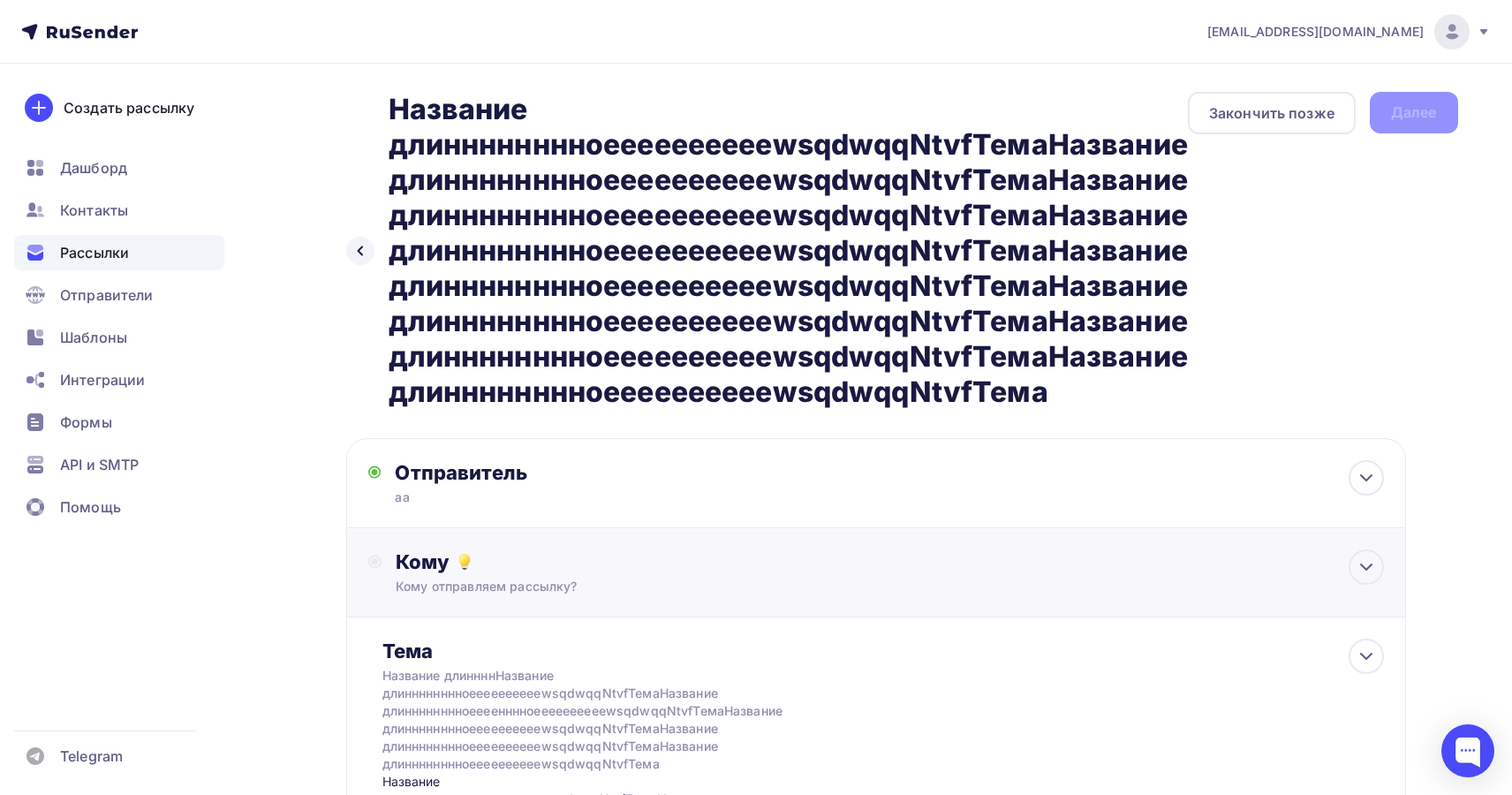
scroll to position [306, 0]
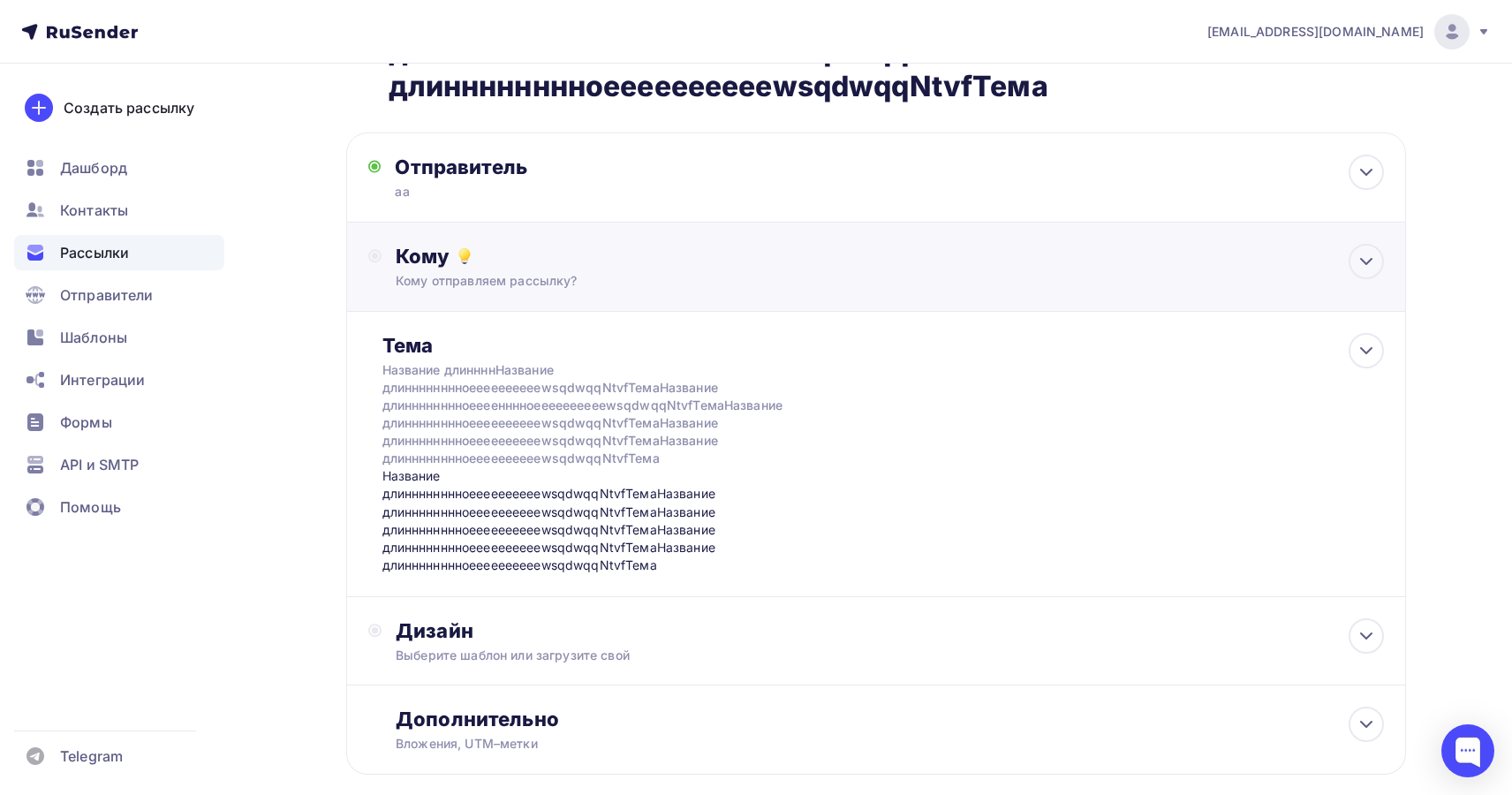
click at [745, 263] on div "Кому" at bounding box center [889, 256] width 988 height 25
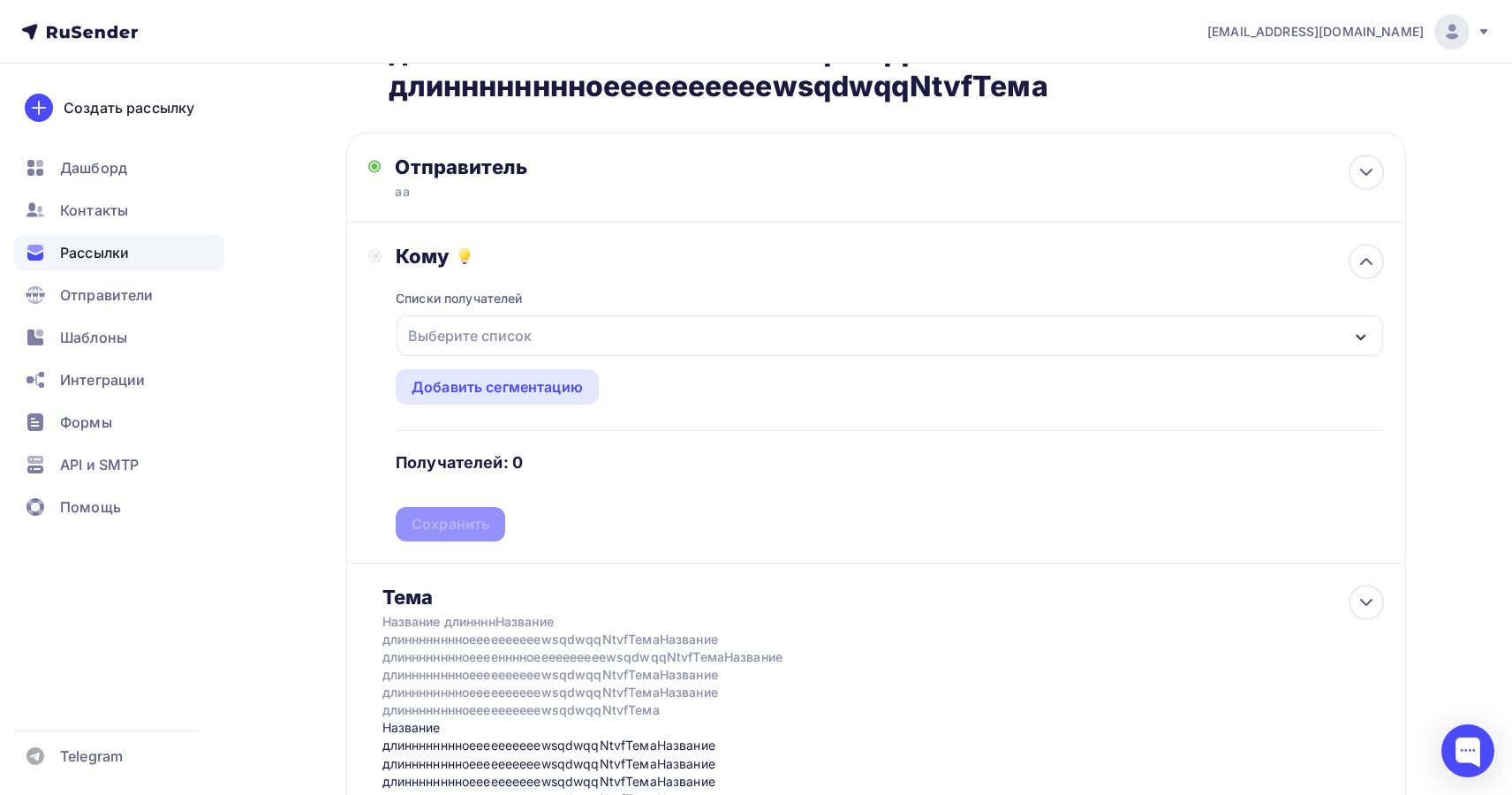
click at [513, 330] on div "Выберите список" at bounding box center [470, 336] width 138 height 32
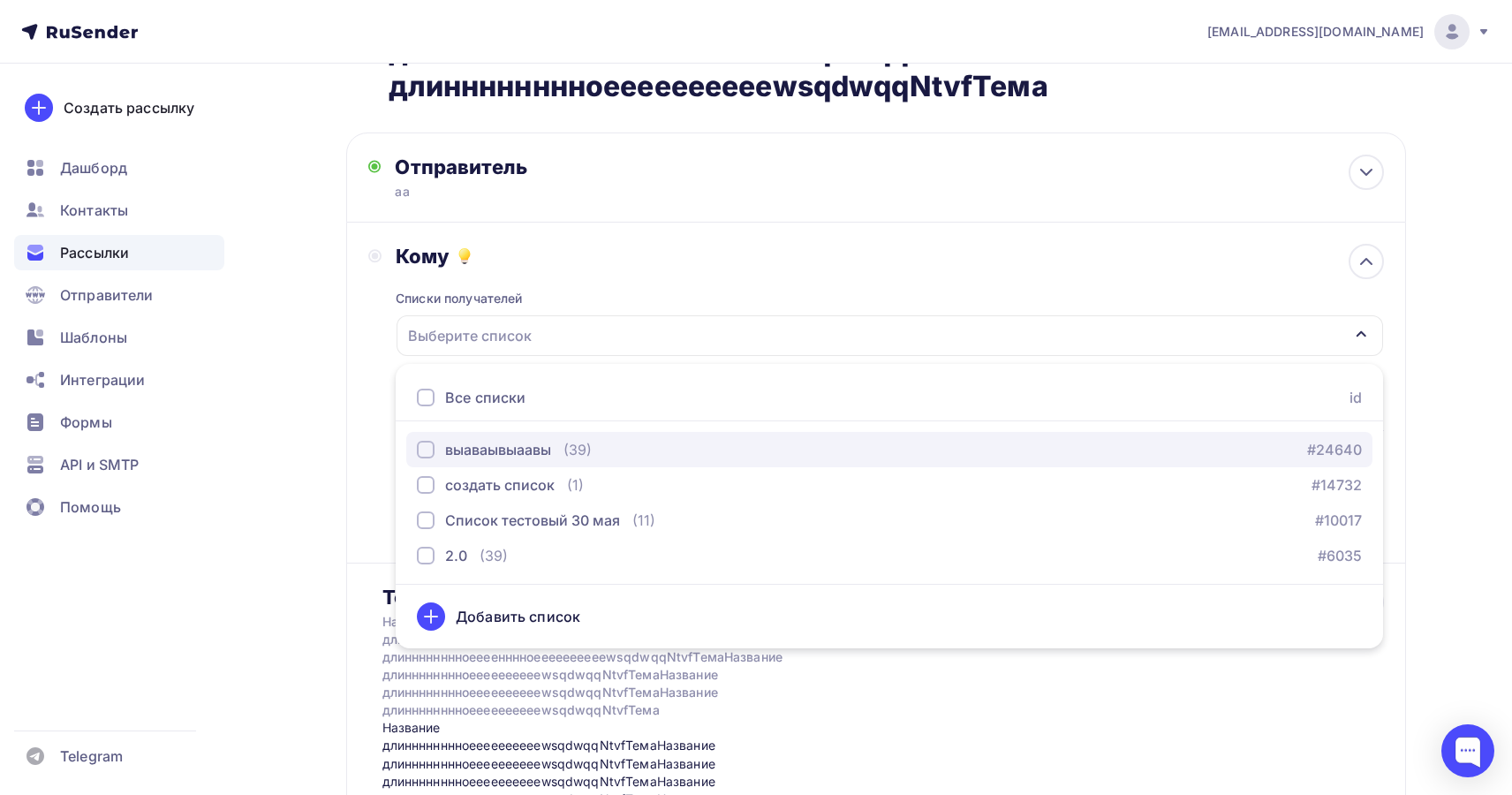
click at [459, 448] on div "выаваывыаавы" at bounding box center [498, 450] width 106 height 21
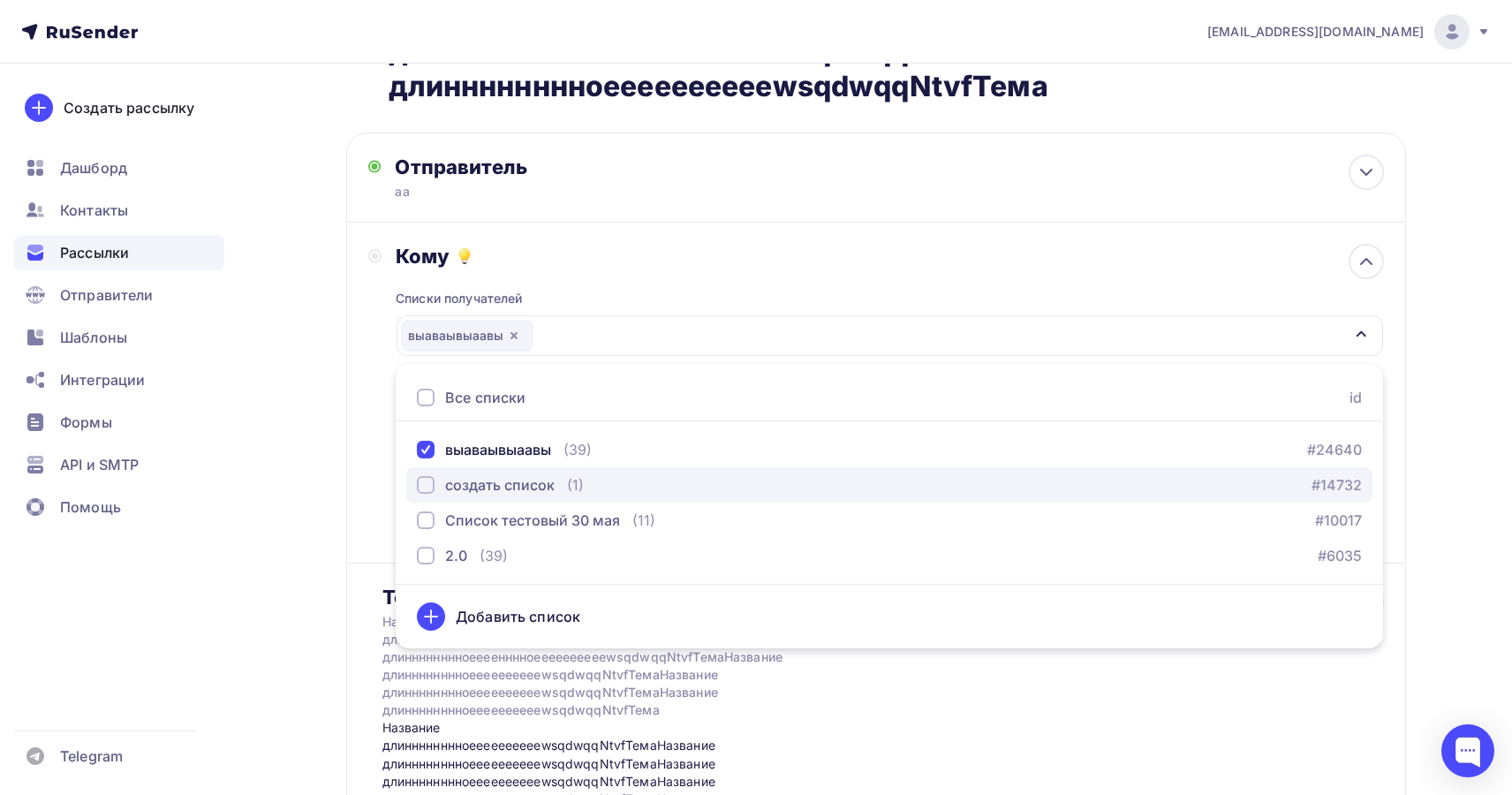
click at [459, 487] on div "создать список" at bounding box center [499, 484] width 109 height 21
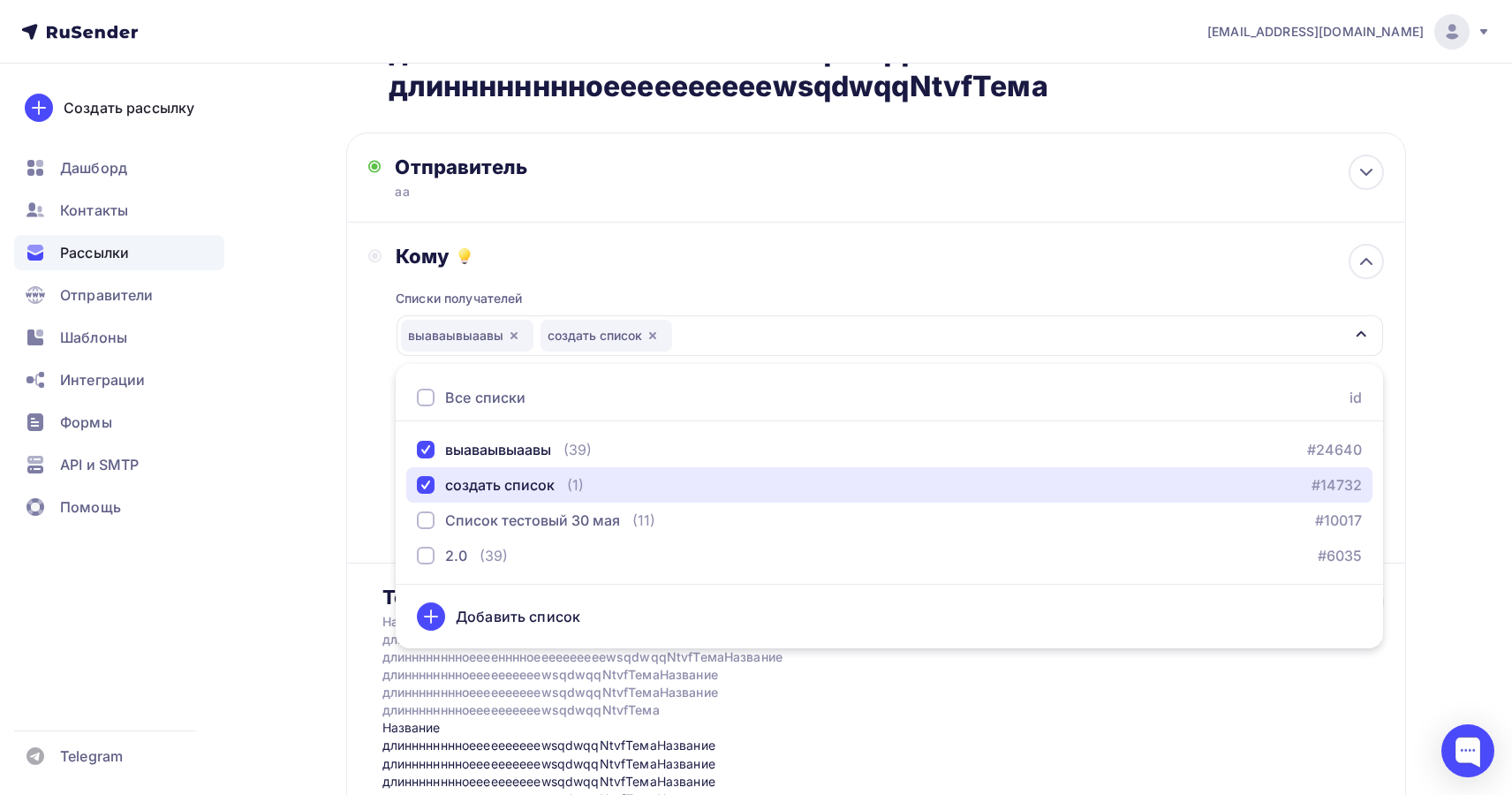
click at [756, 341] on div "выаваывыаавы создать список" at bounding box center [889, 336] width 986 height 41
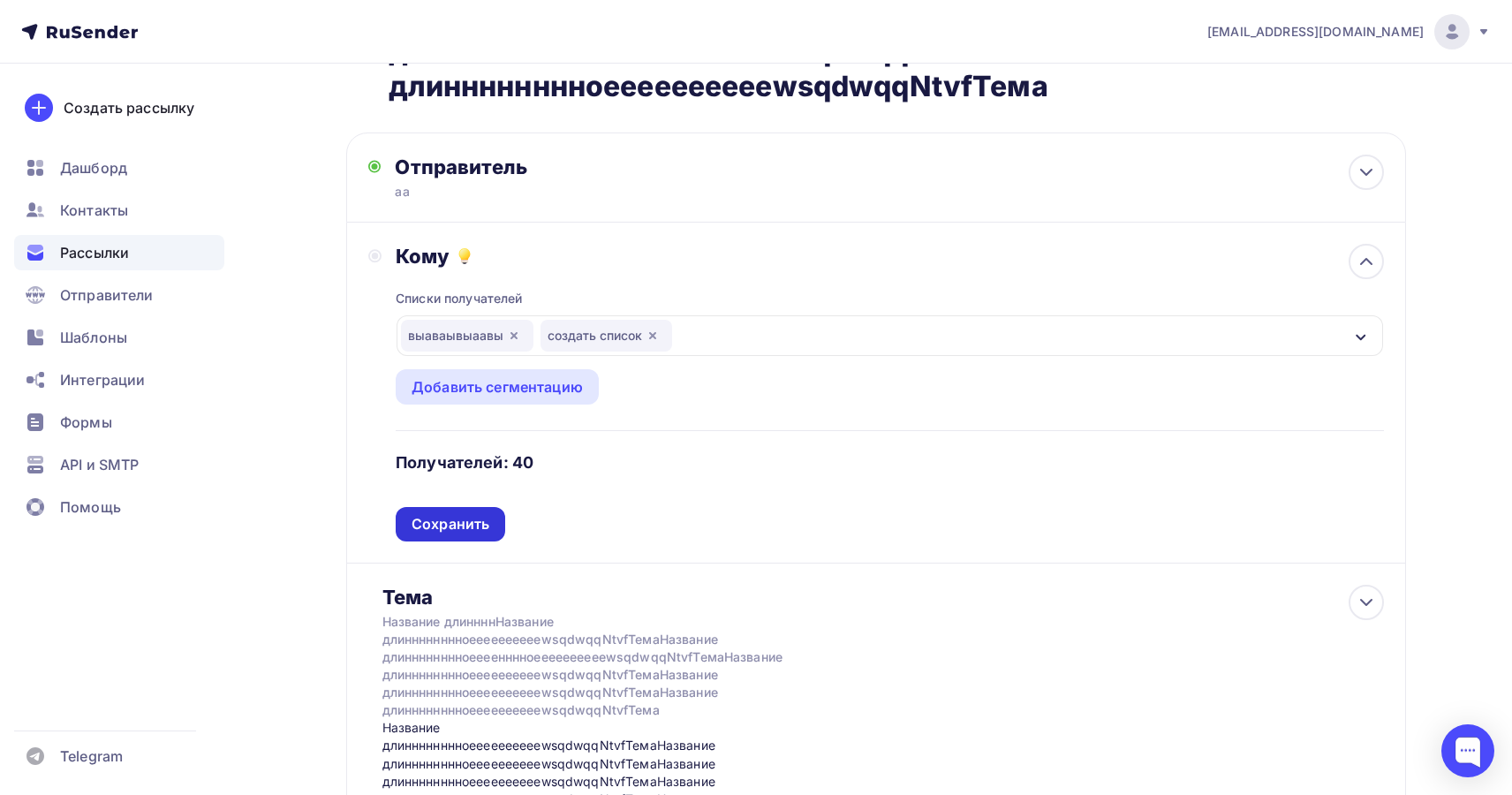
click at [491, 522] on div "Сохранить" at bounding box center [450, 523] width 109 height 35
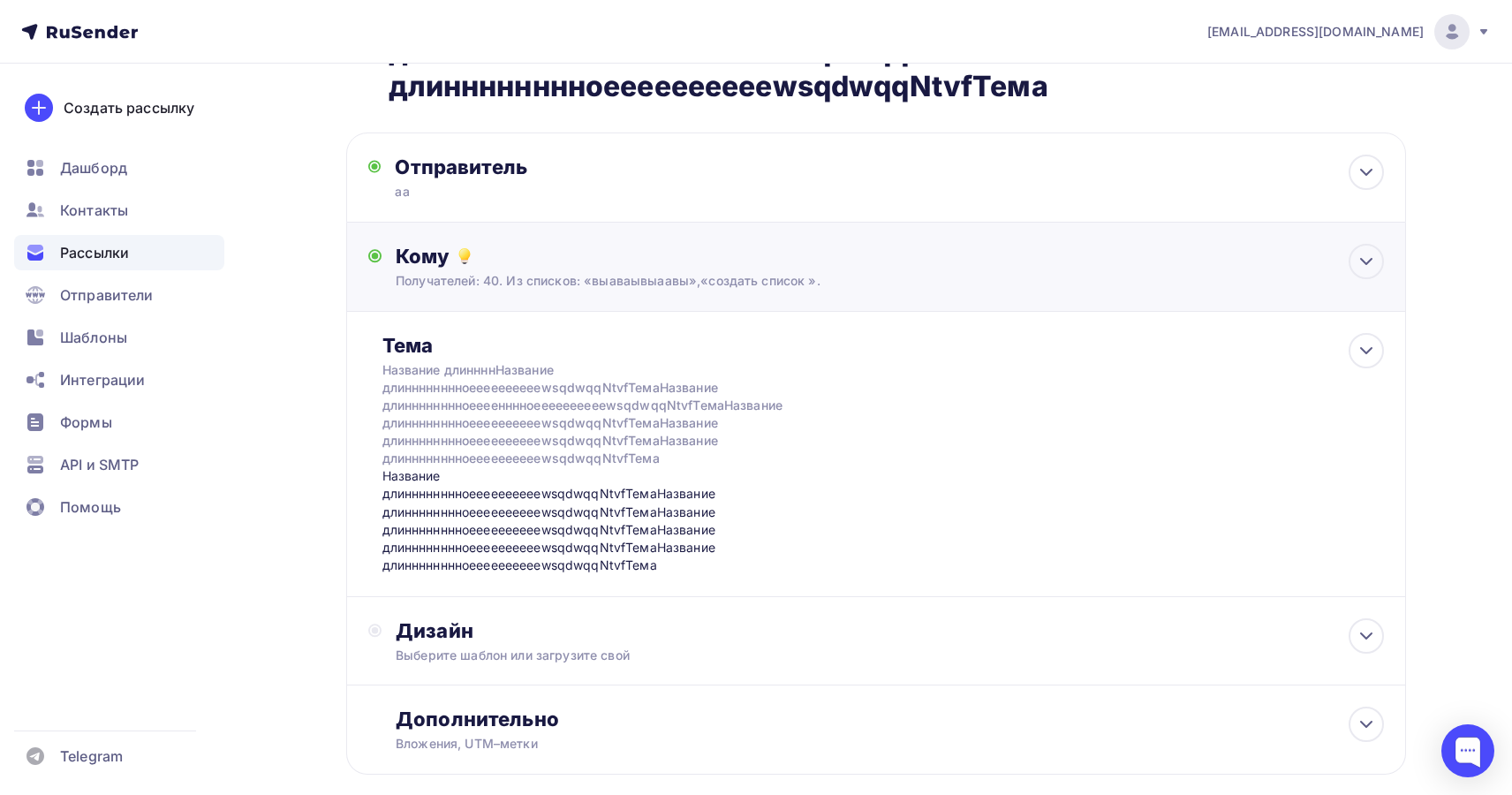
scroll to position [401, 0]
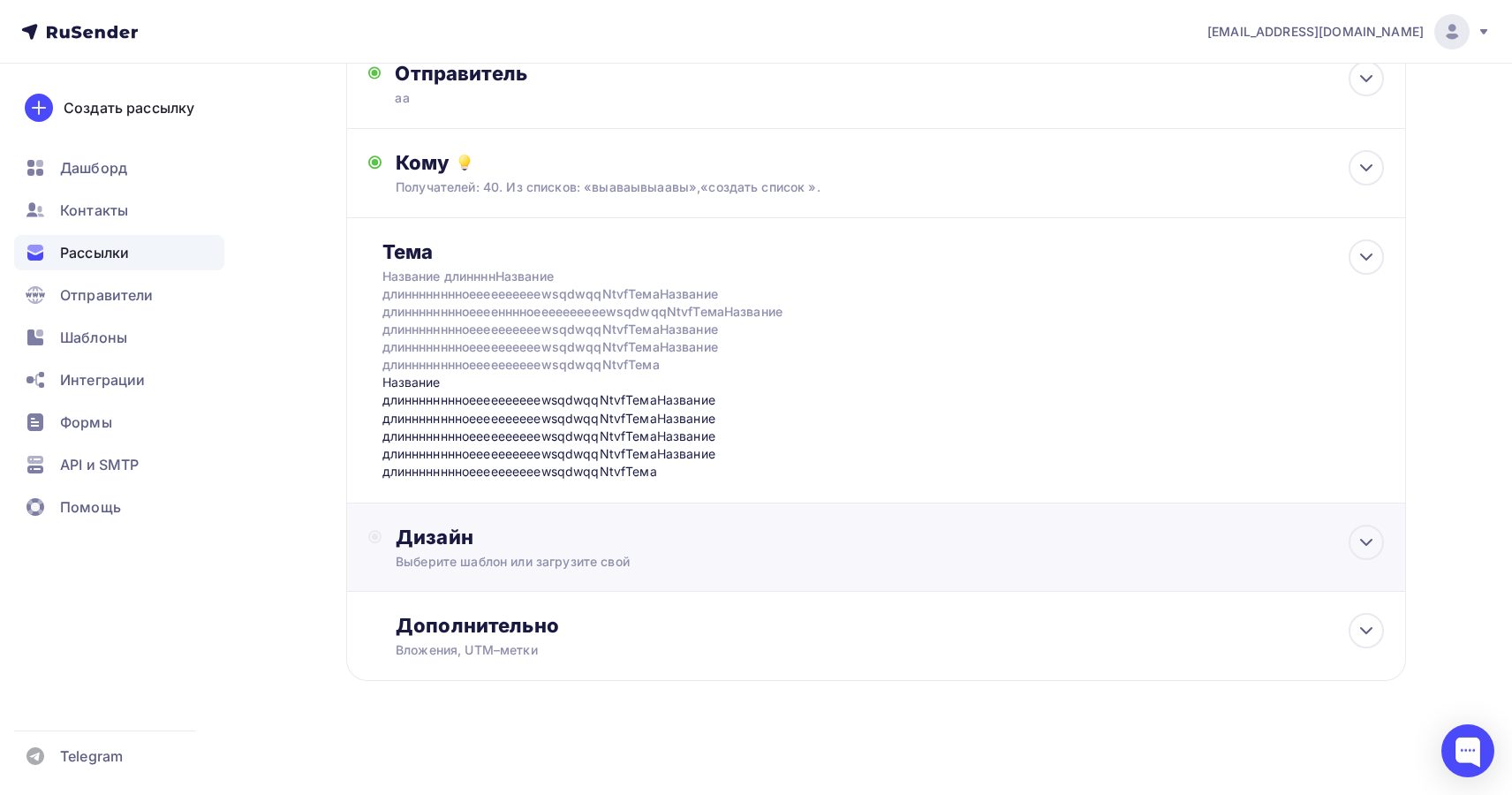
click at [520, 540] on div "Дизайн" at bounding box center [889, 537] width 988 height 25
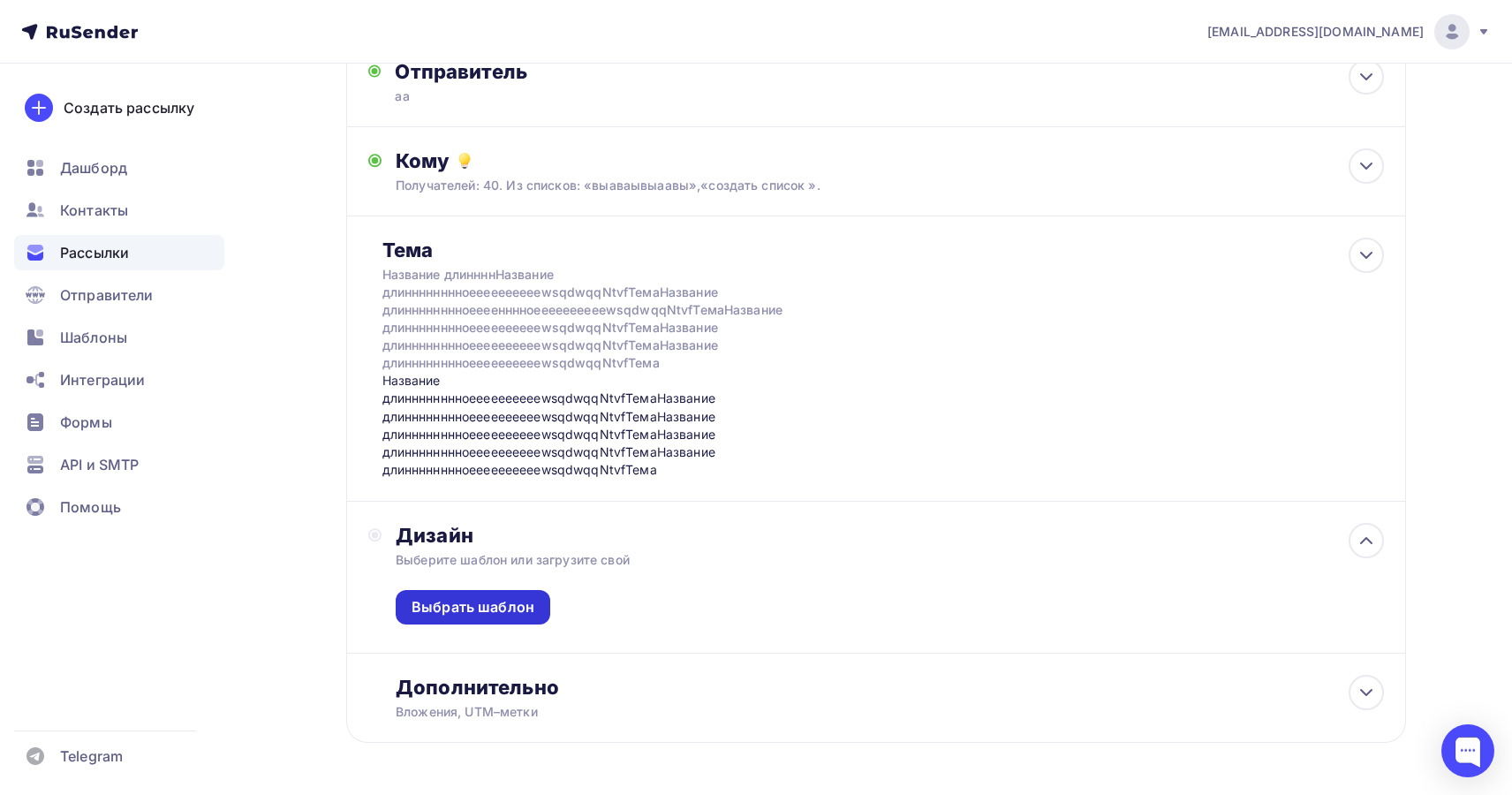
click at [501, 613] on div "Выбрать шаблон" at bounding box center [473, 607] width 123 height 21
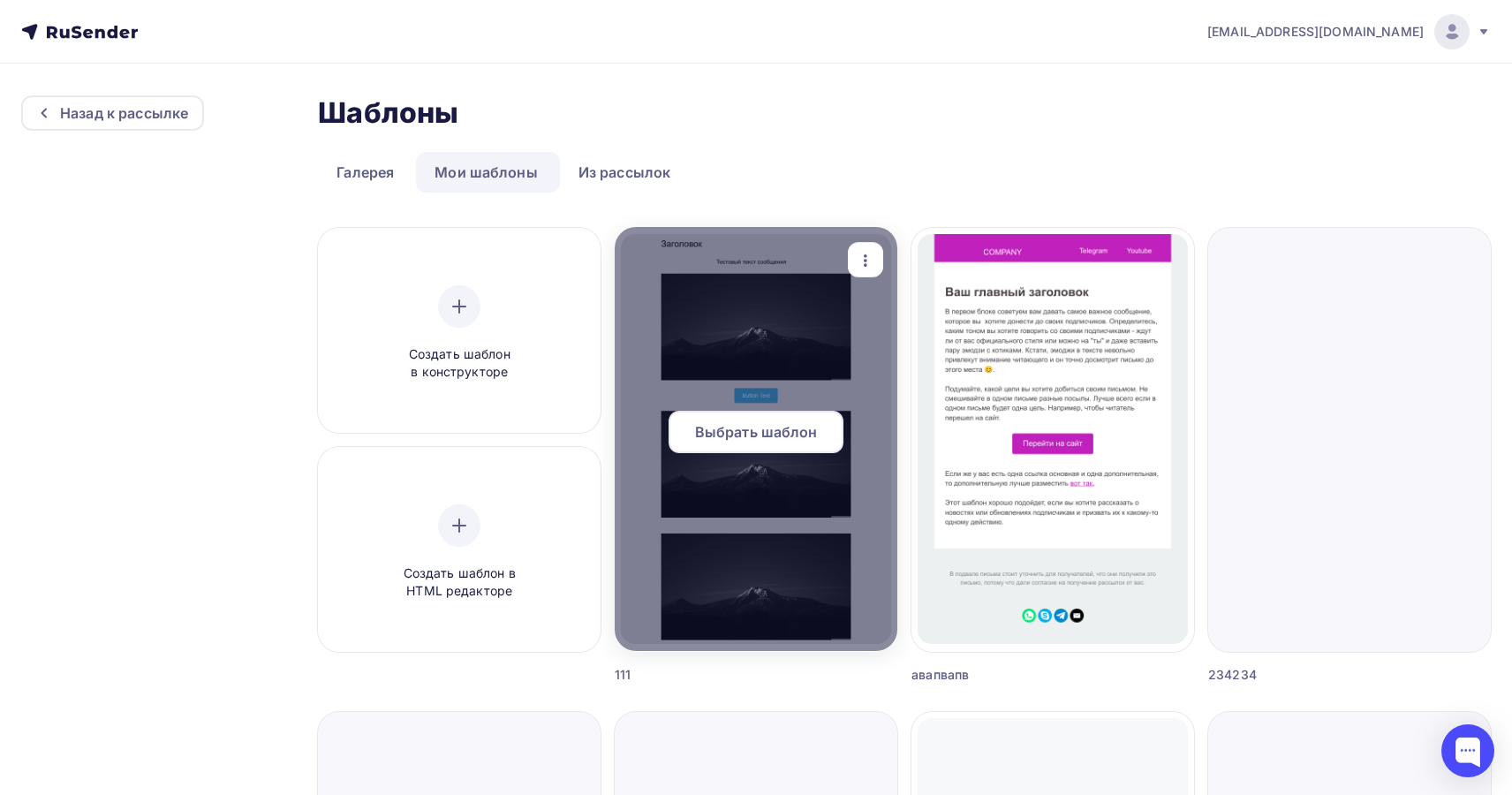
click at [745, 433] on span "Выбрать шаблон" at bounding box center [756, 432] width 123 height 21
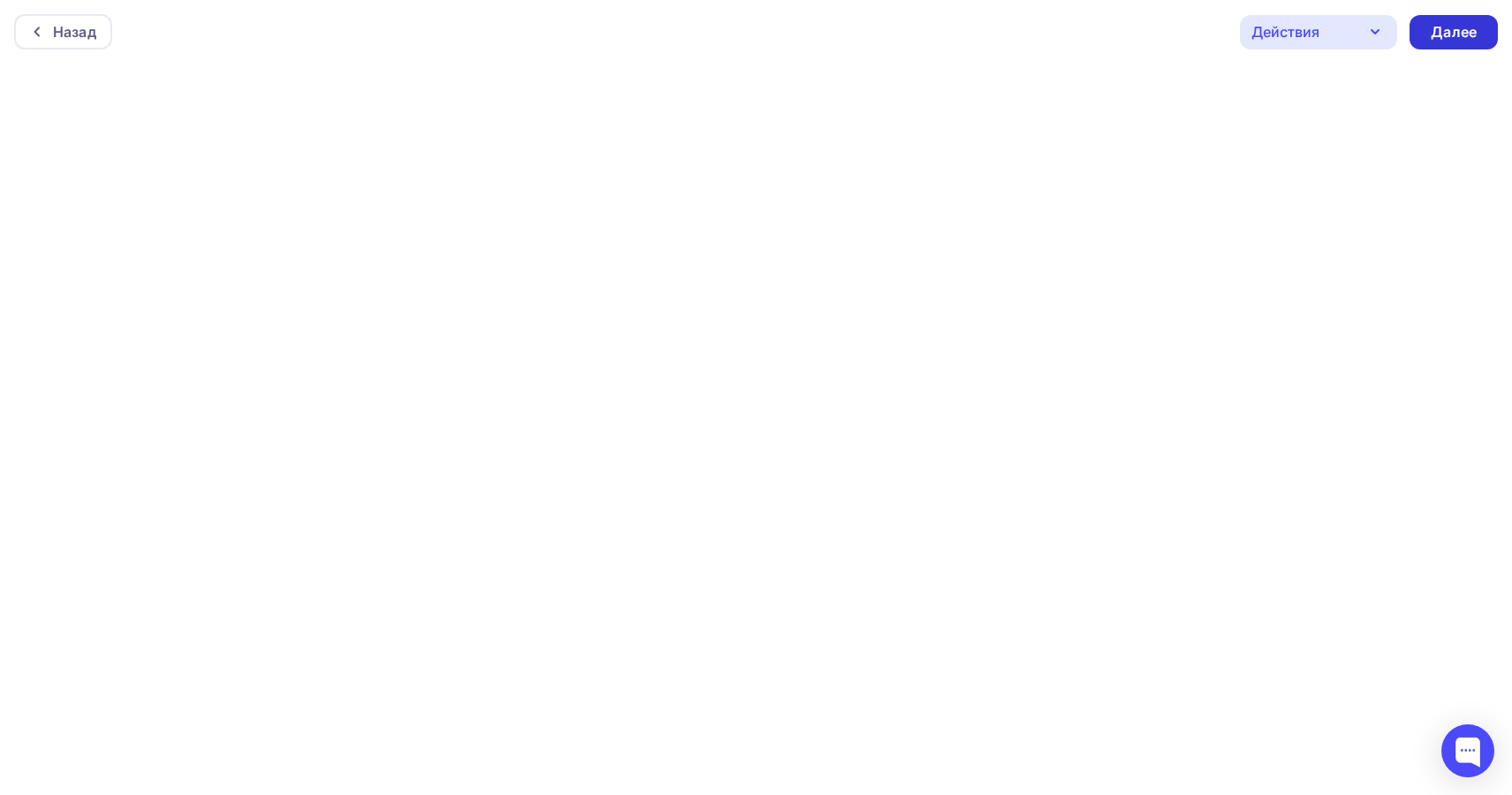
click at [1481, 35] on div "Далее" at bounding box center [1453, 32] width 89 height 35
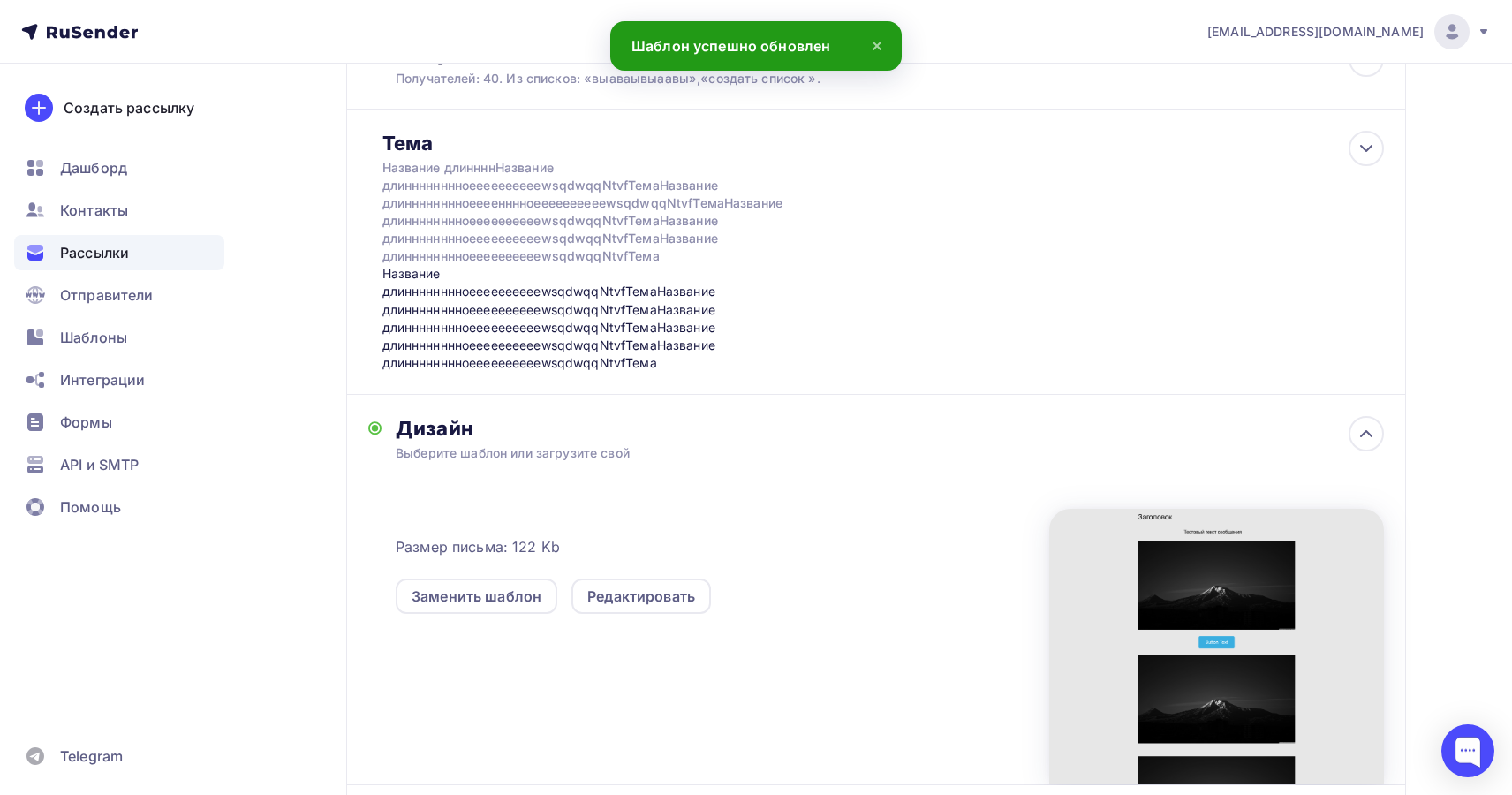
scroll to position [704, 0]
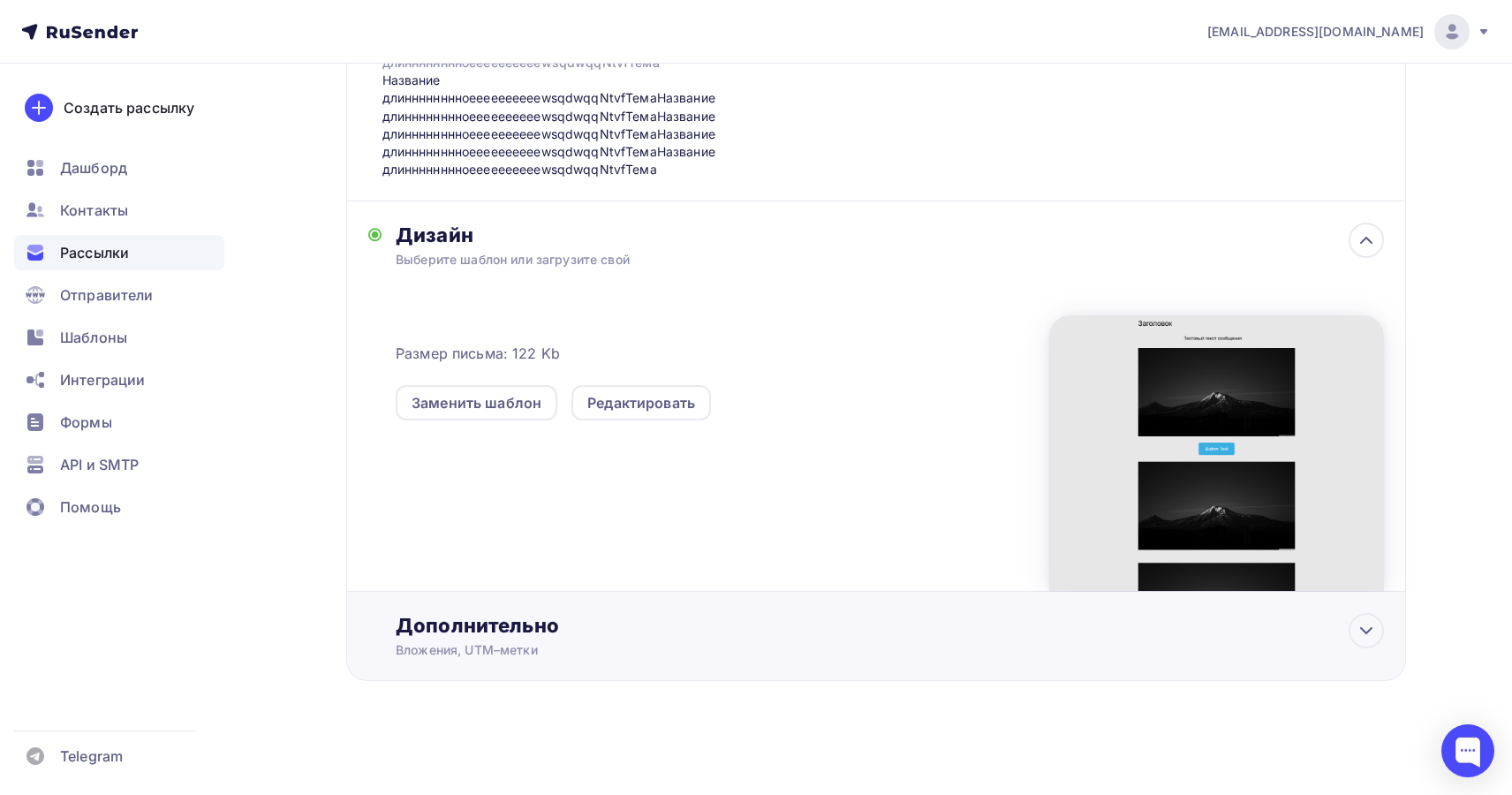
click at [767, 627] on div "Дополнительно" at bounding box center [889, 625] width 988 height 25
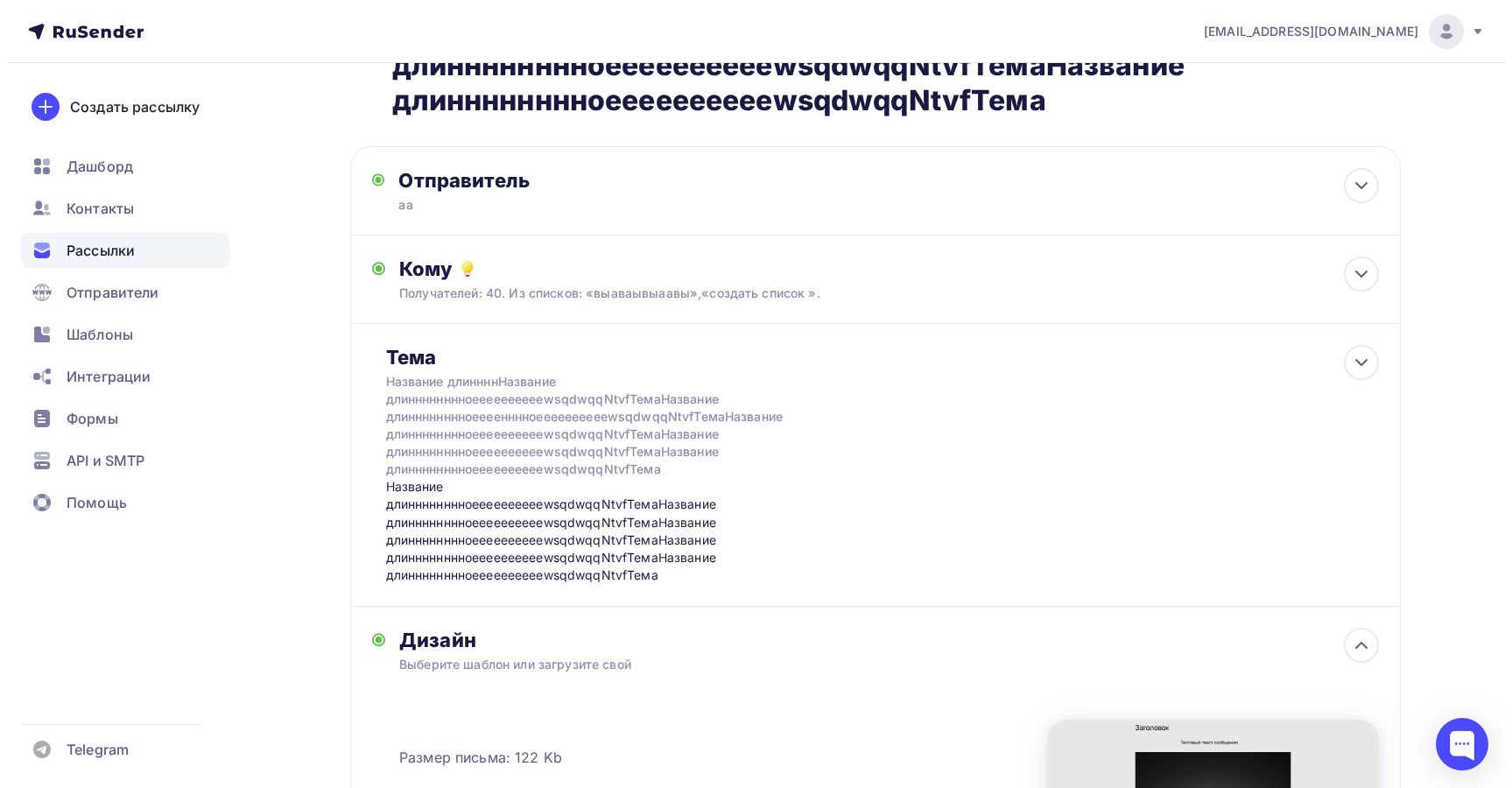
scroll to position [0, 0]
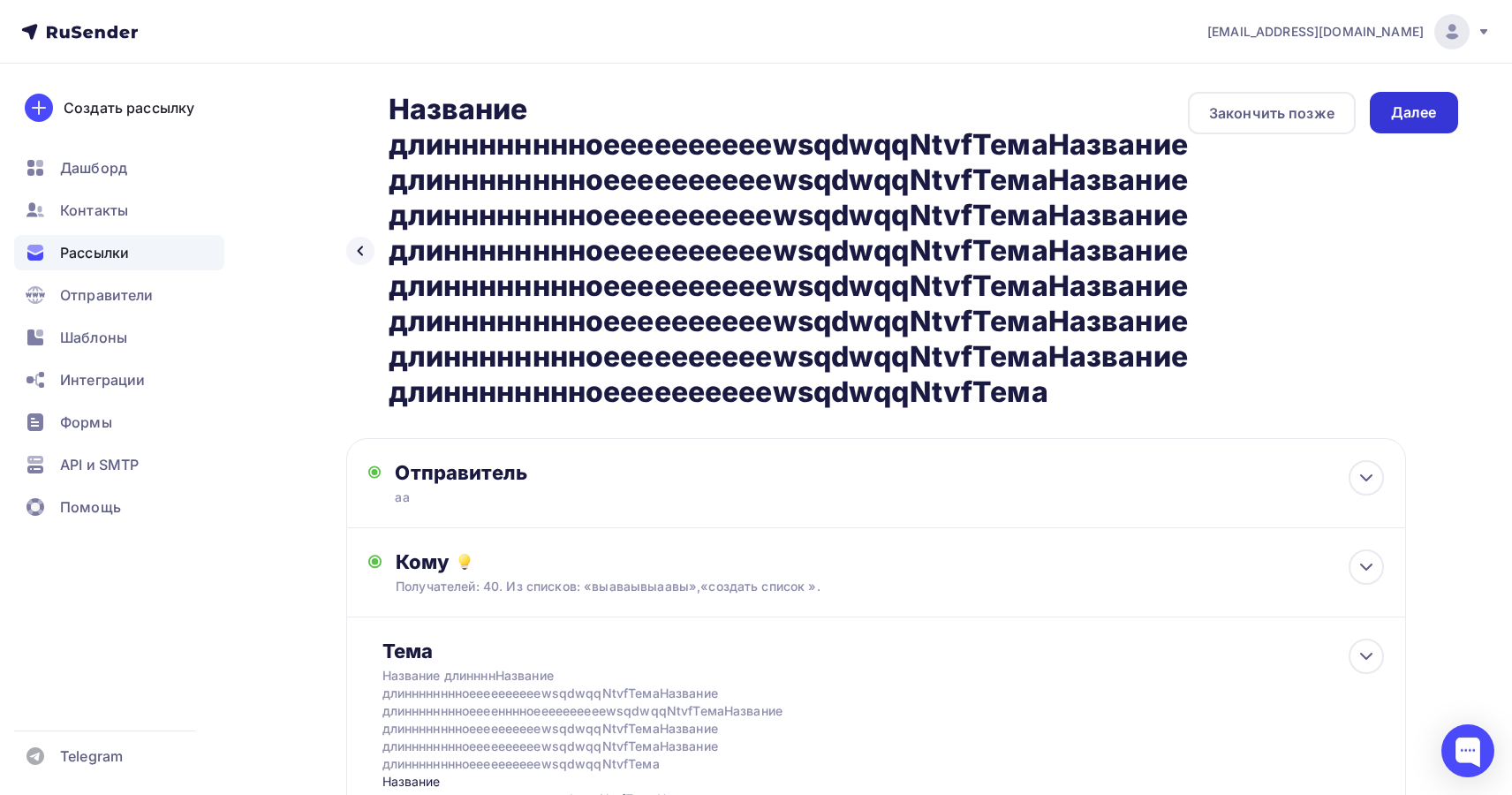
click at [1404, 117] on div "Далее" at bounding box center [1413, 113] width 46 height 21
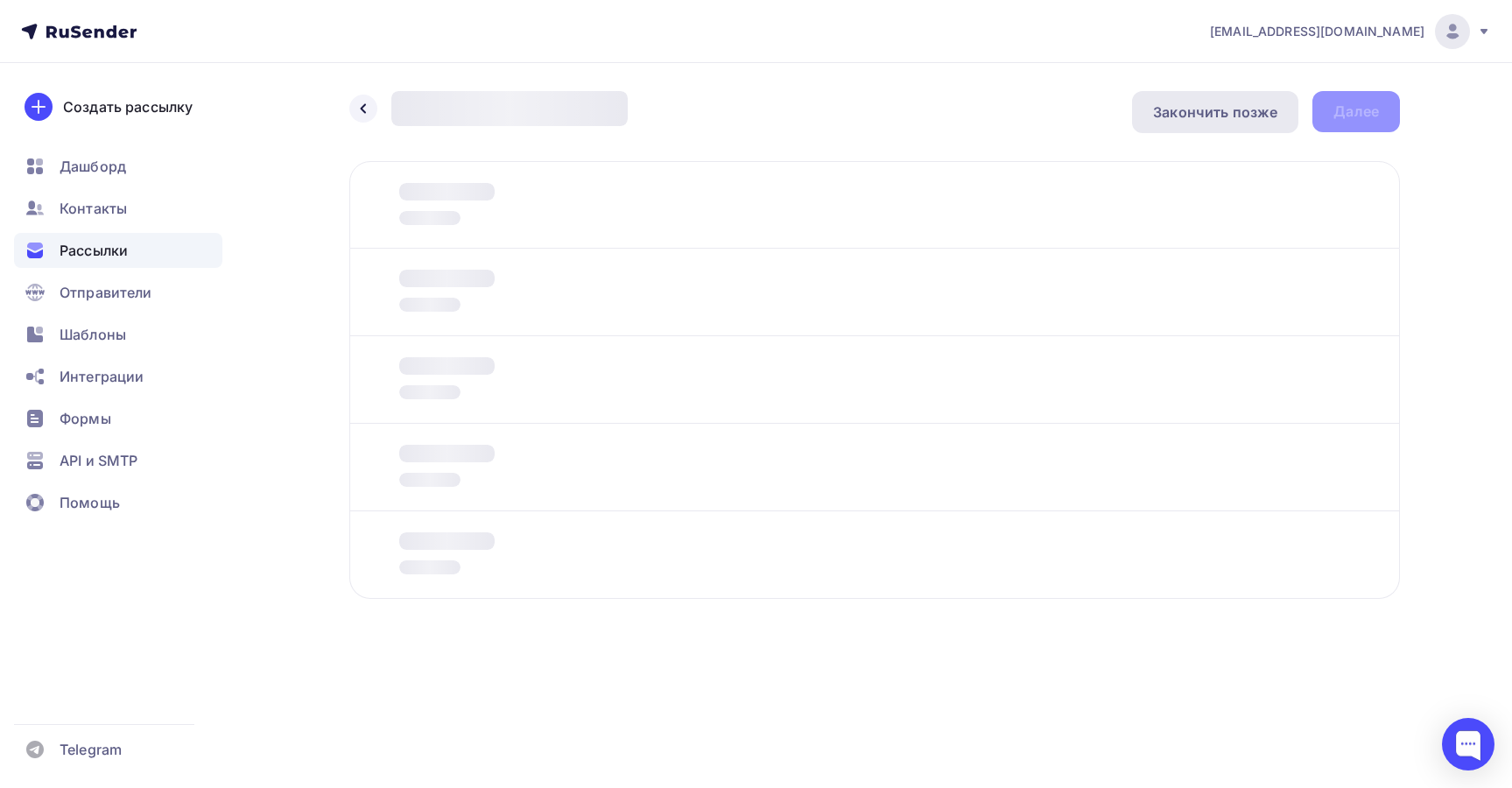
click at [1222, 113] on div "Закончить позже" at bounding box center [1215, 112] width 124 height 21
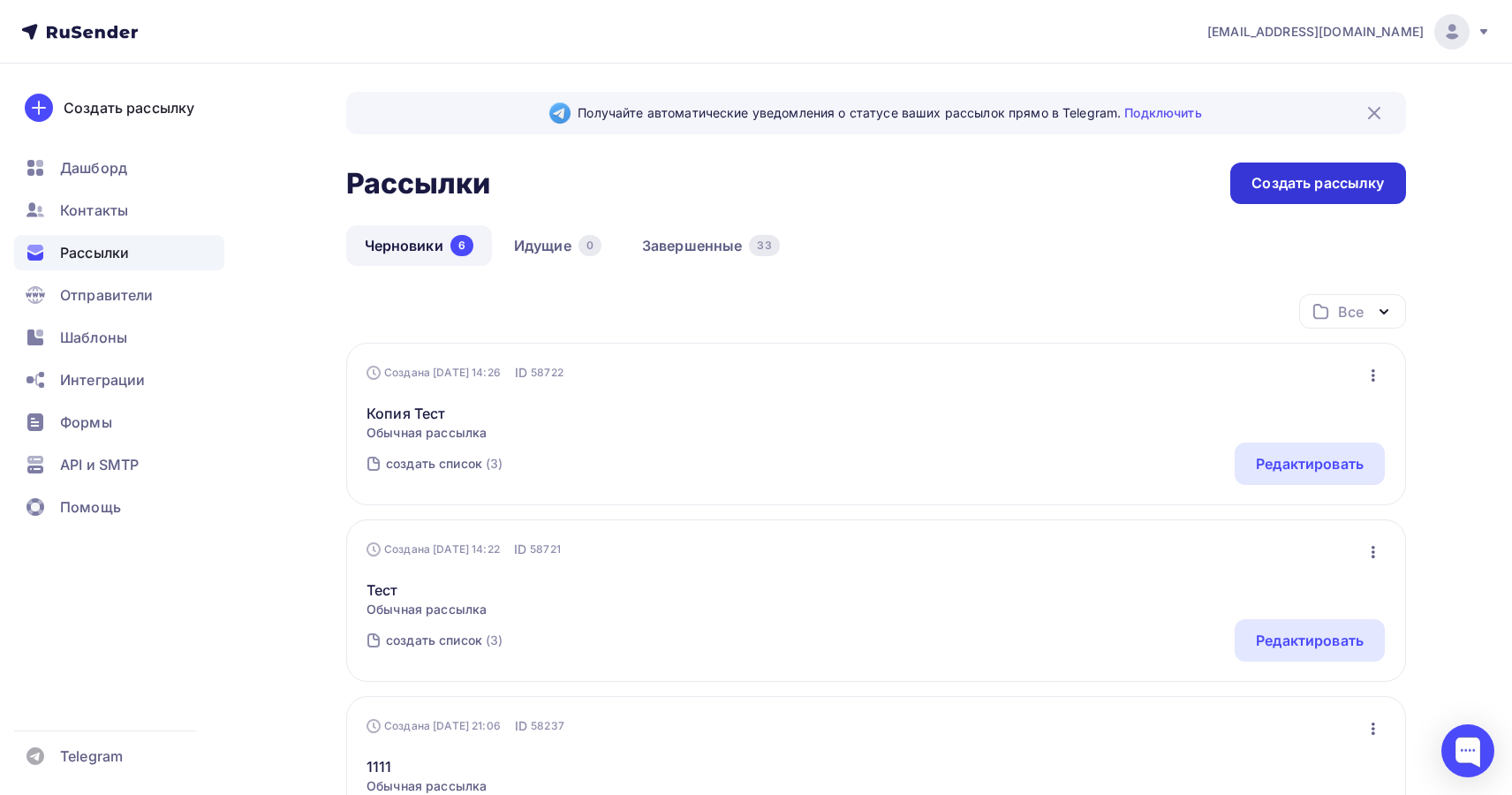
click at [1318, 181] on div "Создать рассылку" at bounding box center [1318, 184] width 132 height 21
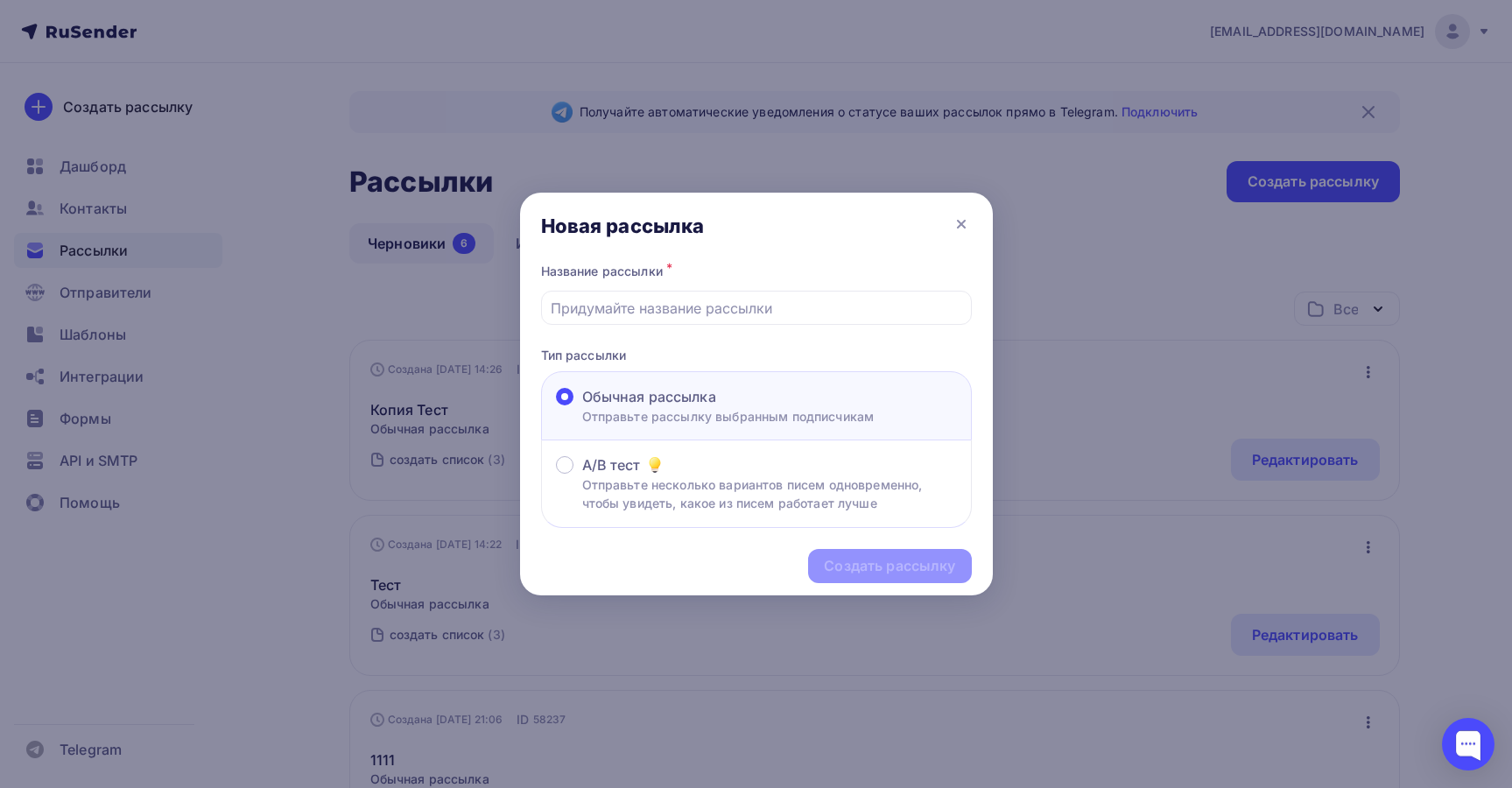
click at [790, 388] on div "Обычная рассылка" at bounding box center [729, 397] width 292 height 21
click at [583, 407] on input "Обычная рассылка Отправьте рассылку выбранным подписчикам" at bounding box center [583, 407] width 0 height 0
click at [807, 317] on input "text" at bounding box center [756, 308] width 411 height 21
paste input "Название длинннннннноееееееееееwsqdwqqNtvfТема"
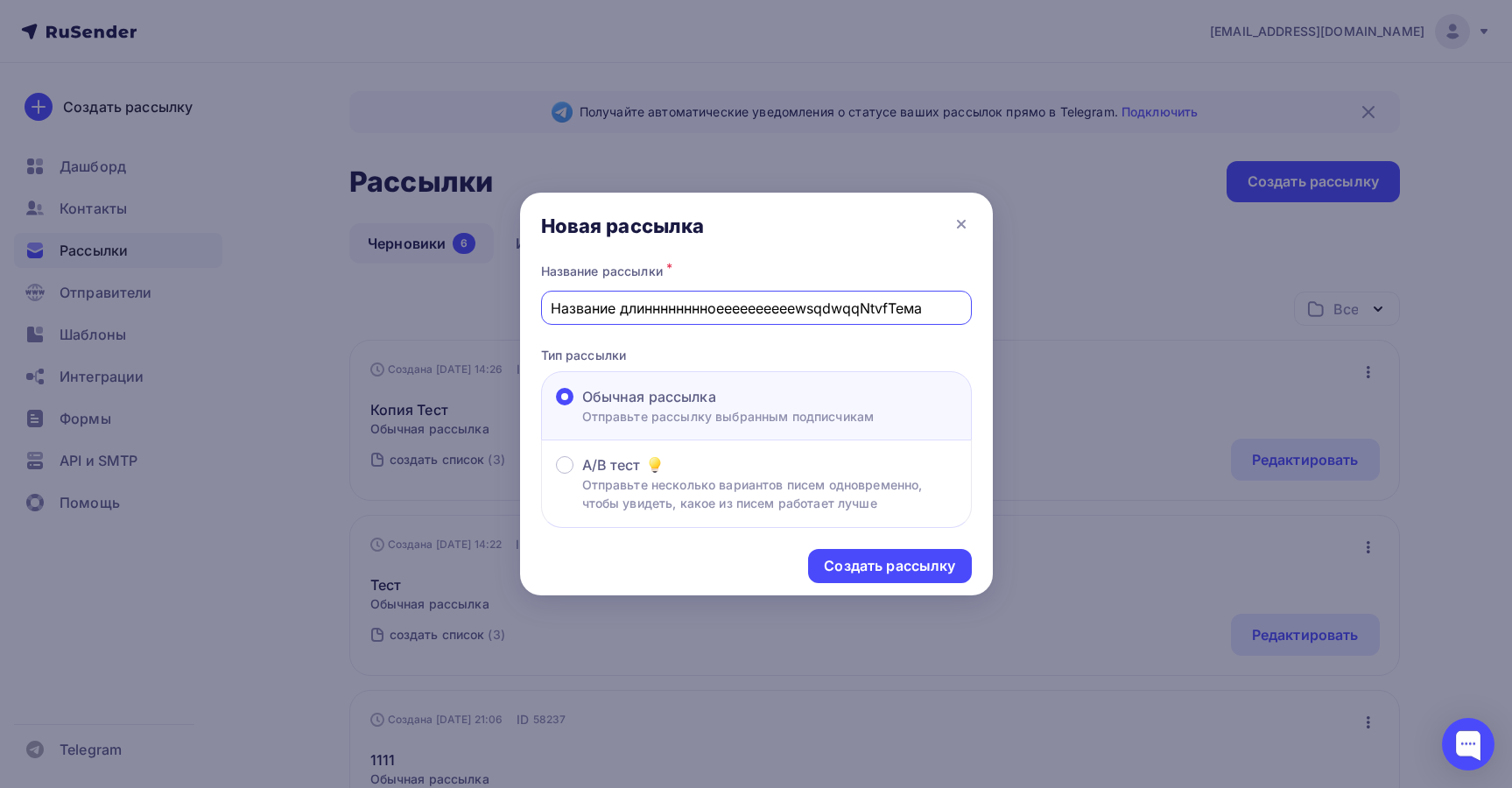
paste input "Название длинннннннноееееееееееwsqdwqqNtvfТема"
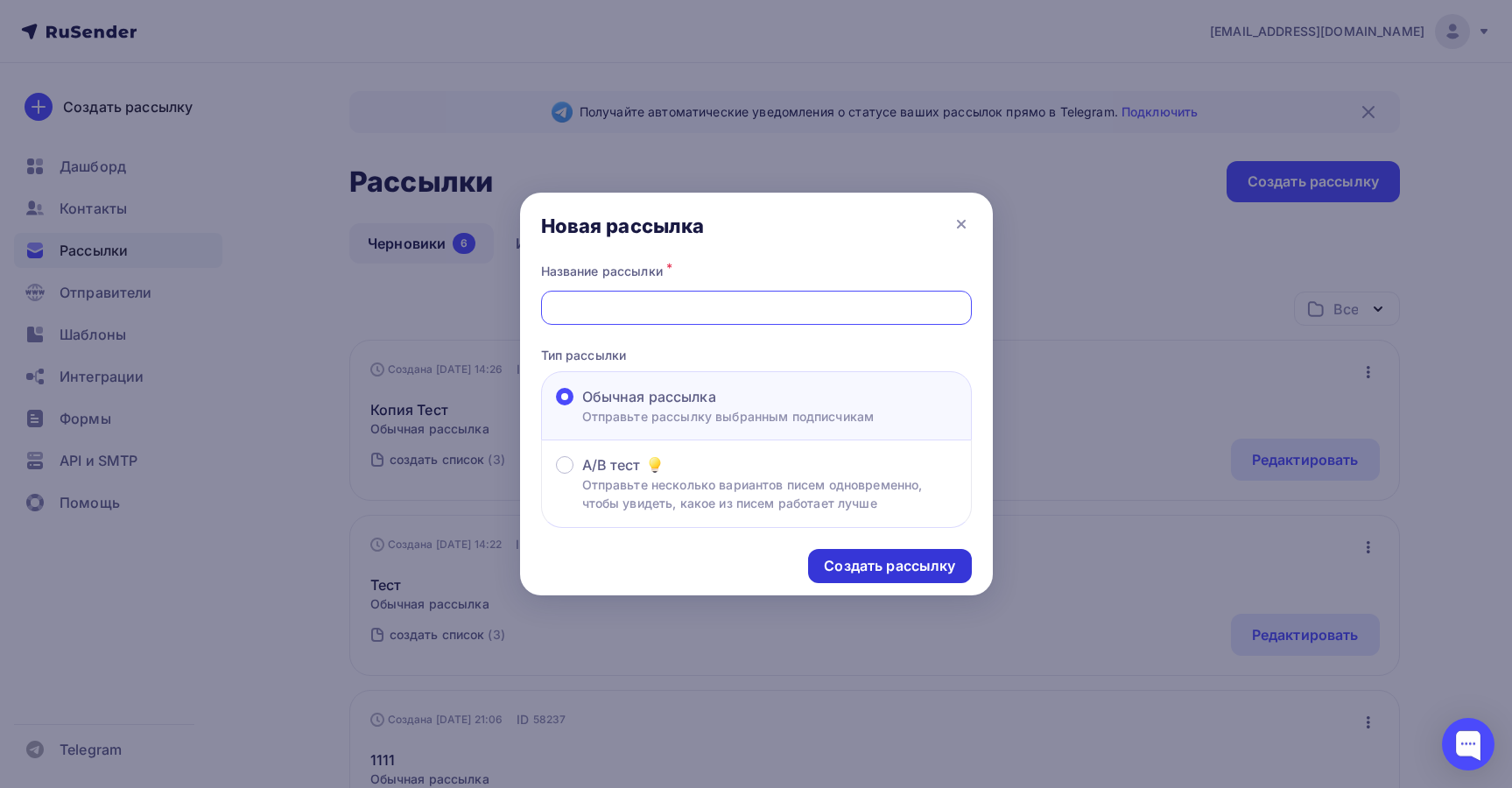
paste input "Название длинннннннноееееееееееwsqdwqqNtvfТема"
type input "Название длинннннннноееееееееееwsqdwqqNtvfТемаНазвание длинннннннноееееееееееws…"
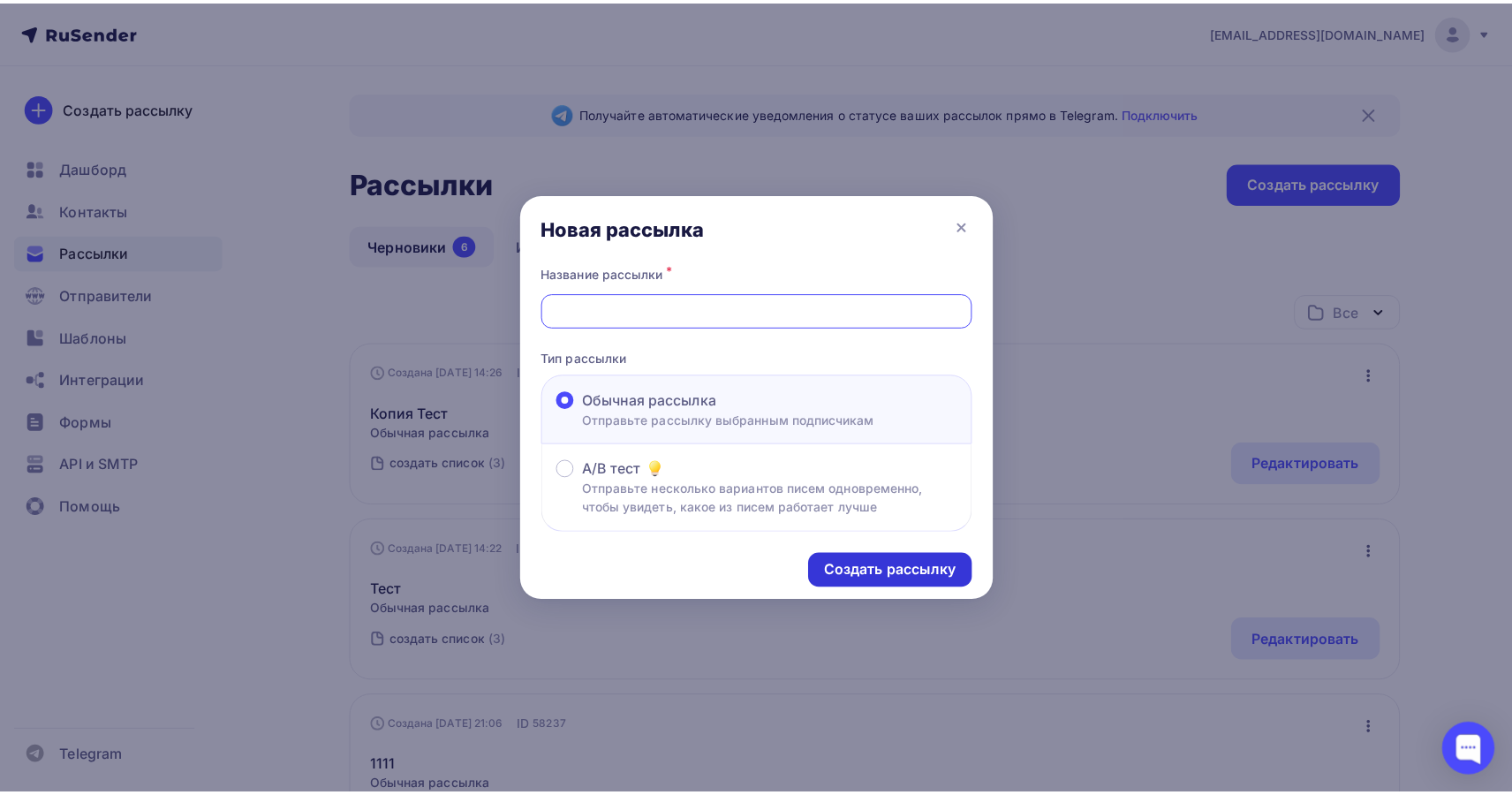
scroll to position [0, 0]
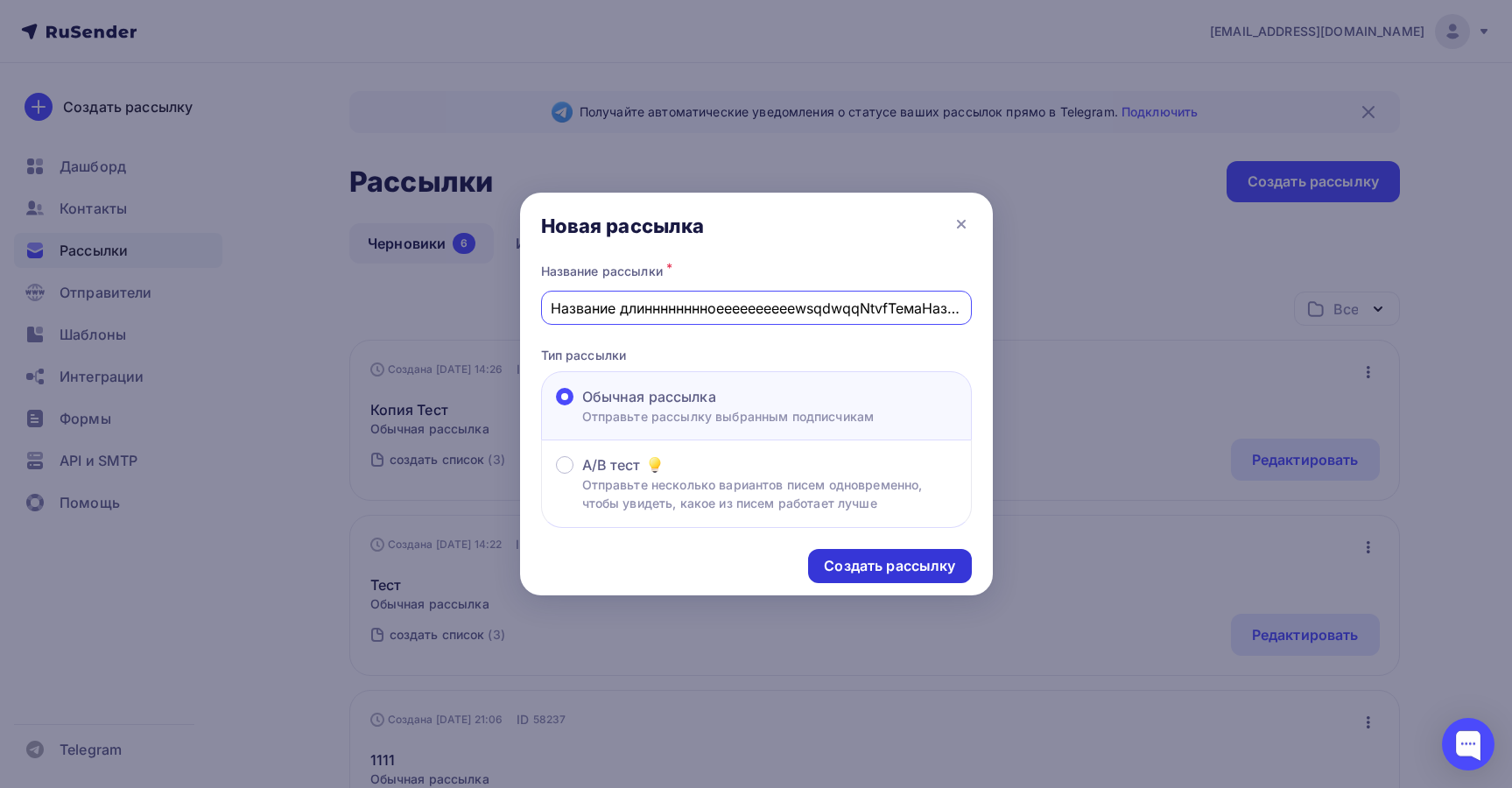
click at [940, 573] on div "Создать рассылку" at bounding box center [890, 566] width 131 height 20
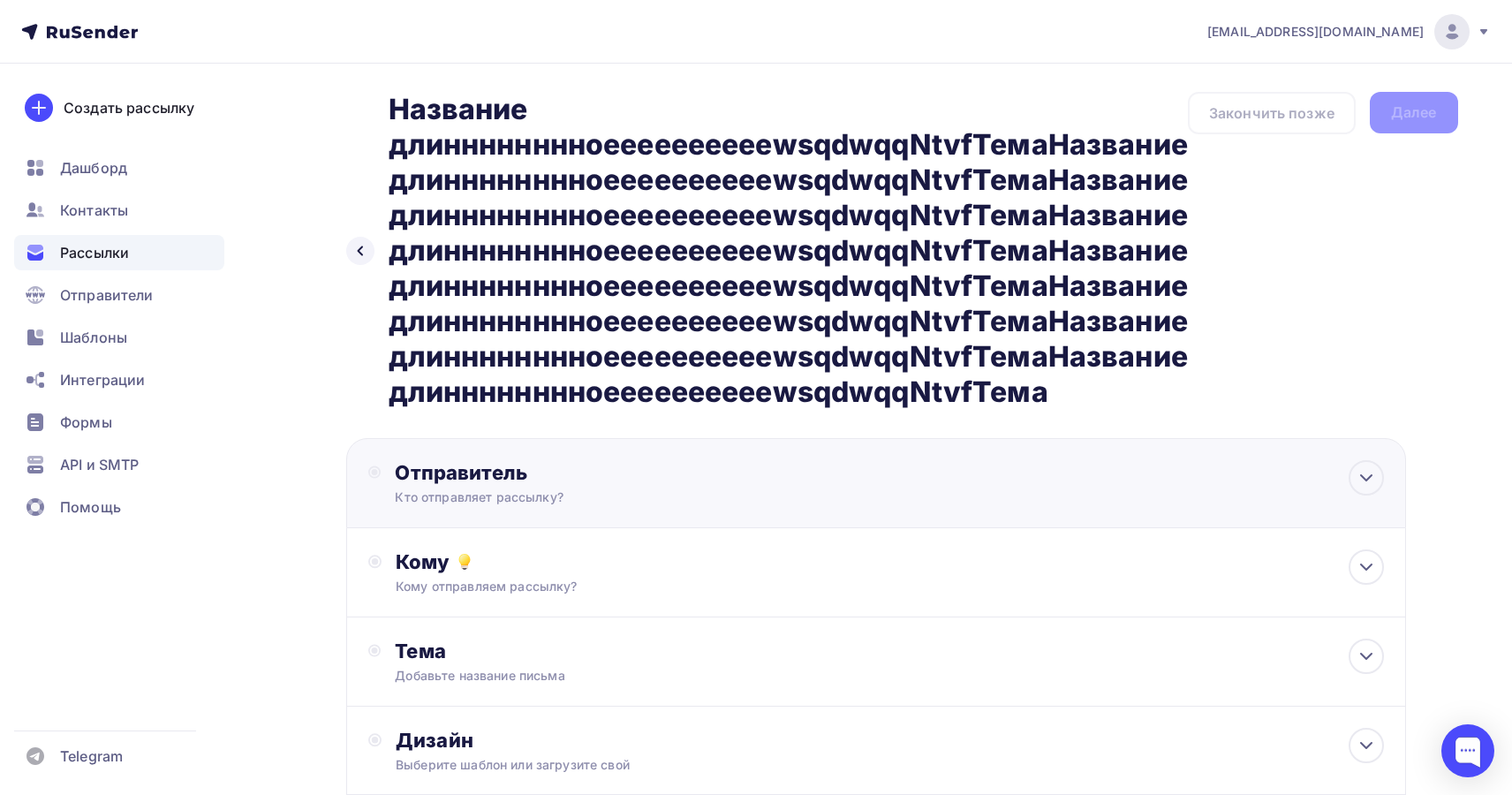
click at [578, 473] on div "Отправитель" at bounding box center [586, 472] width 382 height 25
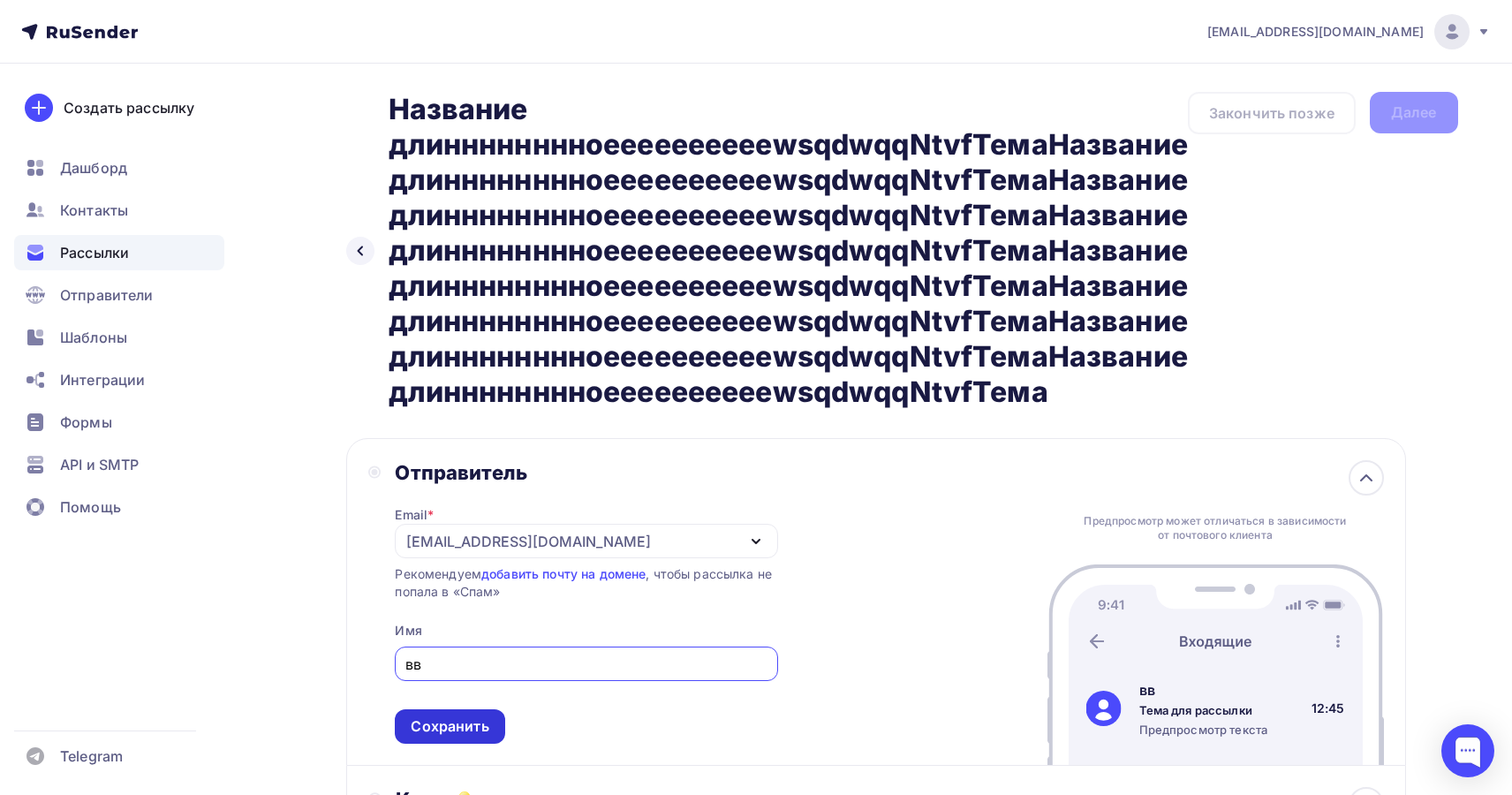
type input "вв"
click at [465, 725] on div "Сохранить" at bounding box center [449, 727] width 77 height 21
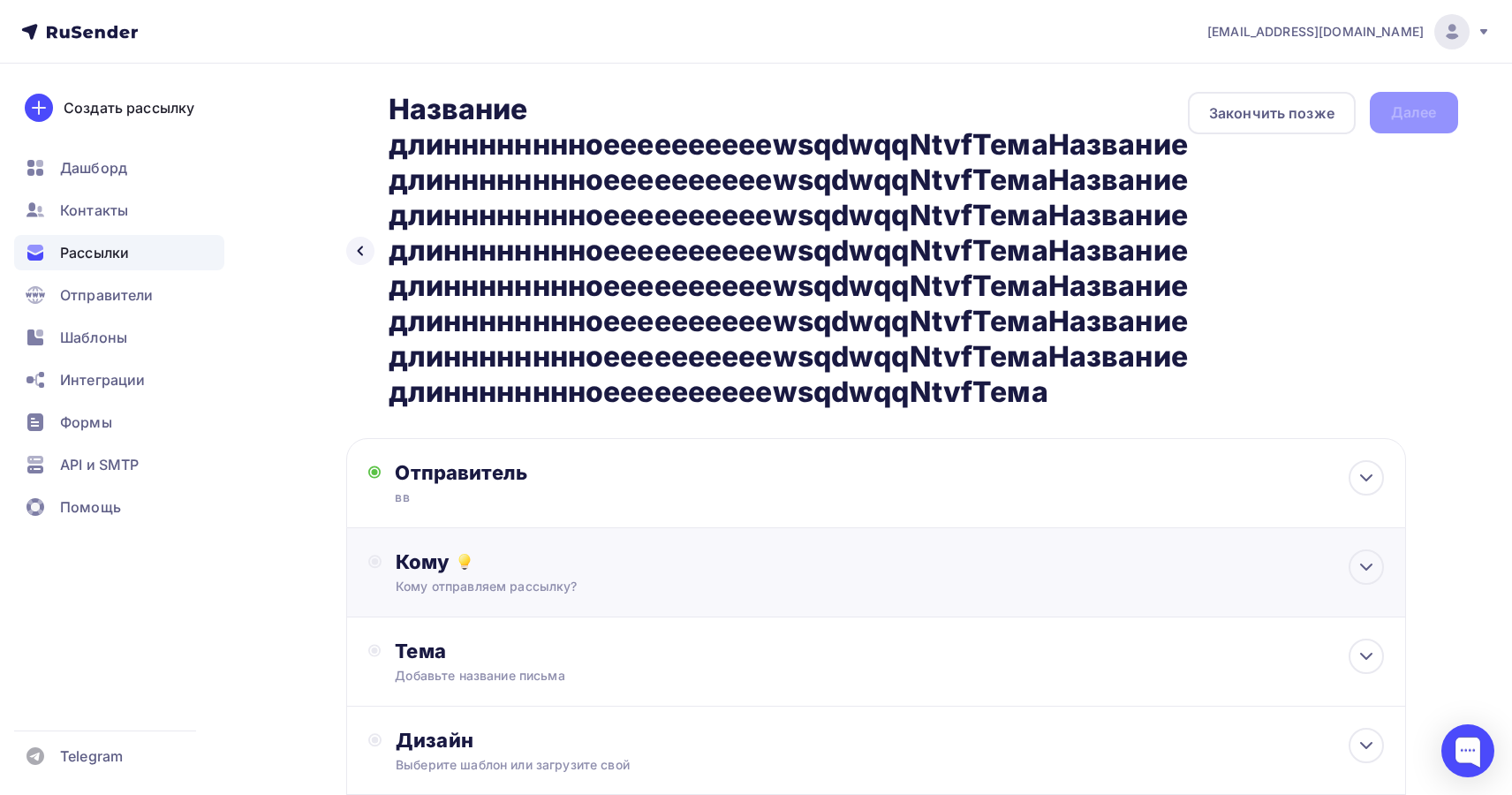
click at [503, 552] on div "Кому" at bounding box center [889, 562] width 988 height 25
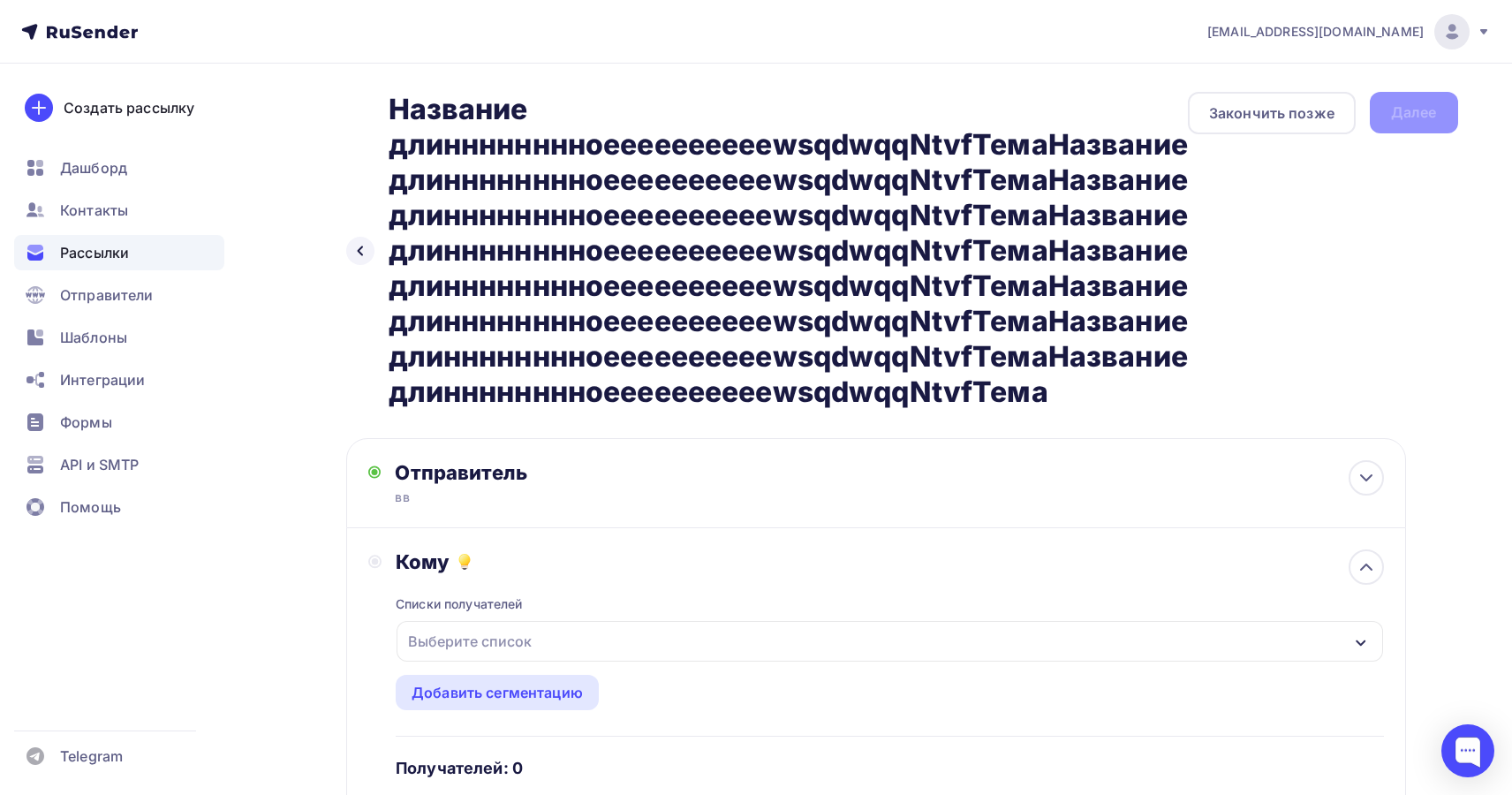
click at [550, 637] on div "Выберите список" at bounding box center [889, 642] width 986 height 41
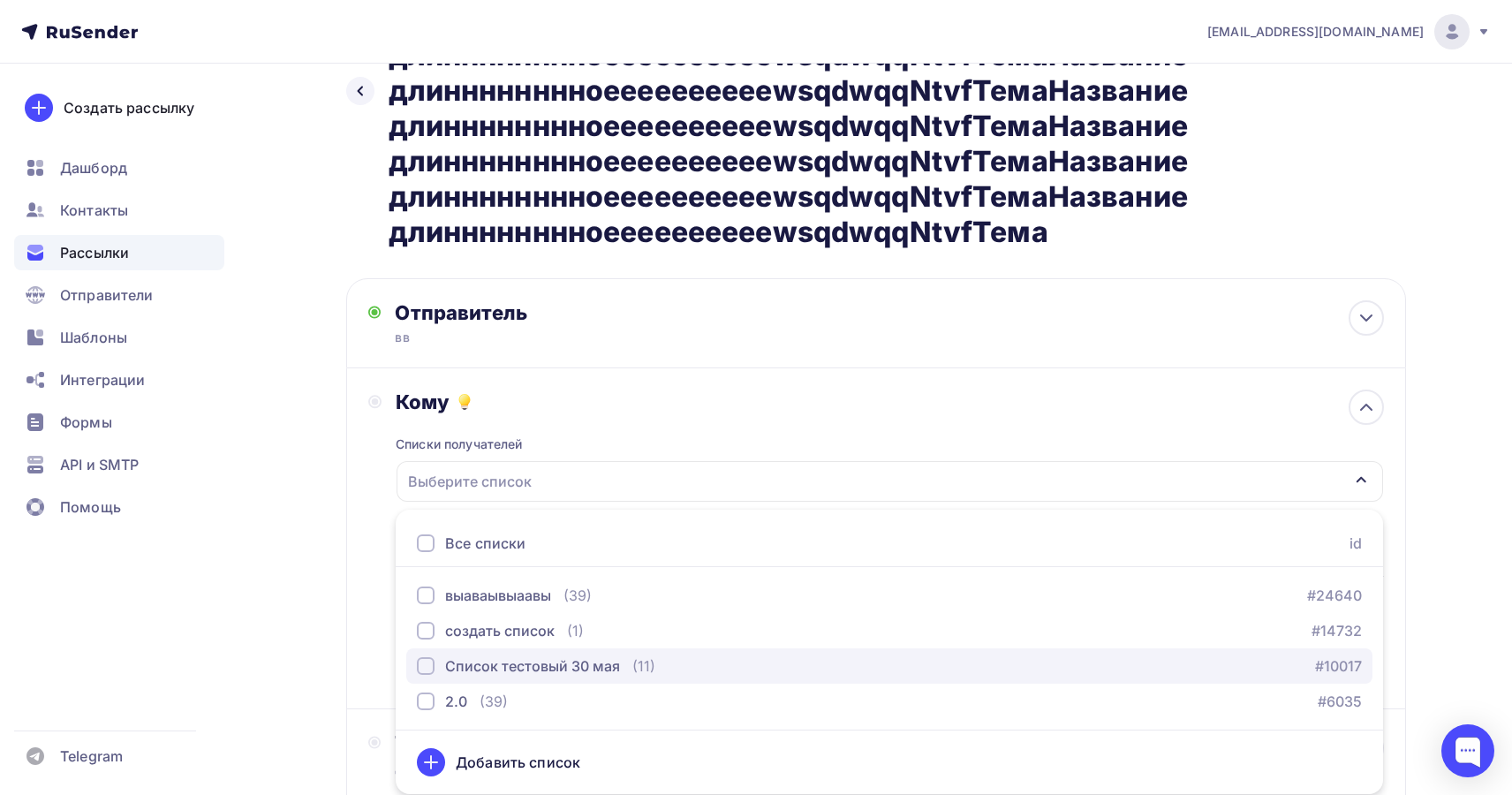
click at [534, 669] on div "Список тестовый 30 мая" at bounding box center [532, 666] width 174 height 21
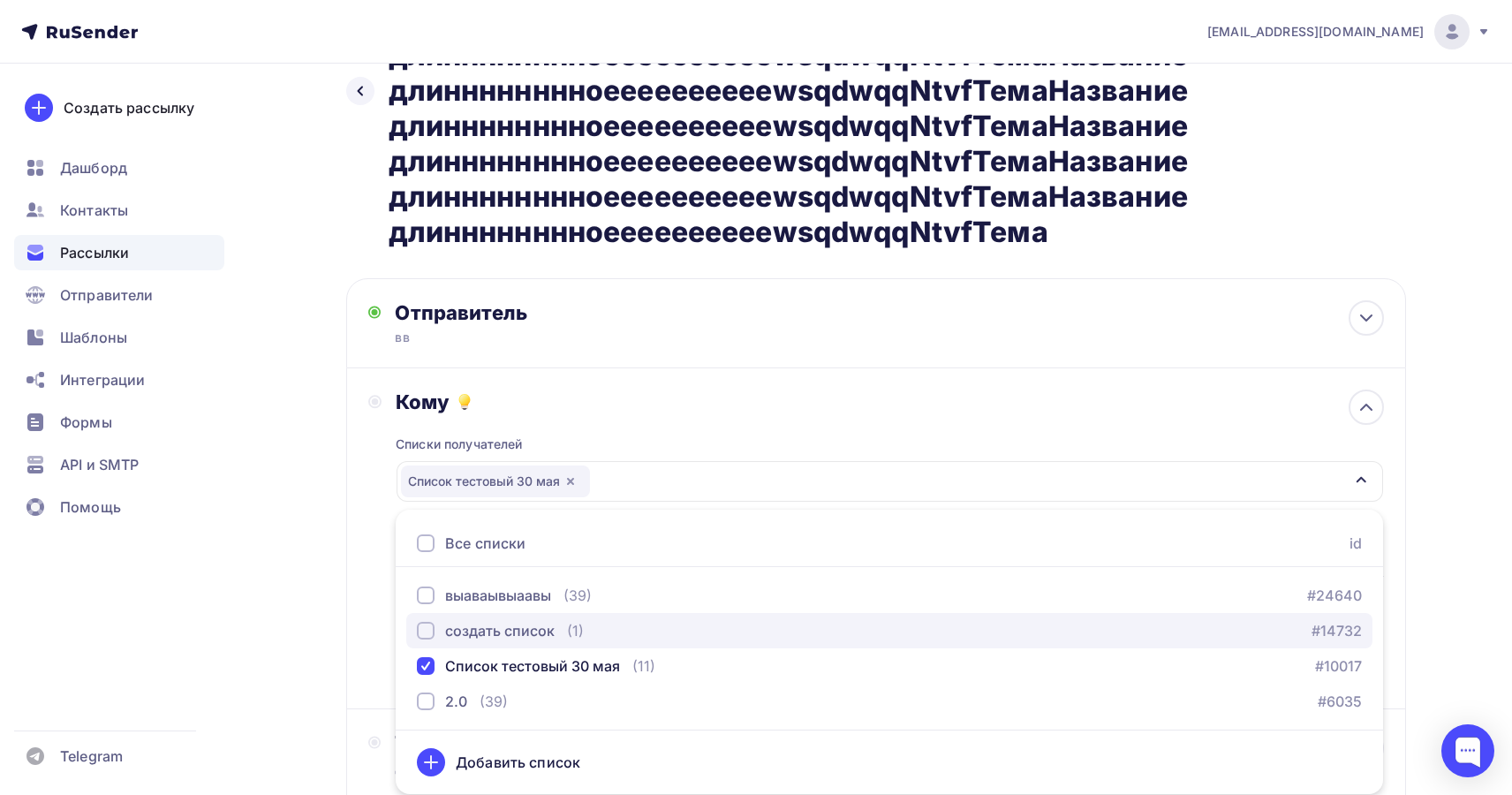
click at [534, 635] on div "создать список" at bounding box center [499, 631] width 109 height 21
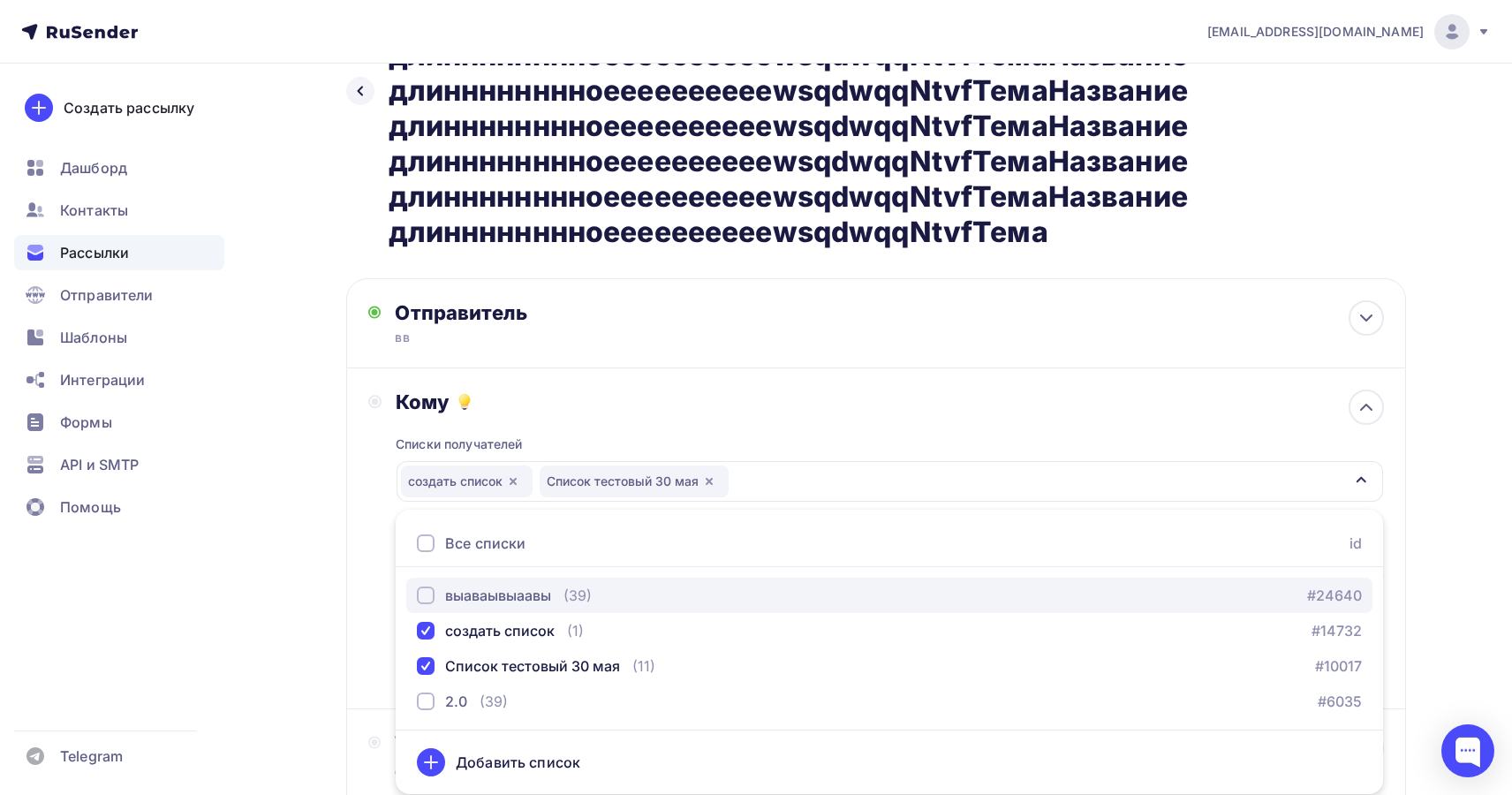
click at [535, 597] on div "выаваывыаавы" at bounding box center [498, 595] width 106 height 21
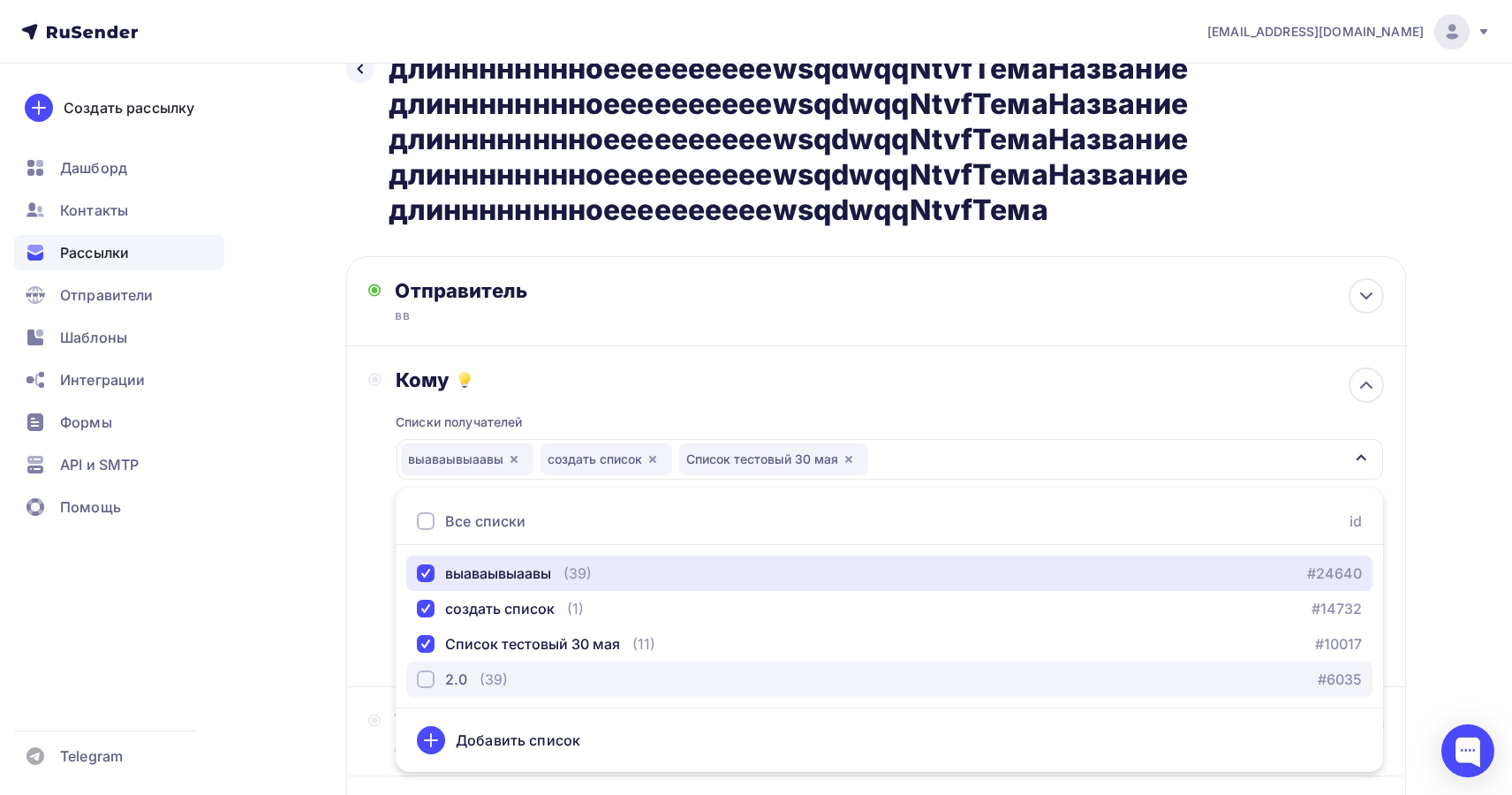
scroll to position [208, 0]
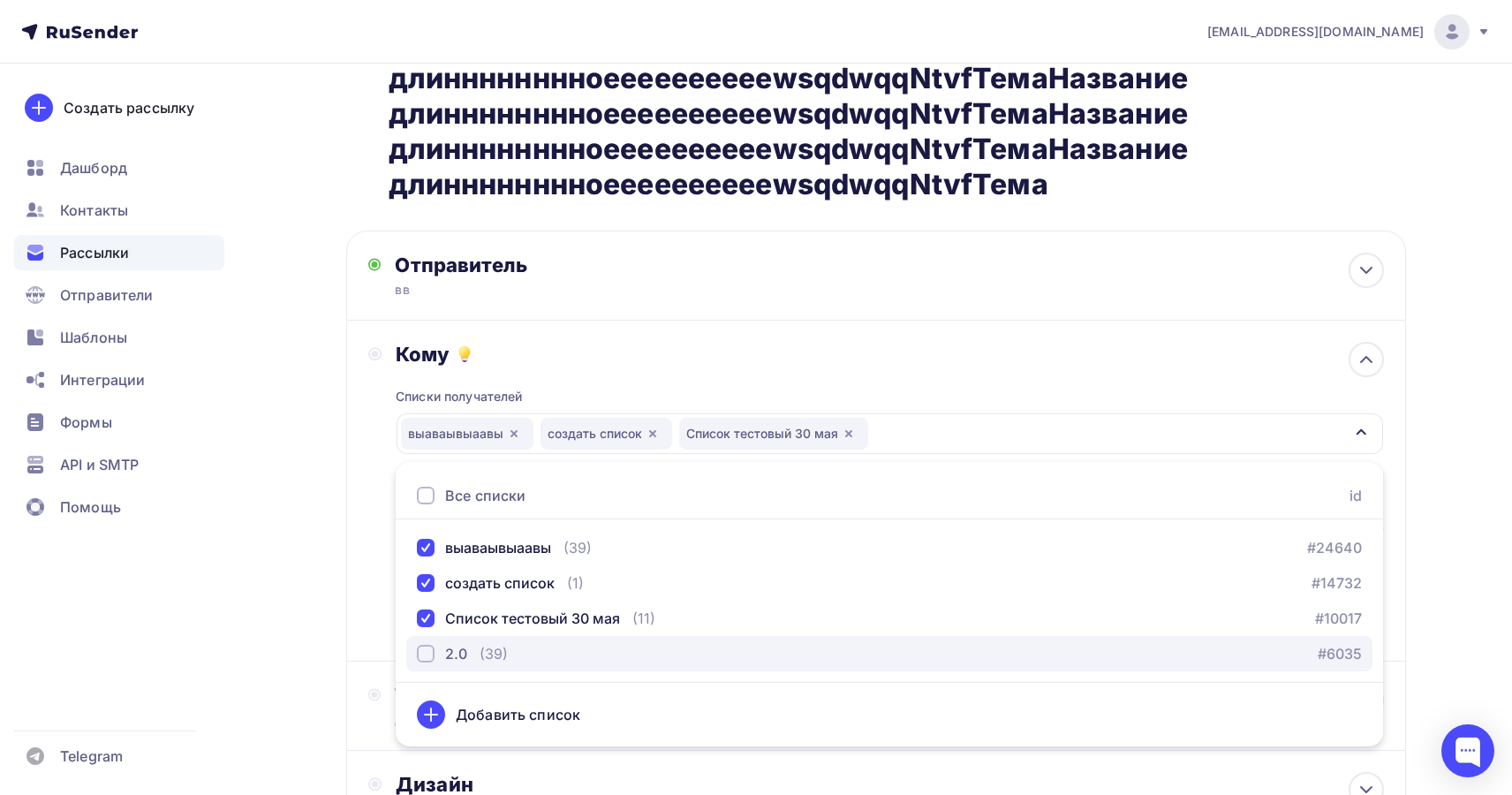
click at [475, 648] on div "2.0 (39)" at bounding box center [463, 653] width 91 height 21
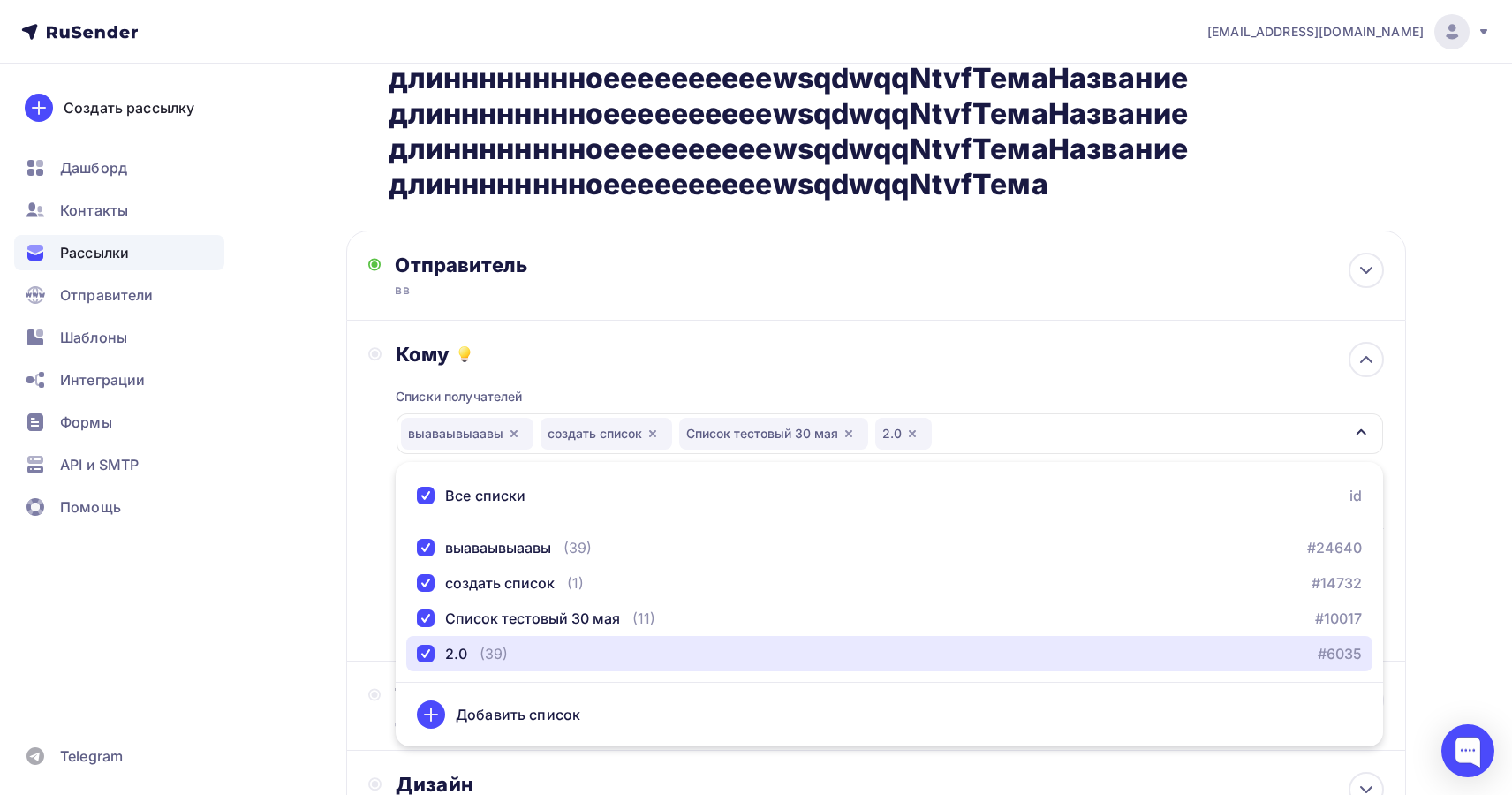
click at [986, 419] on div "выаваывыаавы создать список Список тестовый 30 мая 2.0" at bounding box center [889, 434] width 986 height 41
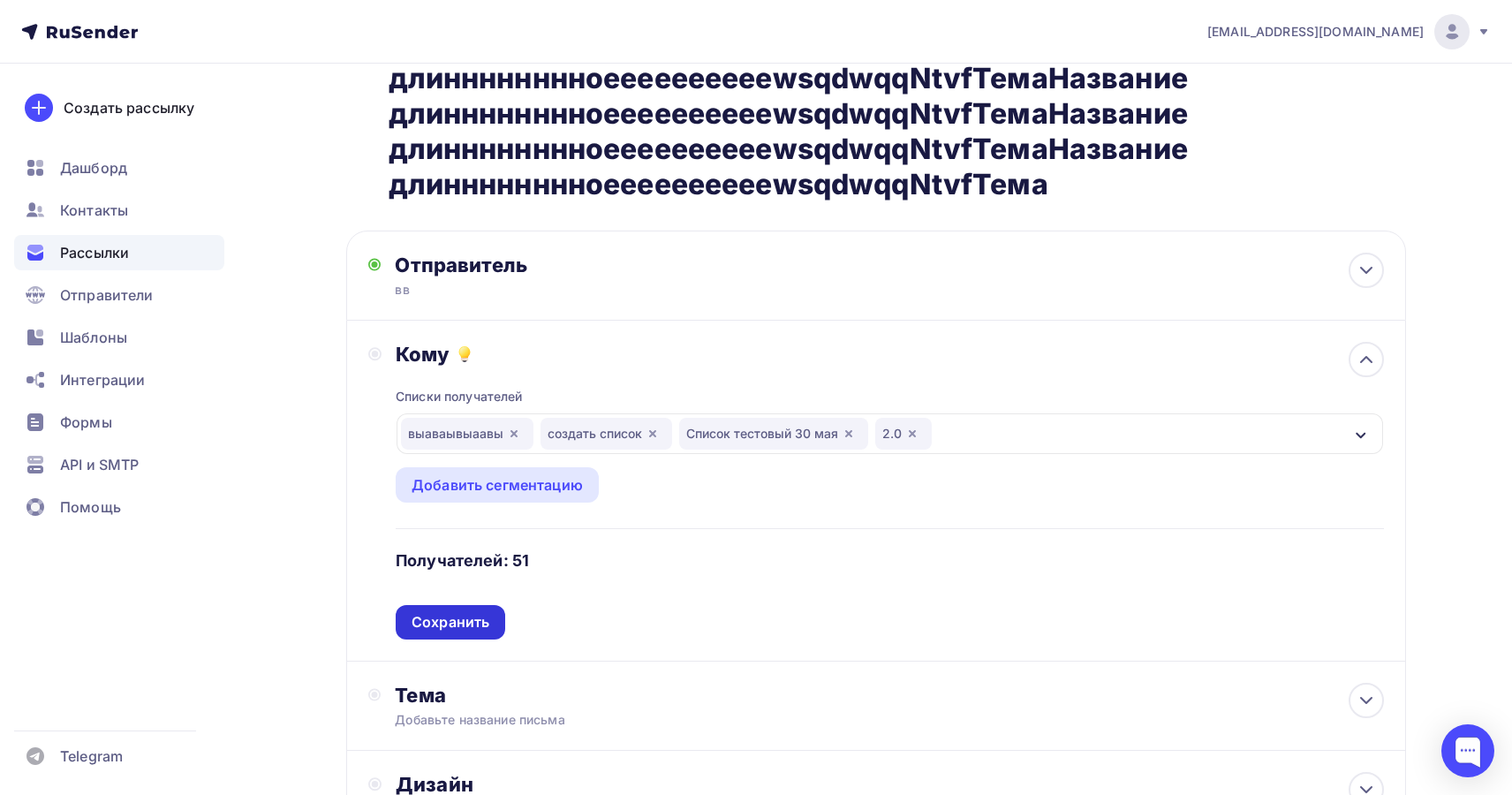
click at [440, 637] on div "Сохранить" at bounding box center [450, 622] width 109 height 35
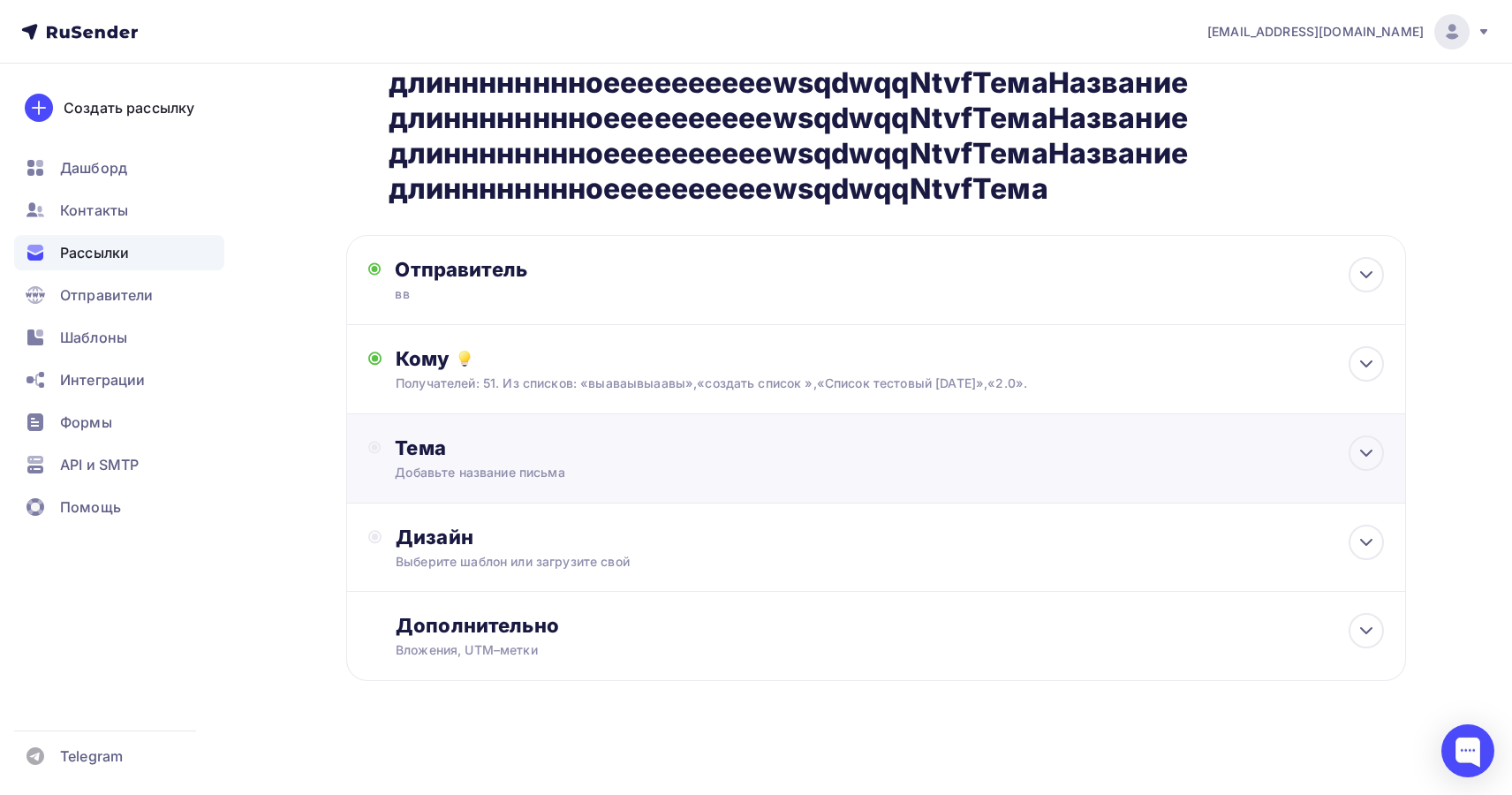
click at [495, 456] on div "Тема" at bounding box center [569, 448] width 349 height 25
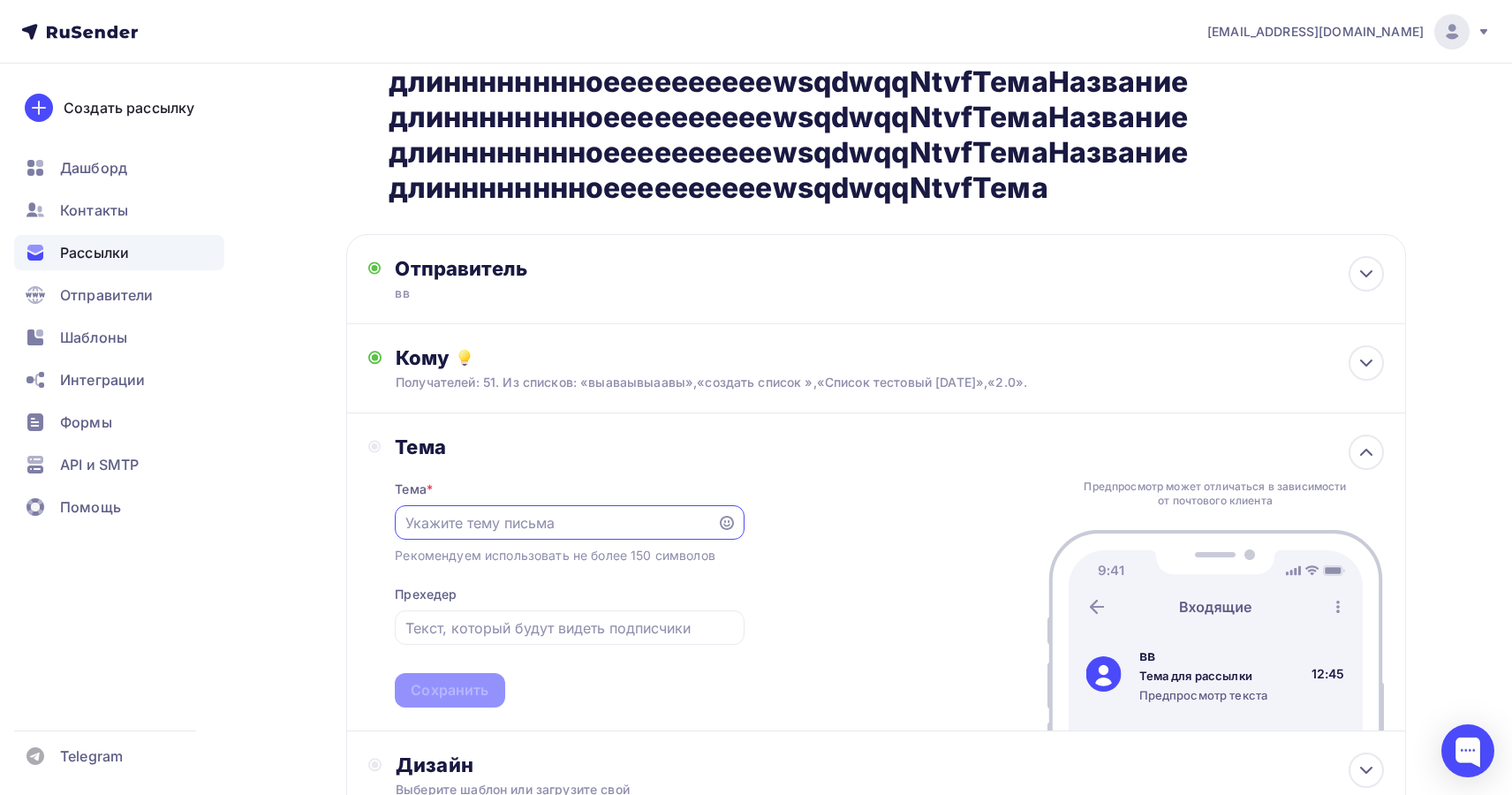
scroll to position [0, 0]
paste input "Название длинннннннноееееееееееwsqdwqqNtvfТема"
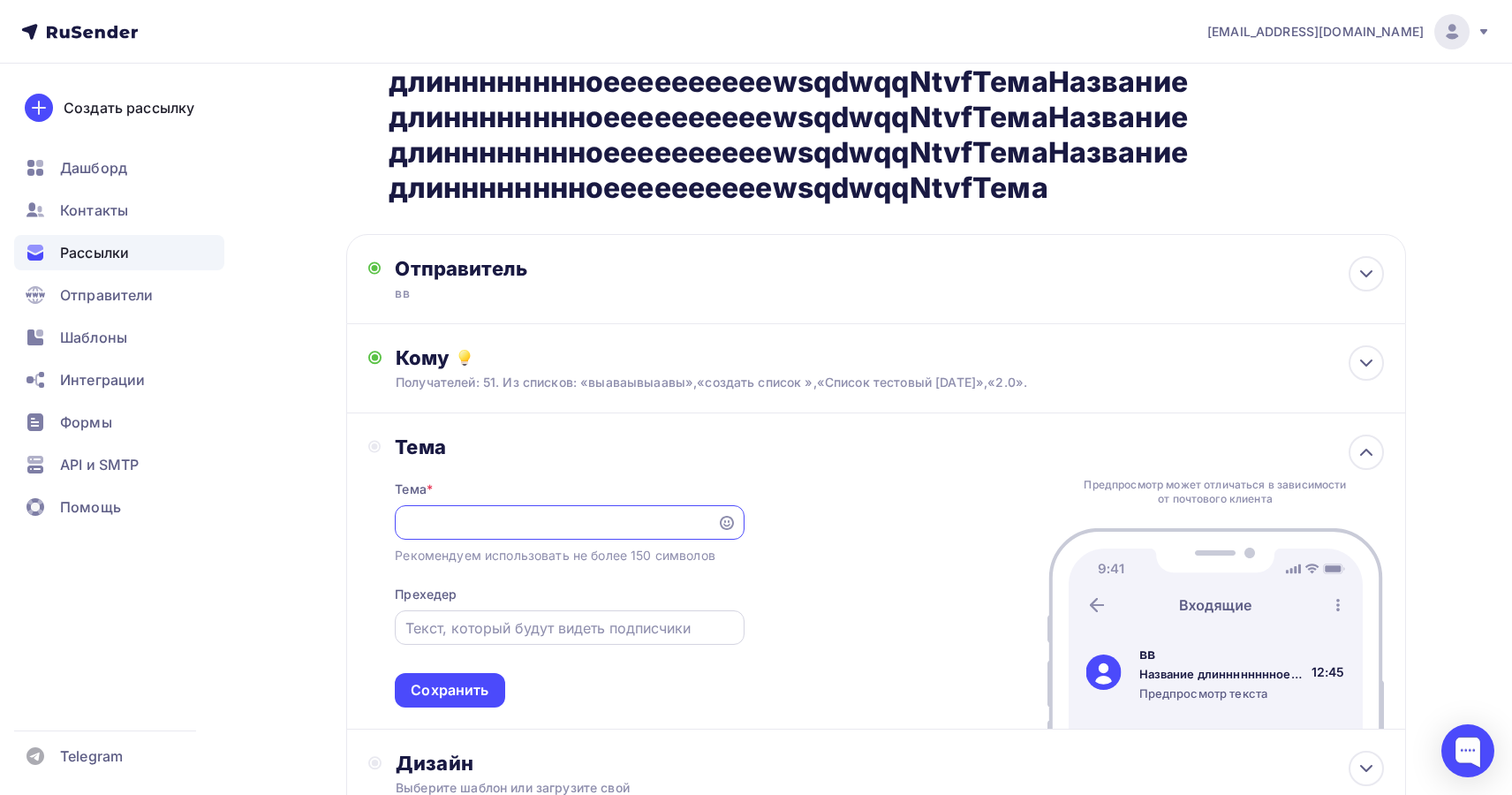
scroll to position [0, 1226]
type input "Название длинннннннноееееееееееwsqdwqqNtvfТемаНазвание длинннннннноееееееееееws…"
click at [472, 622] on input "text" at bounding box center [570, 628] width 328 height 21
paste input "Название длинннннннноееееееееееwsqdwqqNtvfТема"
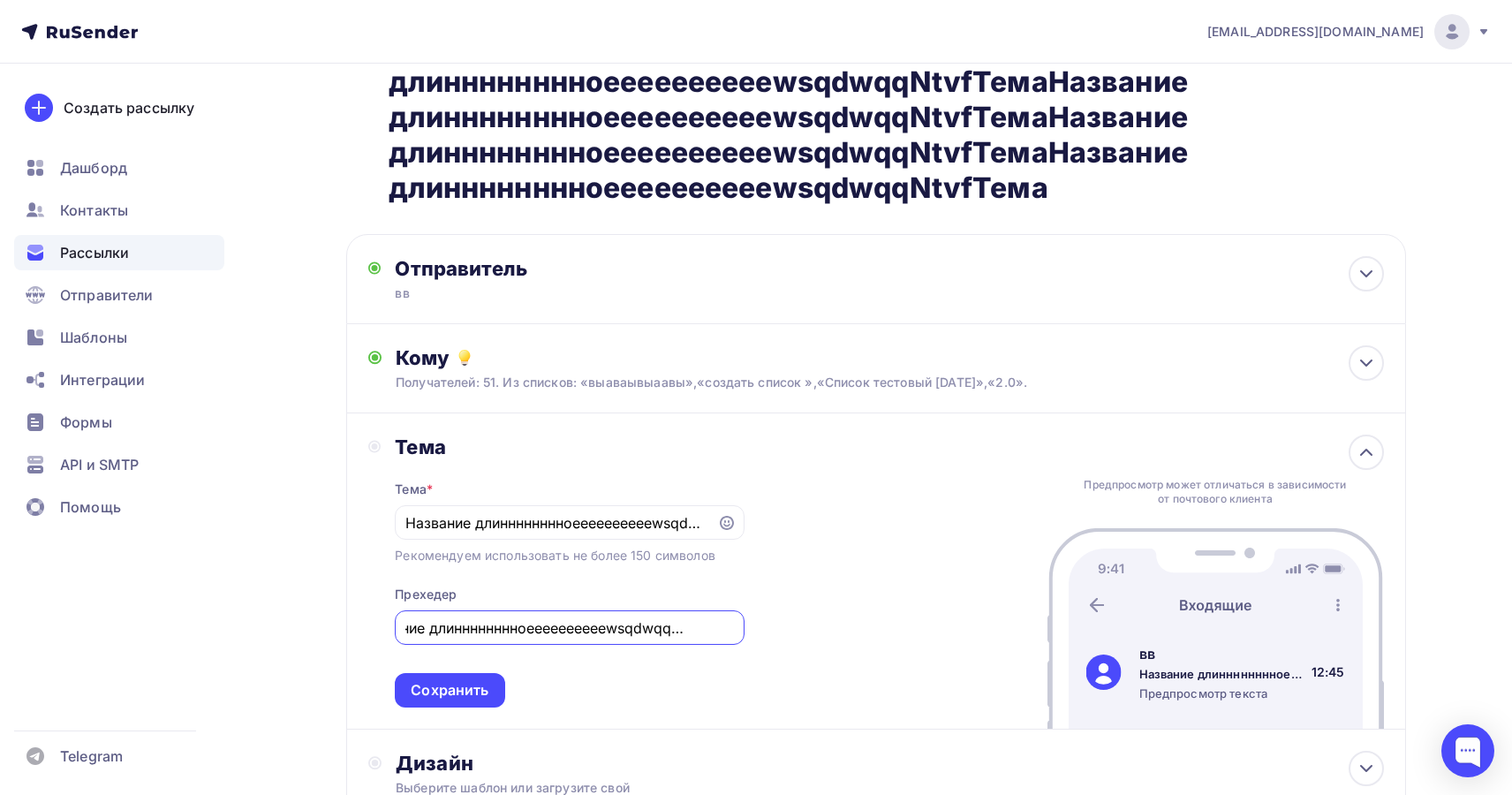
paste input "Название длинннннннноееееееееееwsqdwqqNtvfТема"
type input "Название длинннннннноееееееееееwsqdwqqNtvfТемаНазвание длинннннннноееееееееееws…"
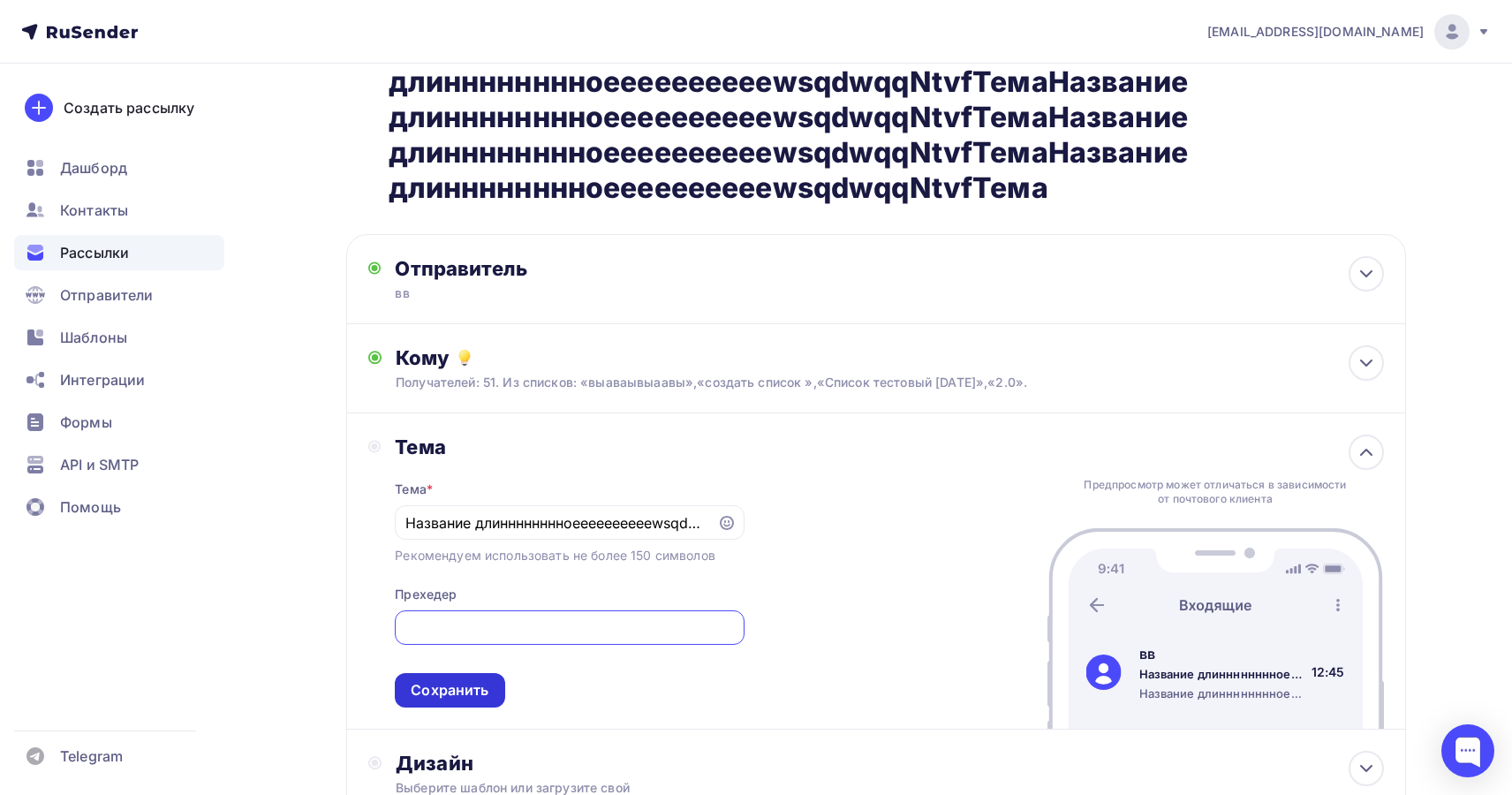
scroll to position [0, 0]
click at [462, 688] on div "Сохранить" at bounding box center [449, 690] width 77 height 21
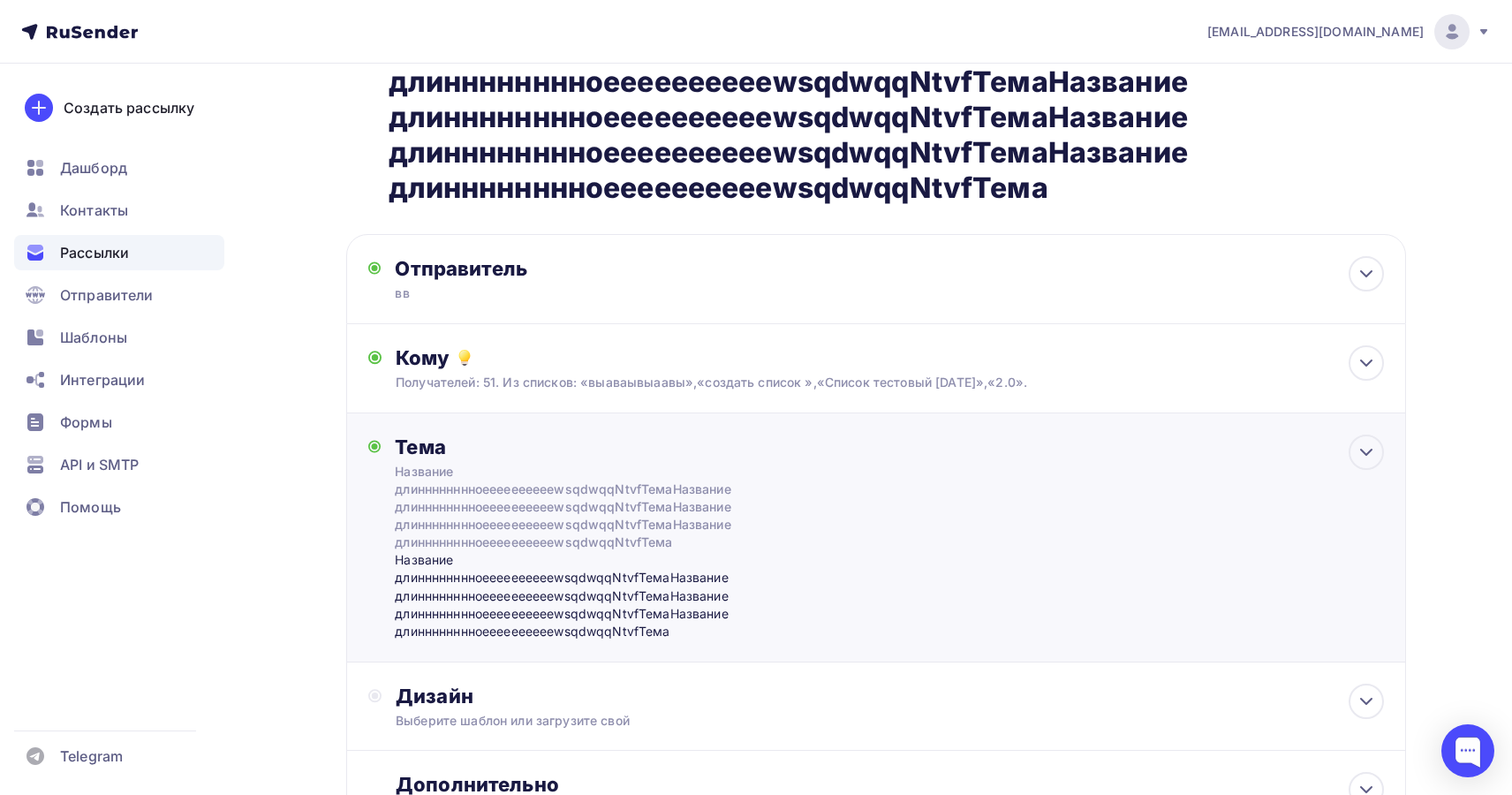
scroll to position [325, 0]
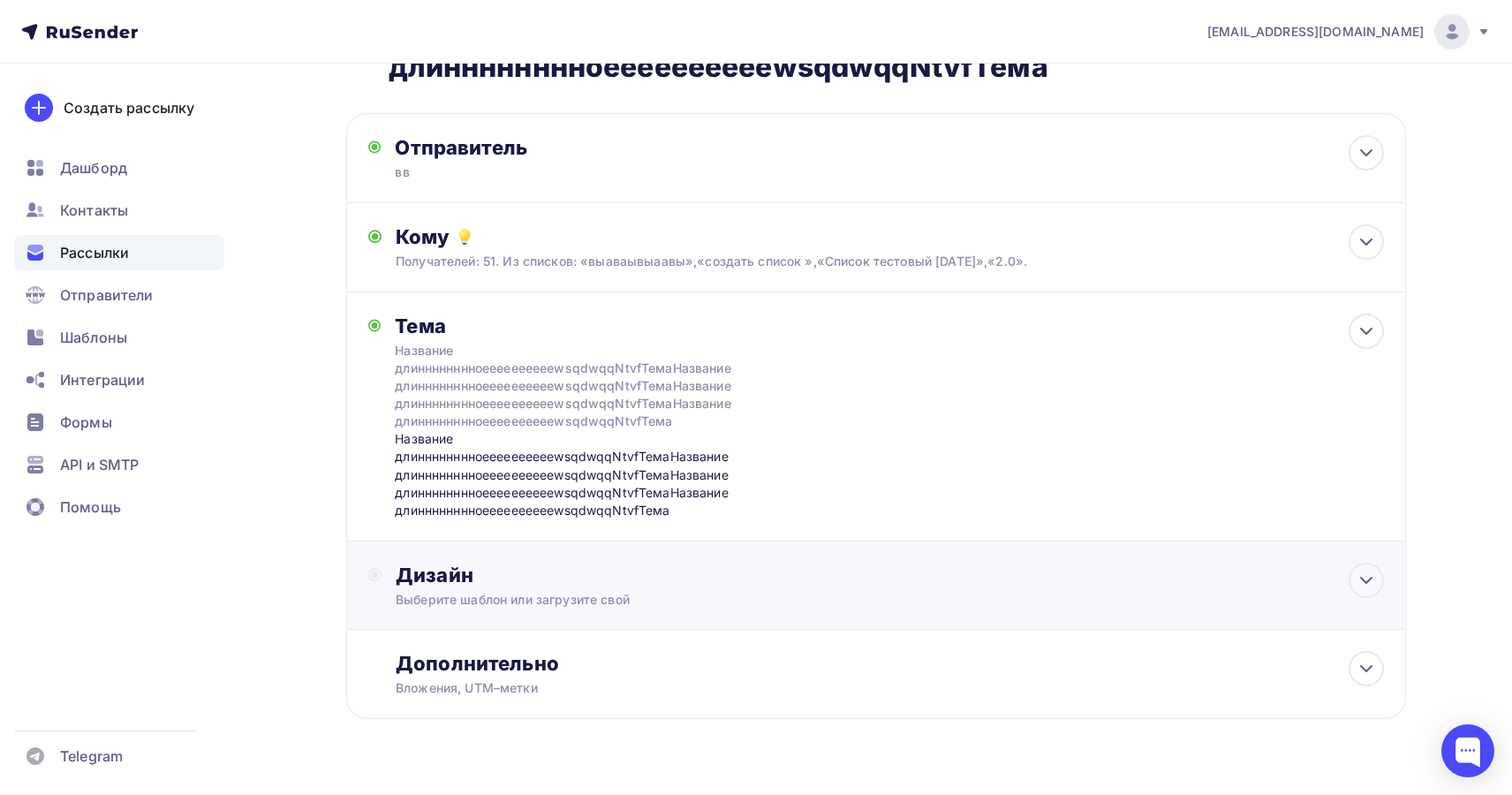
click at [554, 590] on div "Дизайн Выберите шаблон или загрузите свой" at bounding box center [889, 585] width 988 height 46
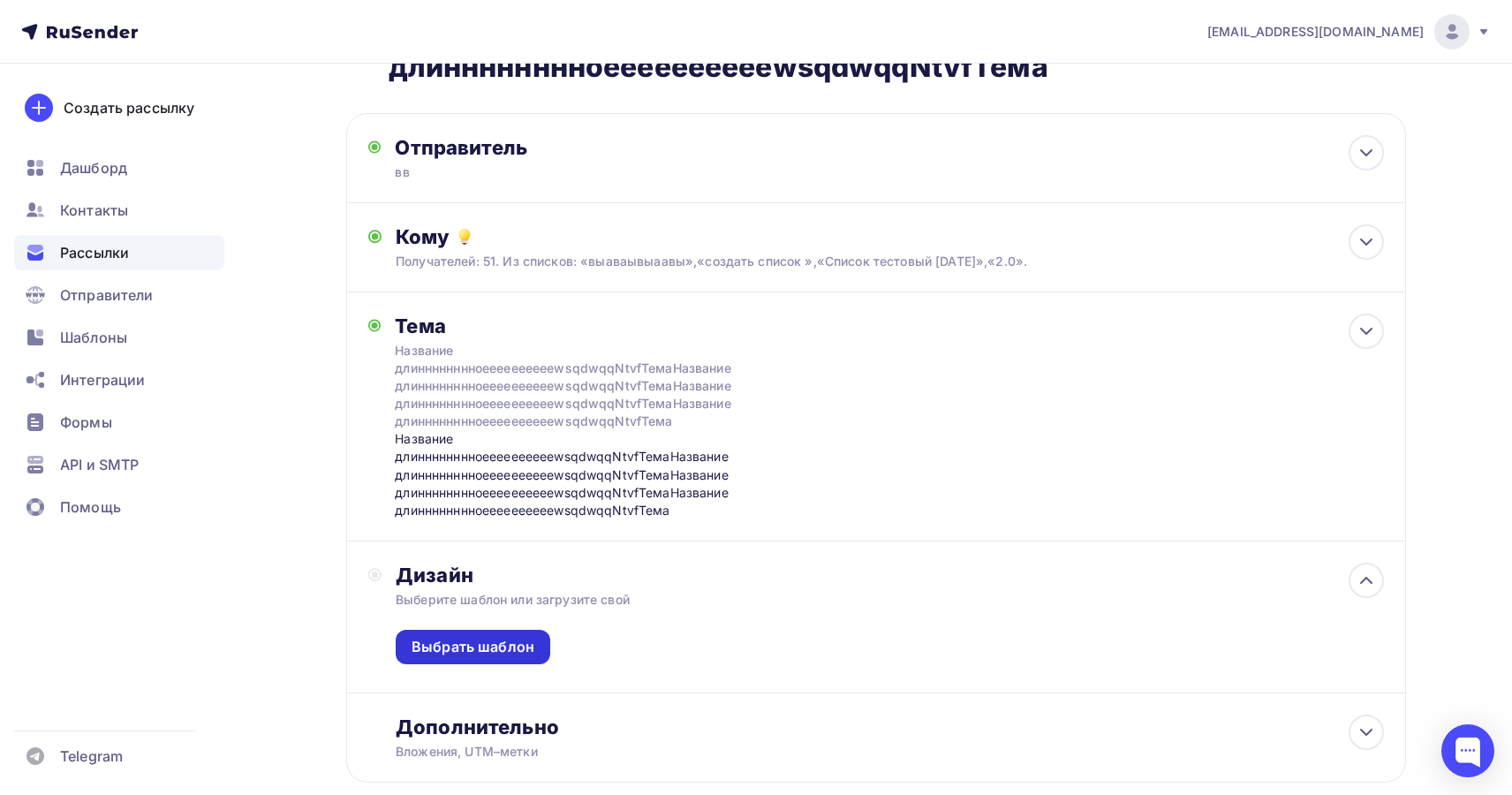
click at [511, 652] on div "Выбрать шаблон" at bounding box center [473, 648] width 123 height 21
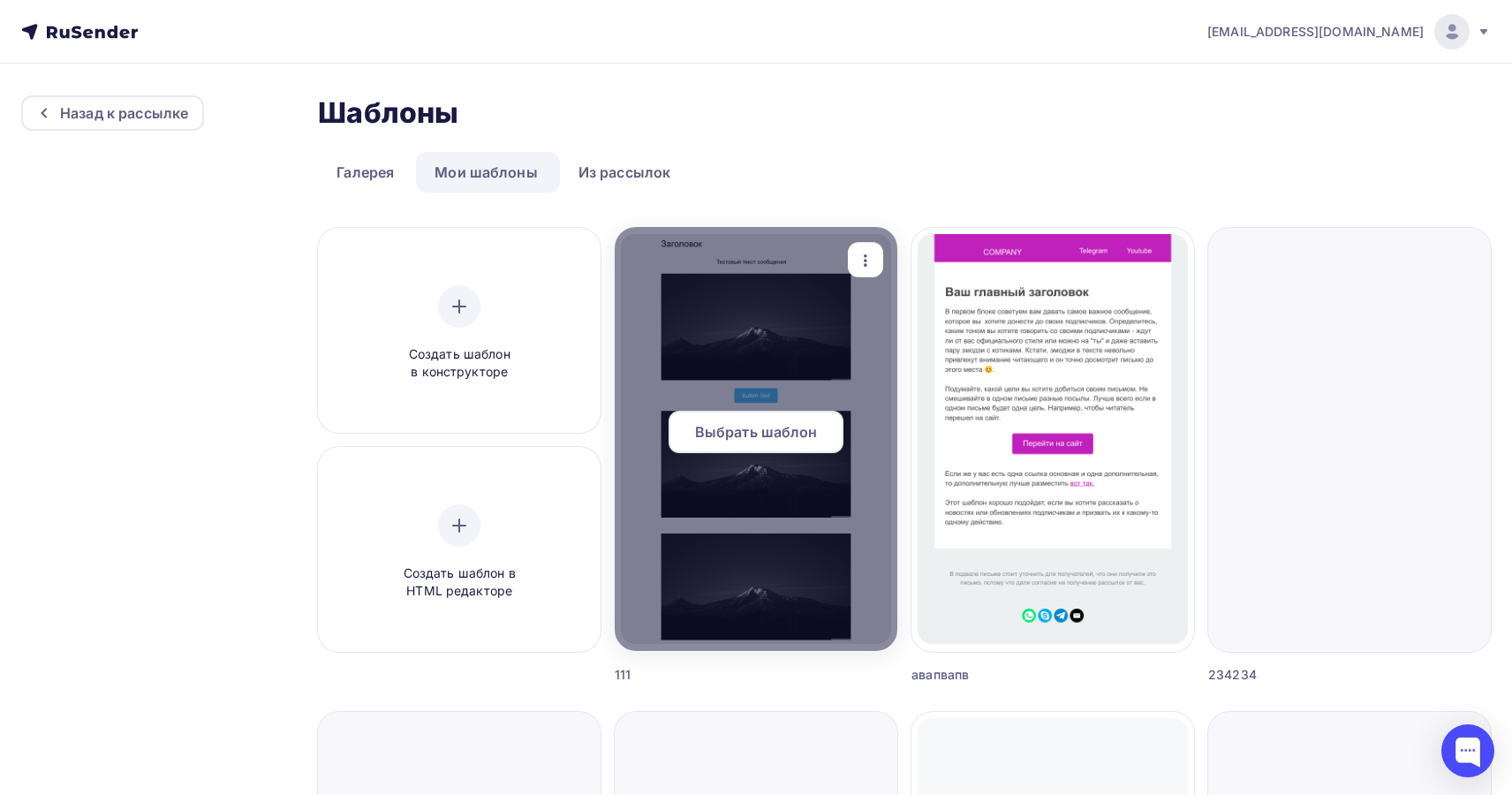
click at [748, 436] on span "Выбрать шаблон" at bounding box center [756, 432] width 123 height 21
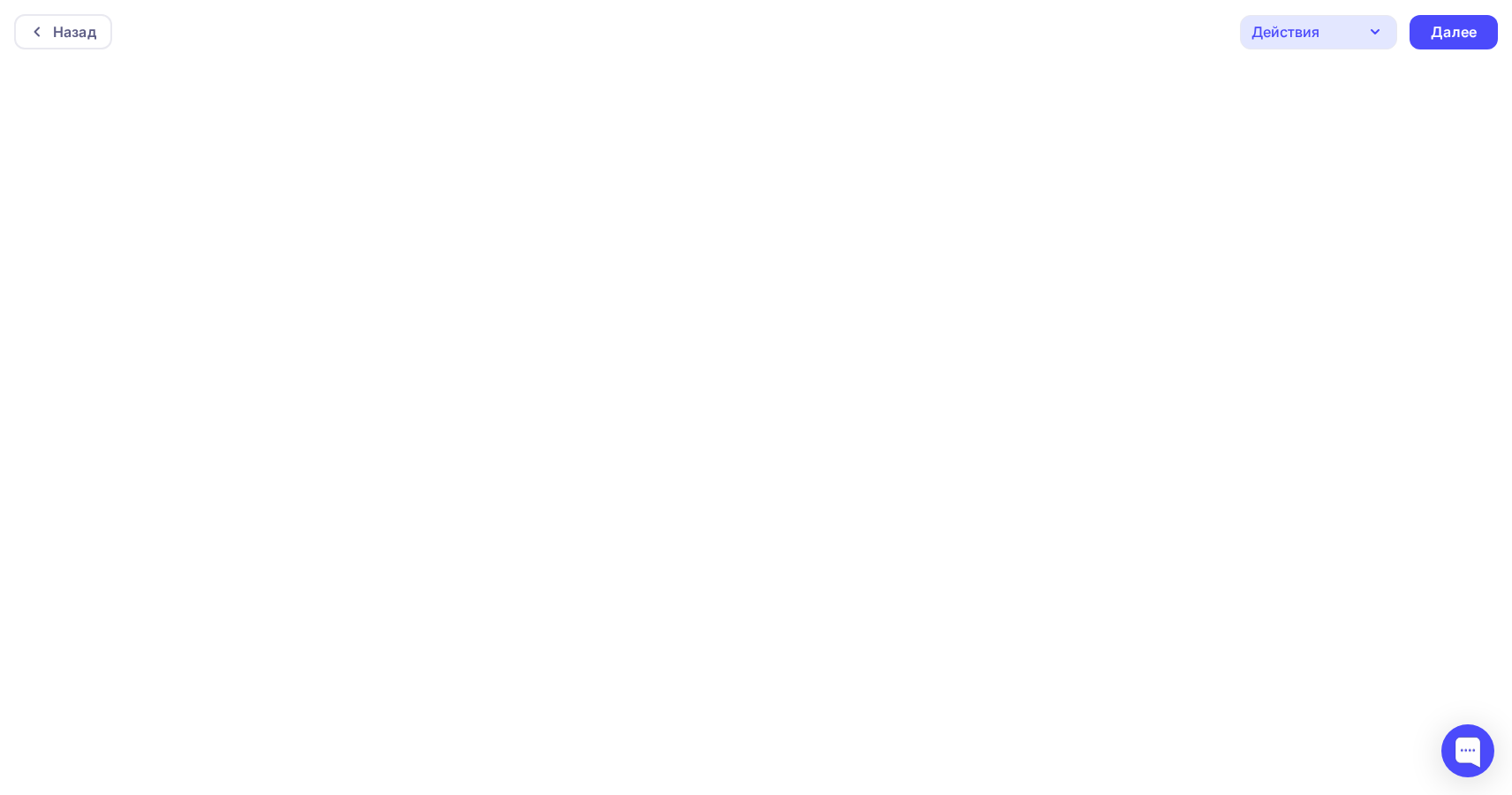
click at [1453, 49] on div "Действия Отправить тестовое письмо Предпросмотр Сохранить в Мои шаблоны Выйти б…" at bounding box center [1368, 32] width 257 height 35
click at [1449, 35] on div "Далее" at bounding box center [1453, 33] width 46 height 21
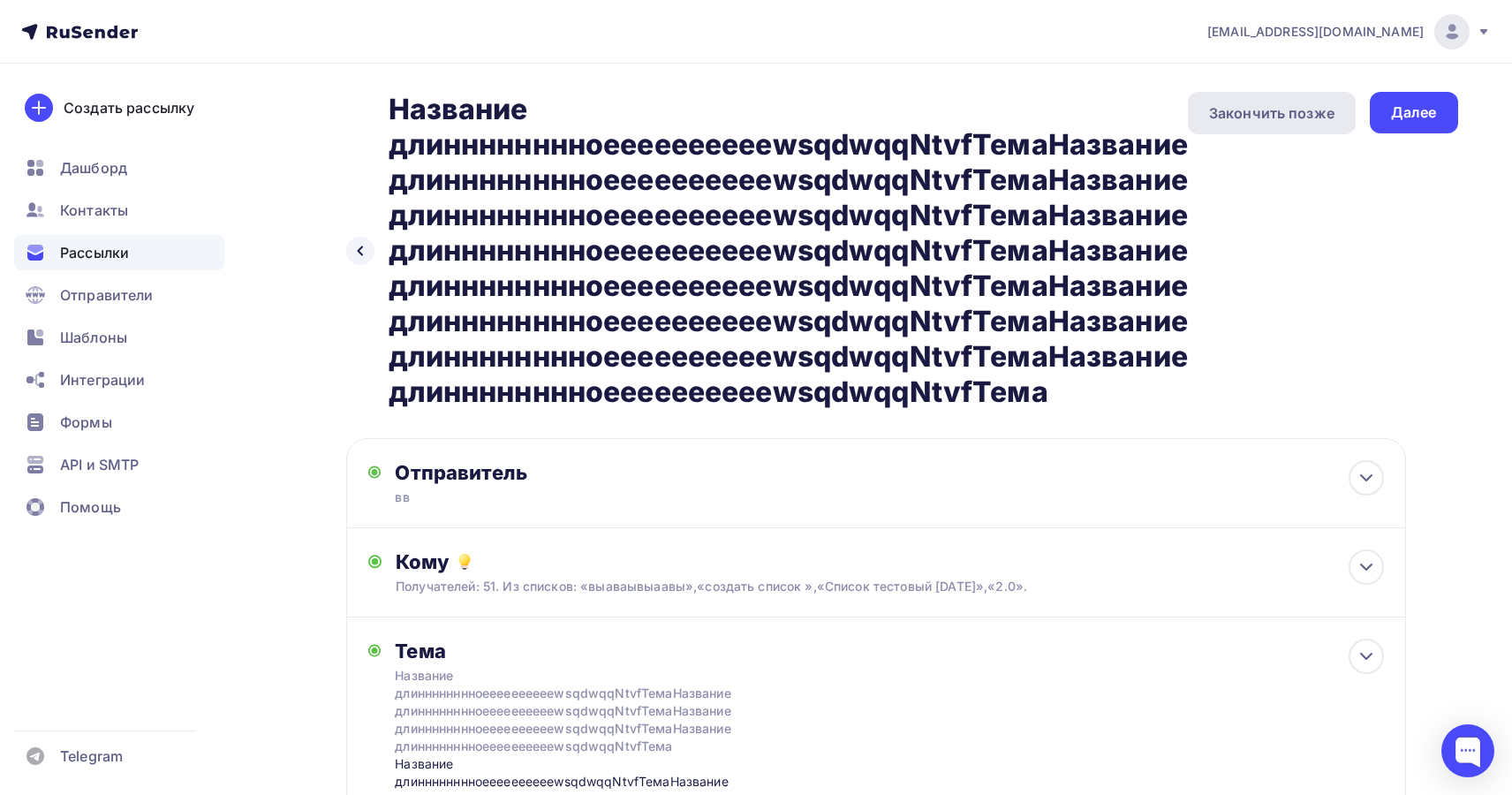
click at [1280, 111] on div "Закончить позже" at bounding box center [1271, 113] width 125 height 21
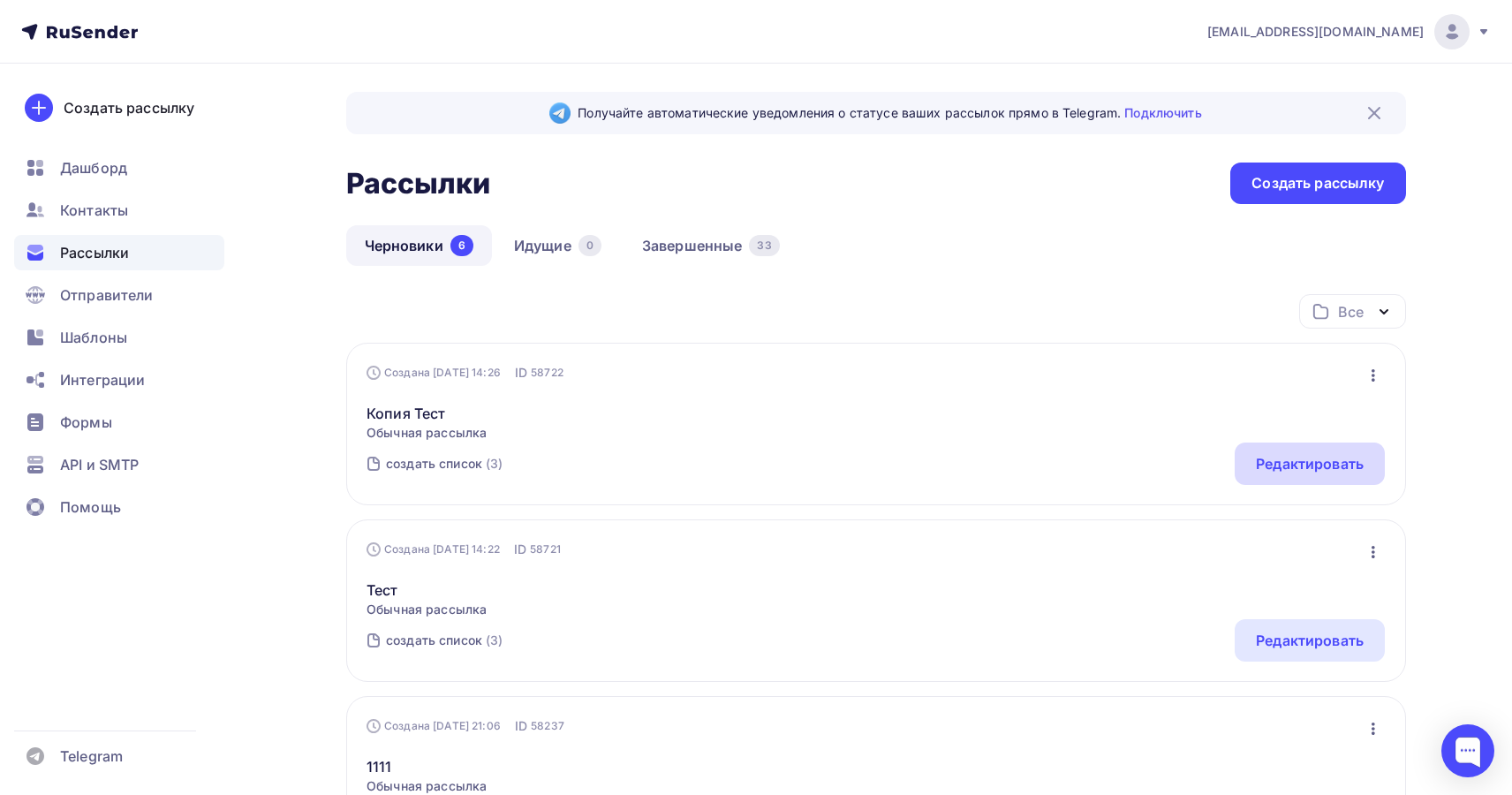
click at [1310, 467] on div "Редактировать" at bounding box center [1310, 464] width 108 height 21
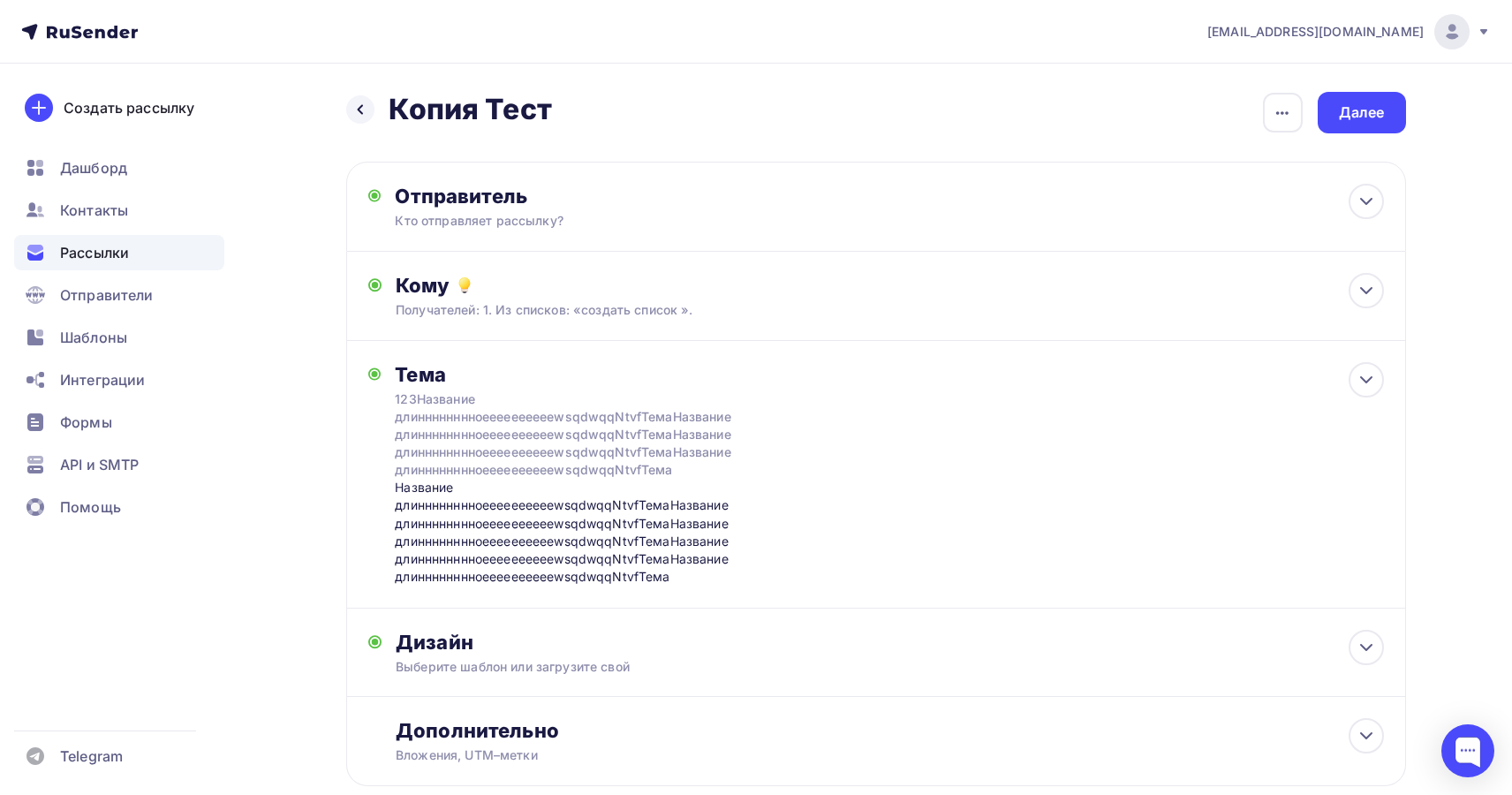
click at [514, 109] on h2 "Копия Тест" at bounding box center [470, 109] width 163 height 35
click at [1270, 115] on div "button" at bounding box center [1283, 112] width 40 height 40
click at [1229, 202] on div "Переименовать рассылку" at bounding box center [1189, 202] width 219 height 21
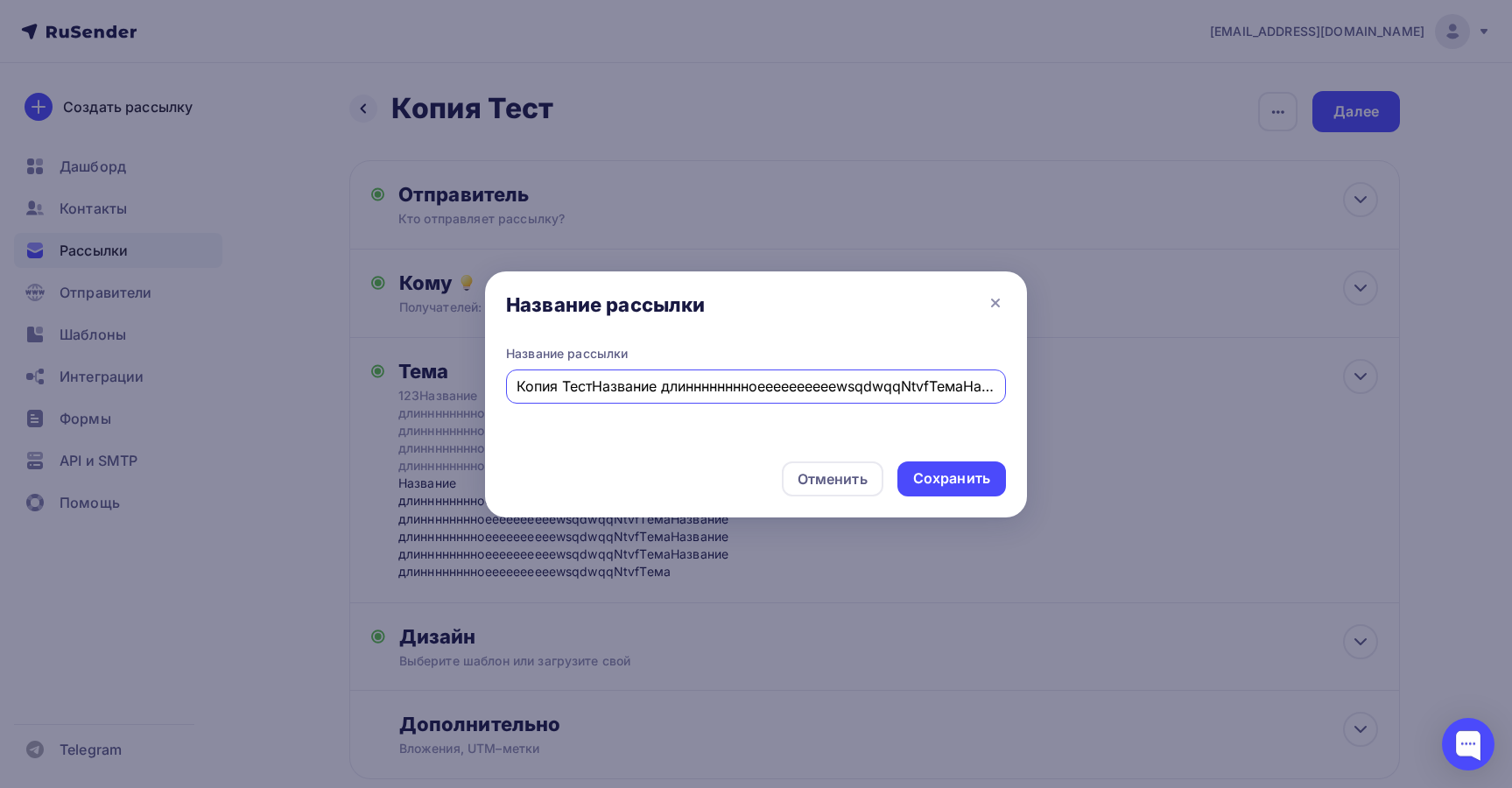
drag, startPoint x: 786, startPoint y: 383, endPoint x: 434, endPoint y: 372, distance: 352.2
click at [434, 372] on div "Название рассылки Название рассылки Копия ТестНазвание длинннннннноееееееееееws…" at bounding box center [756, 394] width 1512 height 788
type input "Название длинннннннноееееееееееwsqdwqqNtvfТемаНазвание длинннннннноееееееееееws…"
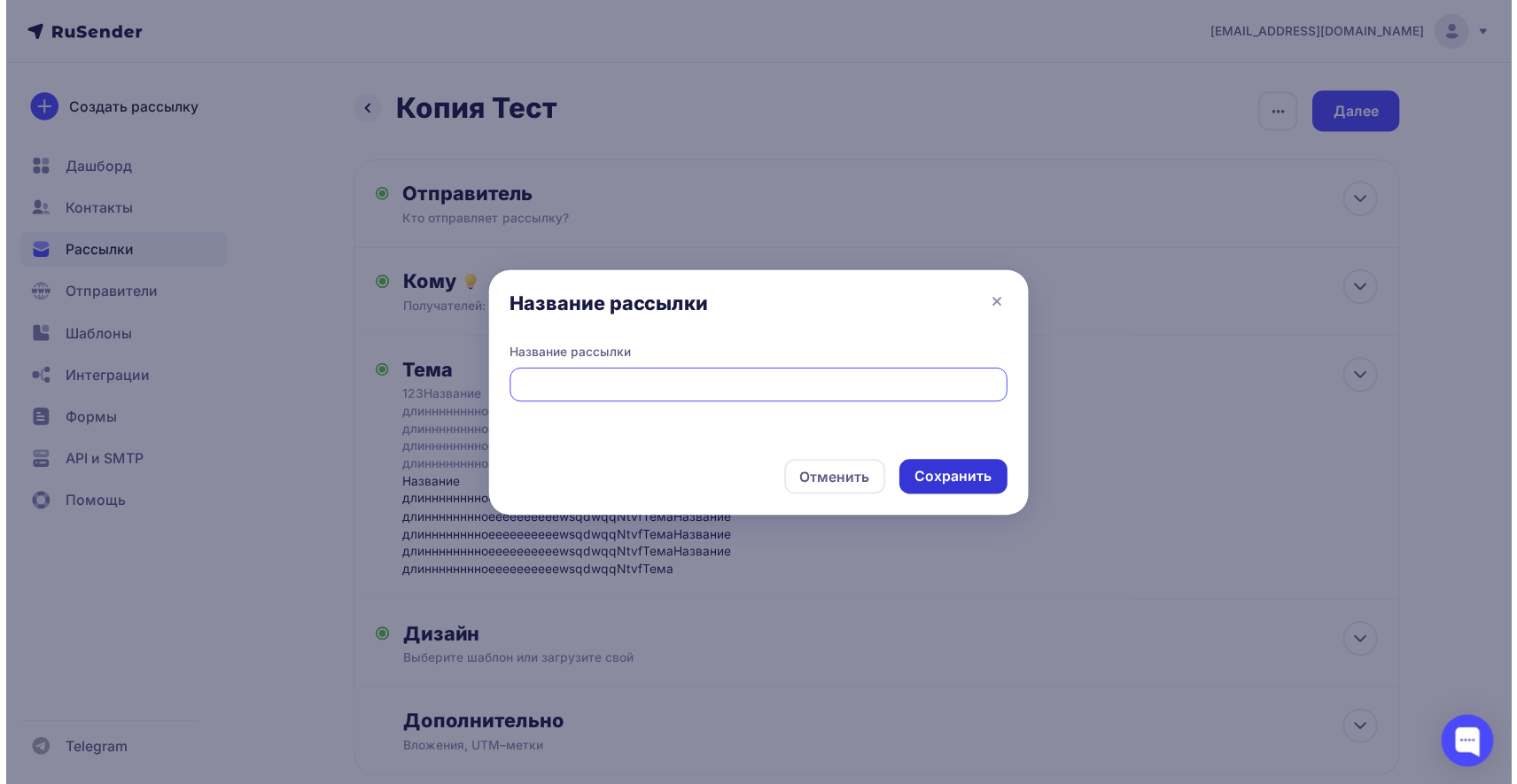
scroll to position [0, 0]
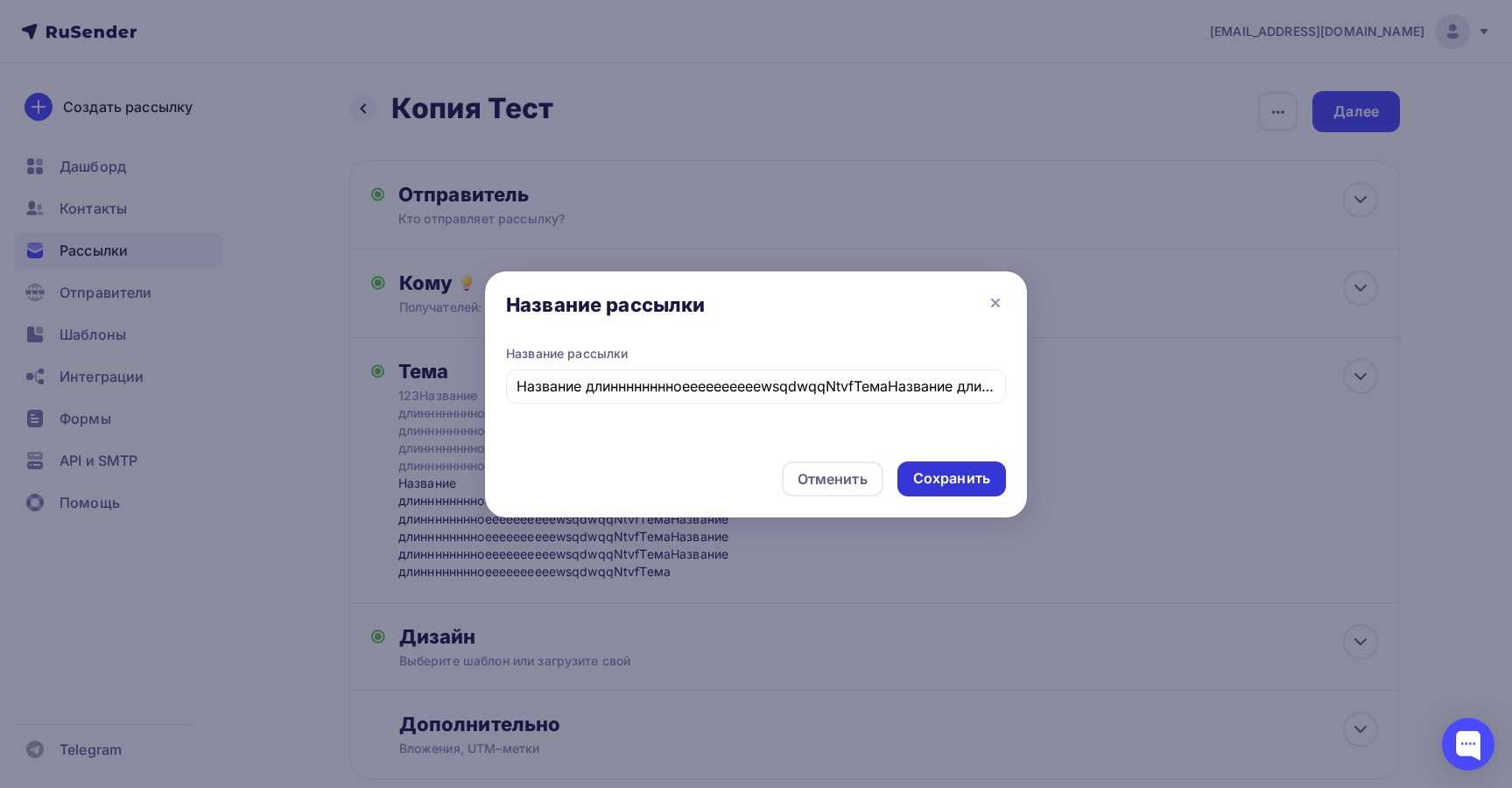
click at [950, 474] on div "Сохранить" at bounding box center [952, 479] width 77 height 20
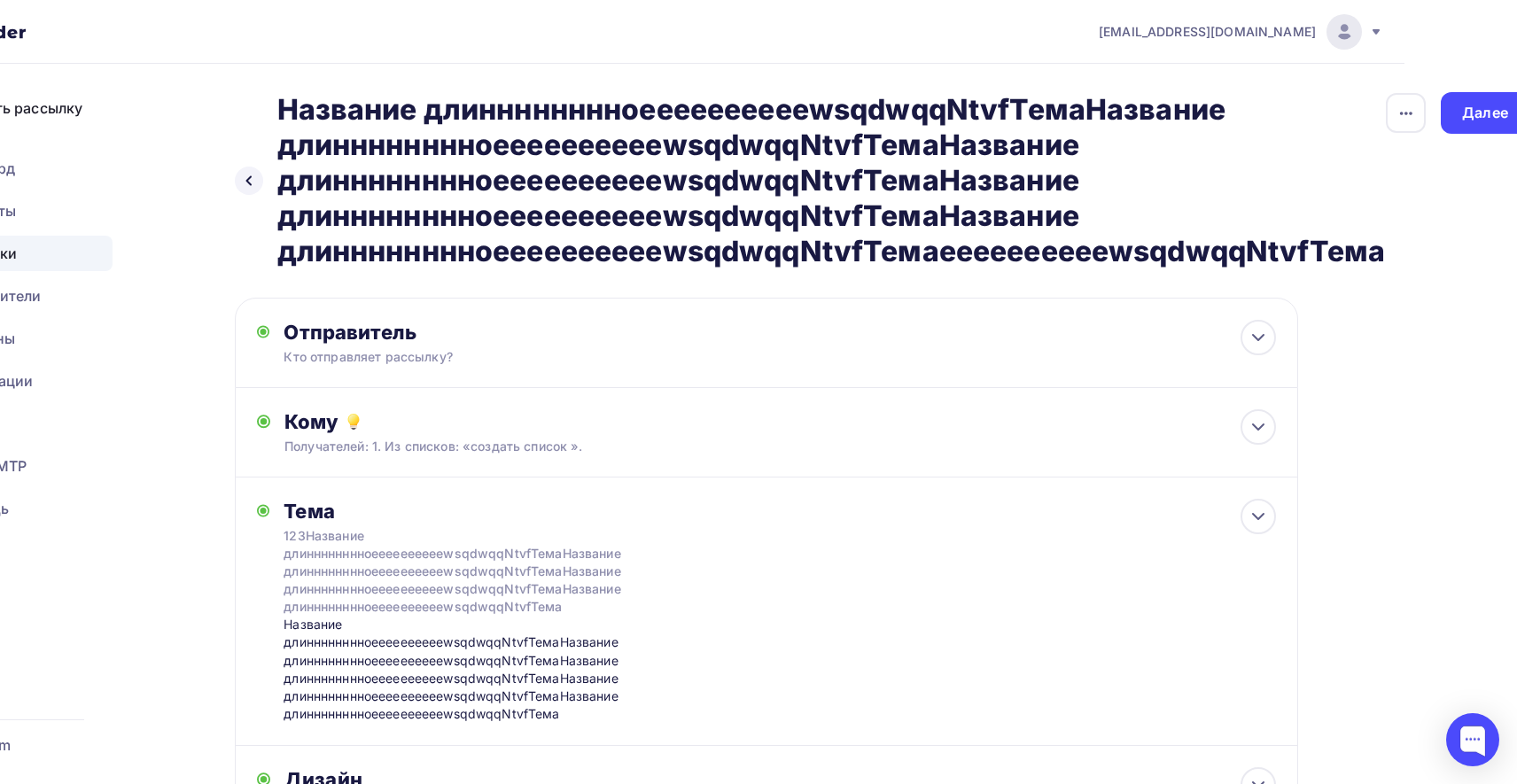
scroll to position [0, 130]
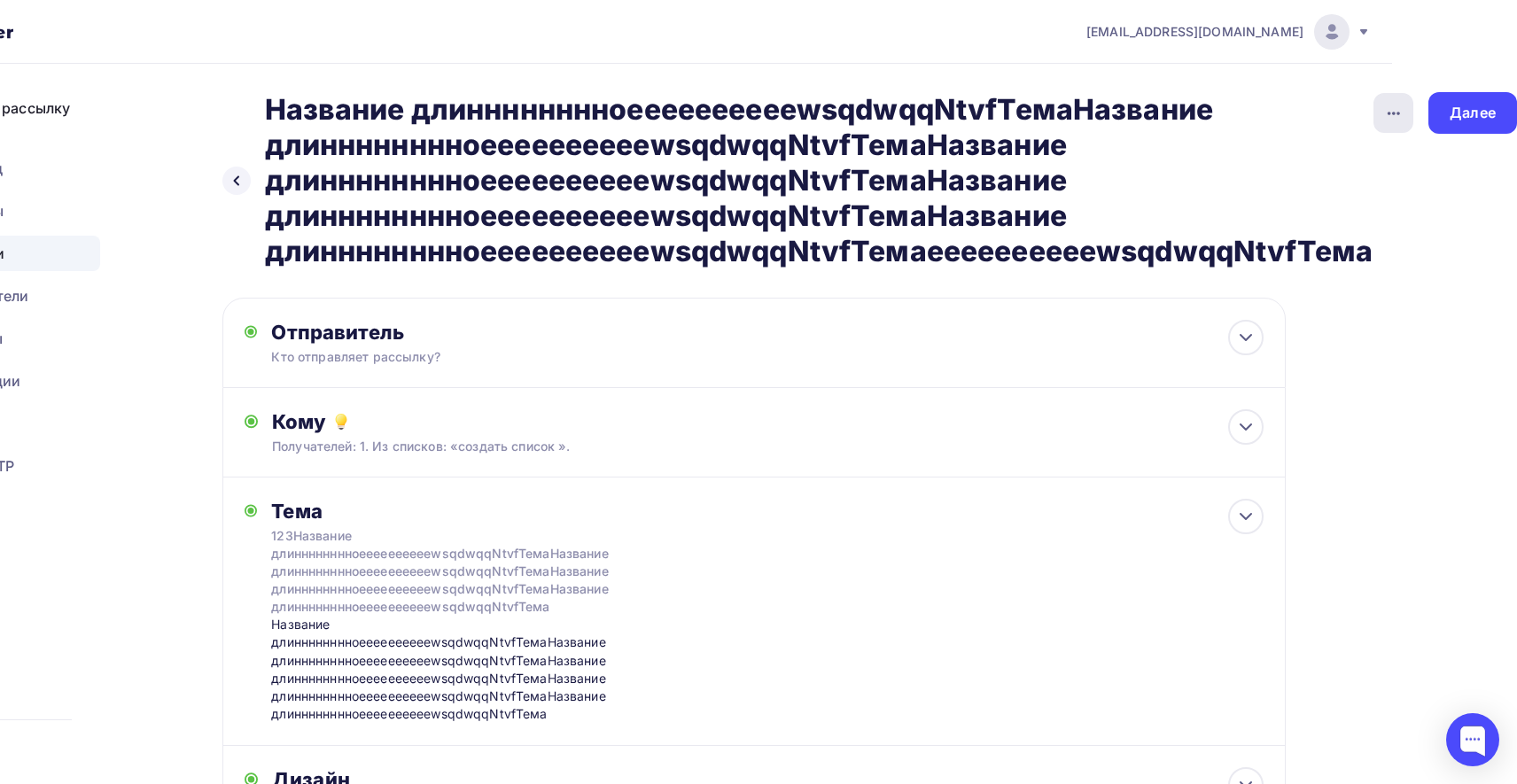
click at [1398, 125] on div "button" at bounding box center [1393, 112] width 40 height 40
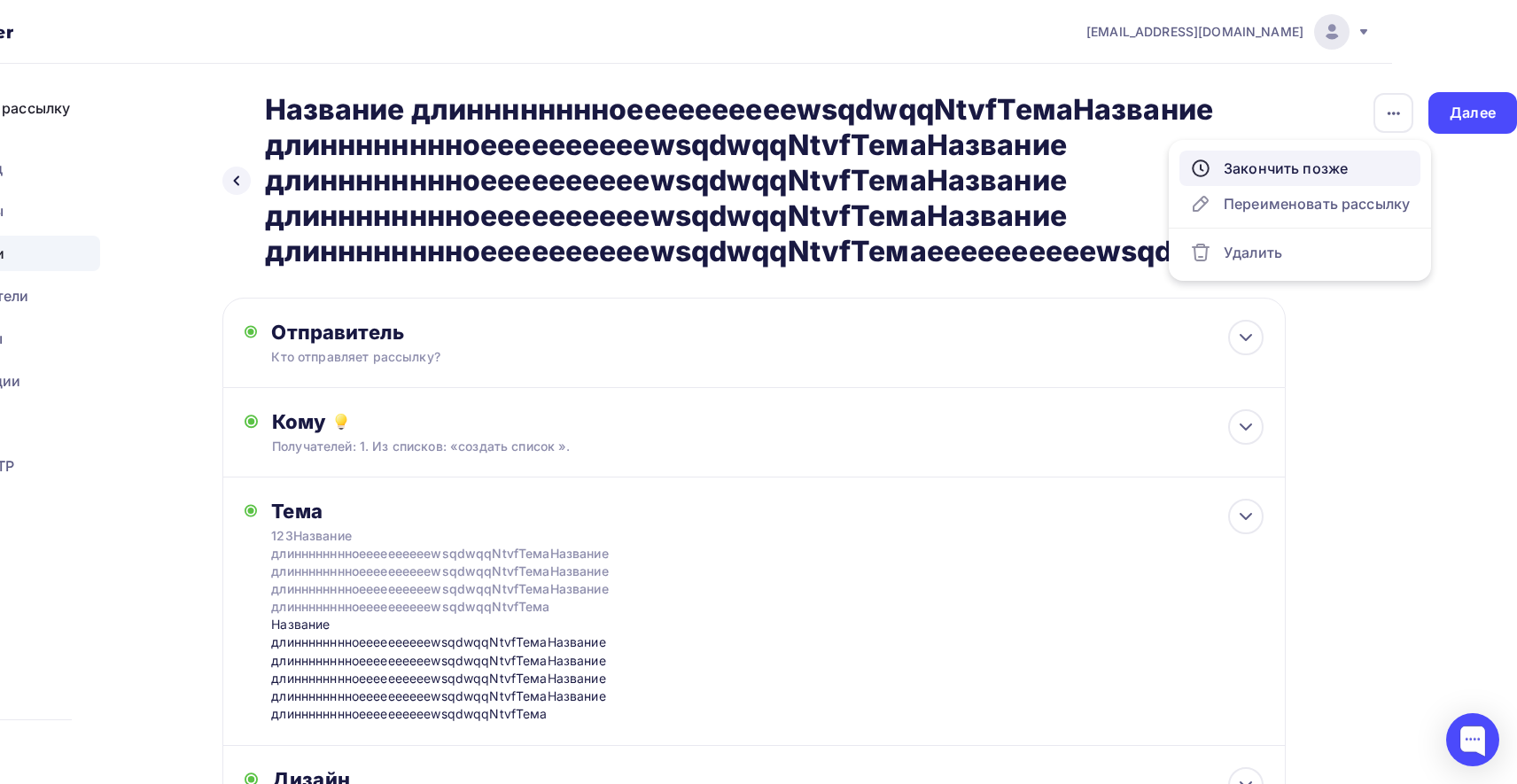
click at [1307, 169] on div "Закончить позже" at bounding box center [1300, 168] width 220 height 22
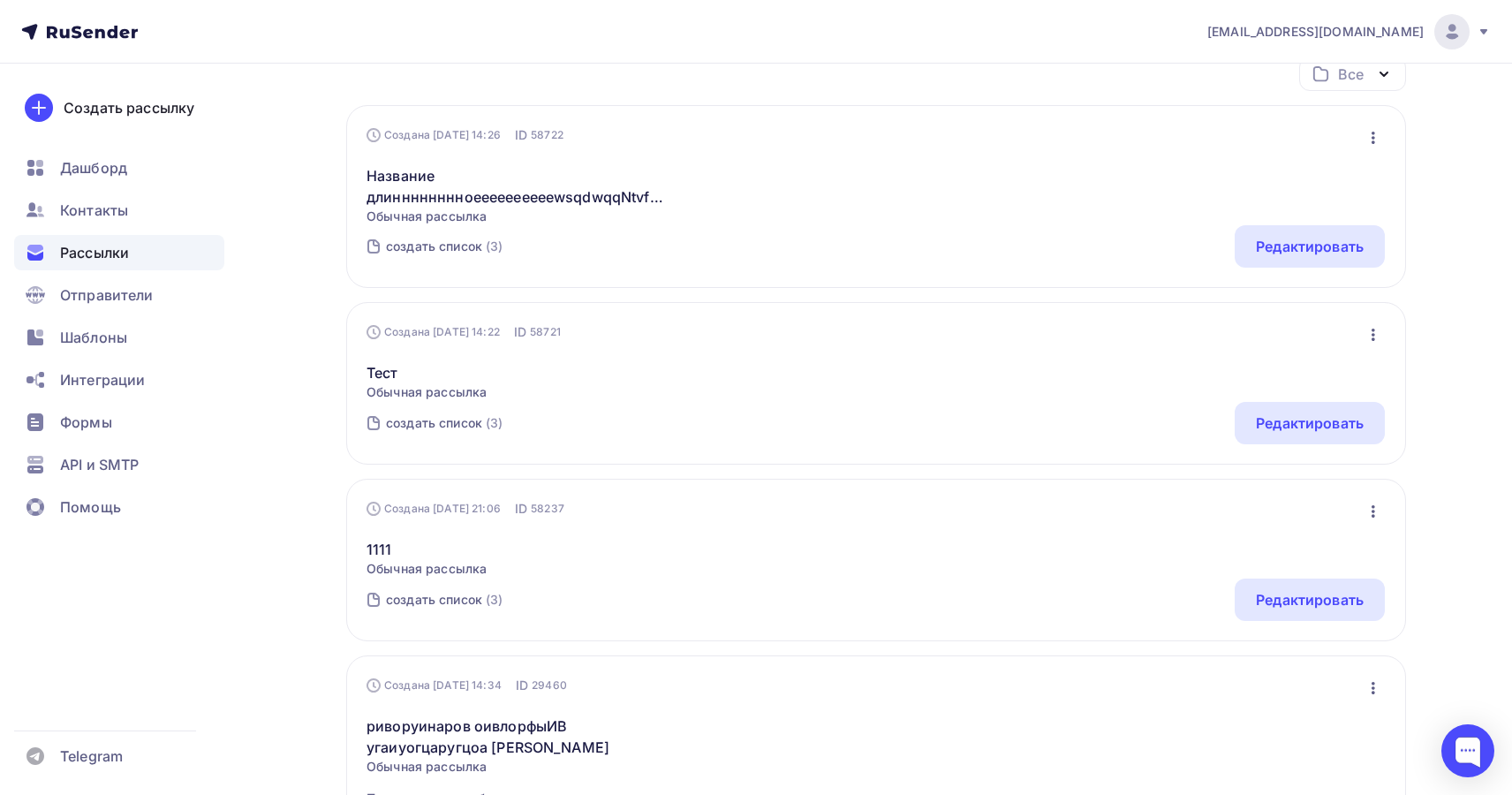
scroll to position [326, 0]
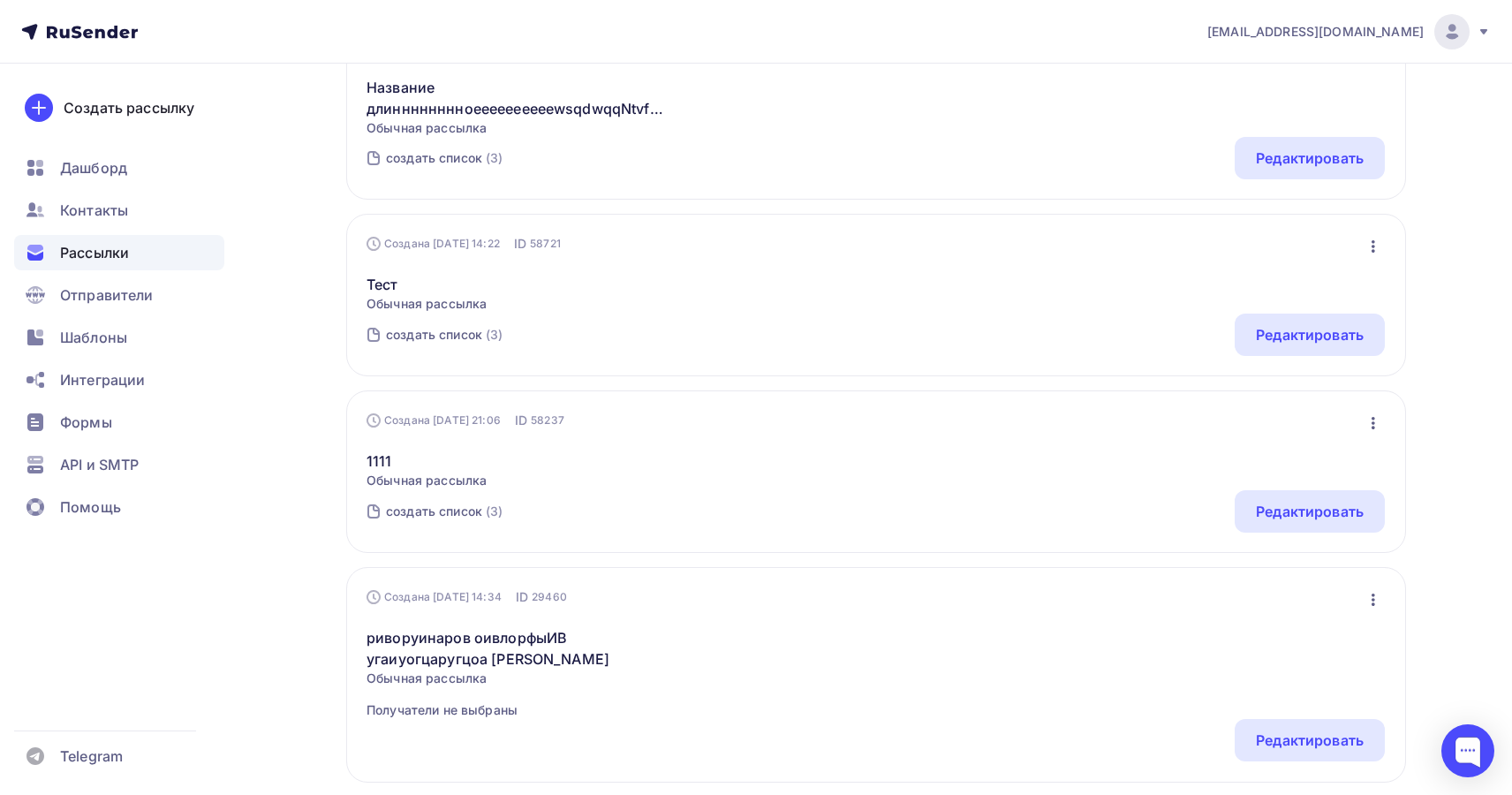
click at [1374, 425] on icon "button" at bounding box center [1373, 423] width 21 height 21
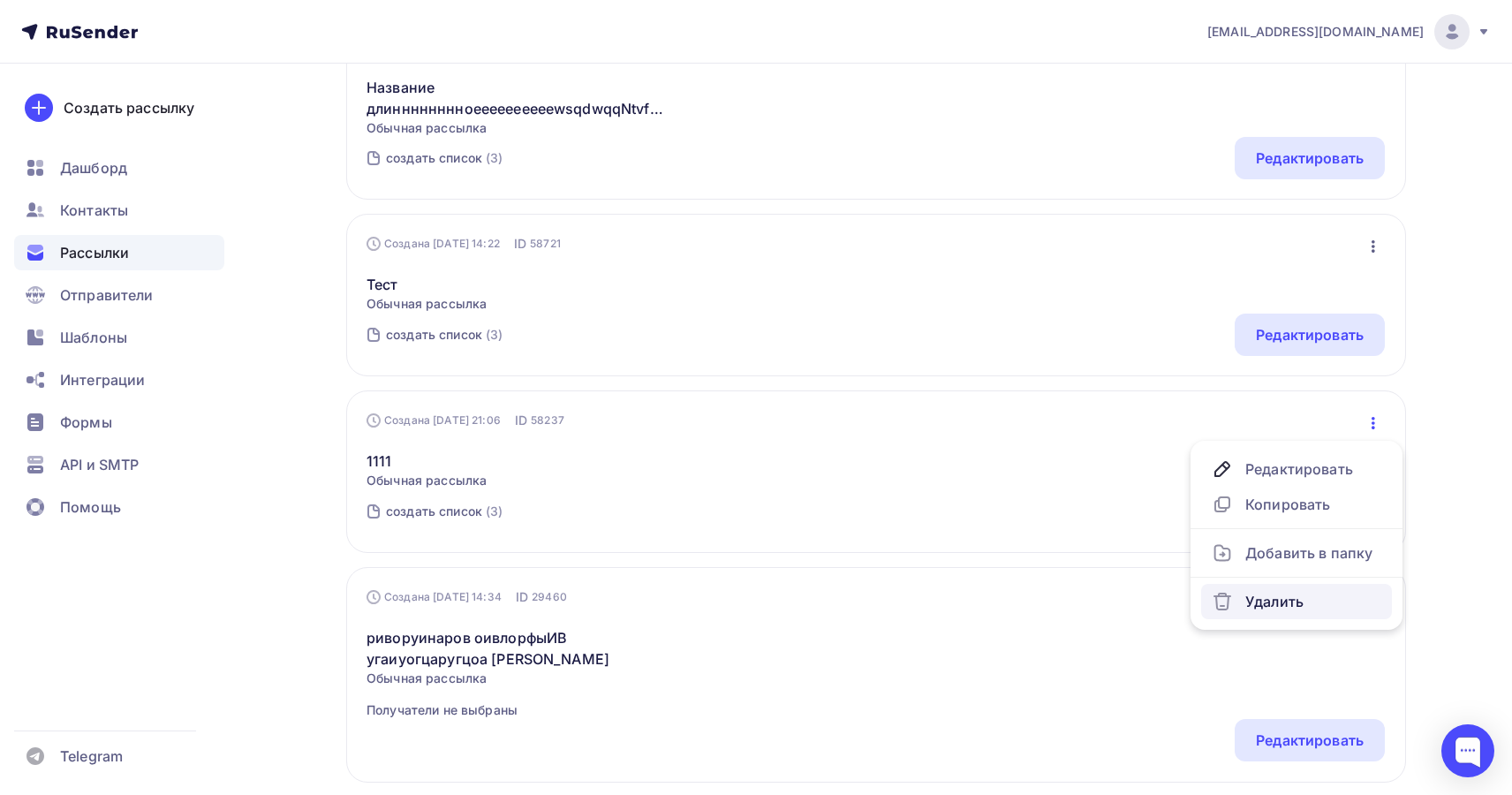
click at [1280, 607] on div "Удалить" at bounding box center [1297, 601] width 170 height 21
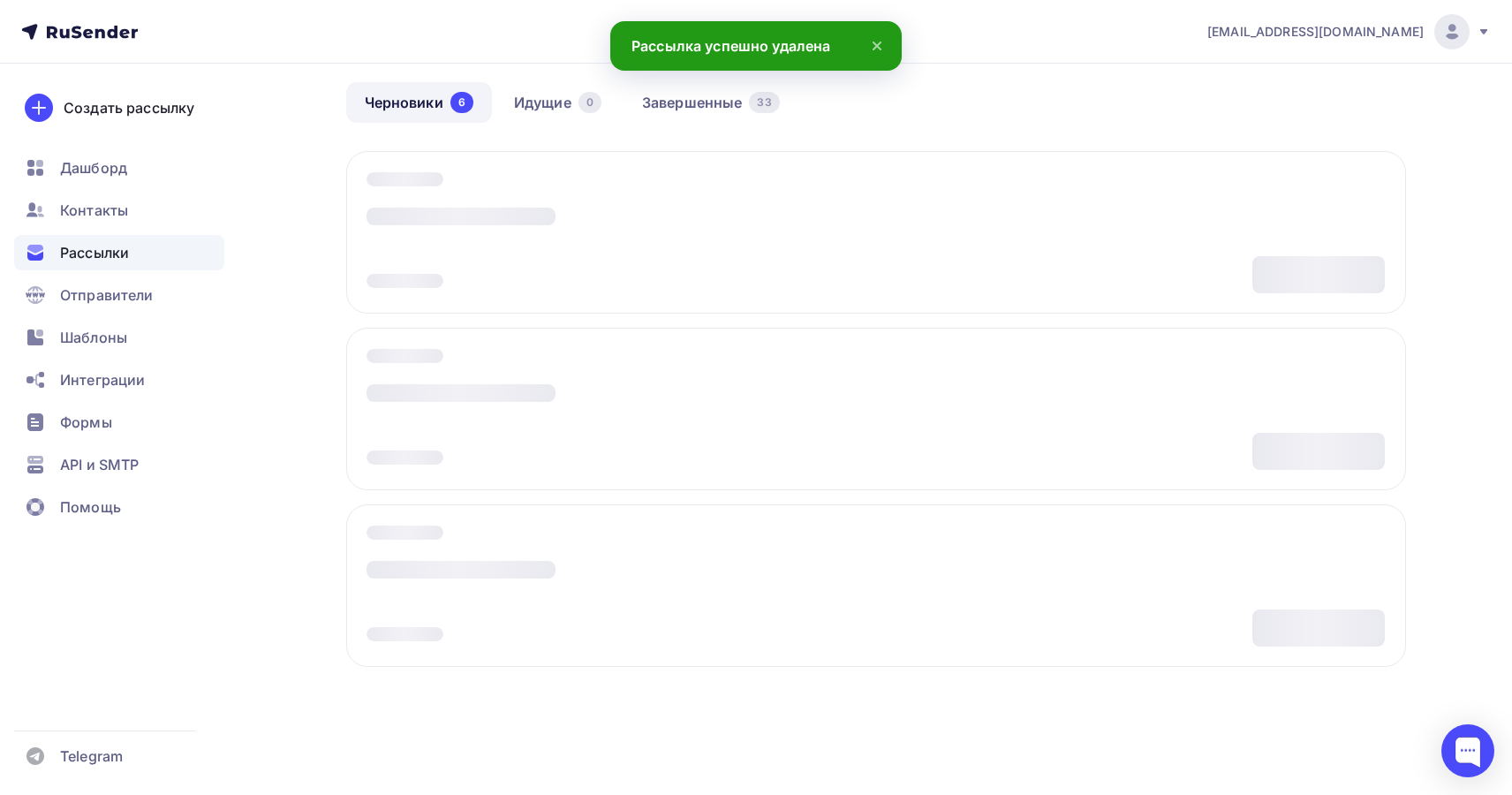
scroll to position [143, 0]
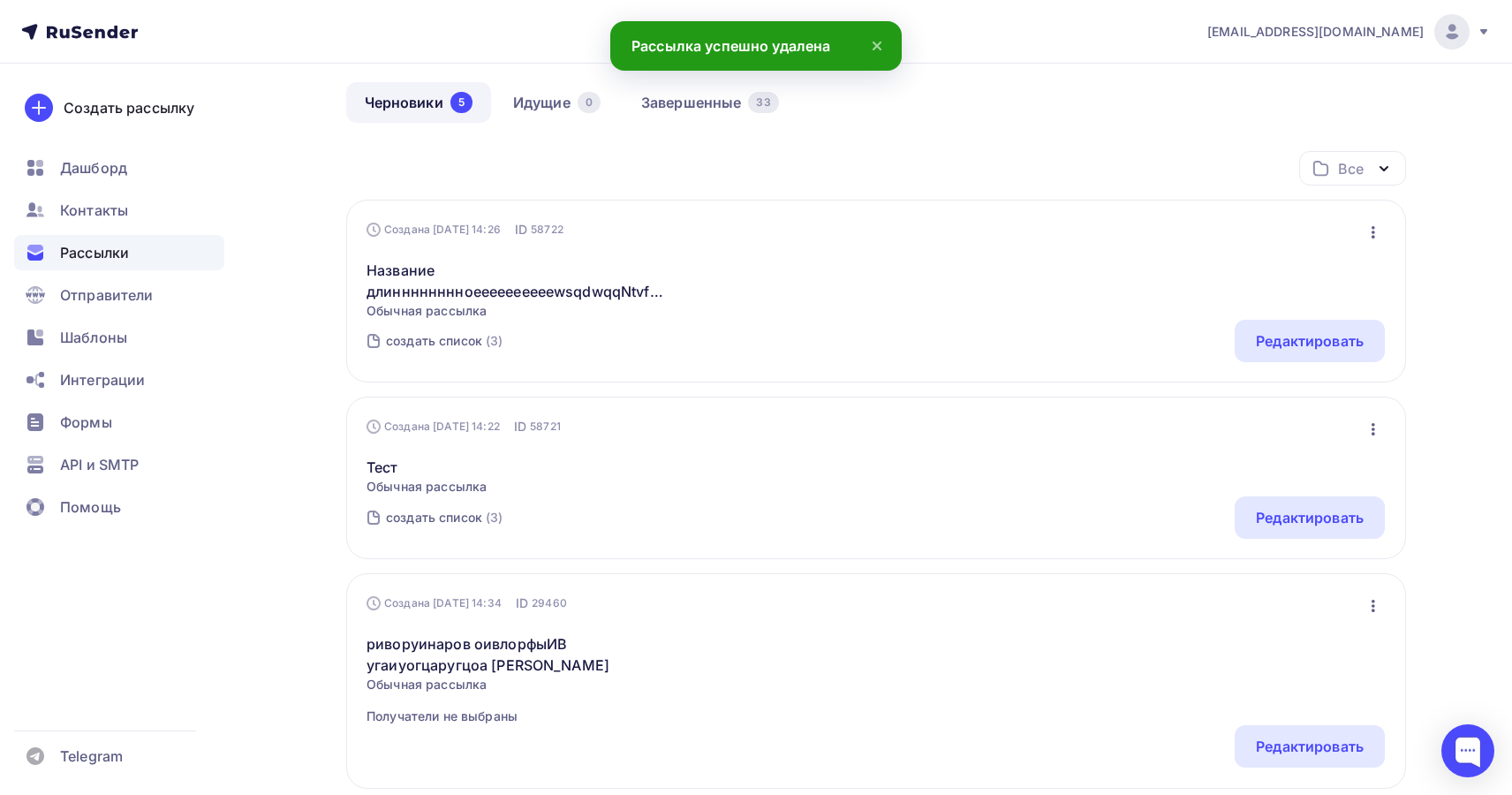
click at [1471, 495] on div "Получайте автоматические уведомления о статусе ваших рассылок прямо в Telegram.…" at bounding box center [756, 653] width 1448 height 1466
